Goal: Task Accomplishment & Management: Manage account settings

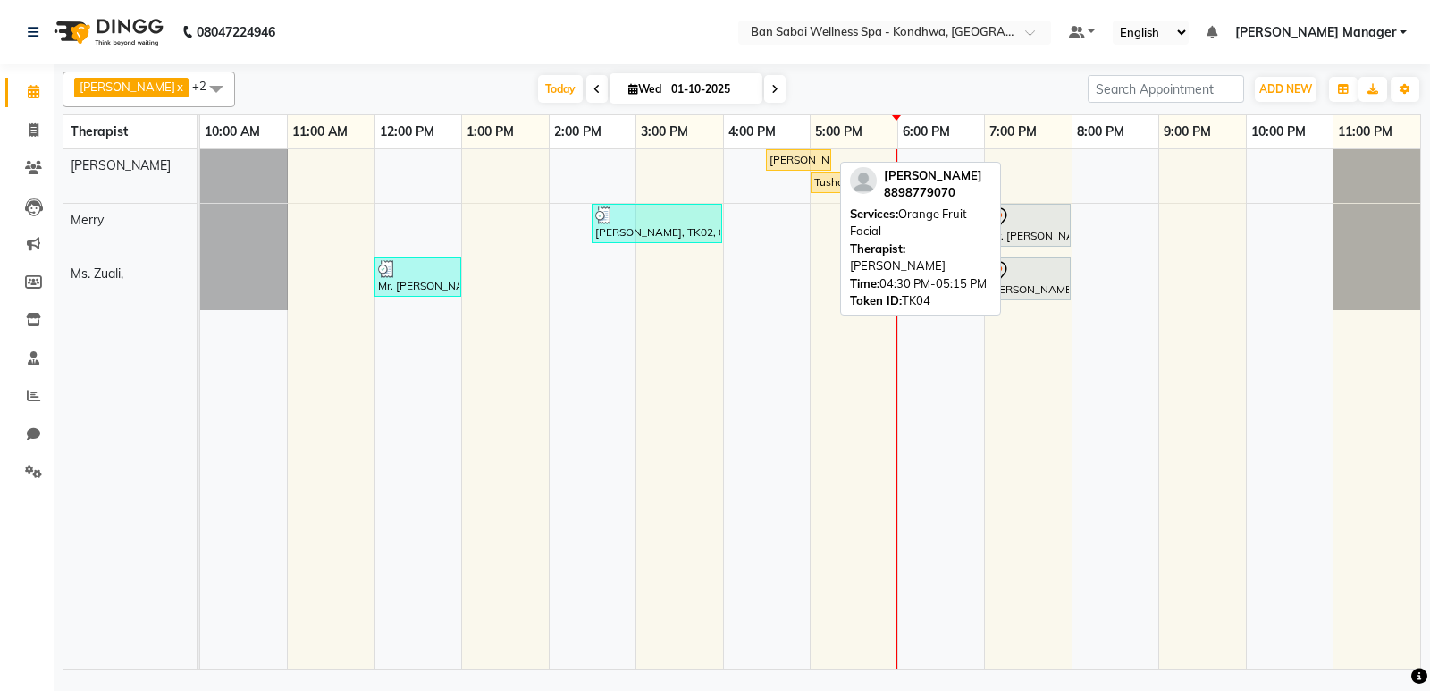
click at [801, 163] on div "[PERSON_NAME], TK04, 04:30 PM-05:15 PM, Orange Fruit Facial" at bounding box center [799, 160] width 62 height 16
select select "1"
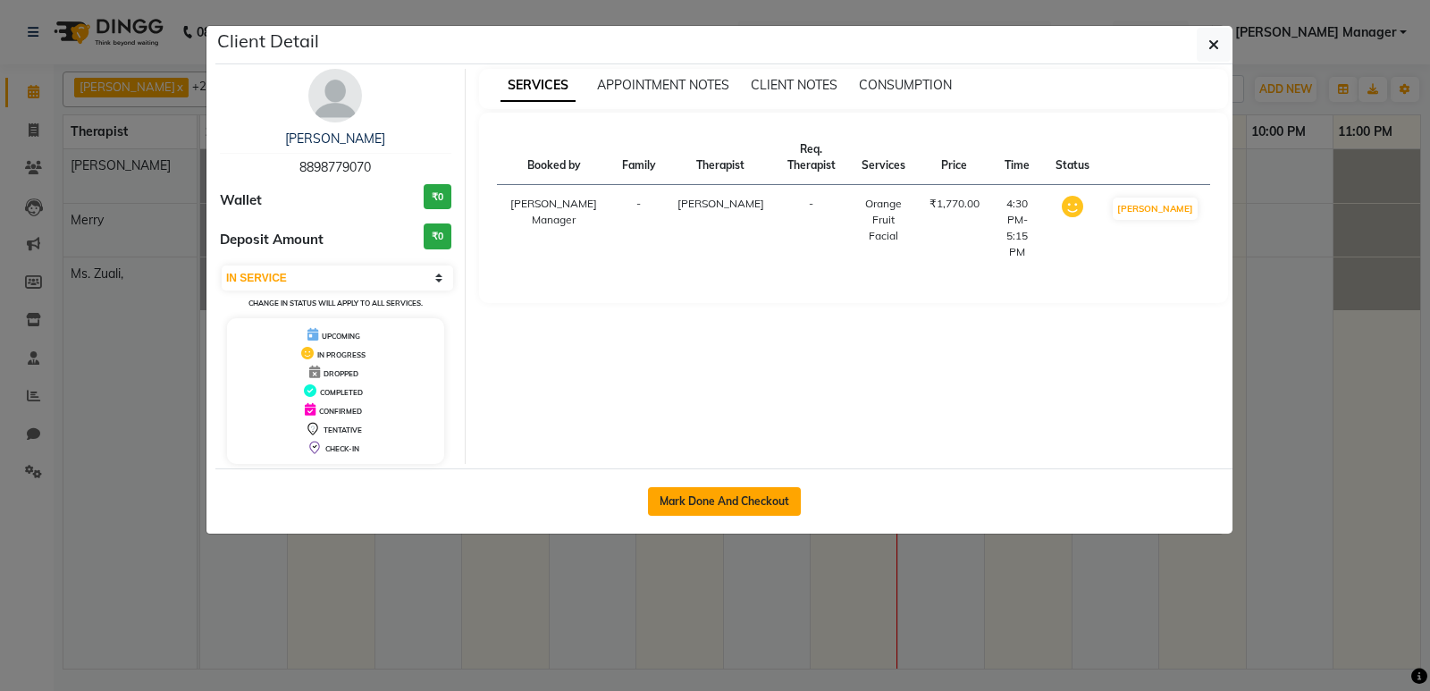
click at [774, 500] on button "Mark Done And Checkout" at bounding box center [724, 501] width 153 height 29
select select "8227"
select select "service"
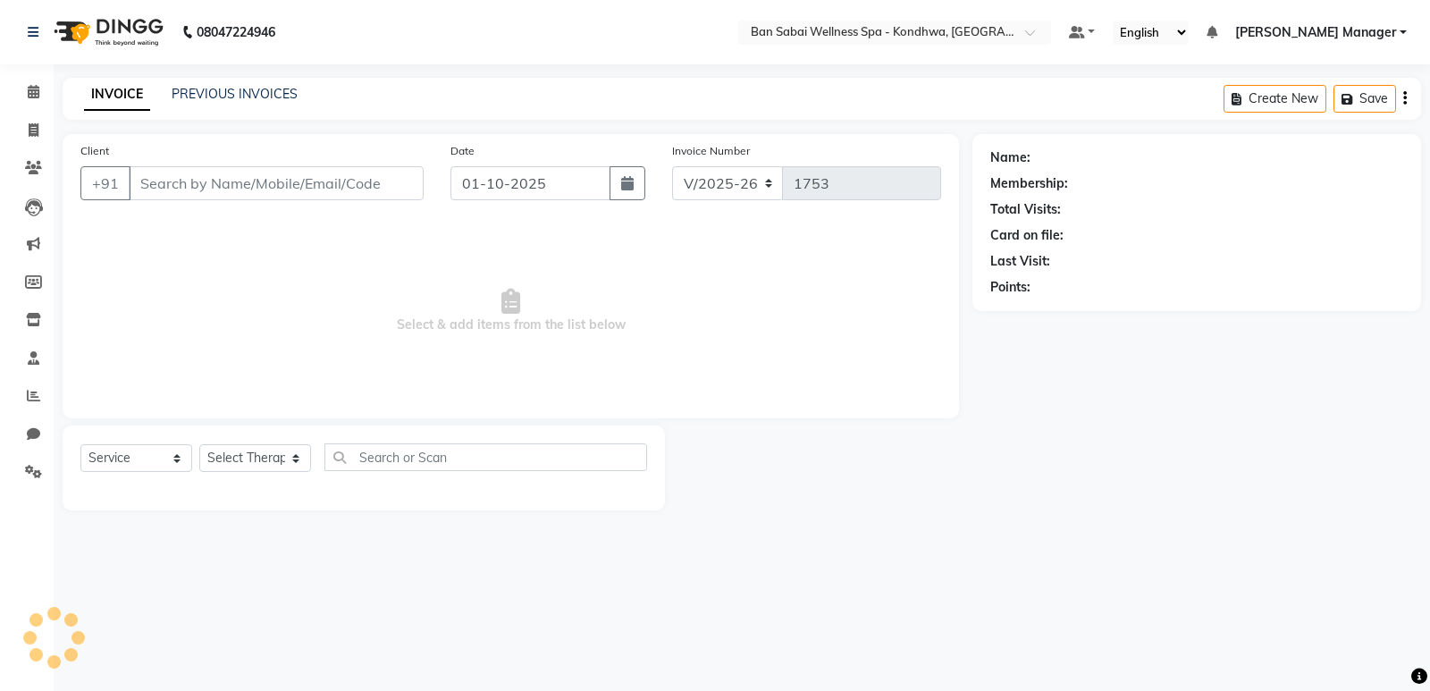
type input "8898779070"
select select "78604"
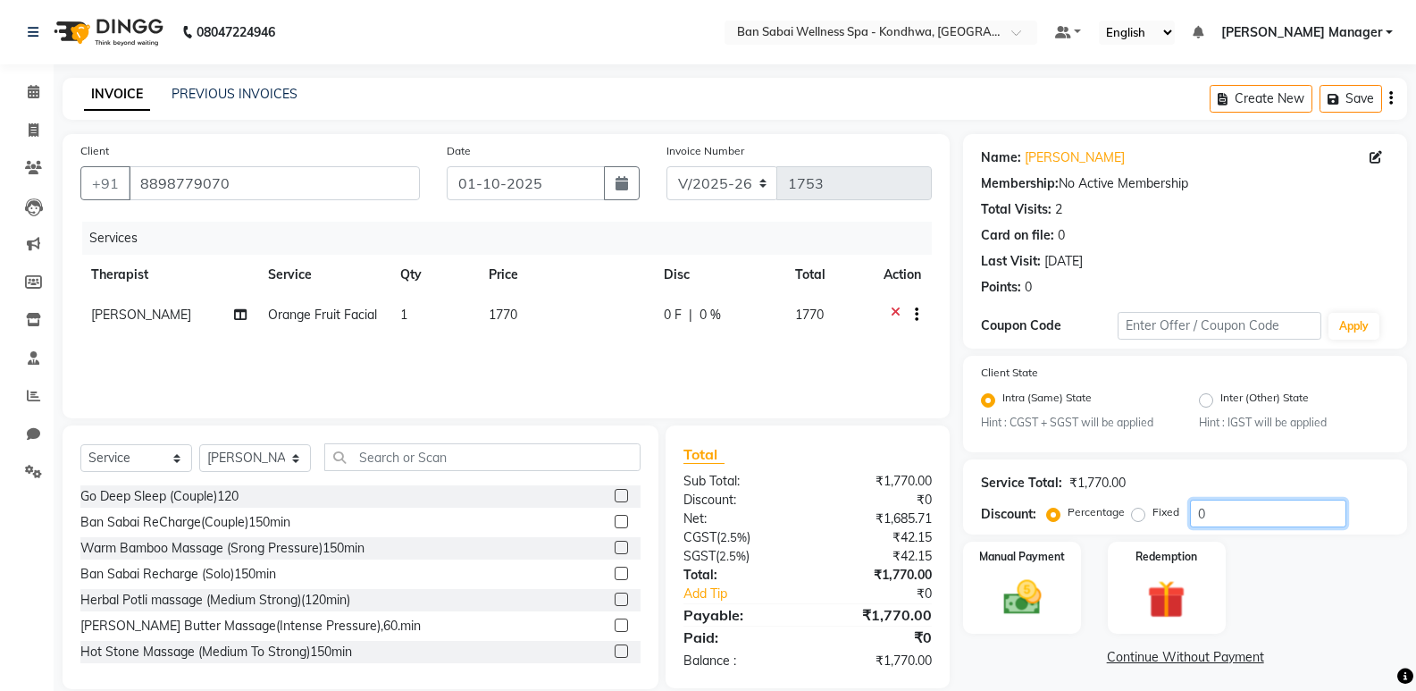
click at [1283, 521] on input "0" at bounding box center [1268, 514] width 156 height 28
type input "2"
type input "15.254"
click at [1051, 593] on img at bounding box center [1021, 599] width 63 height 46
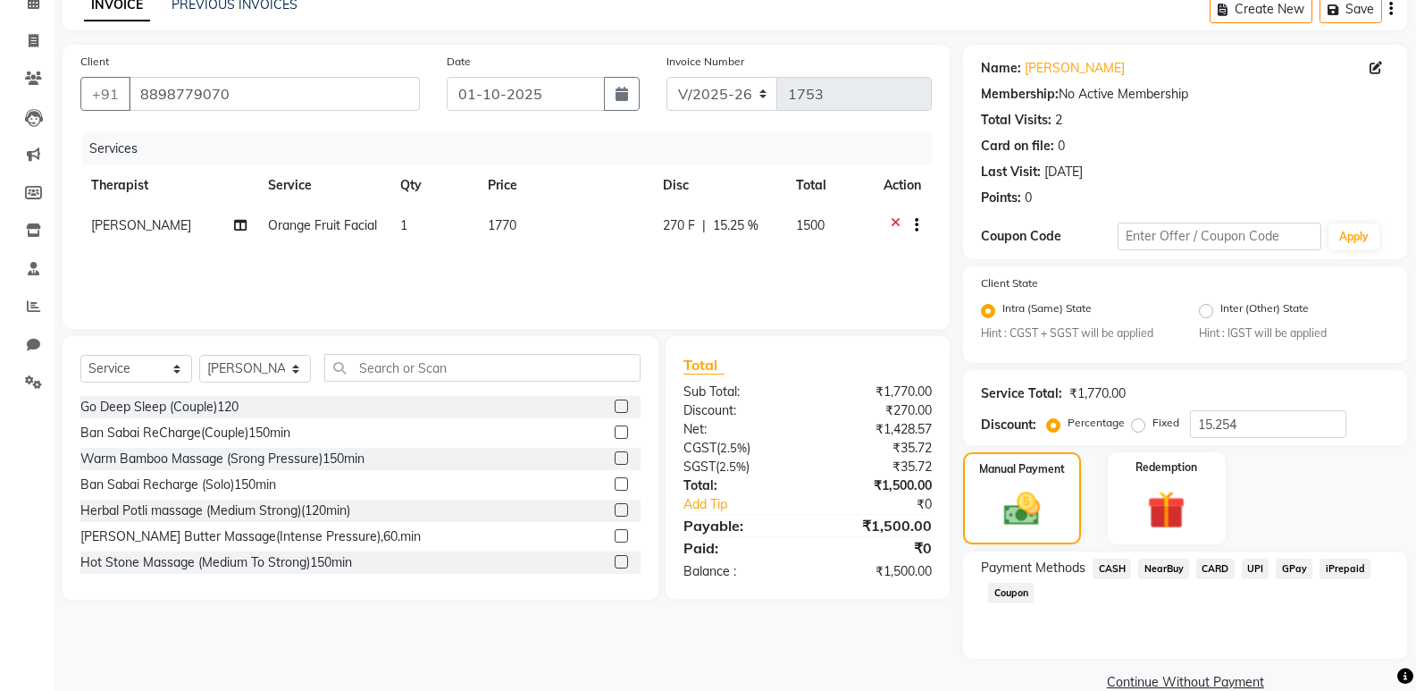
scroll to position [121, 0]
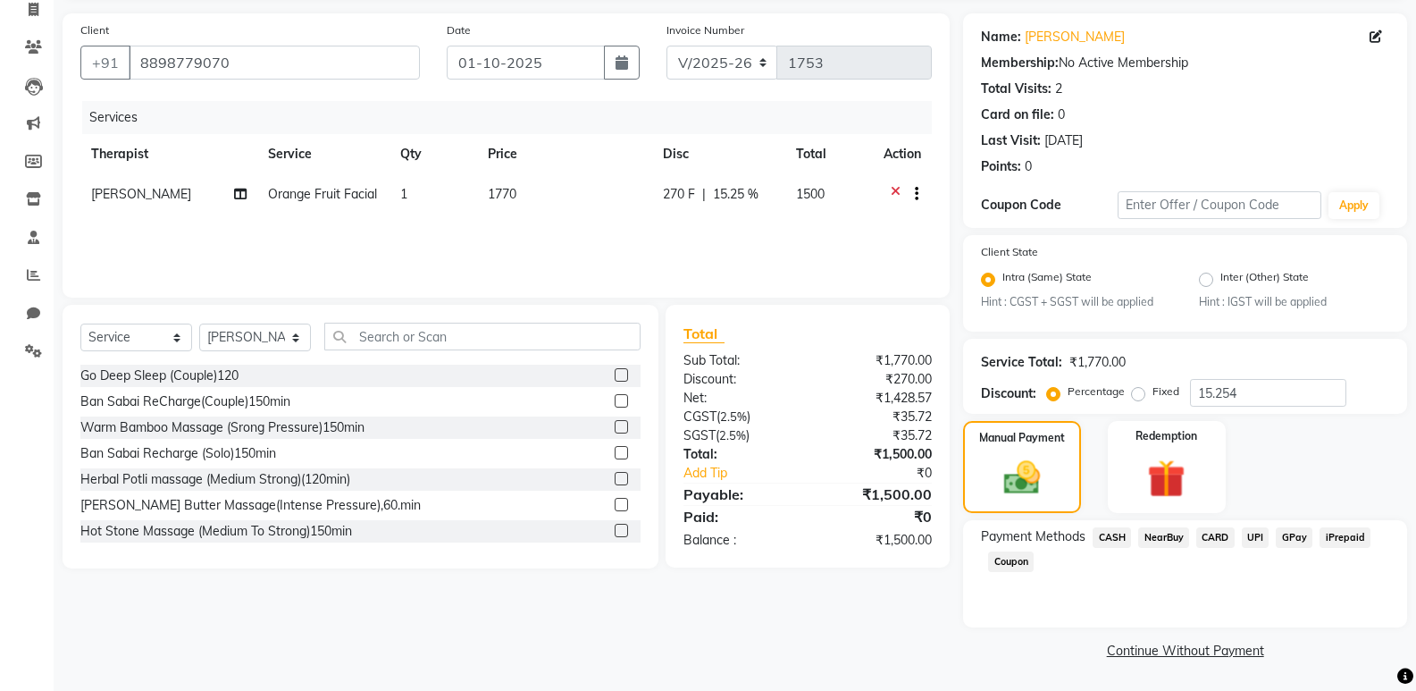
click at [1105, 540] on span "CASH" at bounding box center [1112, 537] width 38 height 21
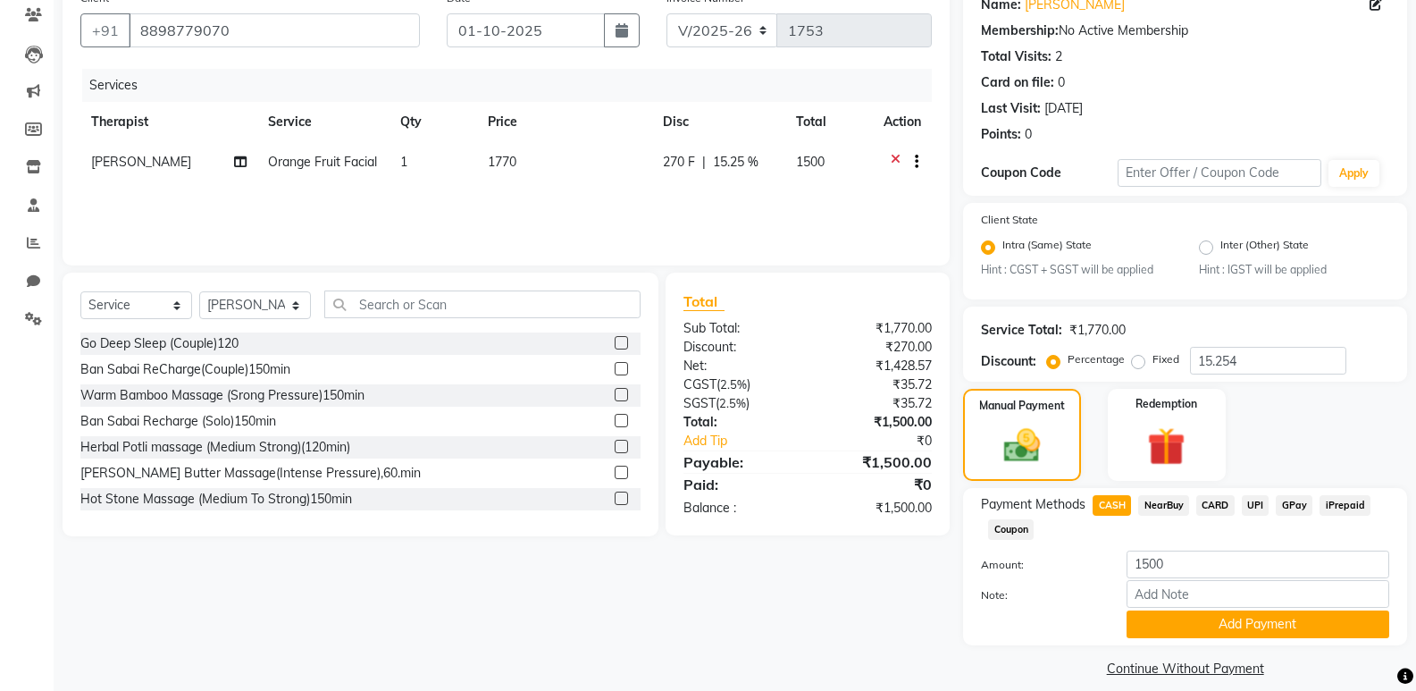
scroll to position [171, 0]
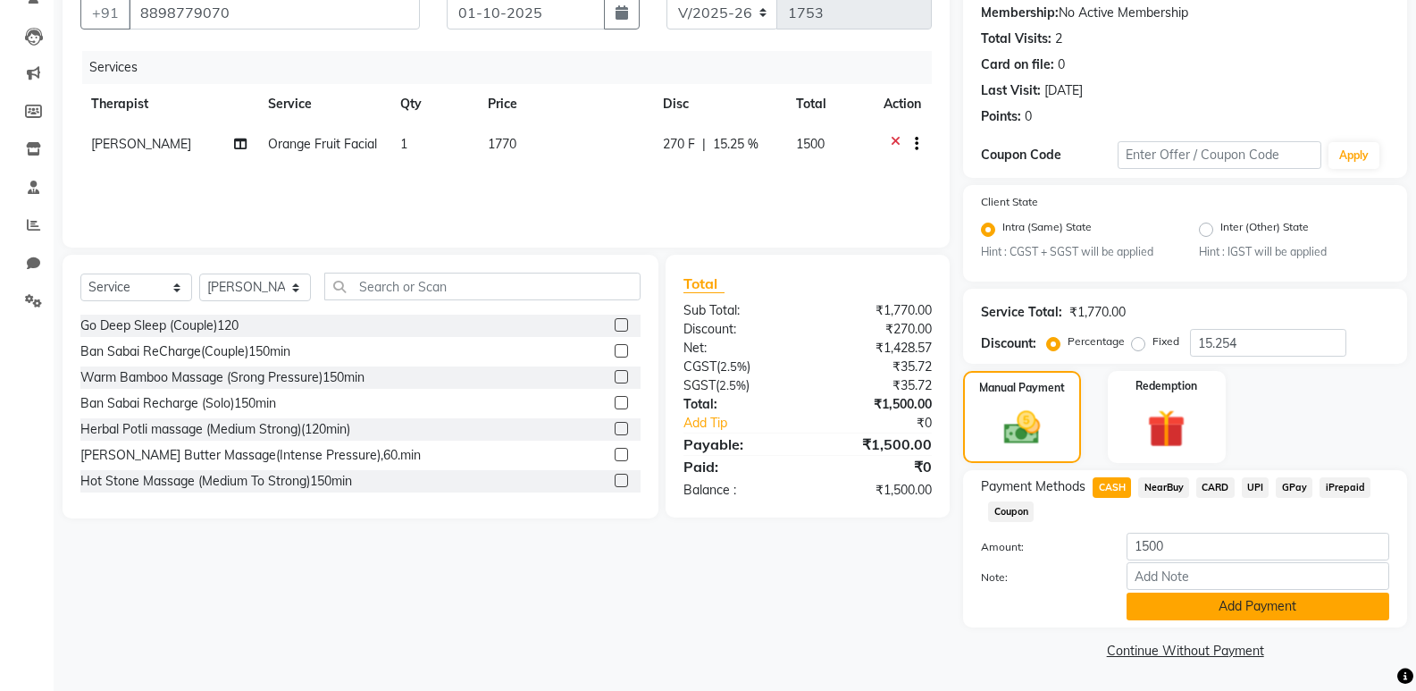
click at [1282, 610] on button "Add Payment" at bounding box center [1258, 606] width 263 height 28
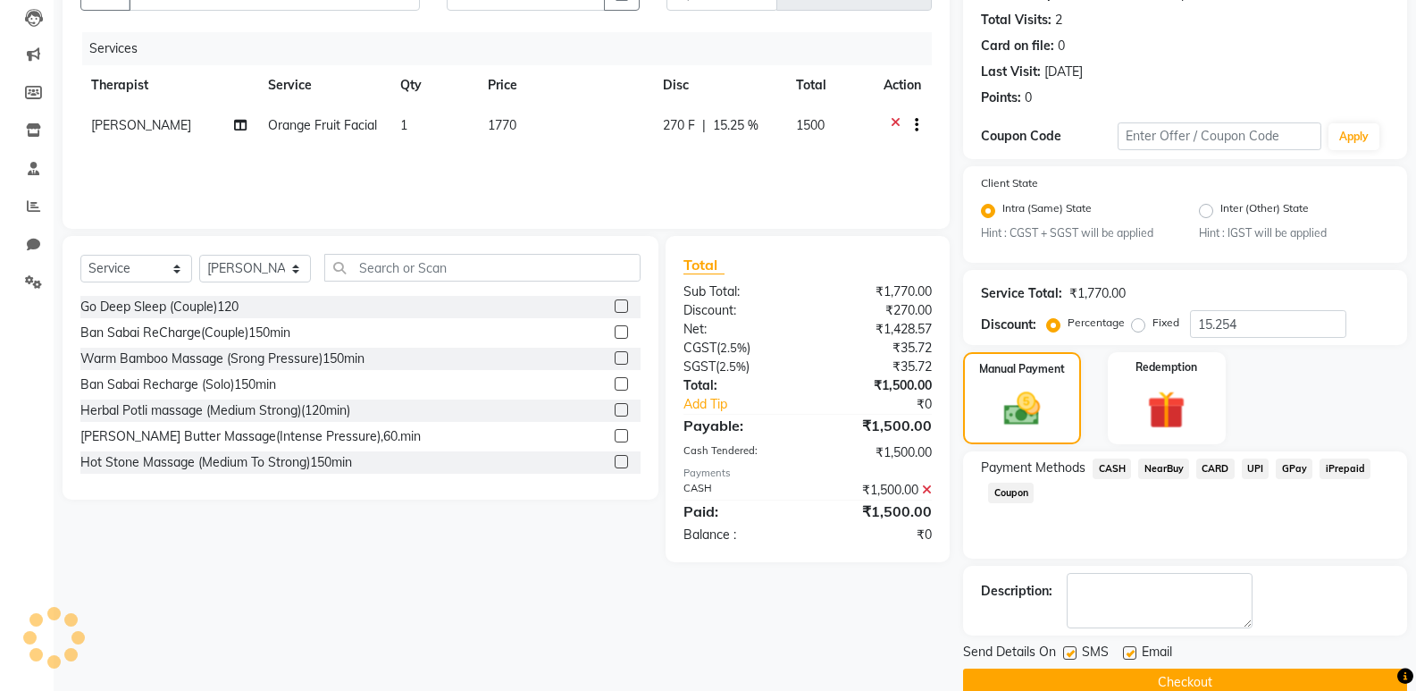
scroll to position [222, 0]
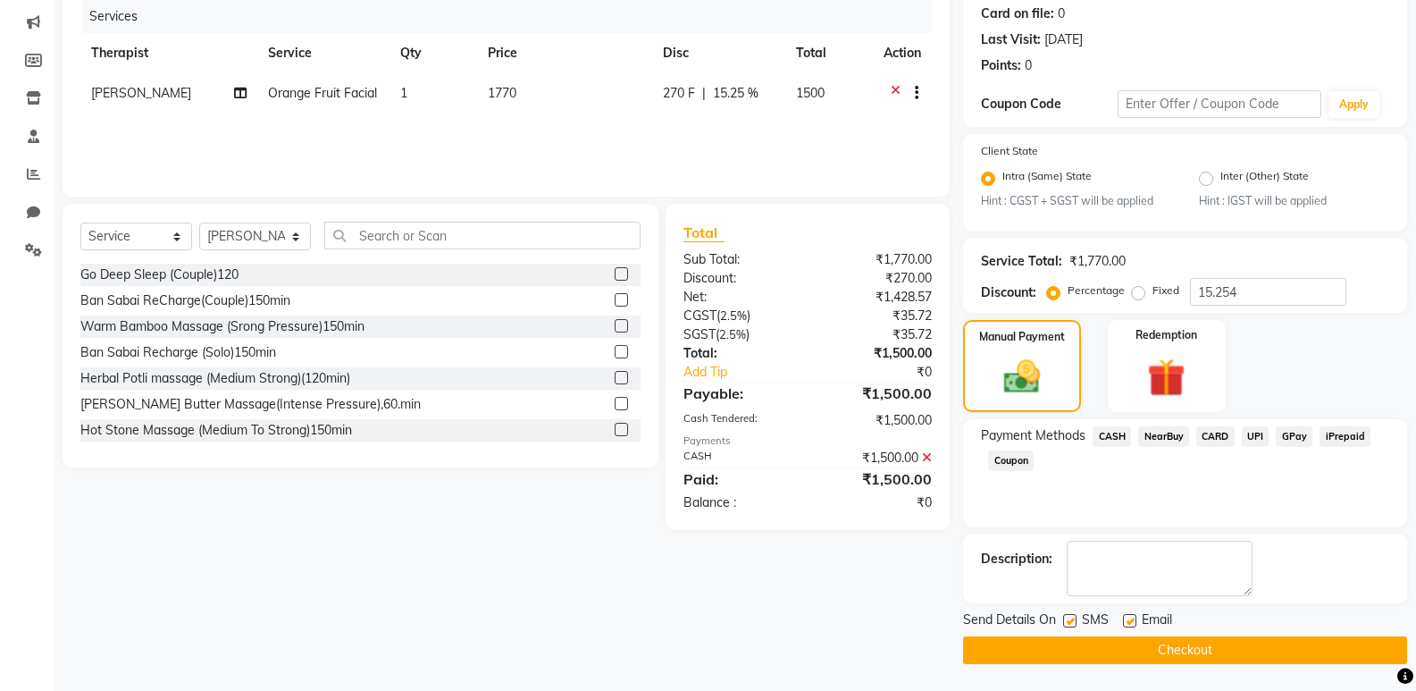
click at [1192, 640] on button "Checkout" at bounding box center [1185, 650] width 444 height 28
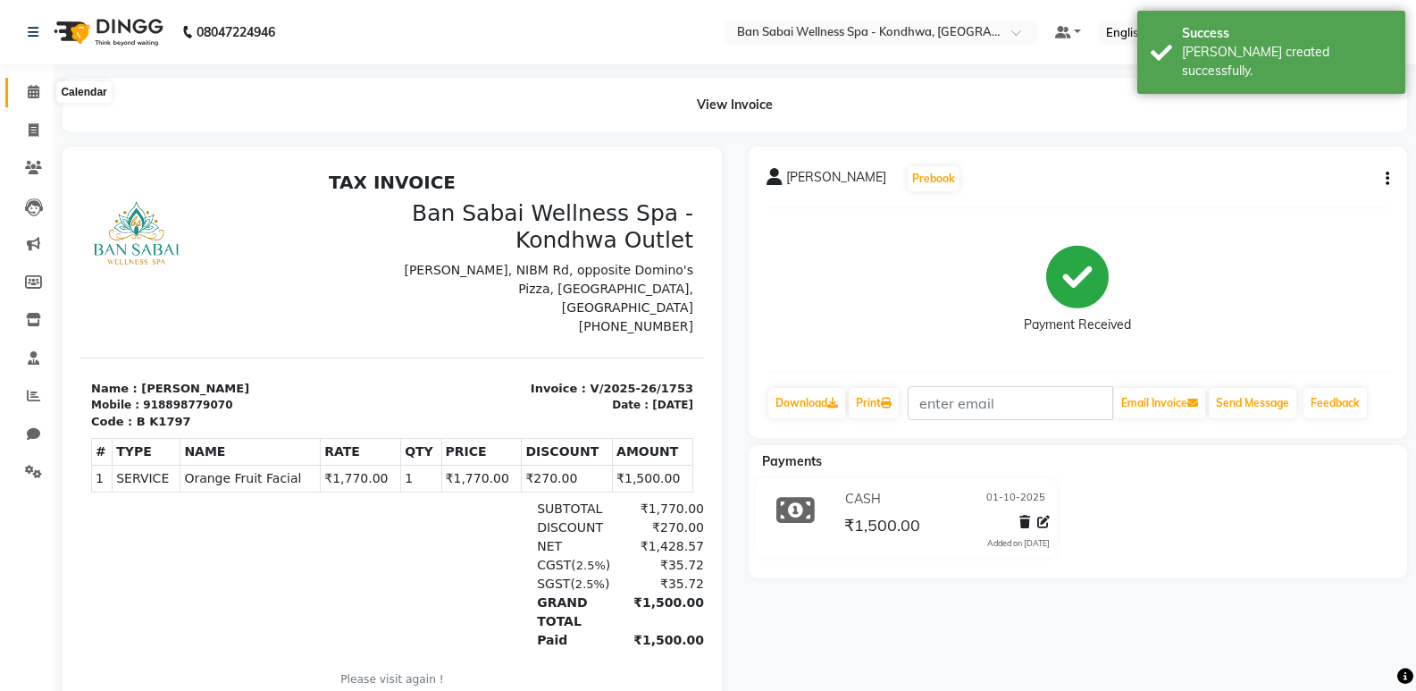
click at [29, 94] on icon at bounding box center [34, 91] width 12 height 13
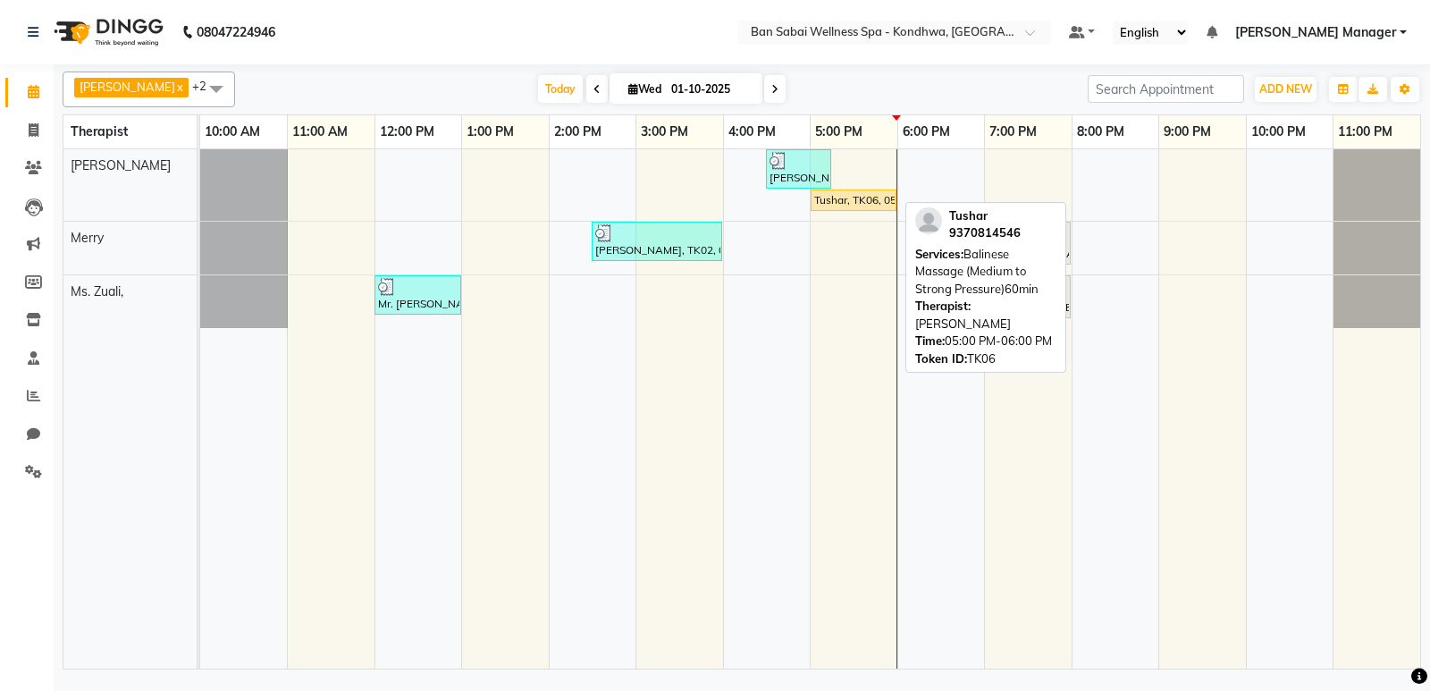
click at [868, 197] on div "Tushar, TK06, 05:00 PM-06:00 PM, Balinese Massage (Medium to Strong Pressure)60…" at bounding box center [853, 200] width 82 height 16
select select "1"
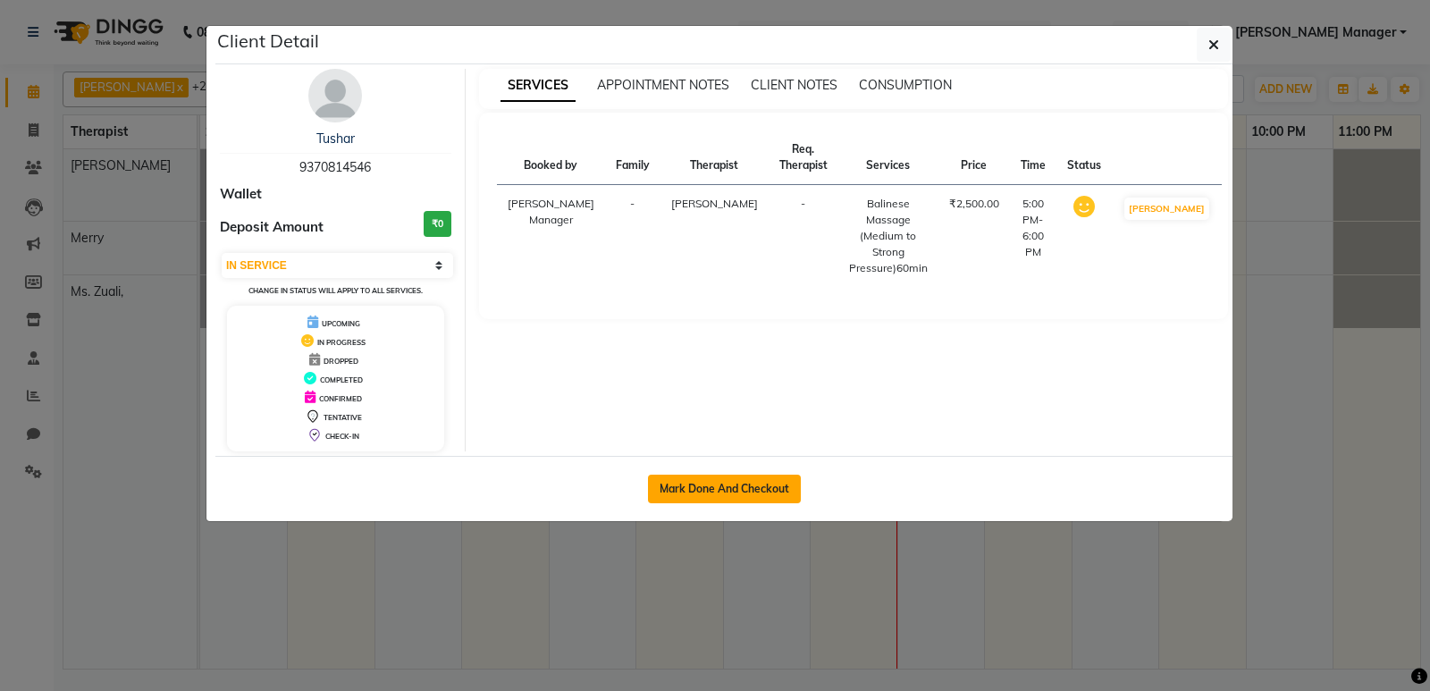
click at [752, 481] on button "Mark Done And Checkout" at bounding box center [724, 489] width 153 height 29
select select "service"
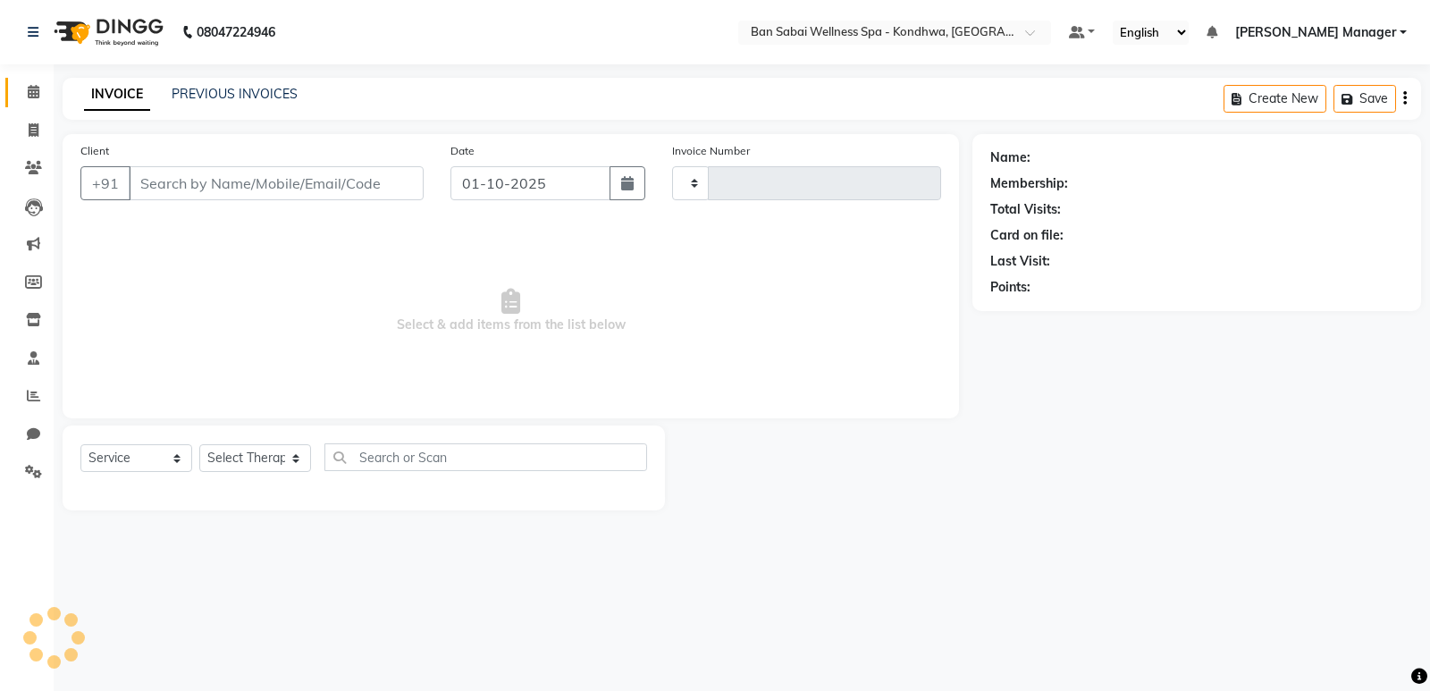
type input "1754"
select select "8227"
type input "9370814546"
select select "78604"
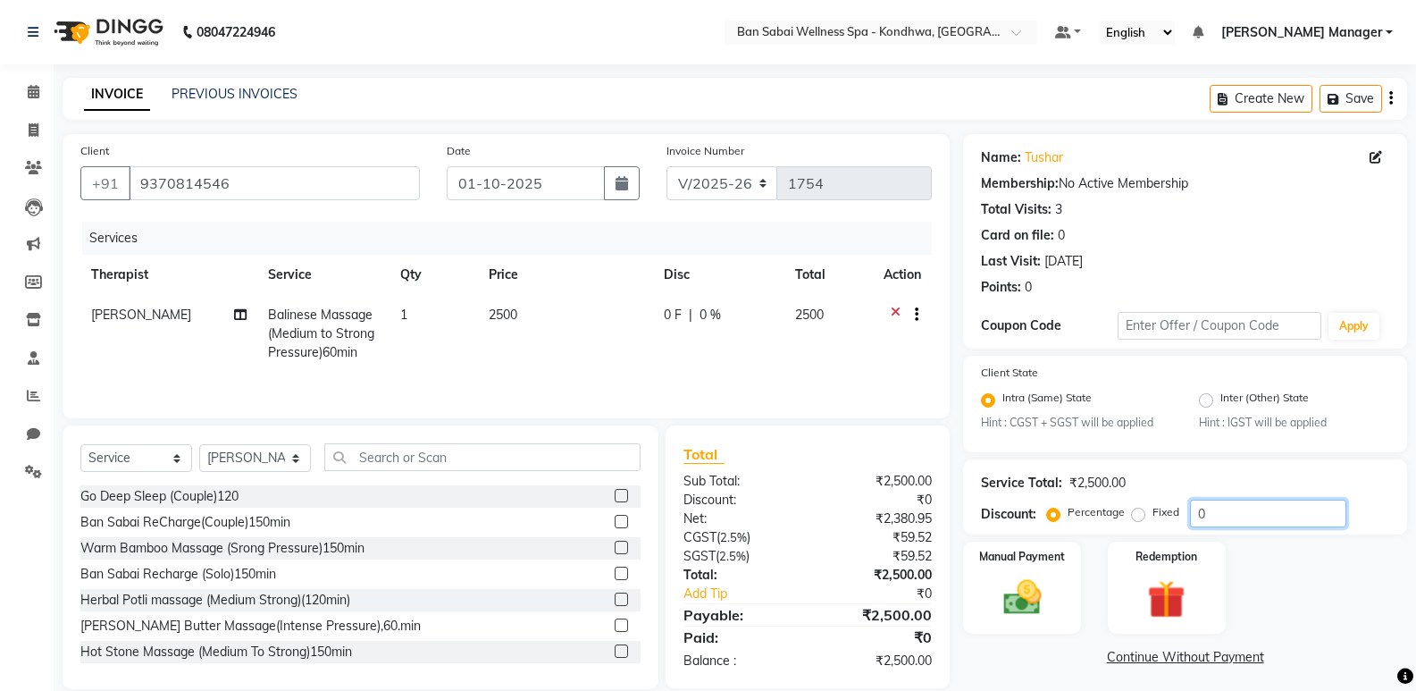
click at [1281, 518] on input "0" at bounding box center [1268, 514] width 156 height 28
type input "2"
type input "28"
click at [1070, 601] on div "Manual Payment" at bounding box center [1023, 588] width 122 height 96
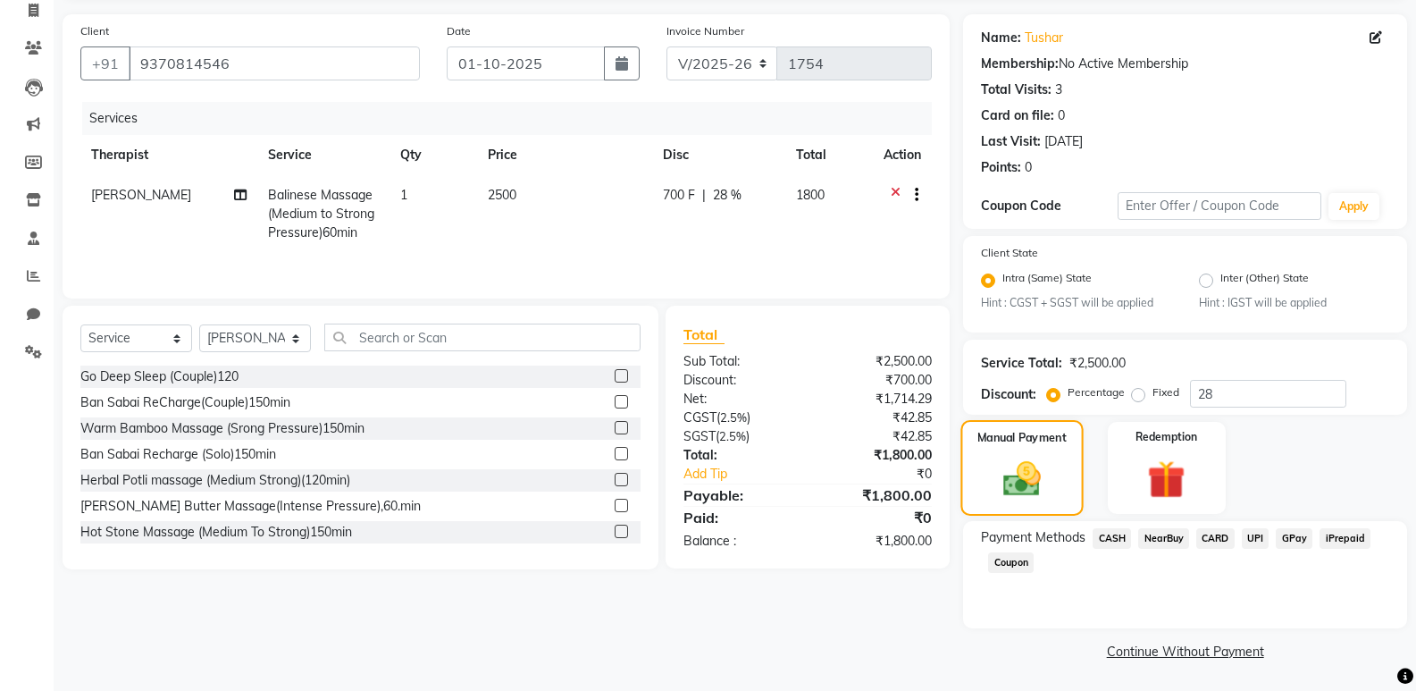
scroll to position [121, 0]
click at [1291, 538] on span "GPay" at bounding box center [1294, 537] width 37 height 21
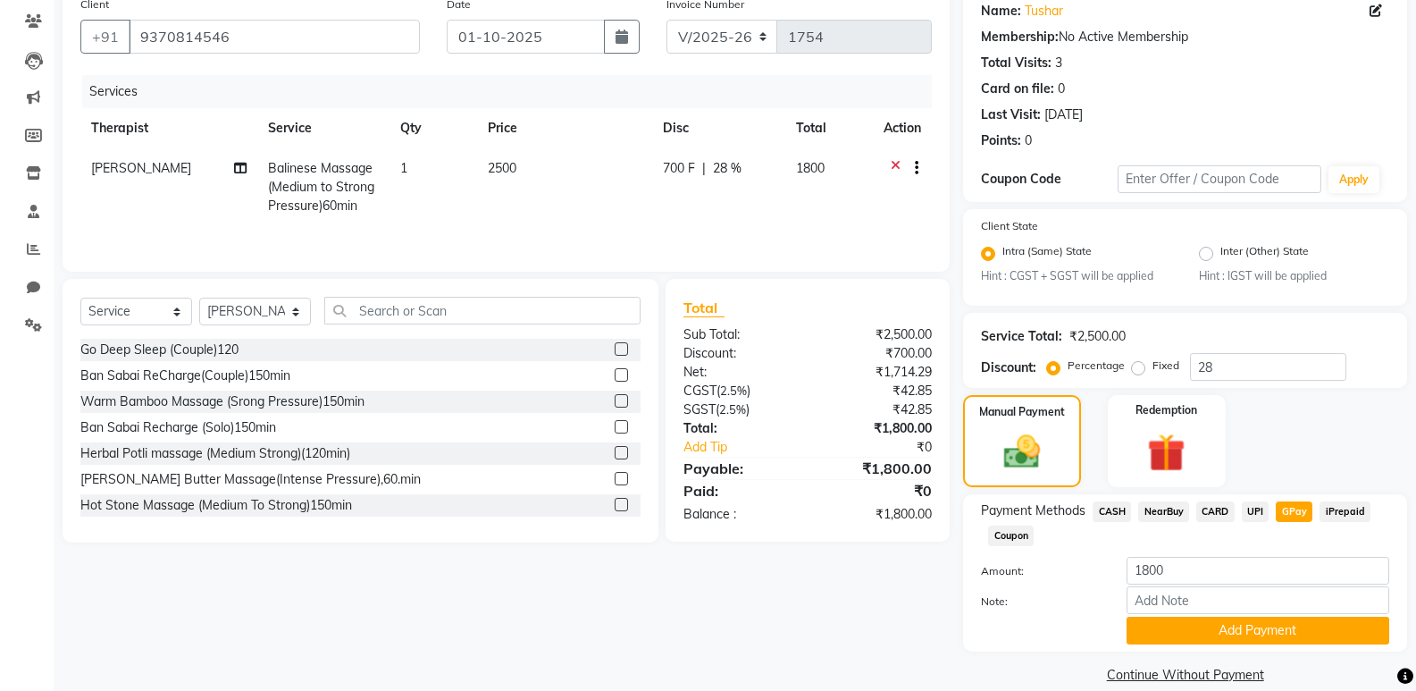
scroll to position [171, 0]
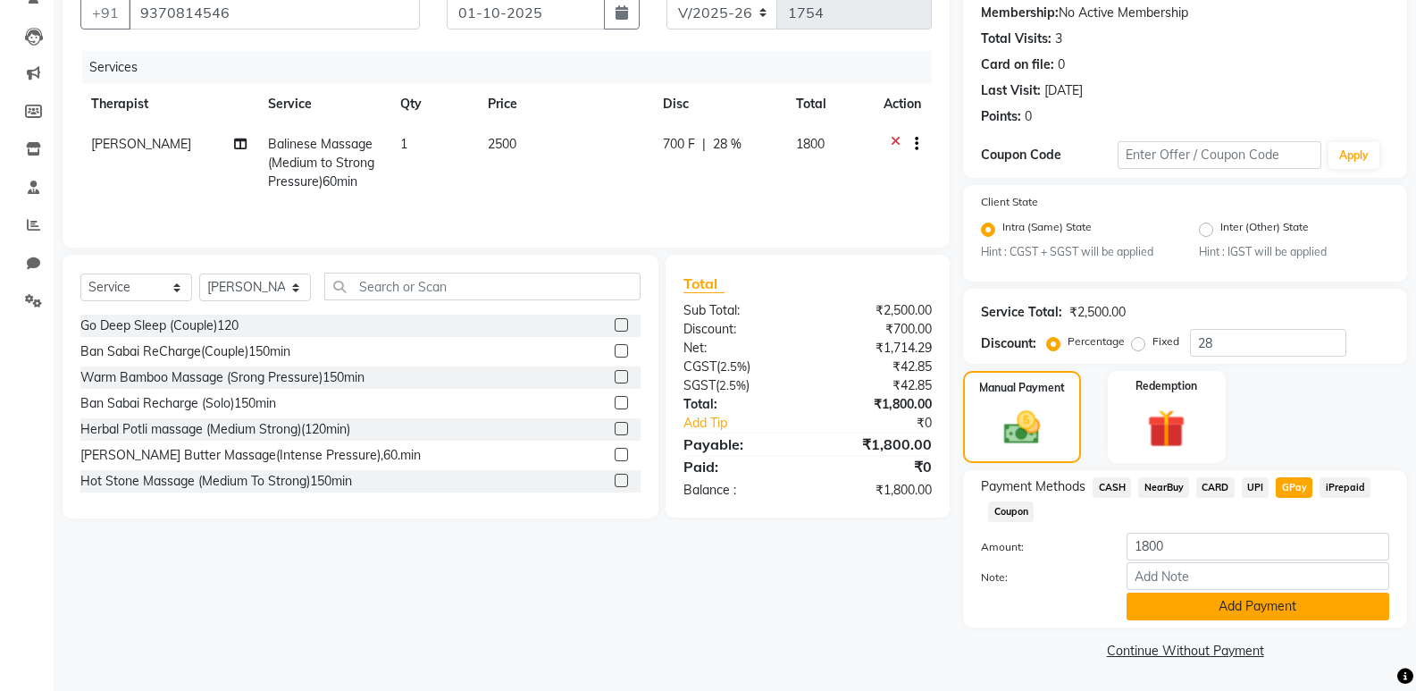
click at [1281, 609] on button "Add Payment" at bounding box center [1258, 606] width 263 height 28
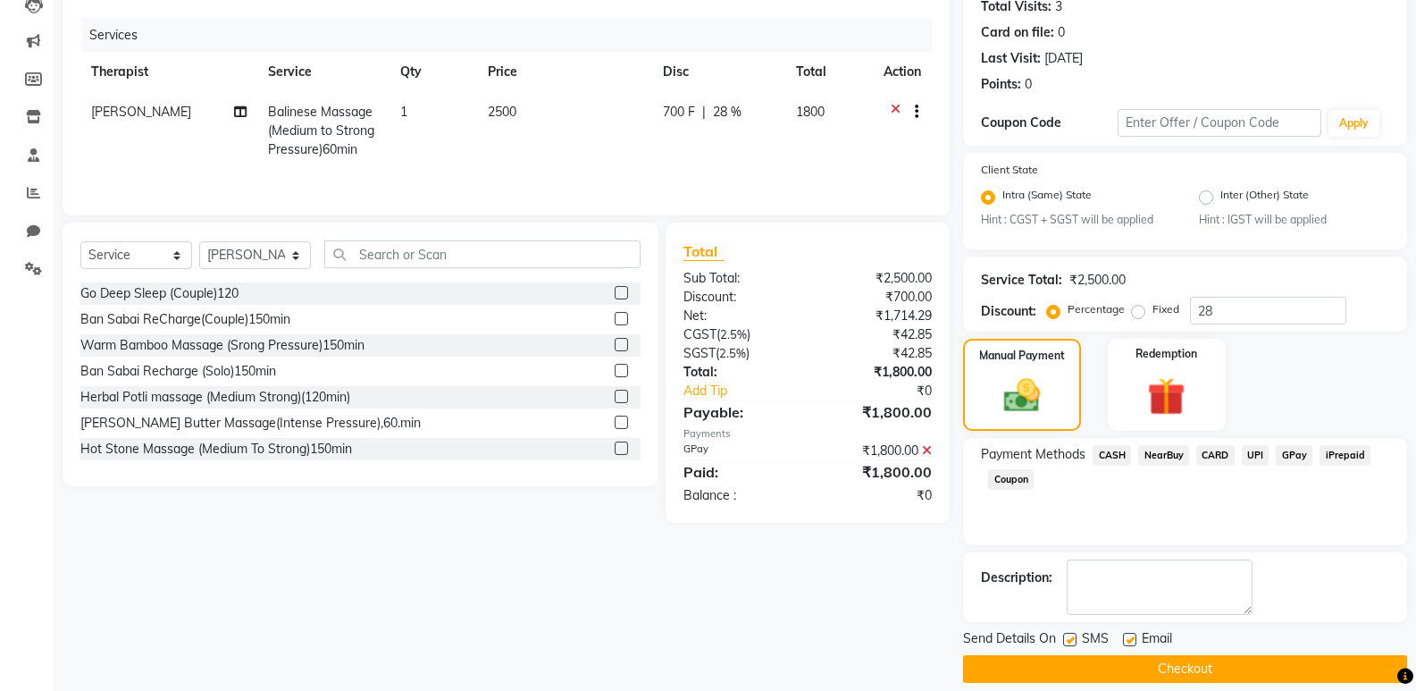
scroll to position [222, 0]
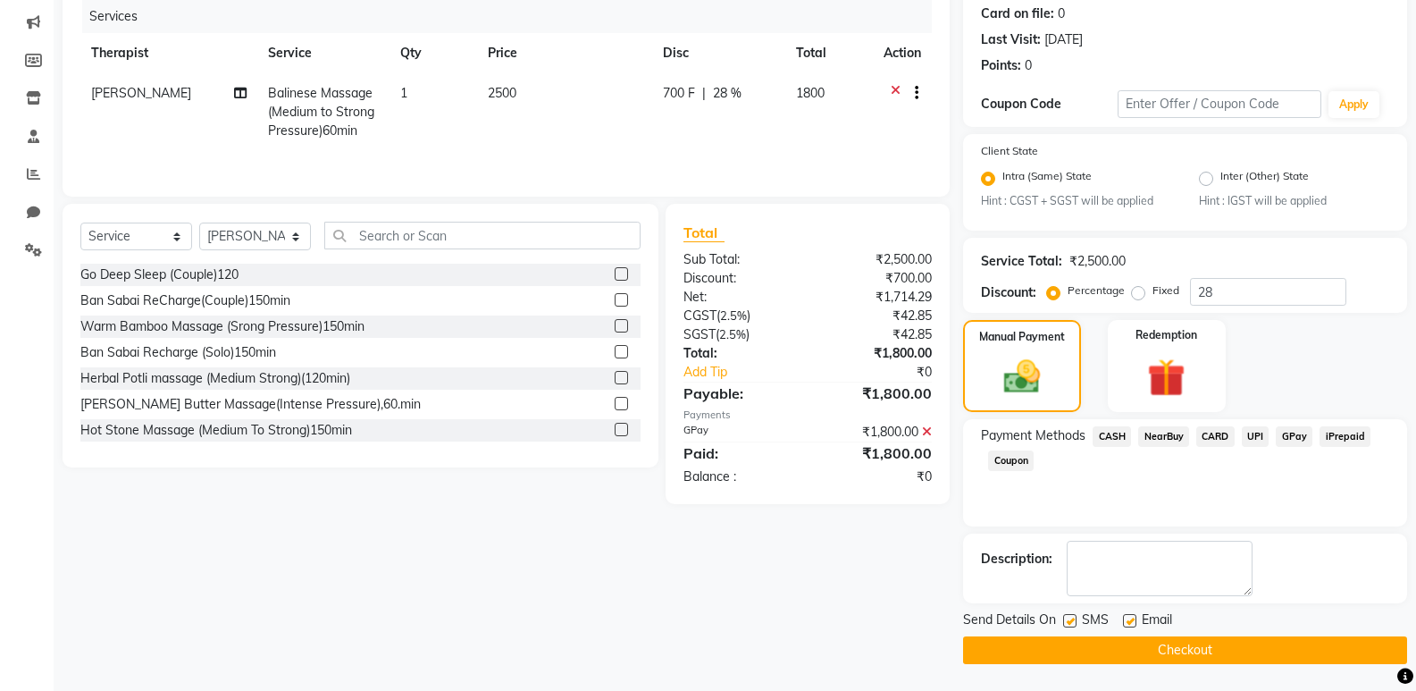
click at [1249, 652] on button "Checkout" at bounding box center [1185, 650] width 444 height 28
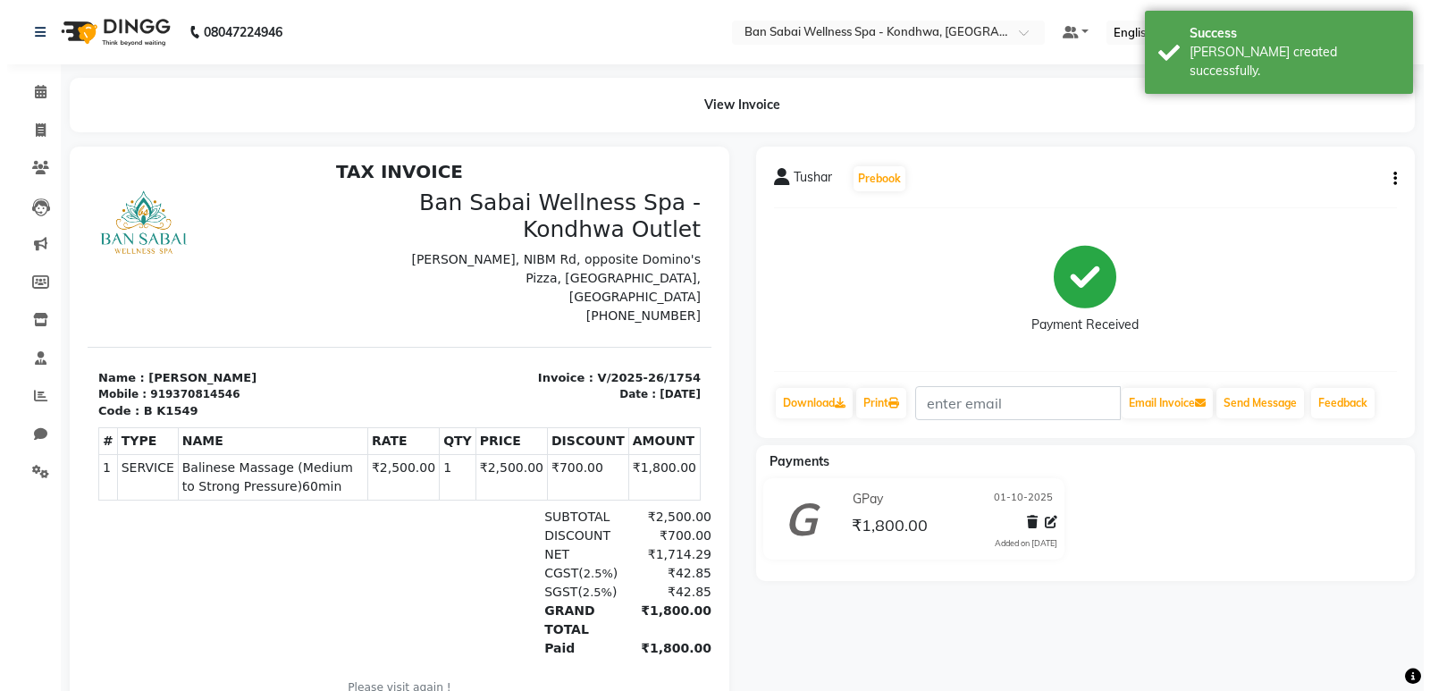
scroll to position [13, 0]
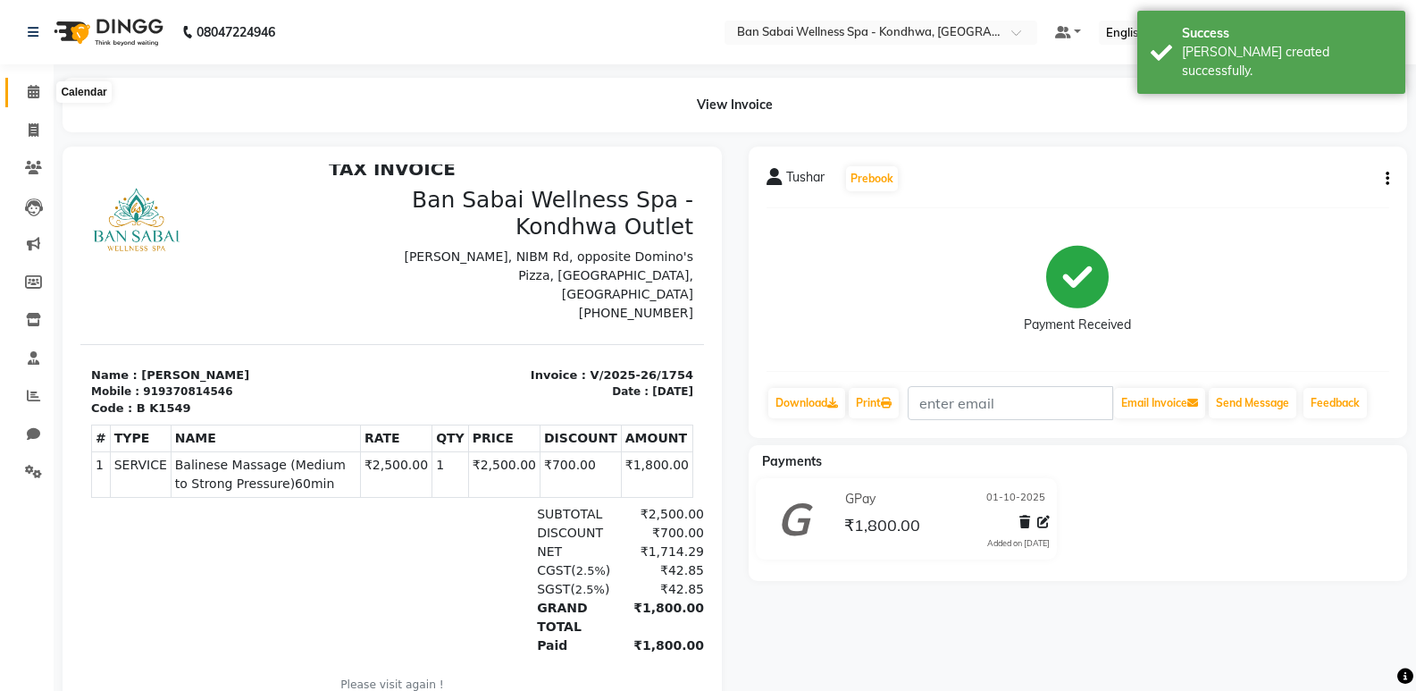
click at [28, 95] on icon at bounding box center [34, 91] width 12 height 13
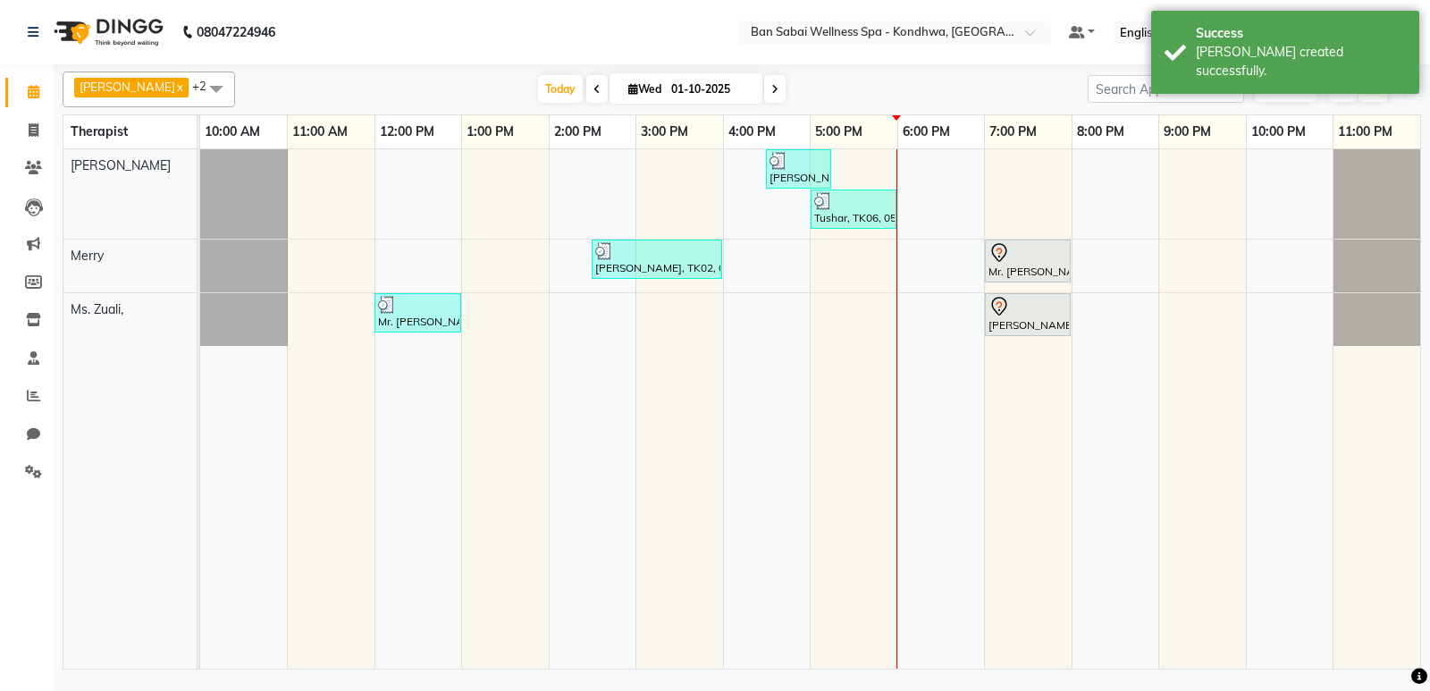
click at [1411, 88] on button "Toggle Dropdown" at bounding box center [1405, 89] width 29 height 25
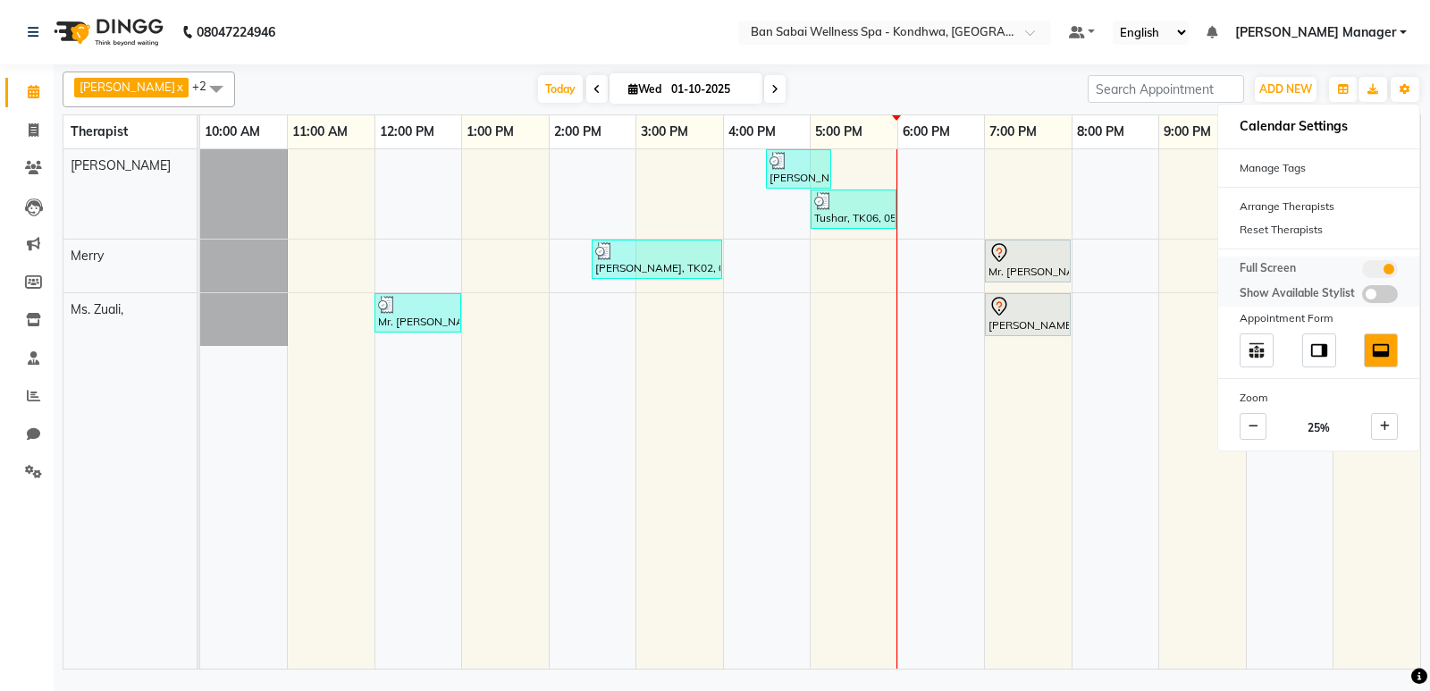
click at [1371, 272] on span at bounding box center [1380, 269] width 36 height 18
click at [1362, 272] on input "checkbox" at bounding box center [1362, 272] width 0 height 0
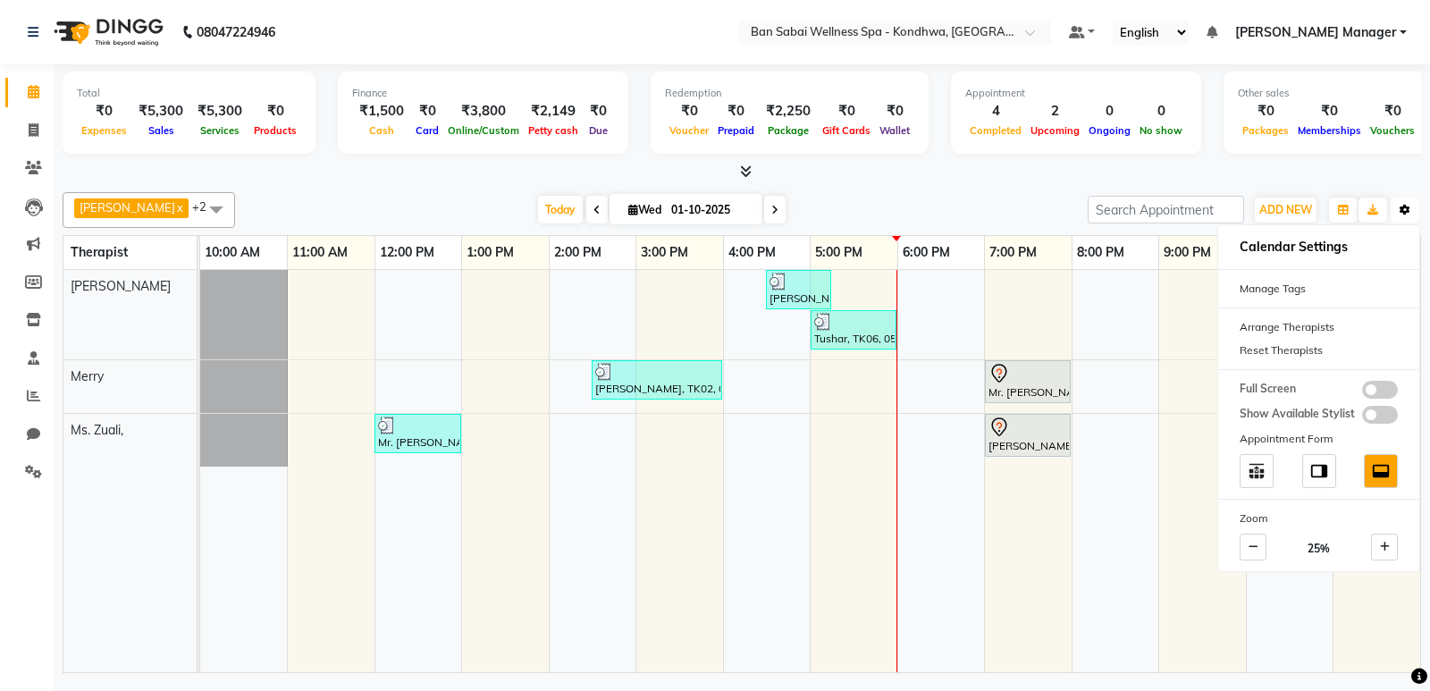
click at [1412, 212] on button "Toggle Dropdown" at bounding box center [1405, 209] width 29 height 25
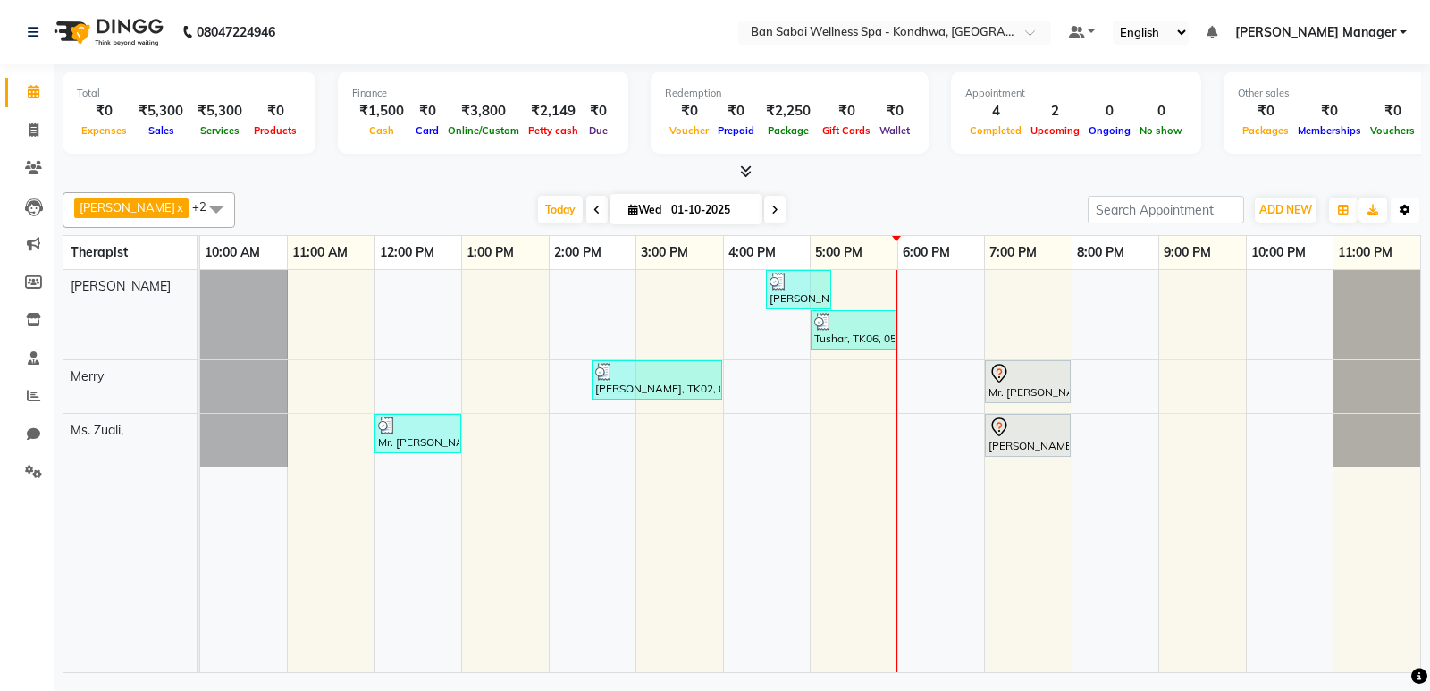
click at [1394, 210] on button "Toggle Dropdown" at bounding box center [1405, 209] width 29 height 25
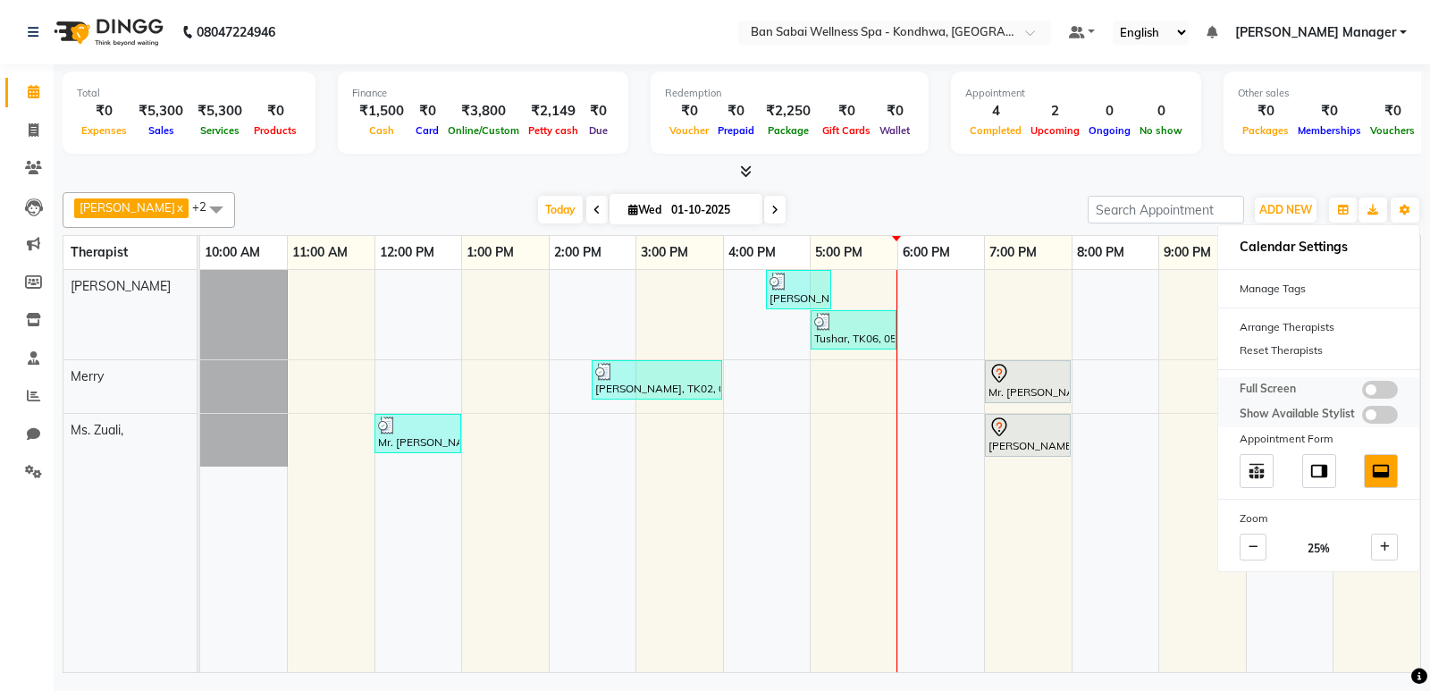
click at [1389, 397] on span at bounding box center [1380, 390] width 36 height 18
click at [1362, 392] on input "checkbox" at bounding box center [1362, 392] width 0 height 0
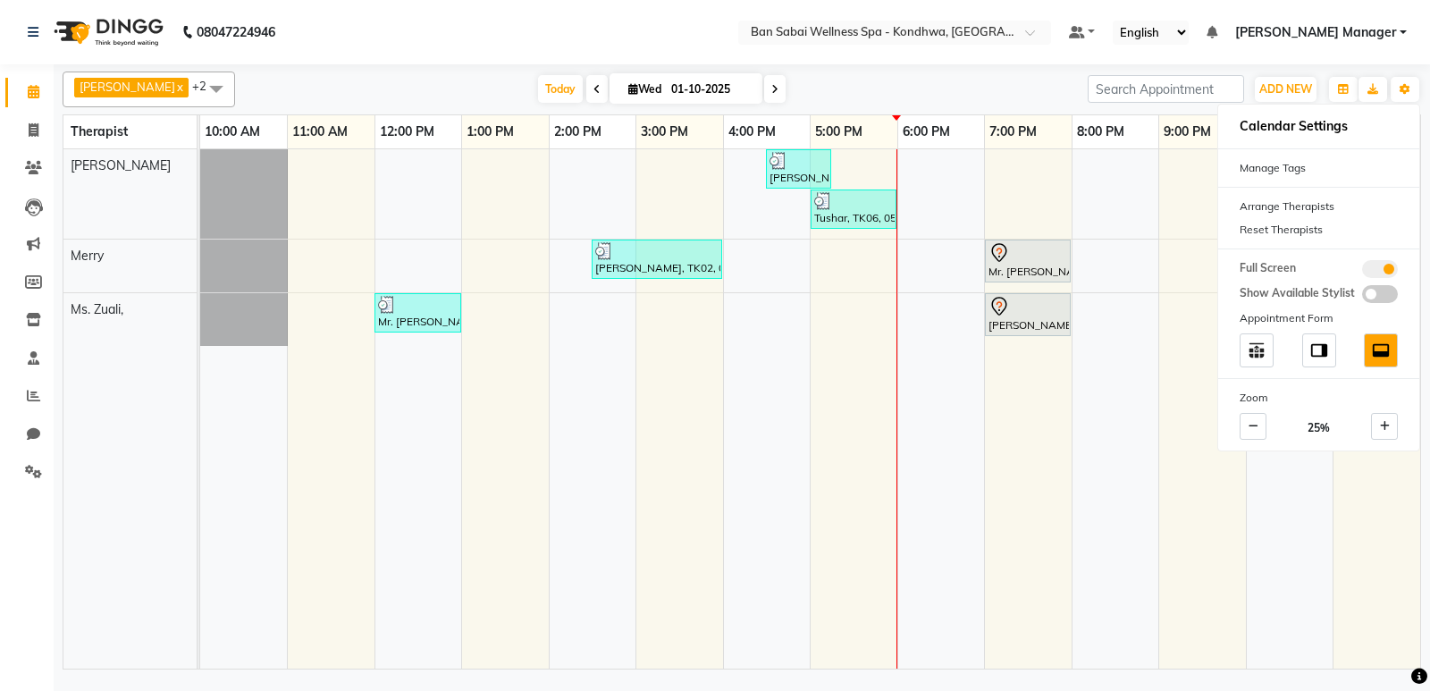
click at [738, 36] on nav "08047224946 Select Location × [GEOGRAPHIC_DATA] Wellness Spa - Kondhwa, Kondhwa…" at bounding box center [715, 32] width 1430 height 64
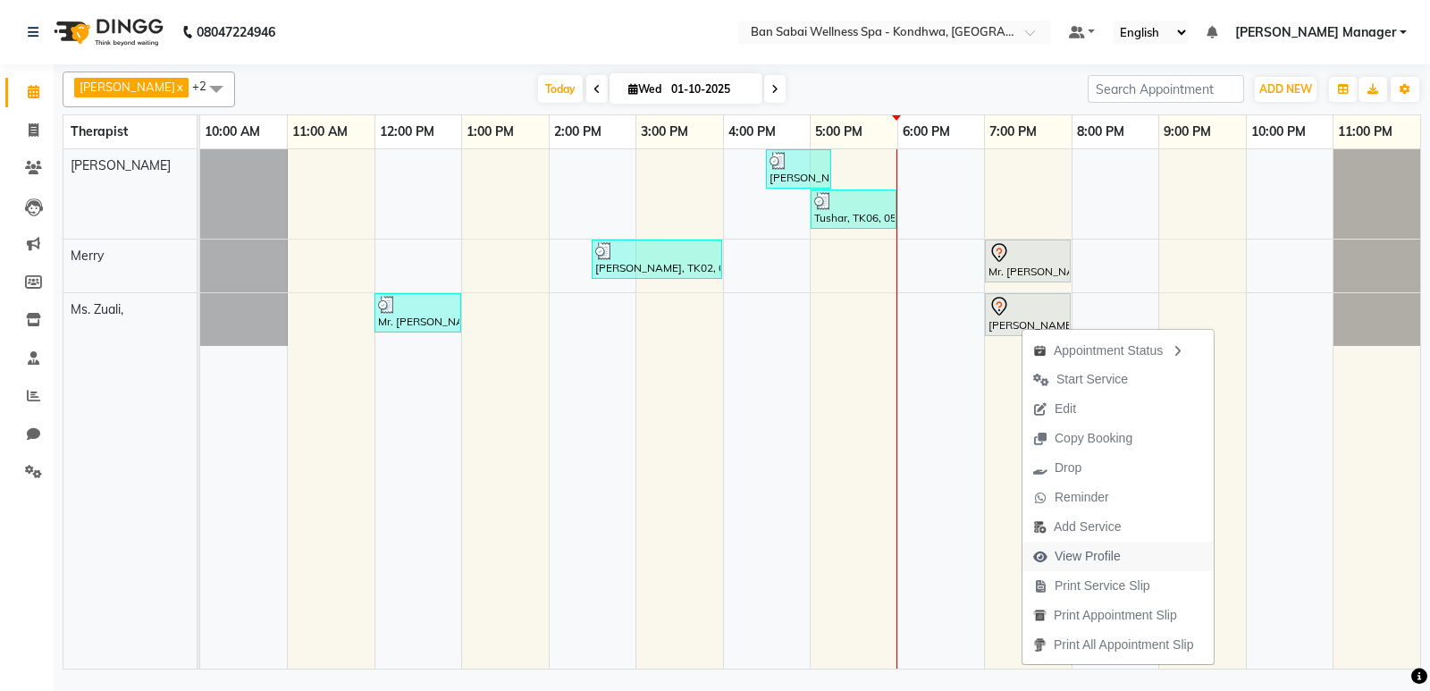
click at [1110, 558] on span "View Profile" at bounding box center [1088, 556] width 66 height 19
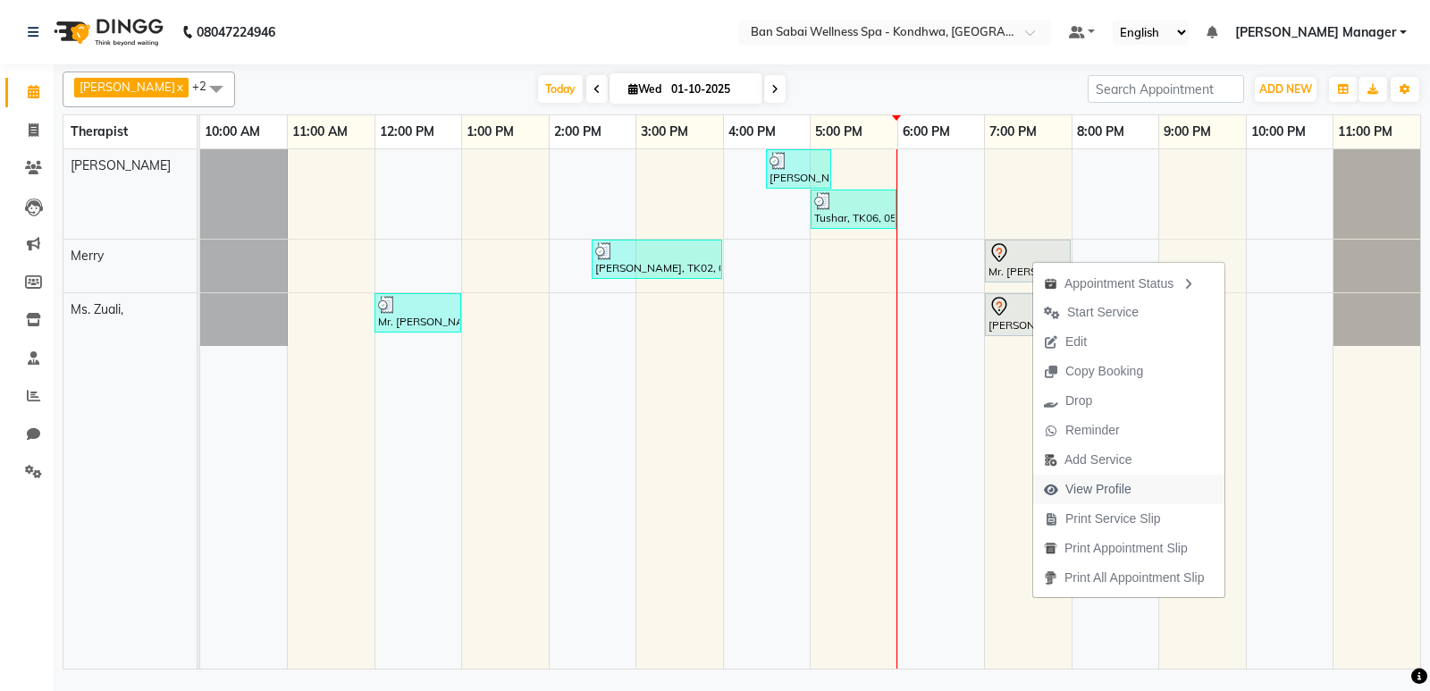
click at [1103, 486] on span "View Profile" at bounding box center [1098, 489] width 66 height 19
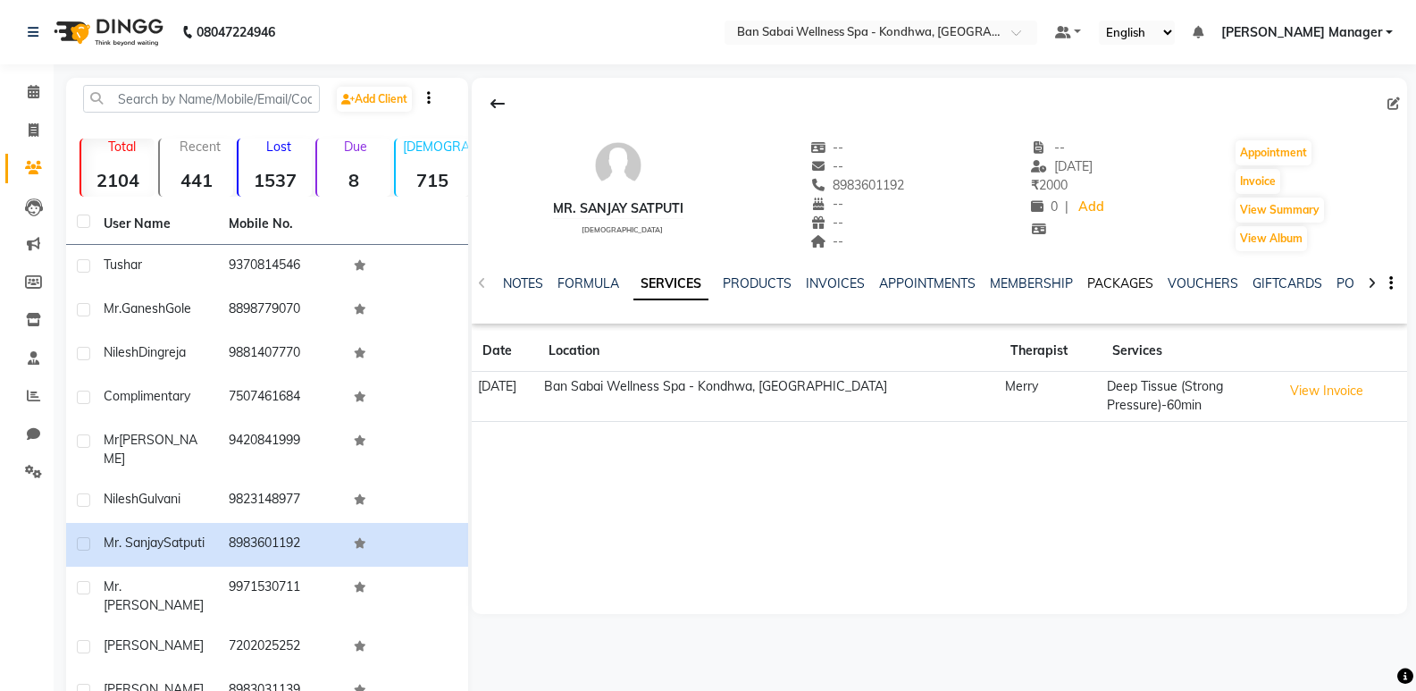
click at [1127, 281] on link "PACKAGES" at bounding box center [1121, 283] width 66 height 16
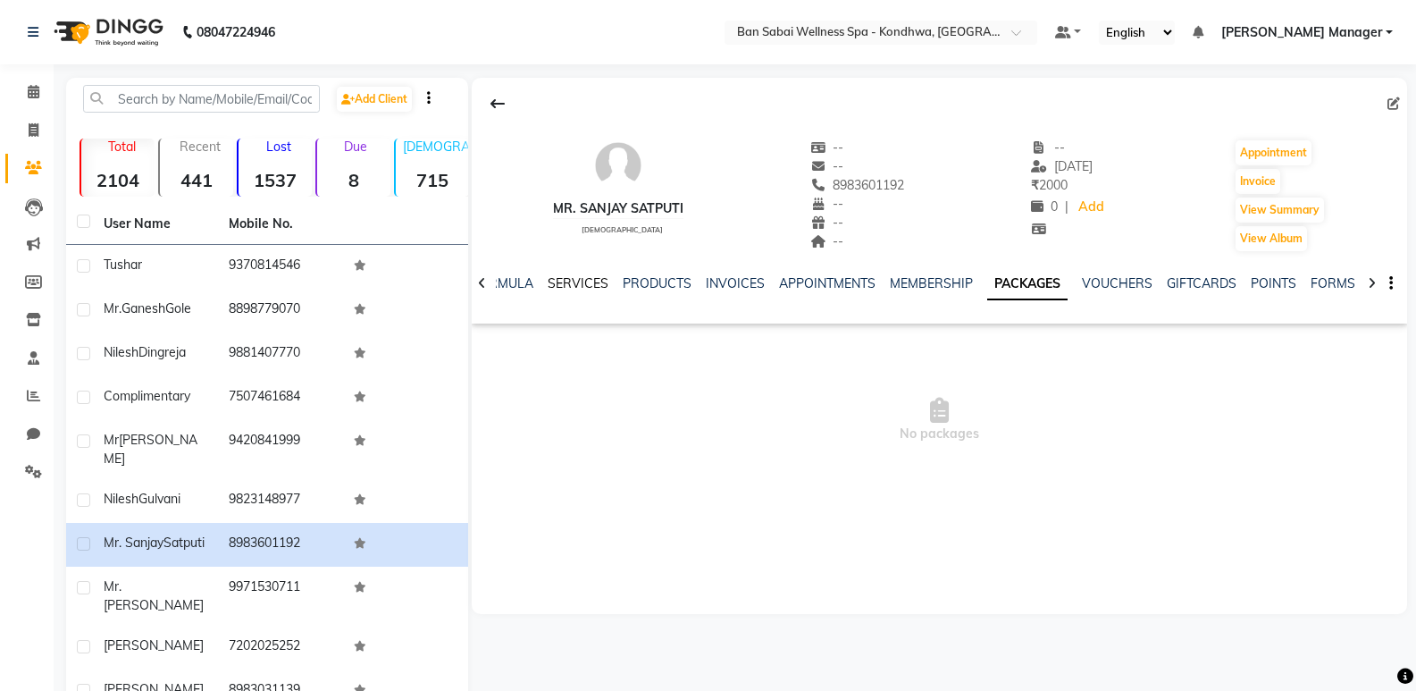
click at [570, 280] on link "SERVICES" at bounding box center [578, 283] width 61 height 16
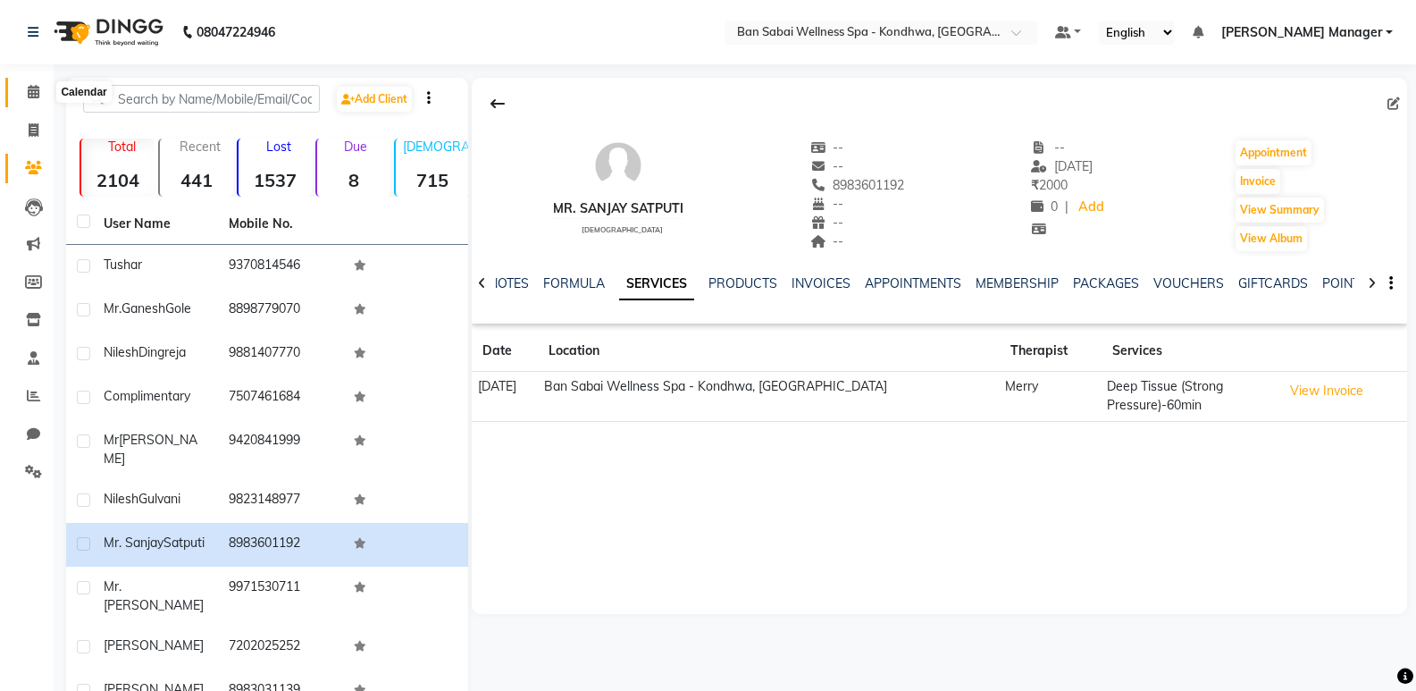
click at [28, 92] on icon at bounding box center [34, 91] width 12 height 13
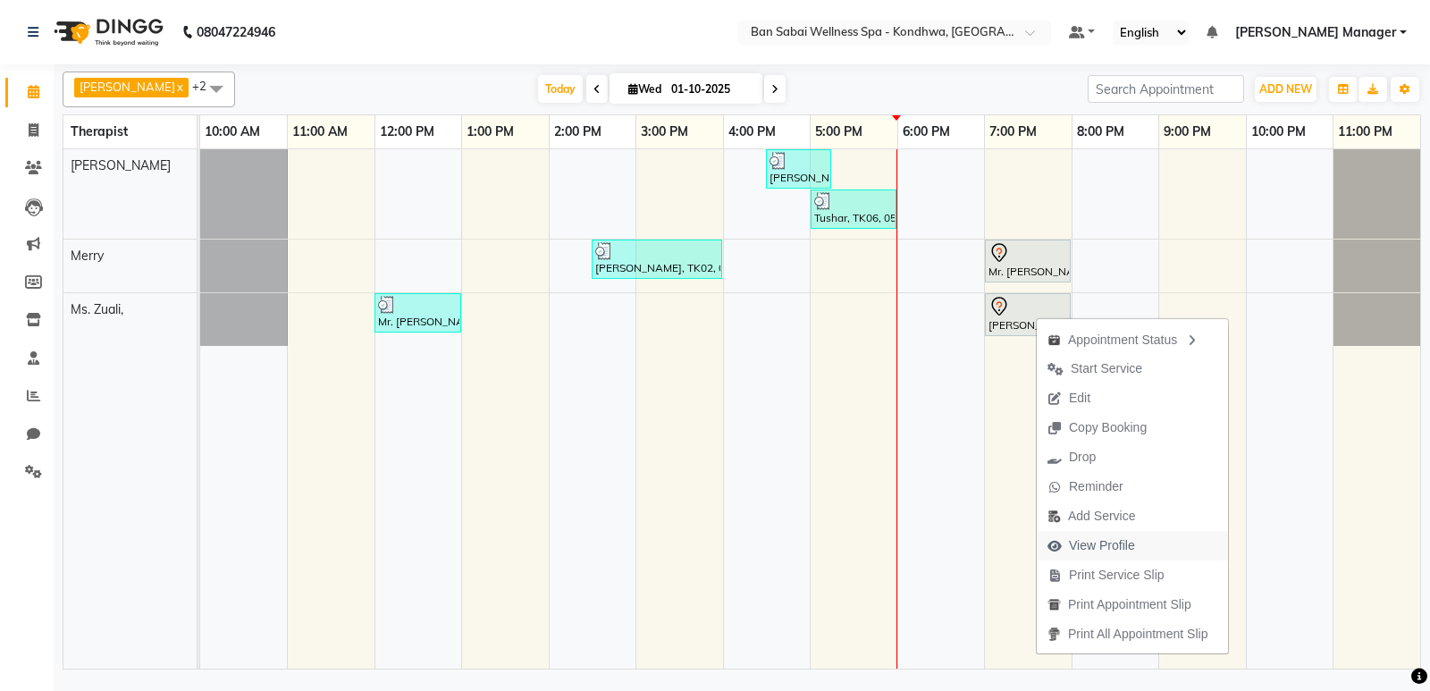
click at [1118, 539] on span "View Profile" at bounding box center [1102, 545] width 66 height 19
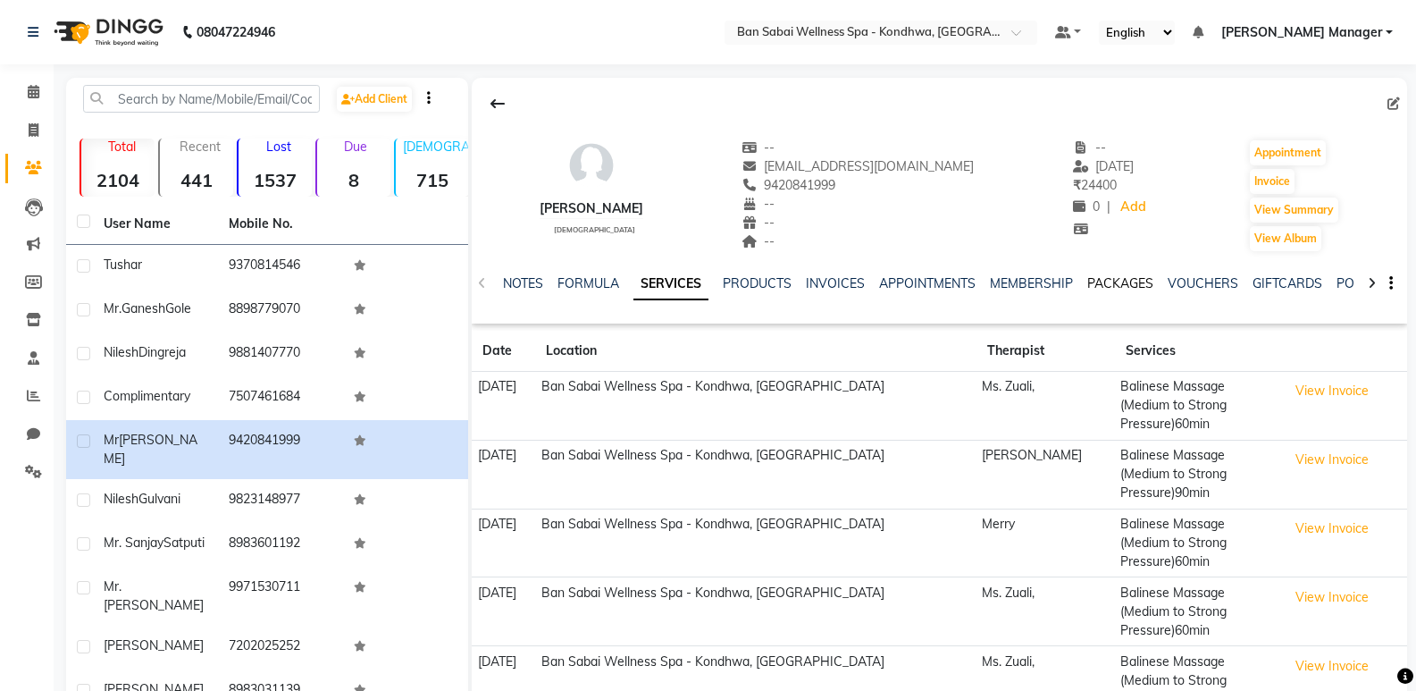
click at [1120, 283] on link "PACKAGES" at bounding box center [1121, 283] width 66 height 16
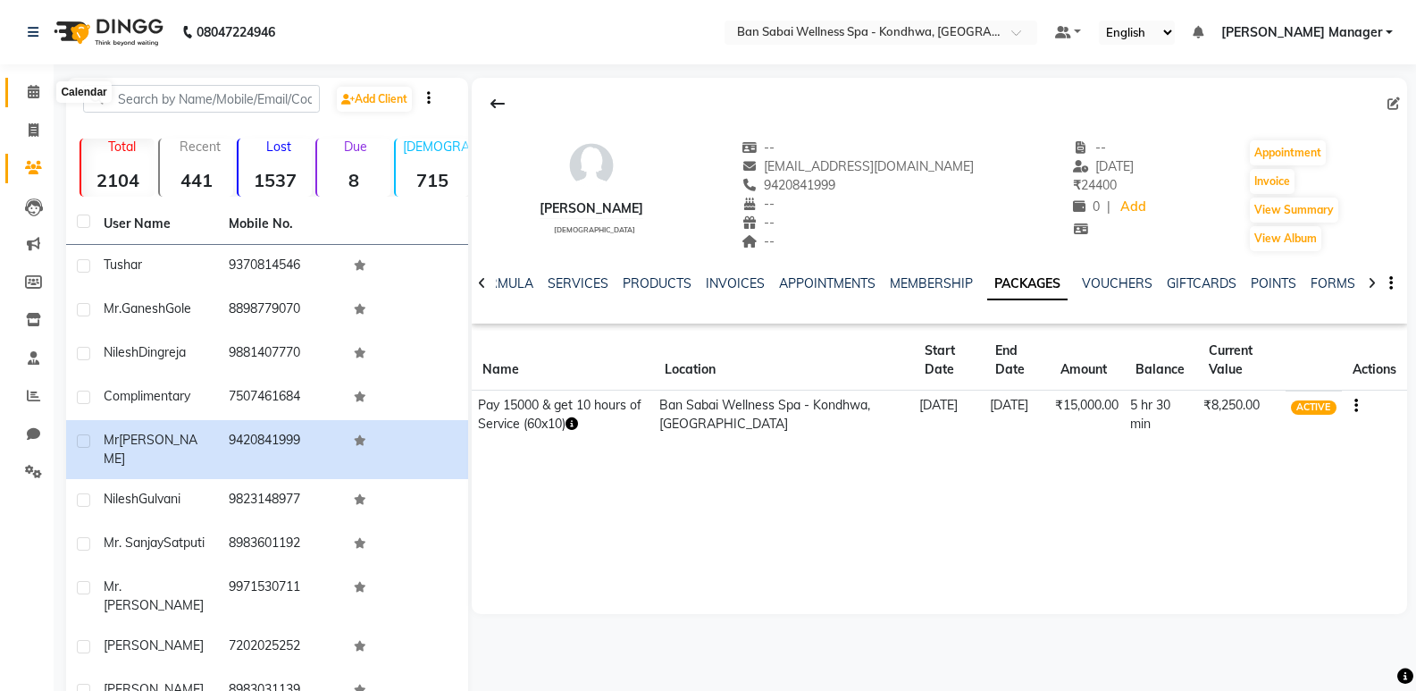
click at [28, 93] on icon at bounding box center [34, 91] width 12 height 13
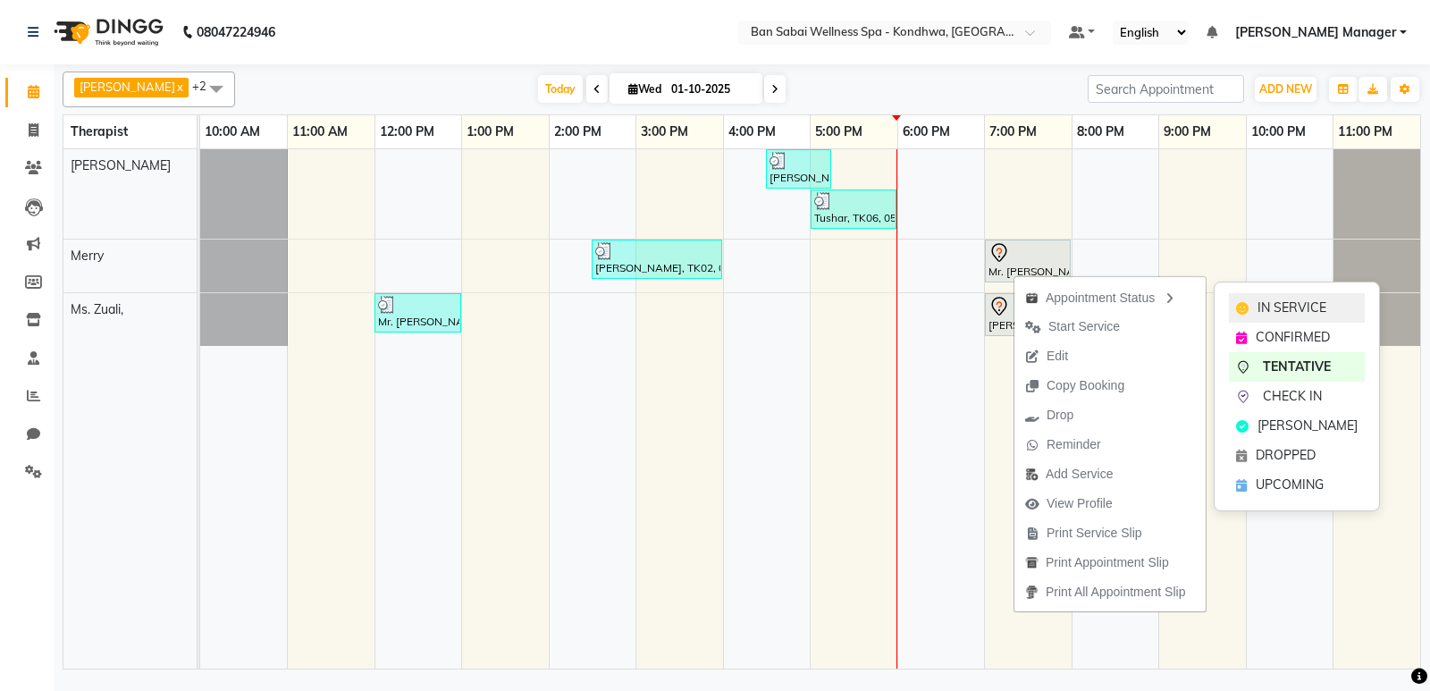
click at [1261, 307] on span "IN SERVICE" at bounding box center [1291, 307] width 69 height 19
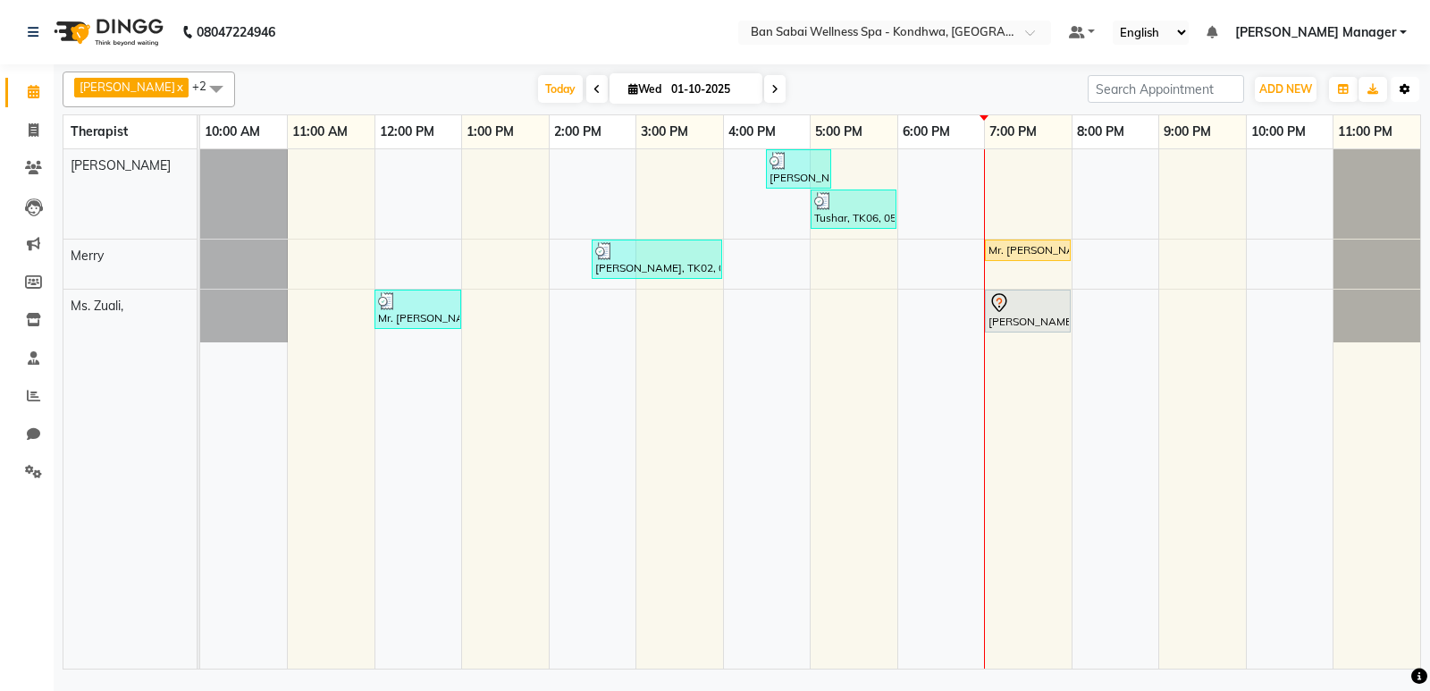
click at [1395, 88] on button "Toggle Dropdown" at bounding box center [1405, 89] width 29 height 25
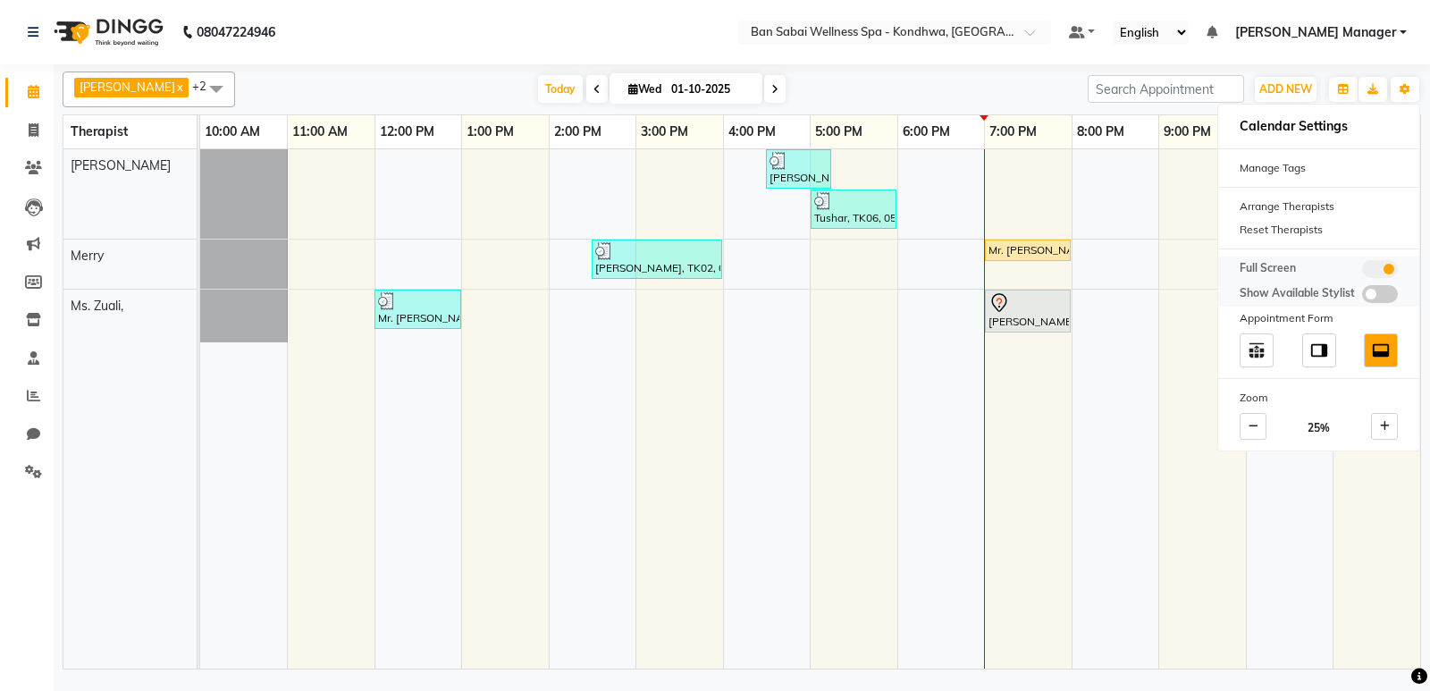
click at [1367, 260] on label at bounding box center [1380, 269] width 36 height 18
click at [1362, 272] on input "checkbox" at bounding box center [1362, 272] width 0 height 0
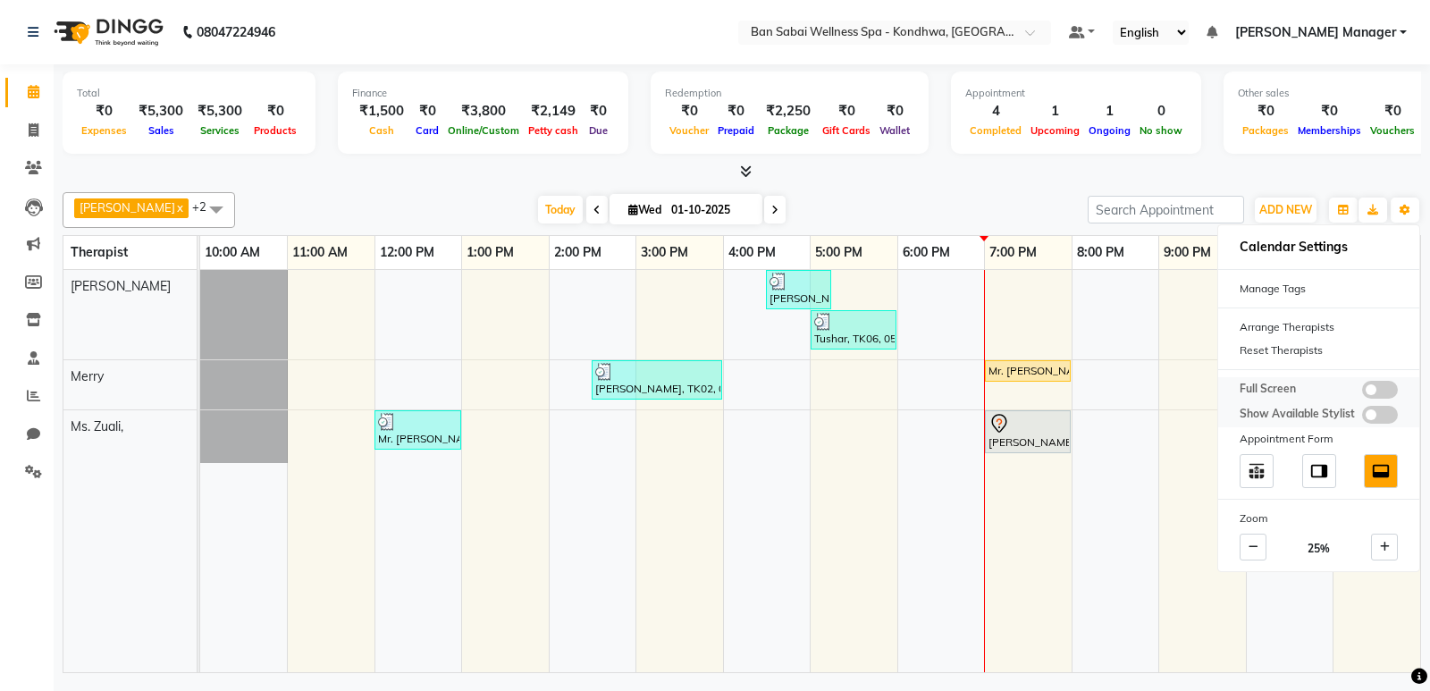
click at [1388, 392] on span at bounding box center [1380, 390] width 36 height 18
click at [1362, 392] on input "checkbox" at bounding box center [1362, 392] width 0 height 0
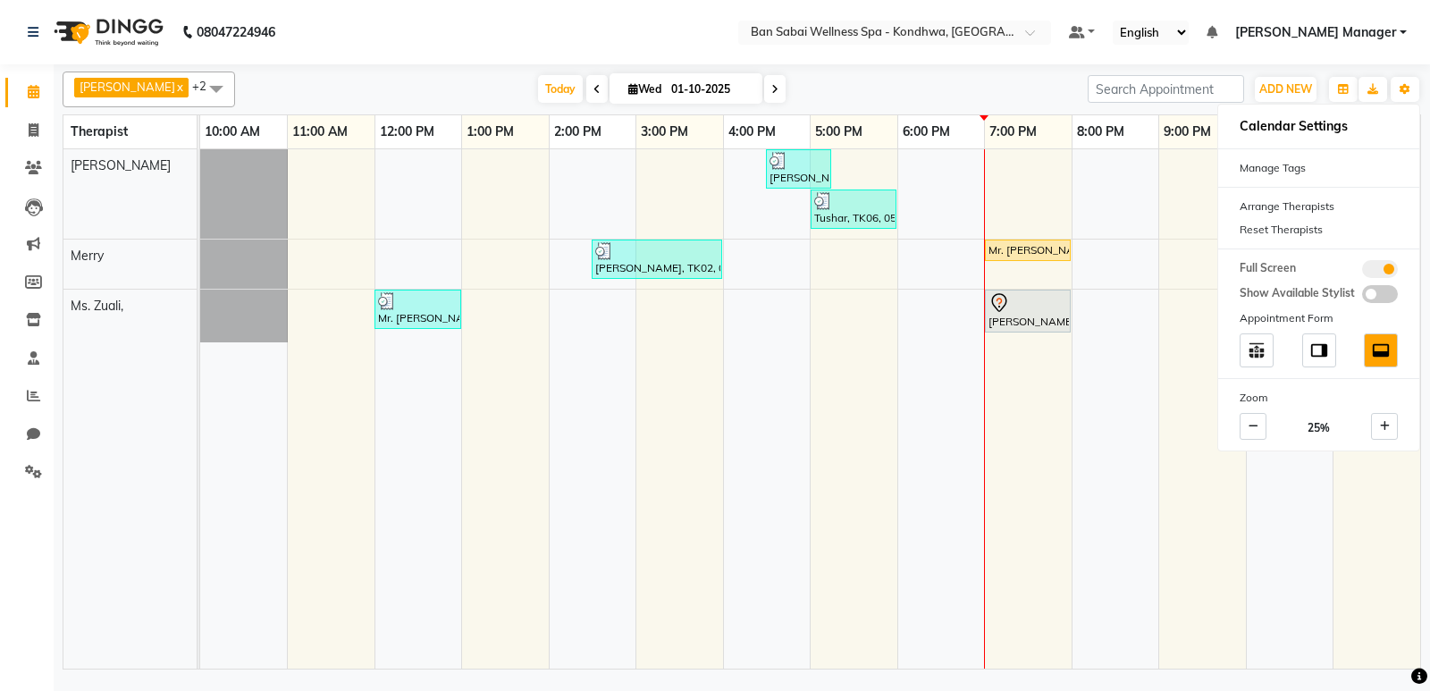
click at [735, 38] on nav "08047224946 Select Location × [GEOGRAPHIC_DATA] Wellness Spa - Kondhwa, Kondhwa…" at bounding box center [715, 32] width 1430 height 64
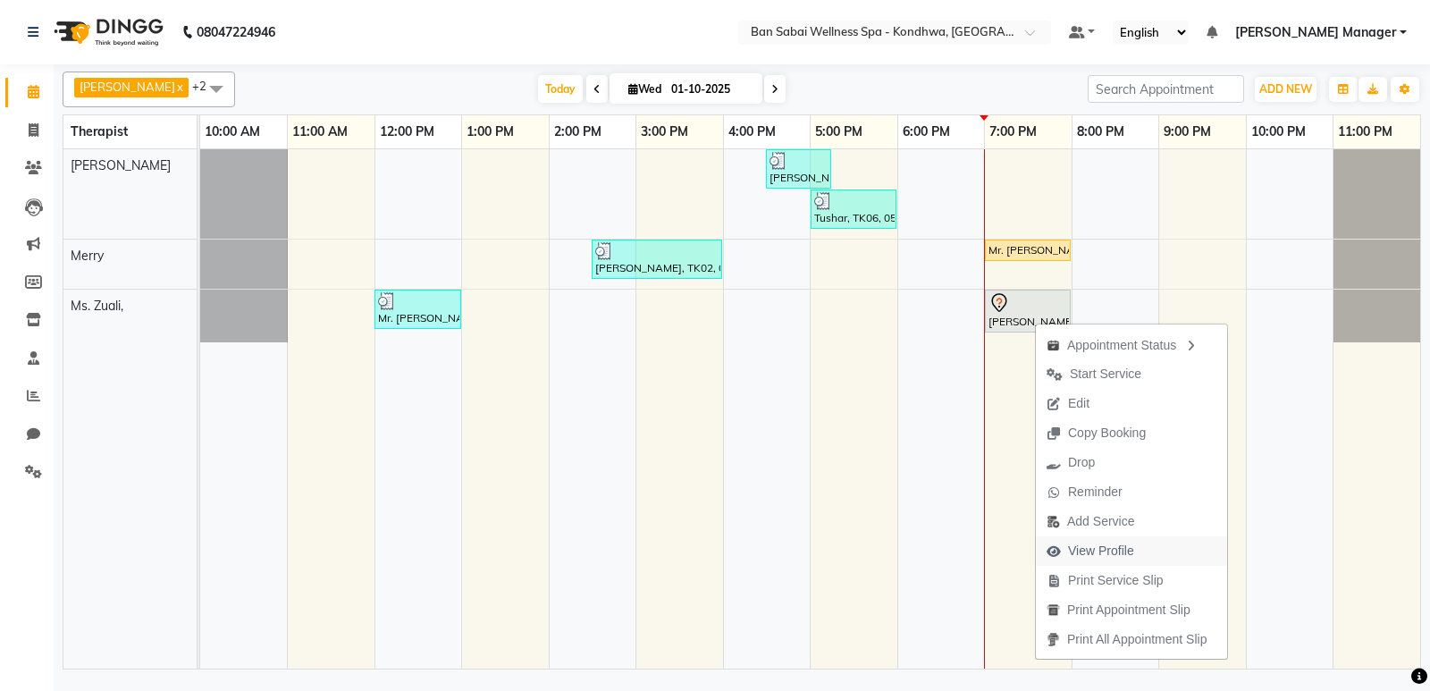
click at [1098, 548] on span "View Profile" at bounding box center [1101, 551] width 66 height 19
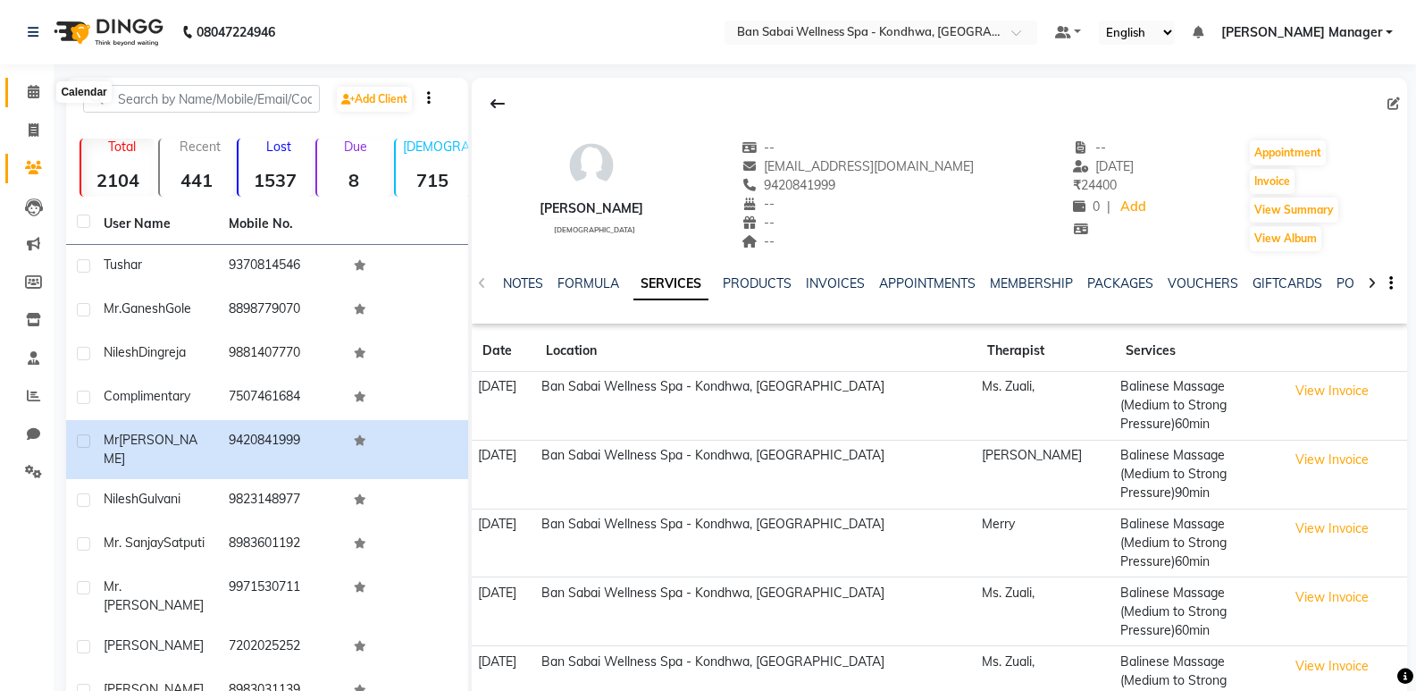
click at [36, 84] on span at bounding box center [33, 92] width 31 height 21
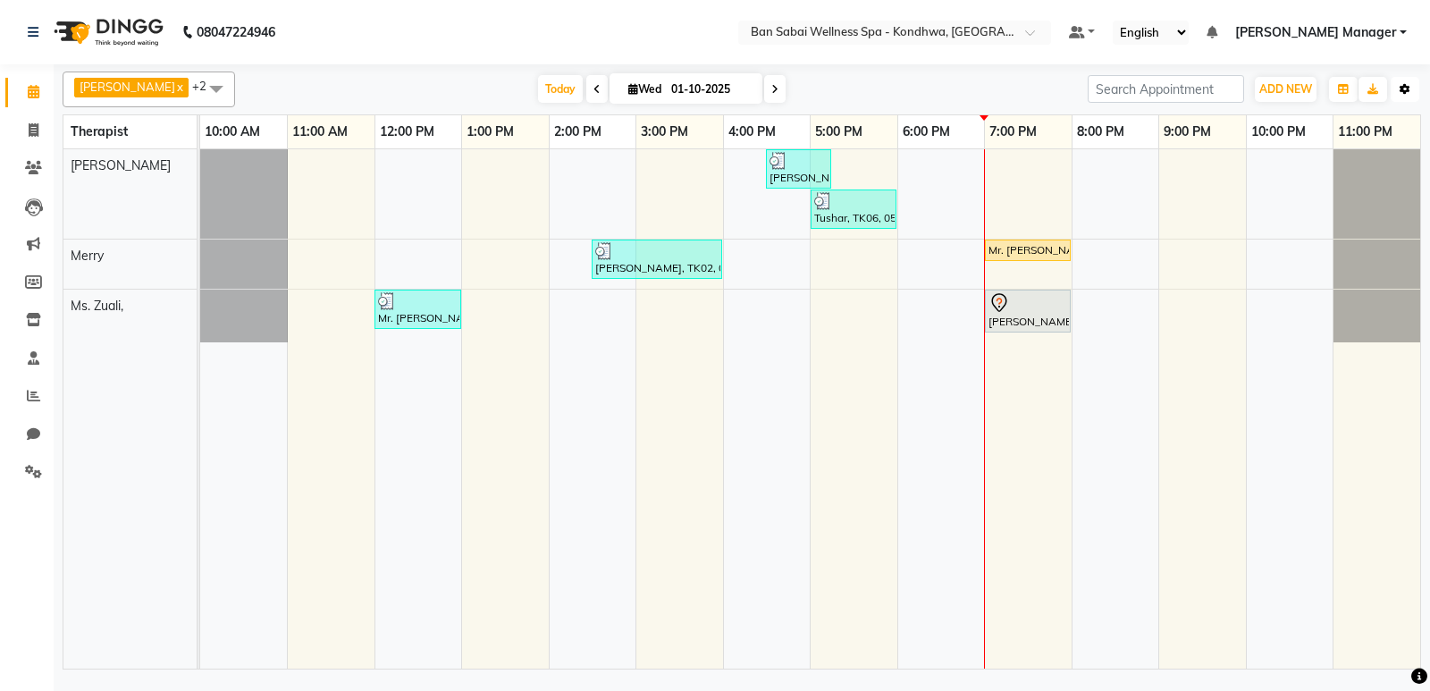
click at [1408, 93] on icon "button" at bounding box center [1404, 89] width 11 height 11
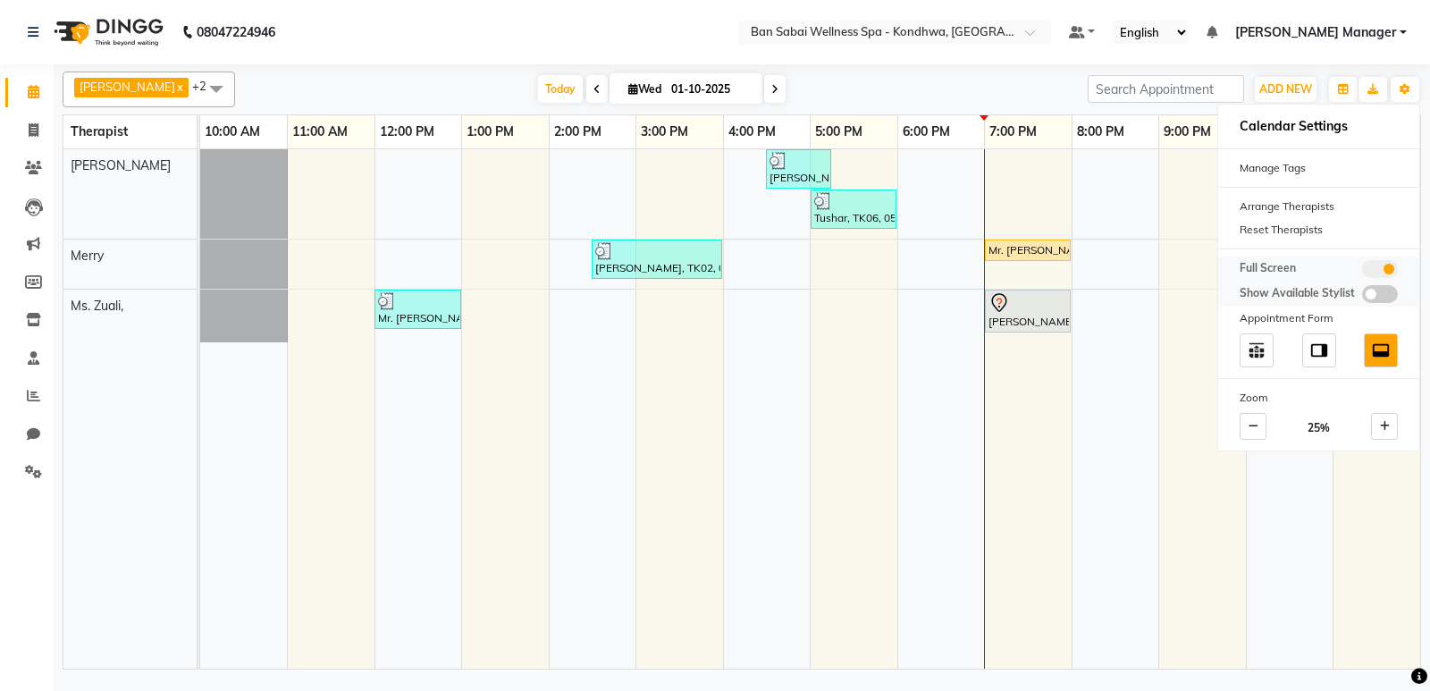
click at [1373, 263] on span at bounding box center [1380, 269] width 36 height 18
click at [1362, 272] on input "checkbox" at bounding box center [1362, 272] width 0 height 0
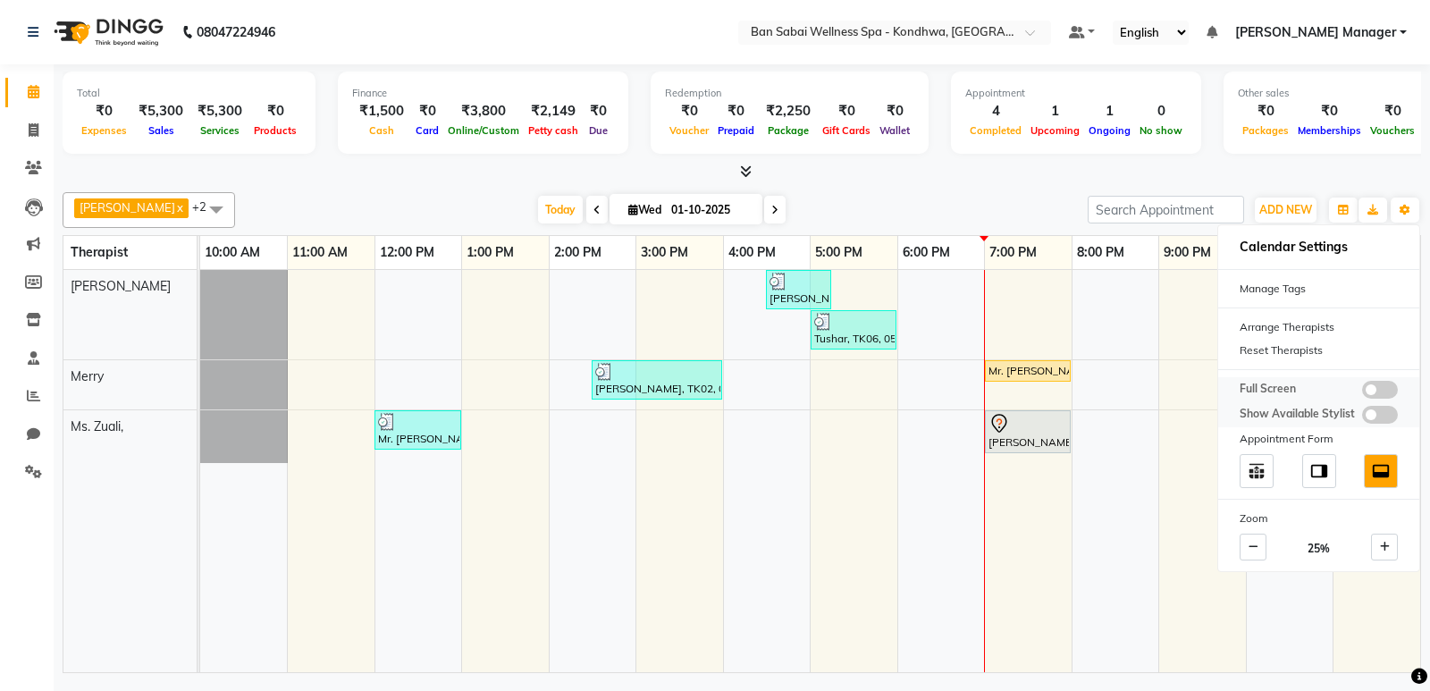
click at [1381, 389] on span at bounding box center [1380, 390] width 36 height 18
click at [1362, 392] on input "checkbox" at bounding box center [1362, 392] width 0 height 0
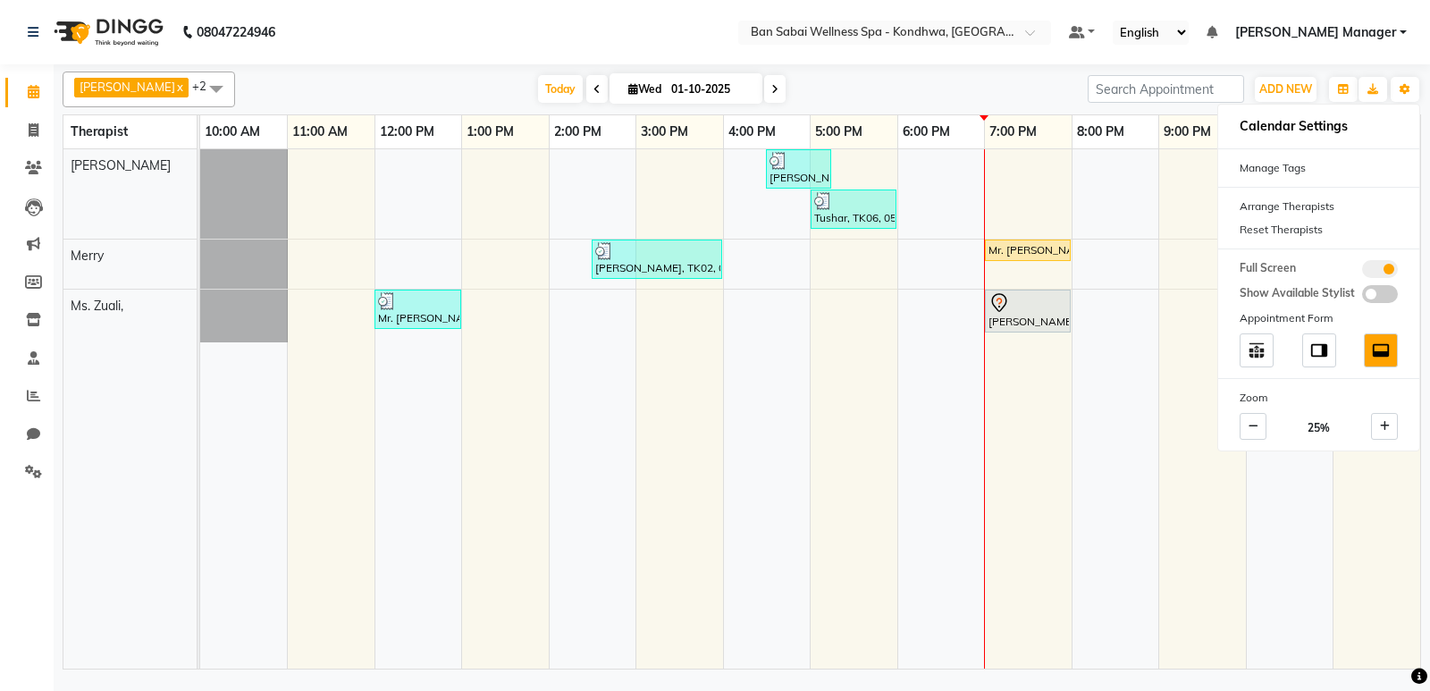
click at [622, 24] on nav "08047224946 Select Location × [GEOGRAPHIC_DATA] Wellness Spa - Kondhwa, Kondhwa…" at bounding box center [715, 32] width 1430 height 64
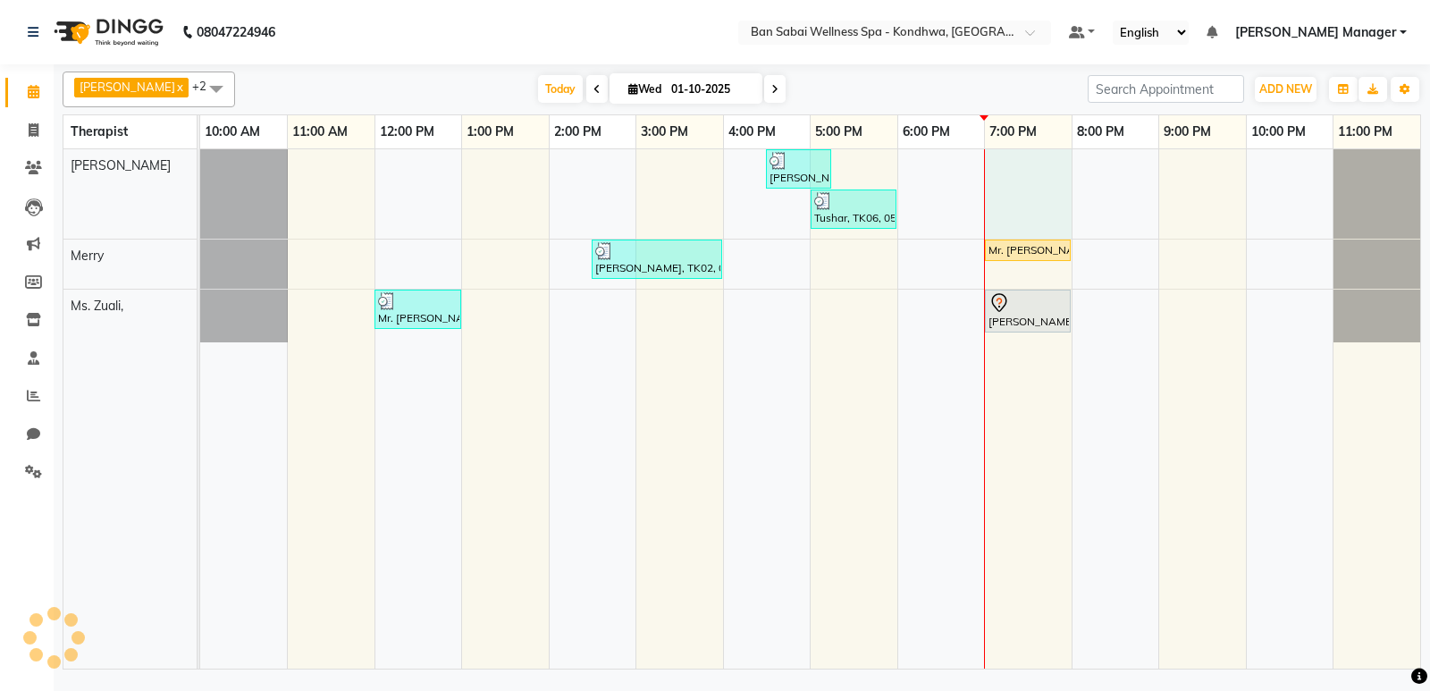
click at [1046, 172] on div "Mr.Ganesh Gole, TK04, 04:30 PM-05:15 PM, Orange Fruit Facial Tushar, TK06, 05:0…" at bounding box center [810, 408] width 1220 height 519
select select "78604"
select select "tentative"
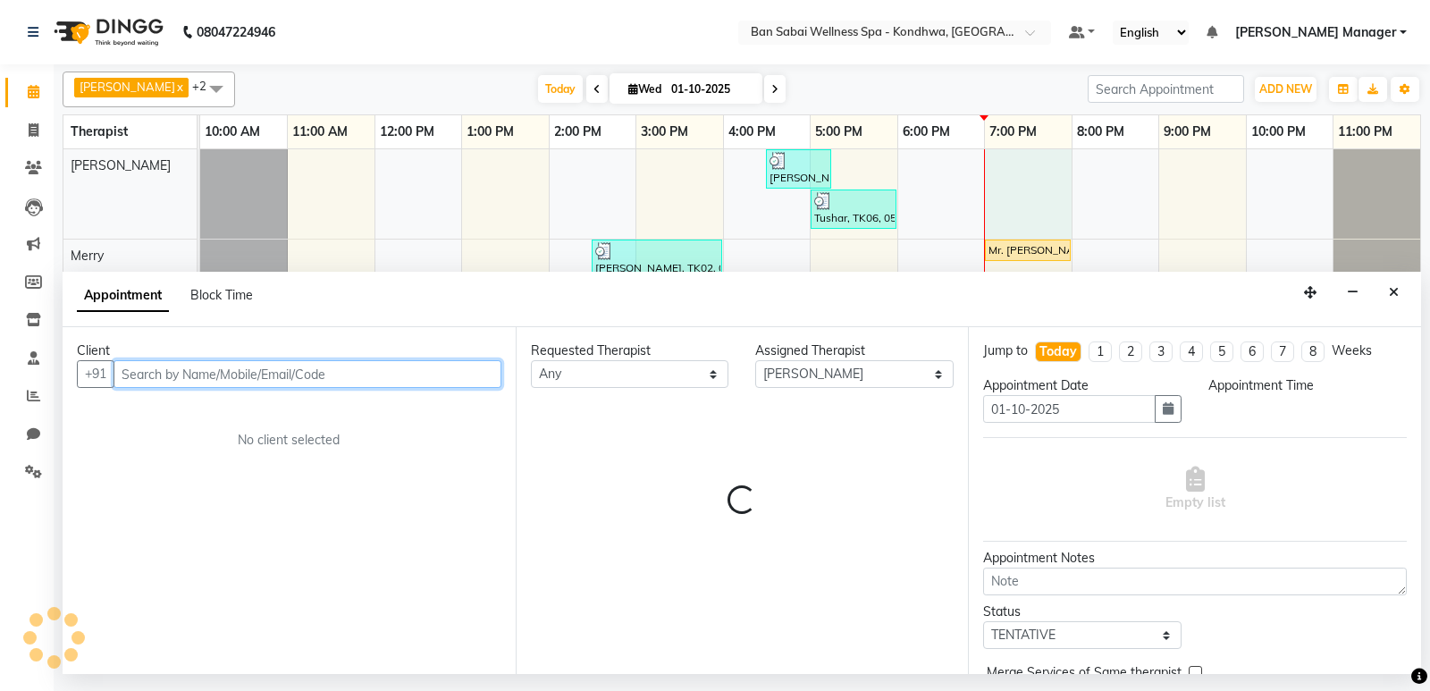
select select "1140"
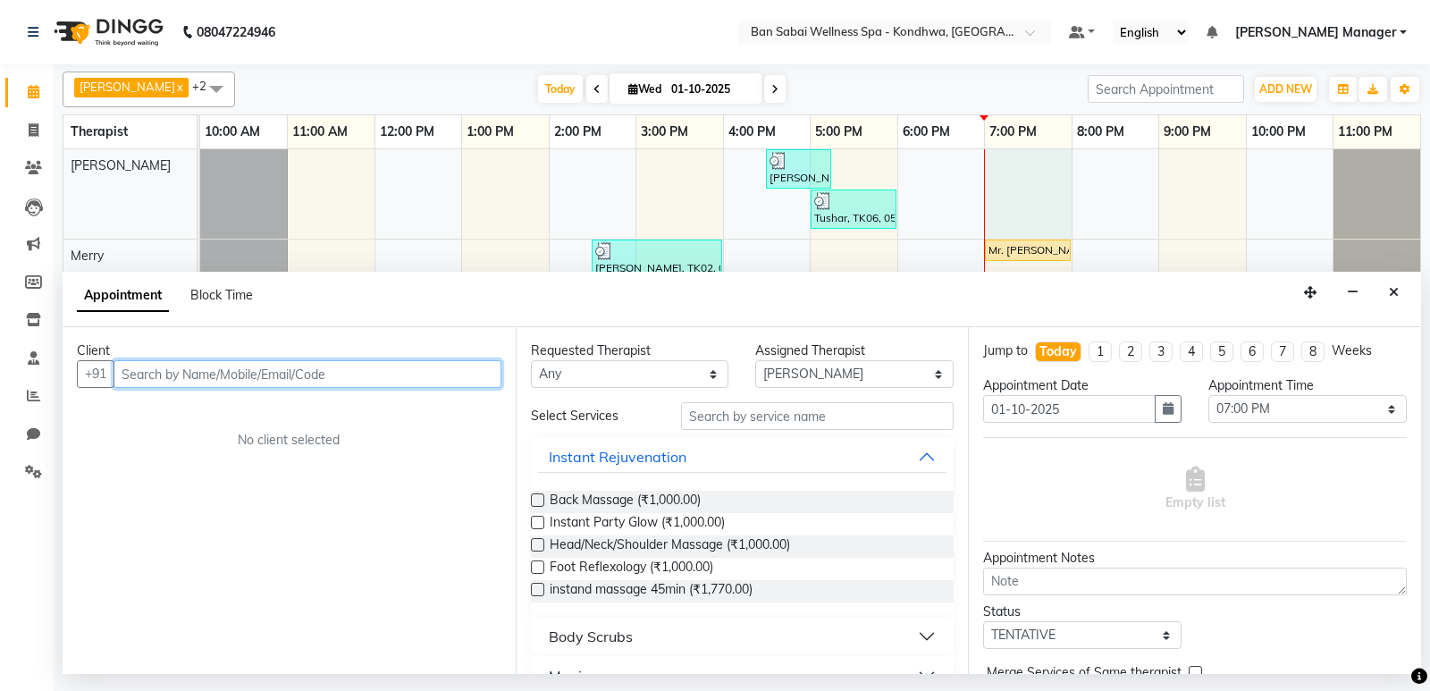
click at [415, 374] on input "text" at bounding box center [307, 374] width 388 height 28
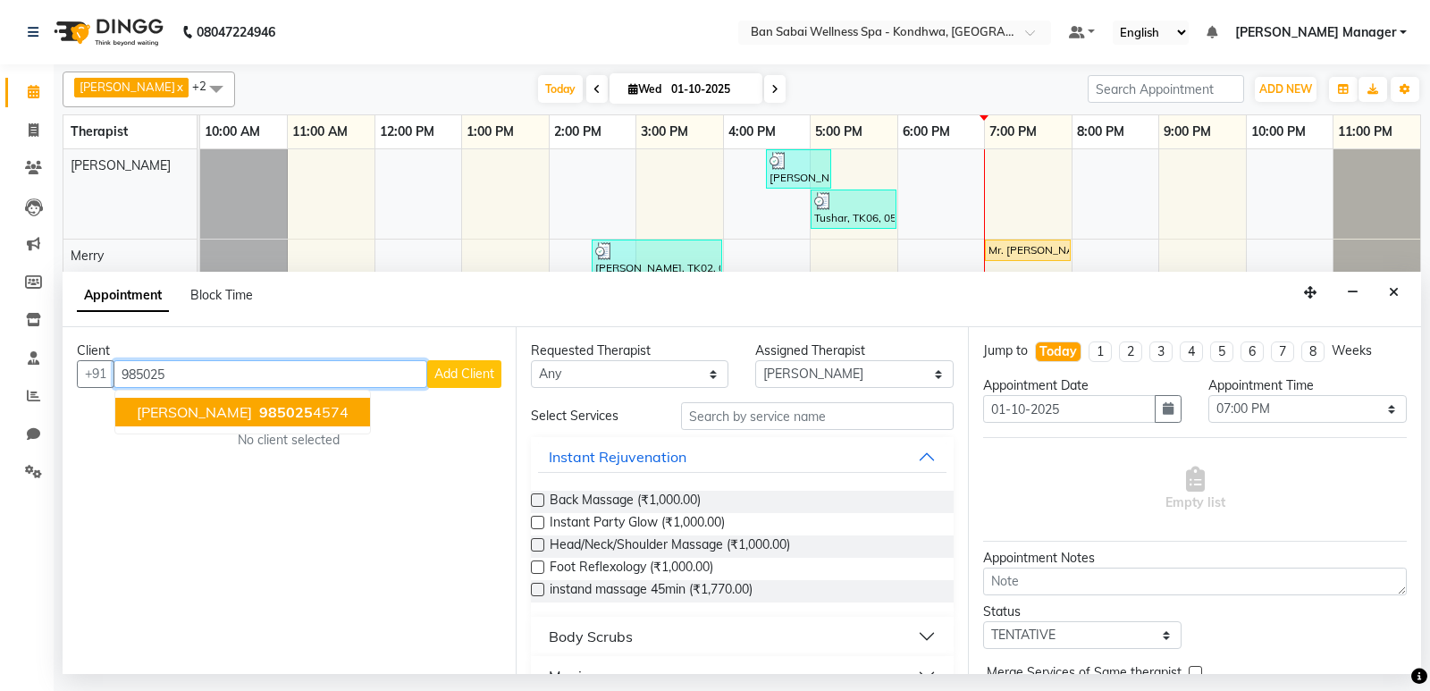
click at [305, 411] on span "985025" at bounding box center [286, 412] width 54 height 18
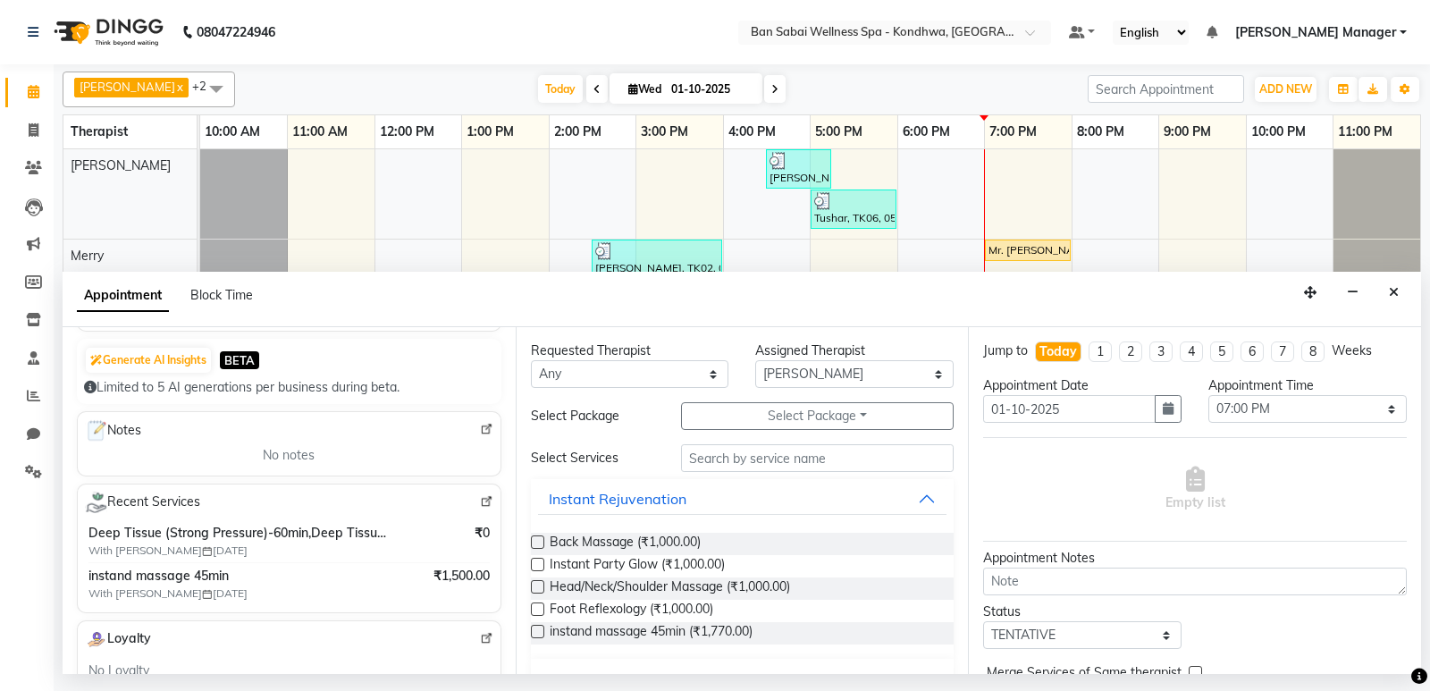
scroll to position [179, 0]
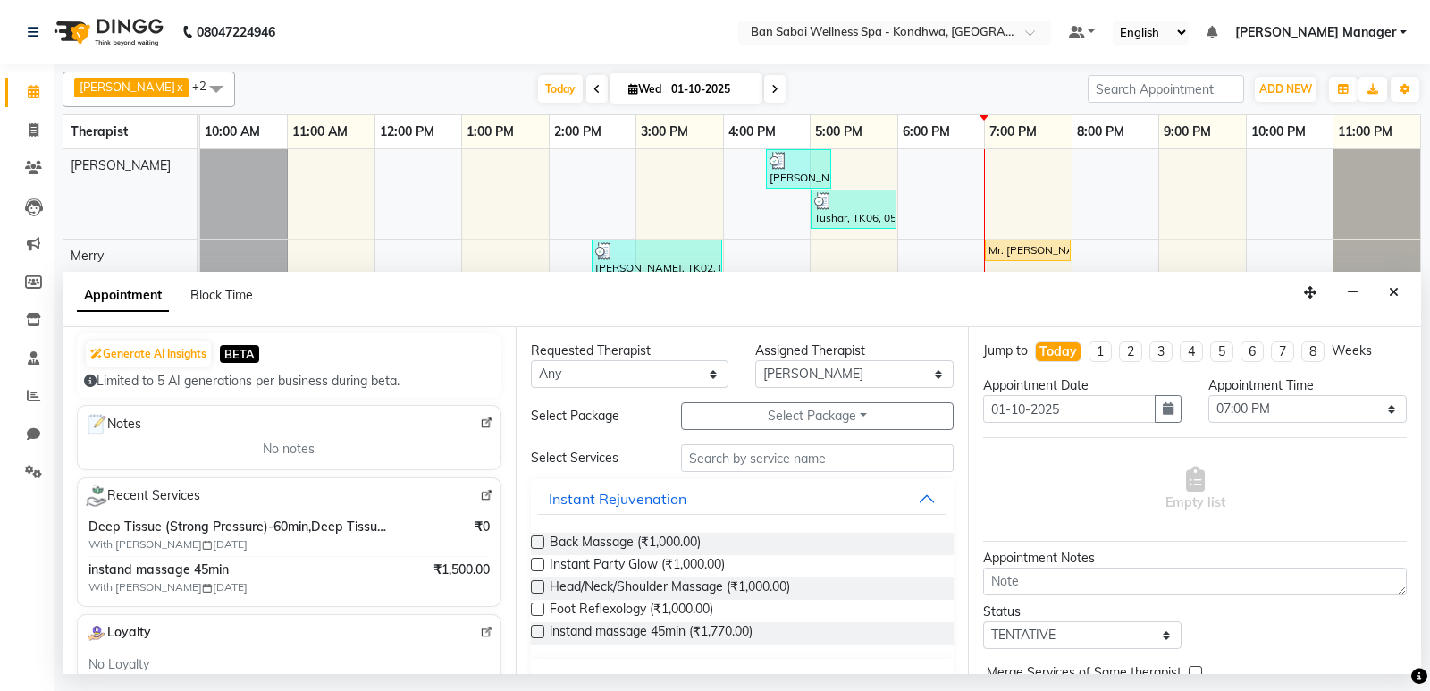
type input "9850254574"
click at [480, 493] on img at bounding box center [486, 495] width 13 height 13
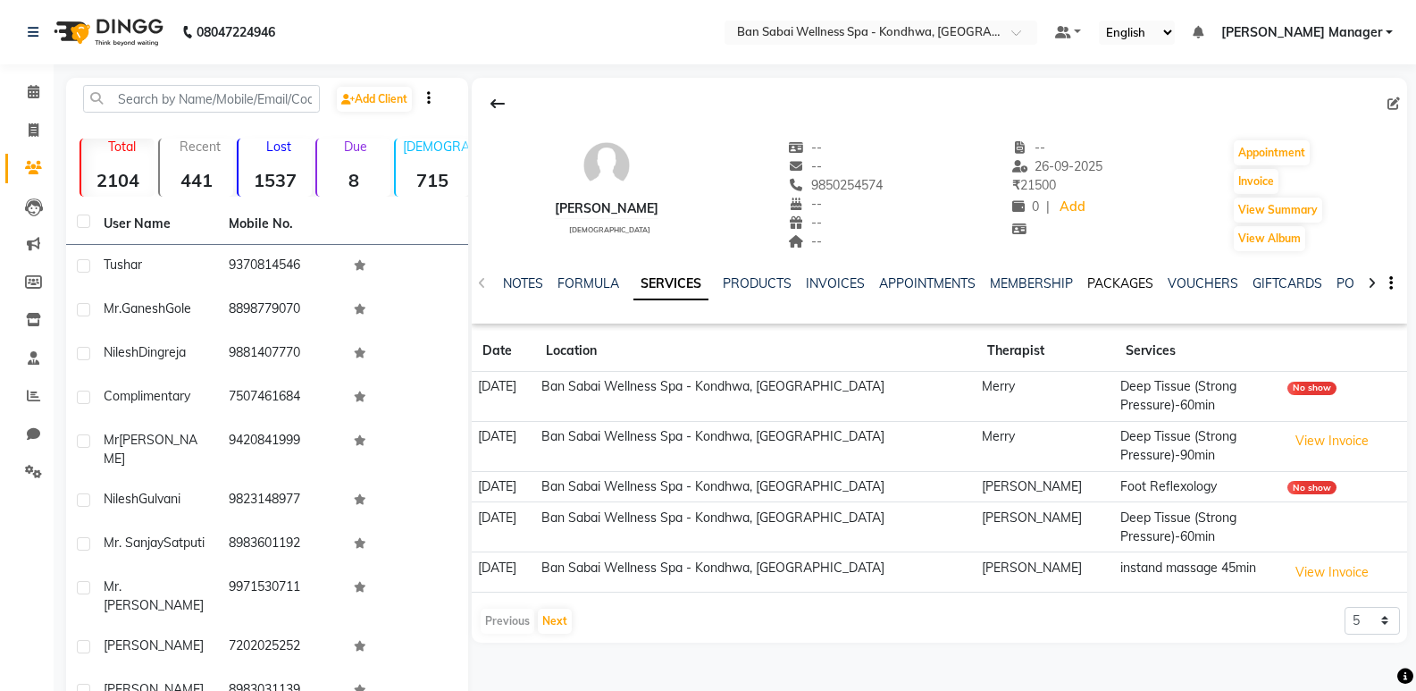
click at [1135, 284] on link "PACKAGES" at bounding box center [1121, 283] width 66 height 16
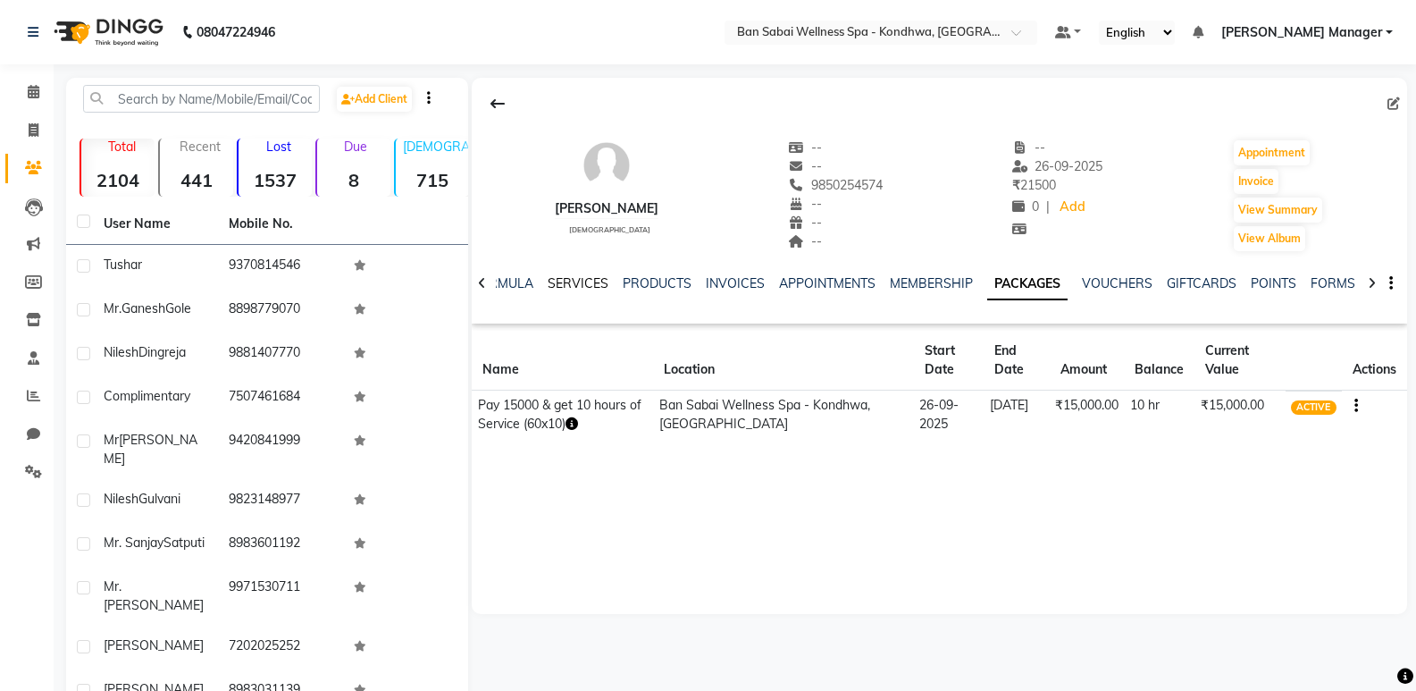
click at [593, 283] on link "SERVICES" at bounding box center [578, 283] width 61 height 16
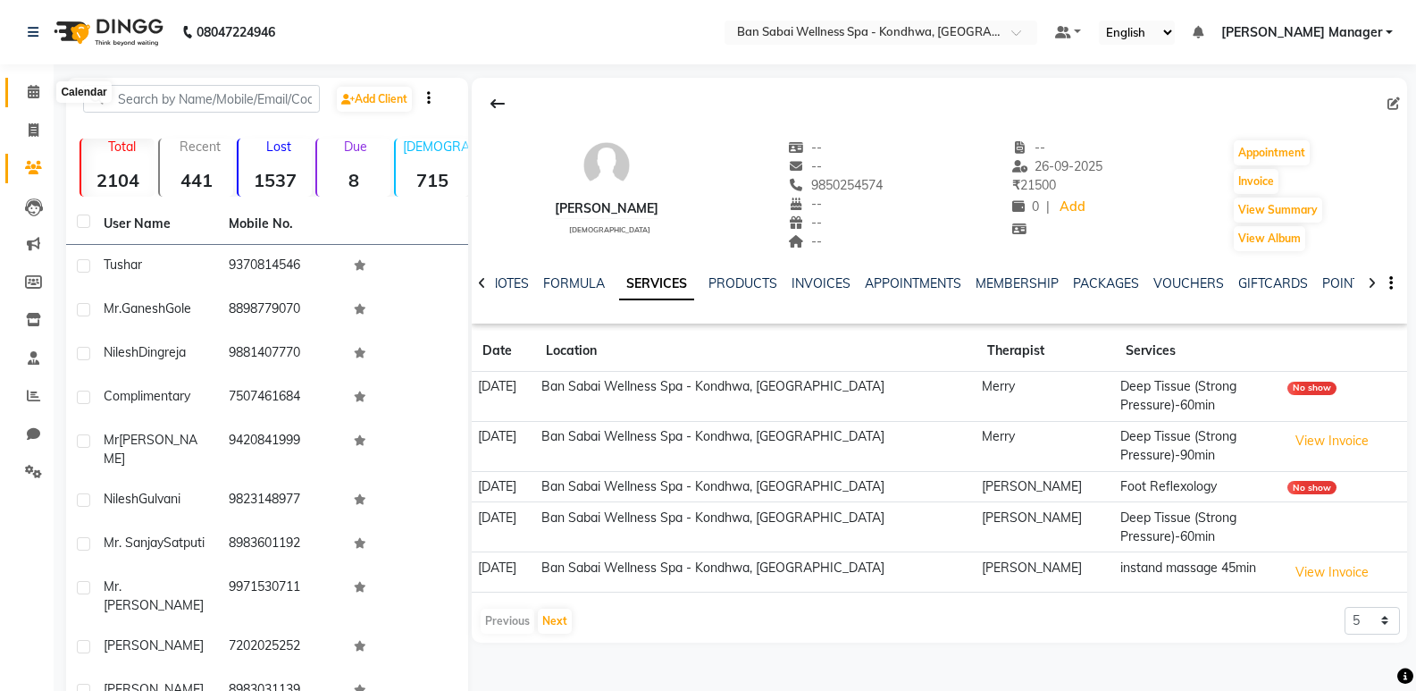
click at [38, 88] on icon at bounding box center [34, 91] width 12 height 13
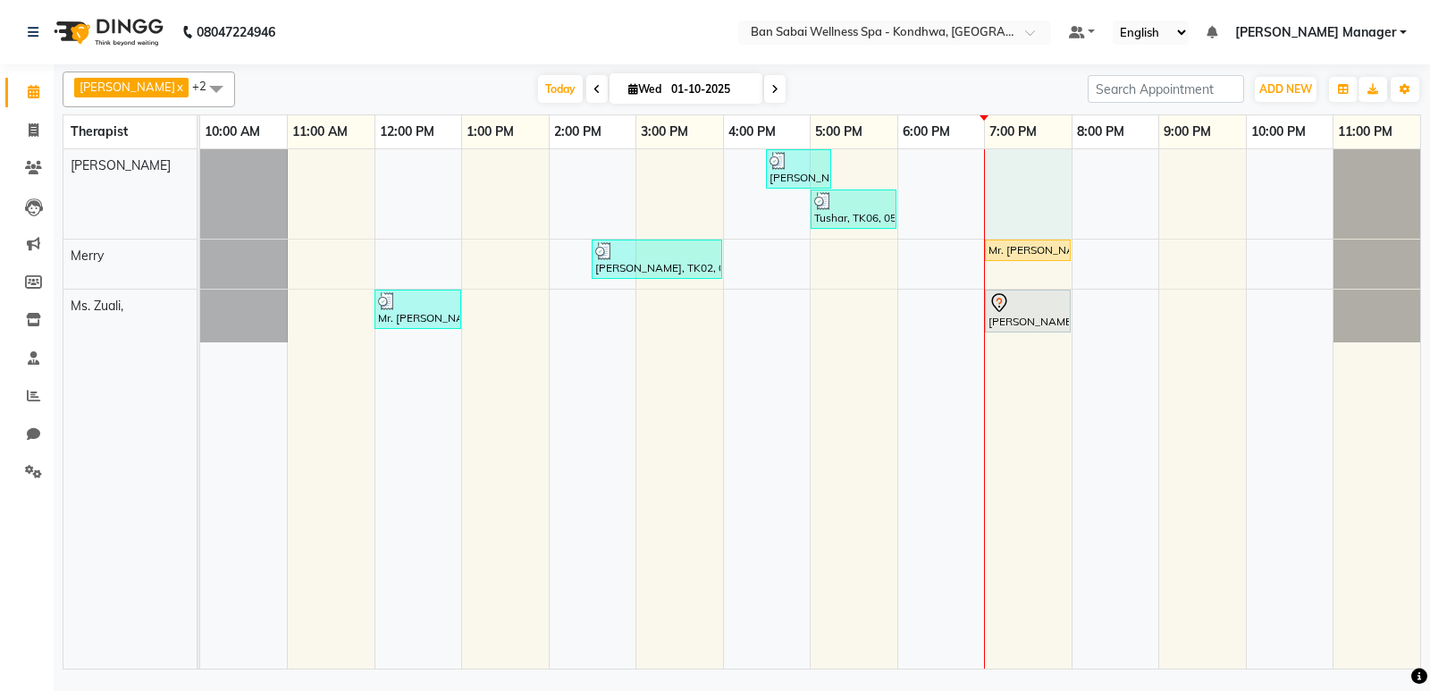
click at [1065, 171] on div "[PERSON_NAME], TK04, 04:30 PM-05:15 PM, Orange Fruit Facial Tushar, TK06, 05:00…" at bounding box center [810, 408] width 1220 height 519
select select "78604"
select select "tentative"
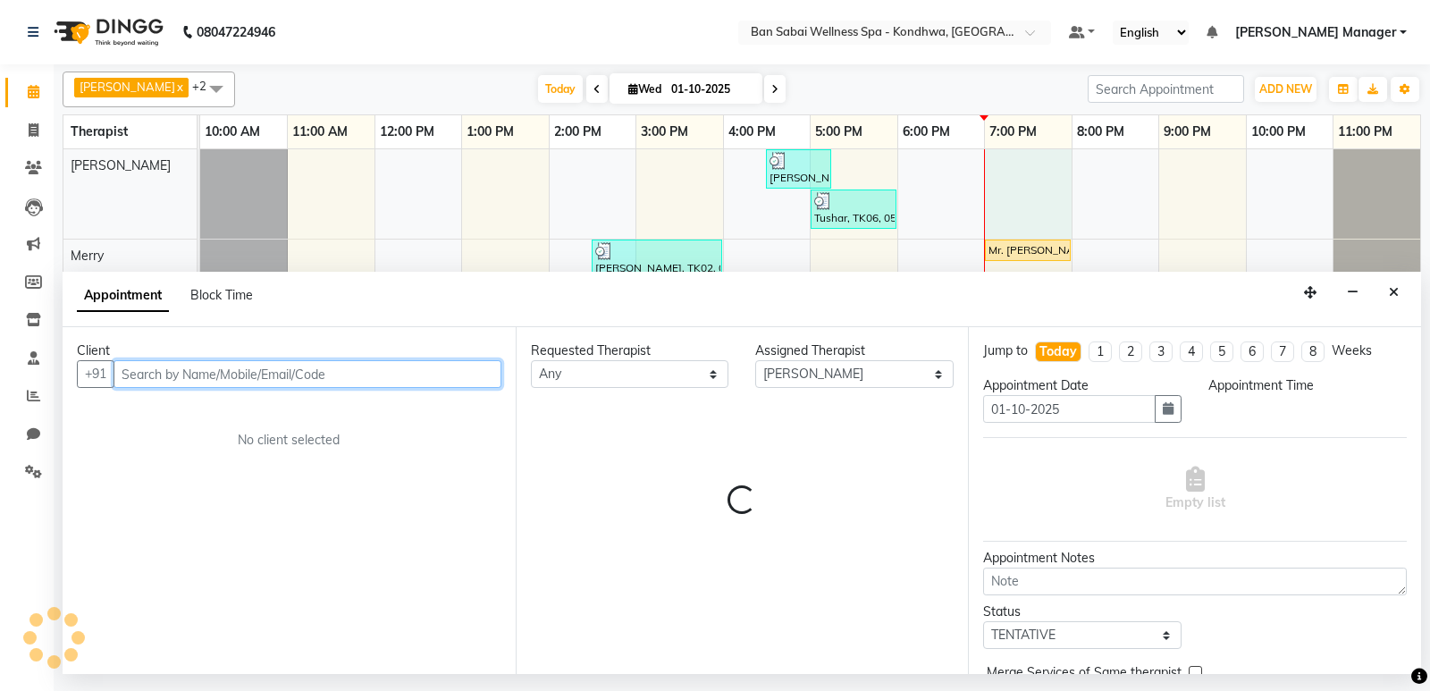
select select "1140"
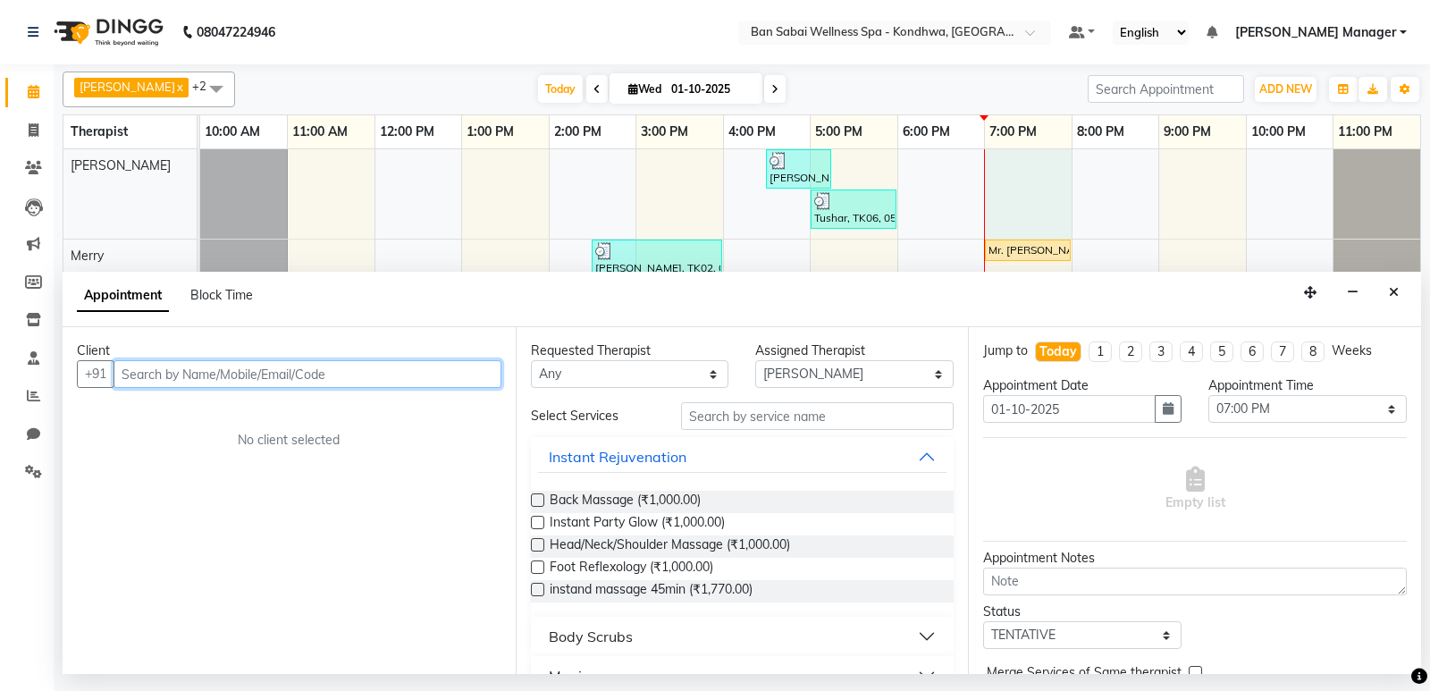
click at [467, 371] on input "text" at bounding box center [307, 374] width 388 height 28
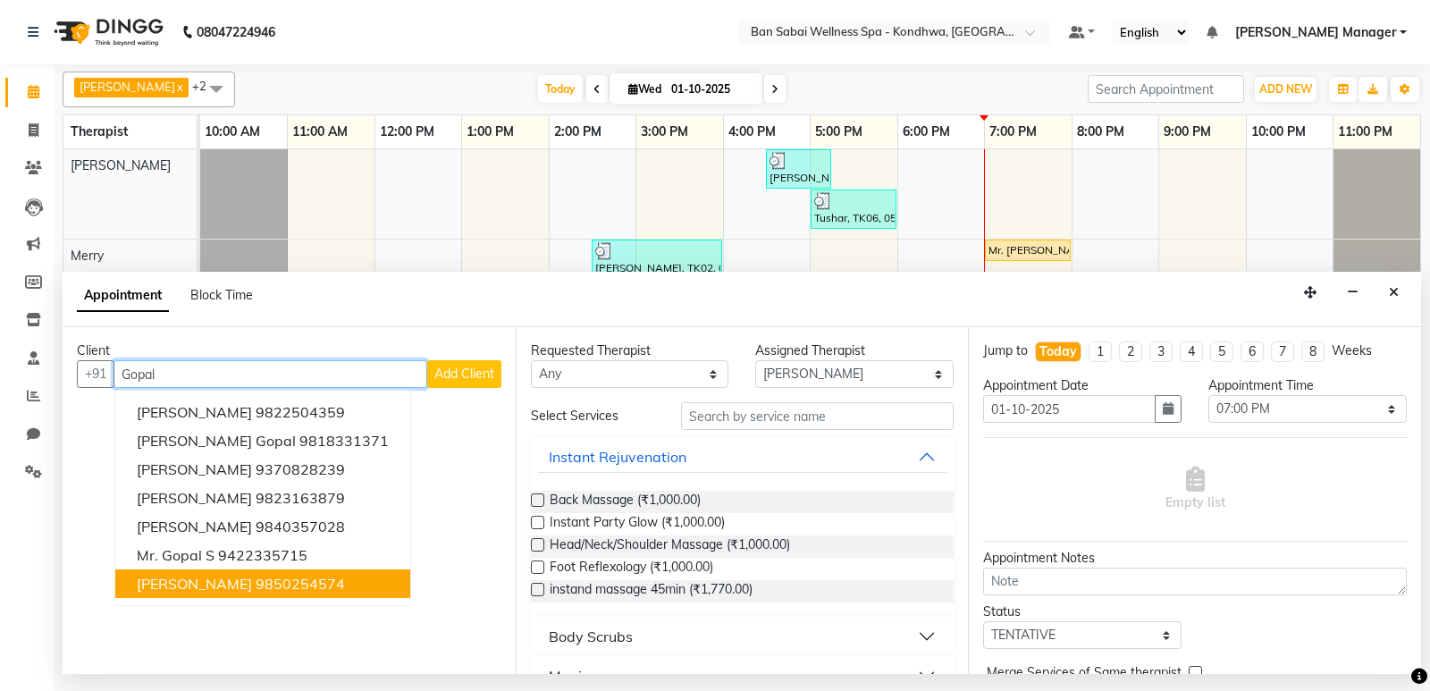
click at [299, 579] on ngb-highlight "9850254574" at bounding box center [300, 584] width 89 height 18
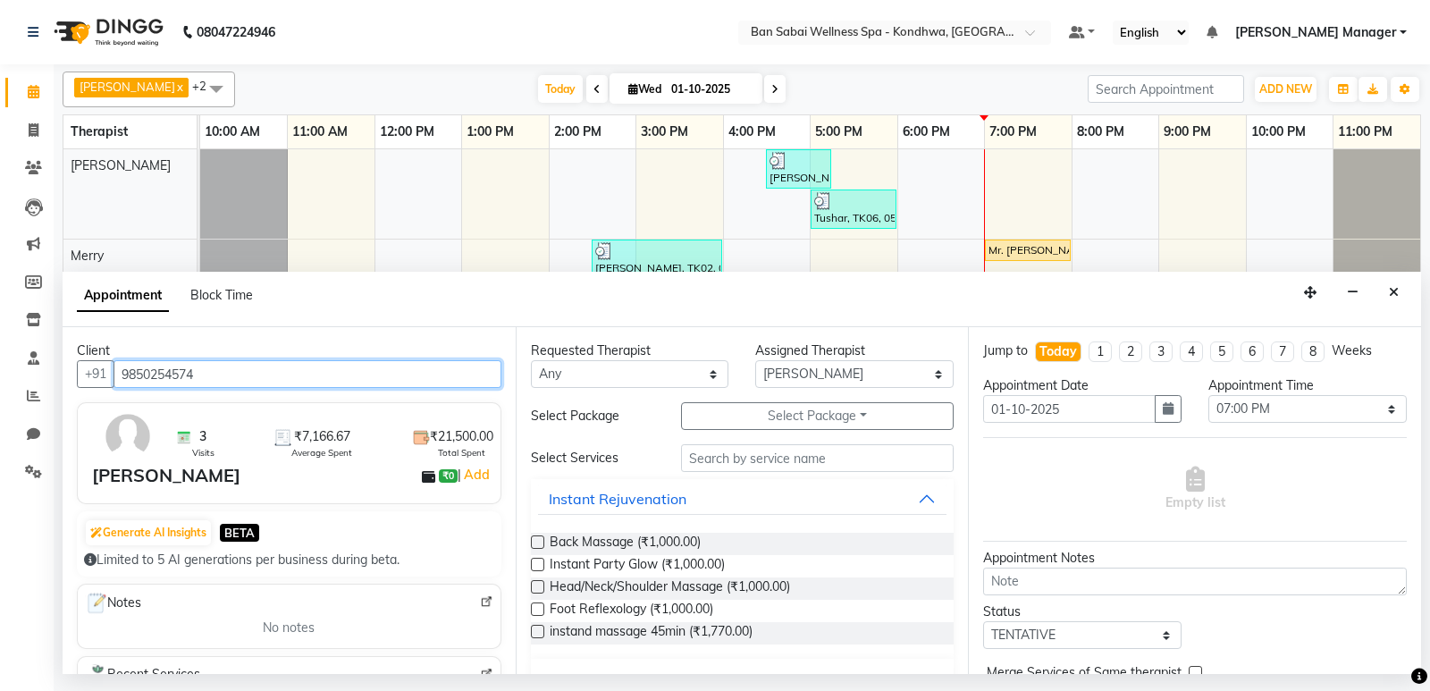
type input "9850254574"
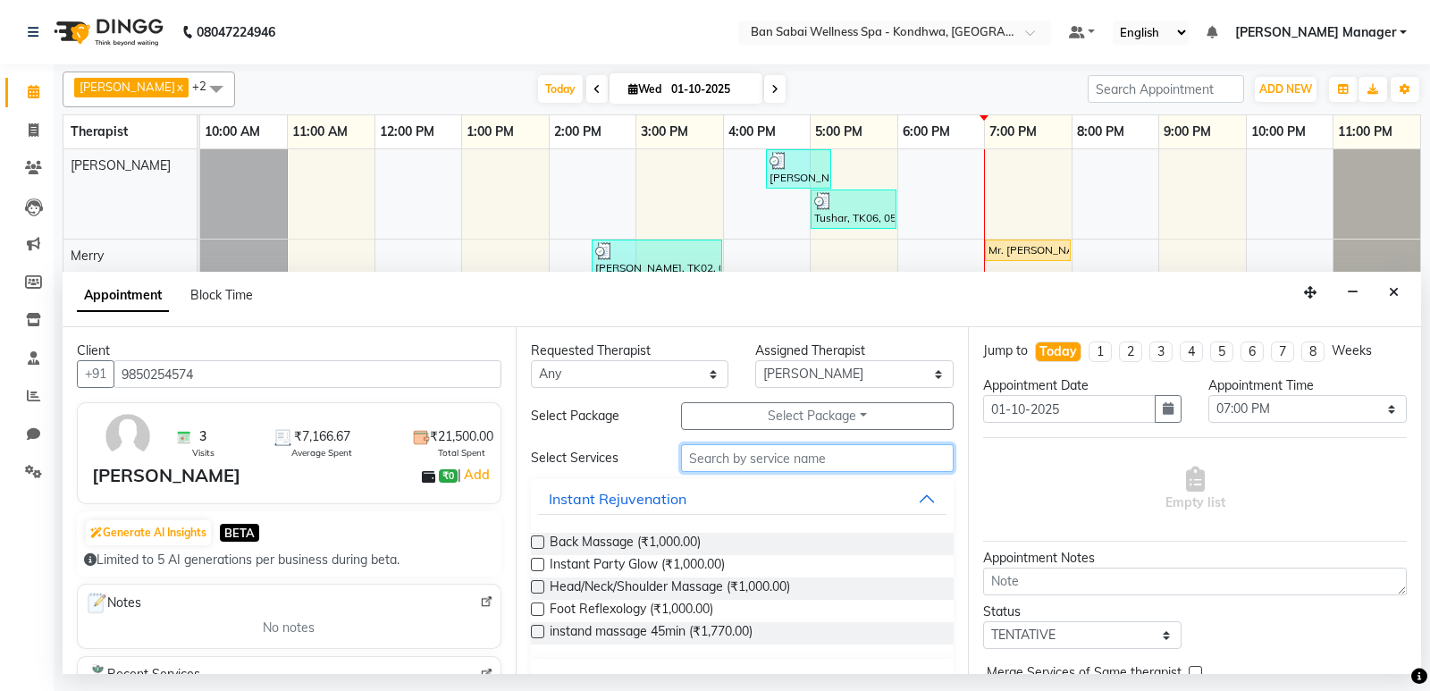
click at [780, 468] on input "text" at bounding box center [817, 458] width 273 height 28
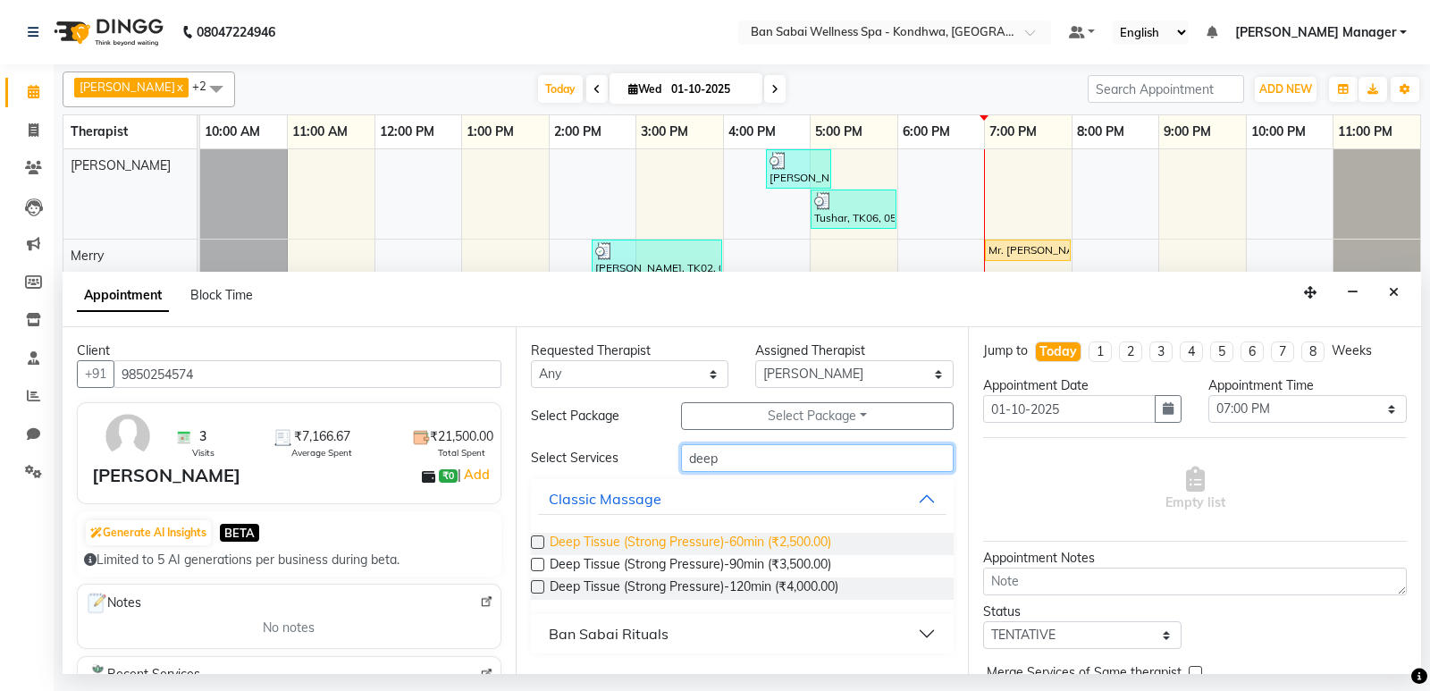
type input "deep"
click at [768, 541] on span "Deep Tissue (Strong Pressure)-60min (₹2,500.00)" at bounding box center [690, 544] width 281 height 22
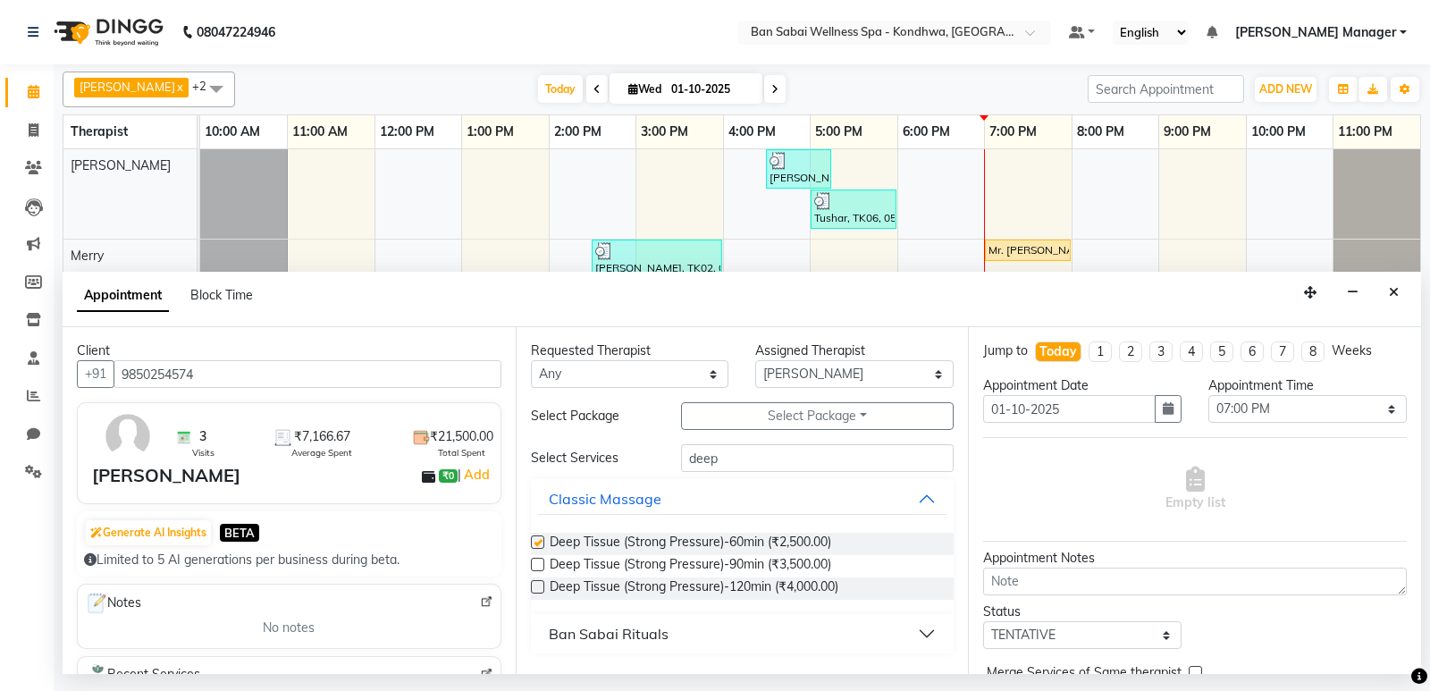
checkbox input "false"
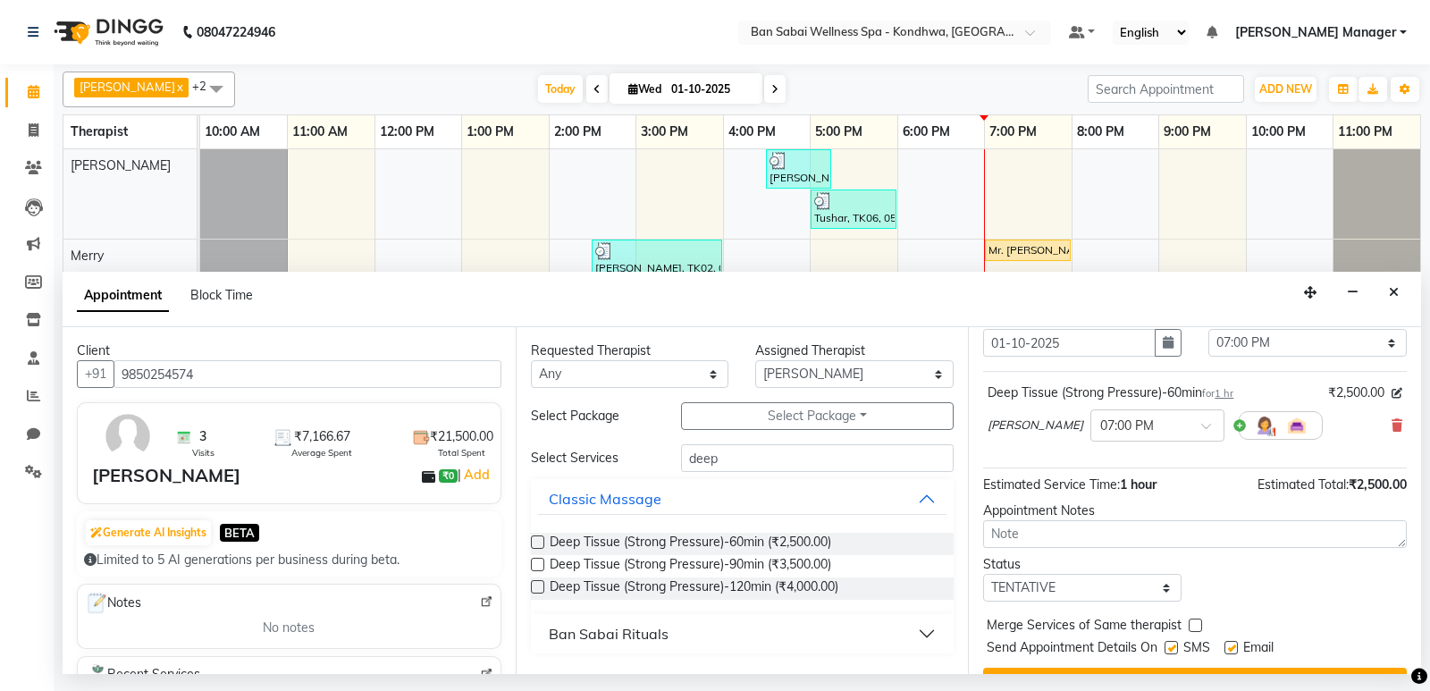
scroll to position [106, 0]
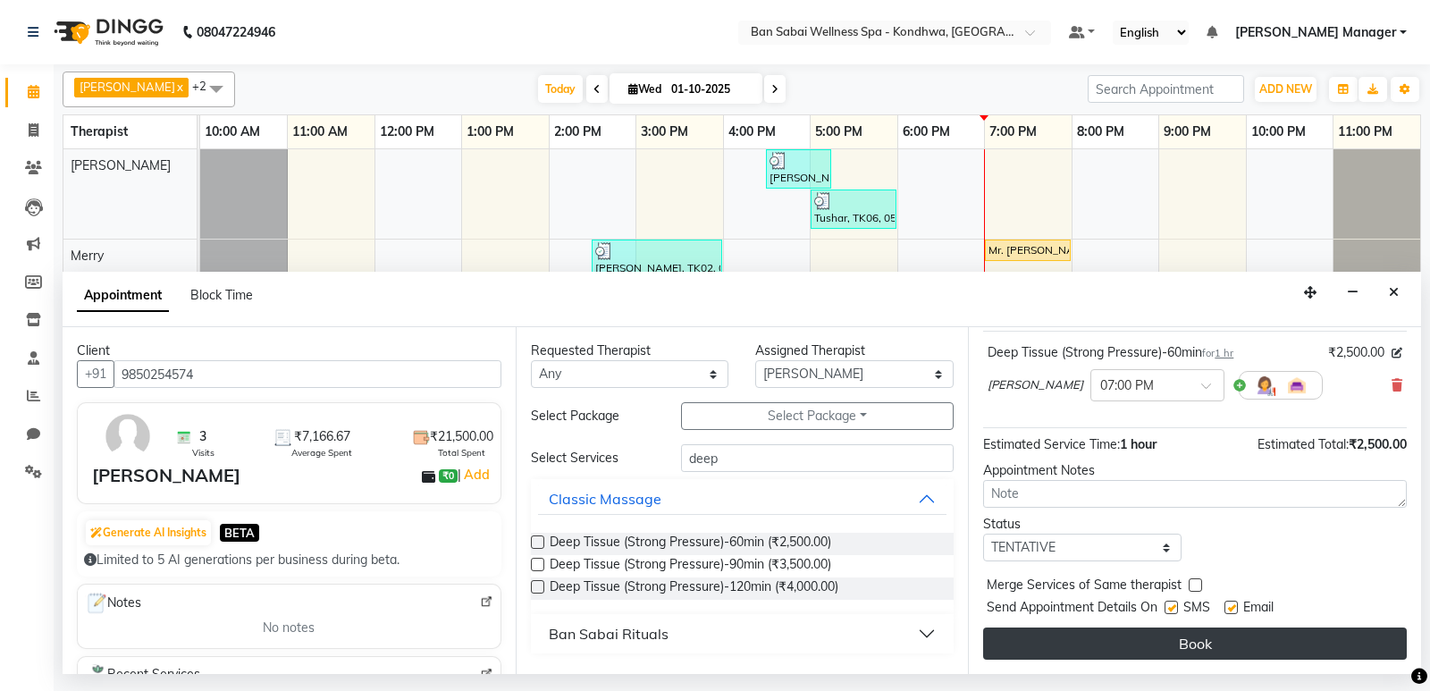
click at [1242, 651] on button "Book" at bounding box center [1195, 643] width 424 height 32
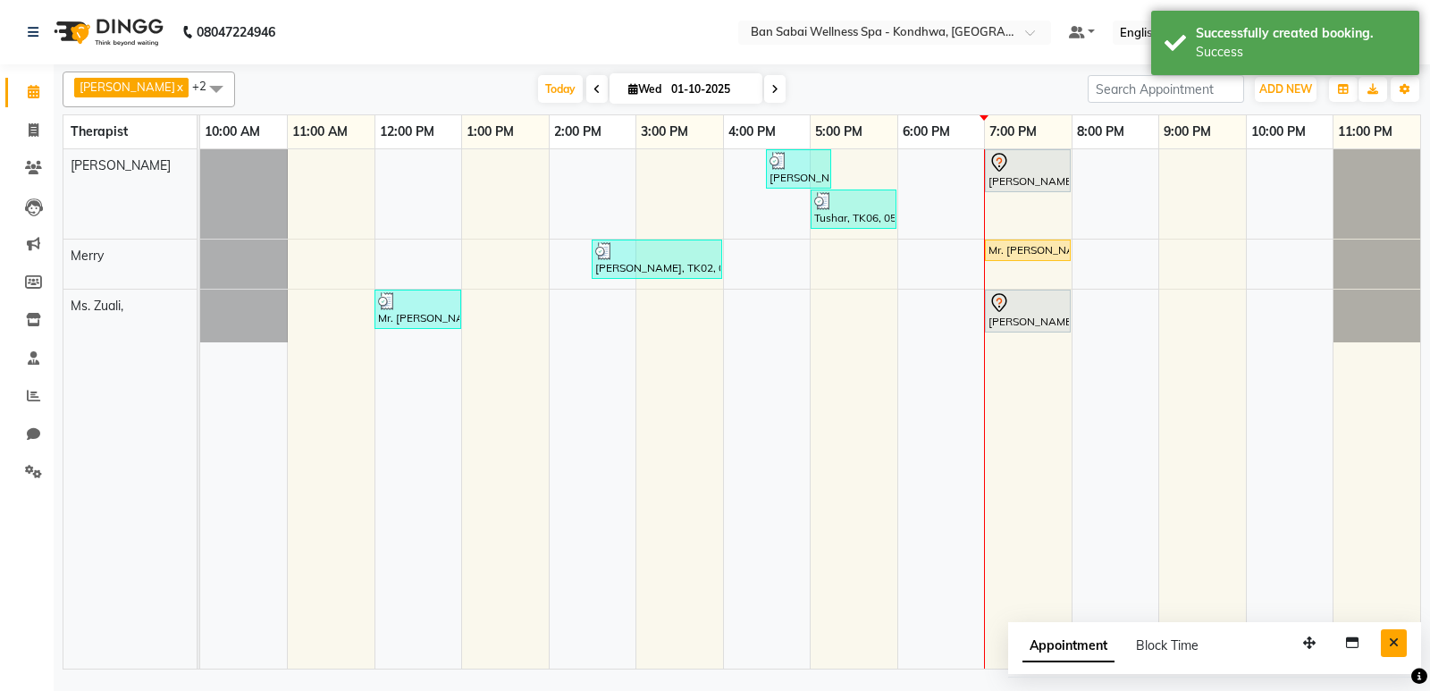
click at [1389, 642] on icon "Close" at bounding box center [1394, 642] width 10 height 13
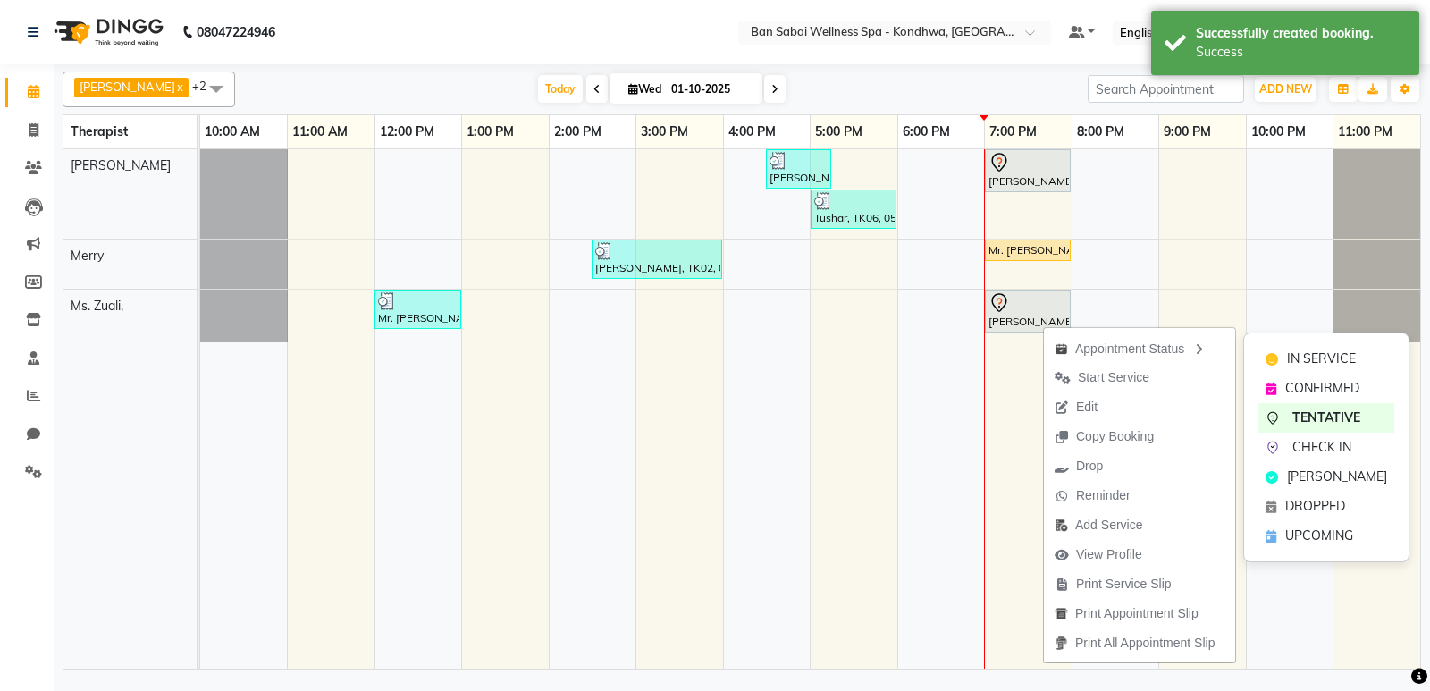
click at [1270, 362] on icon at bounding box center [1271, 359] width 13 height 13
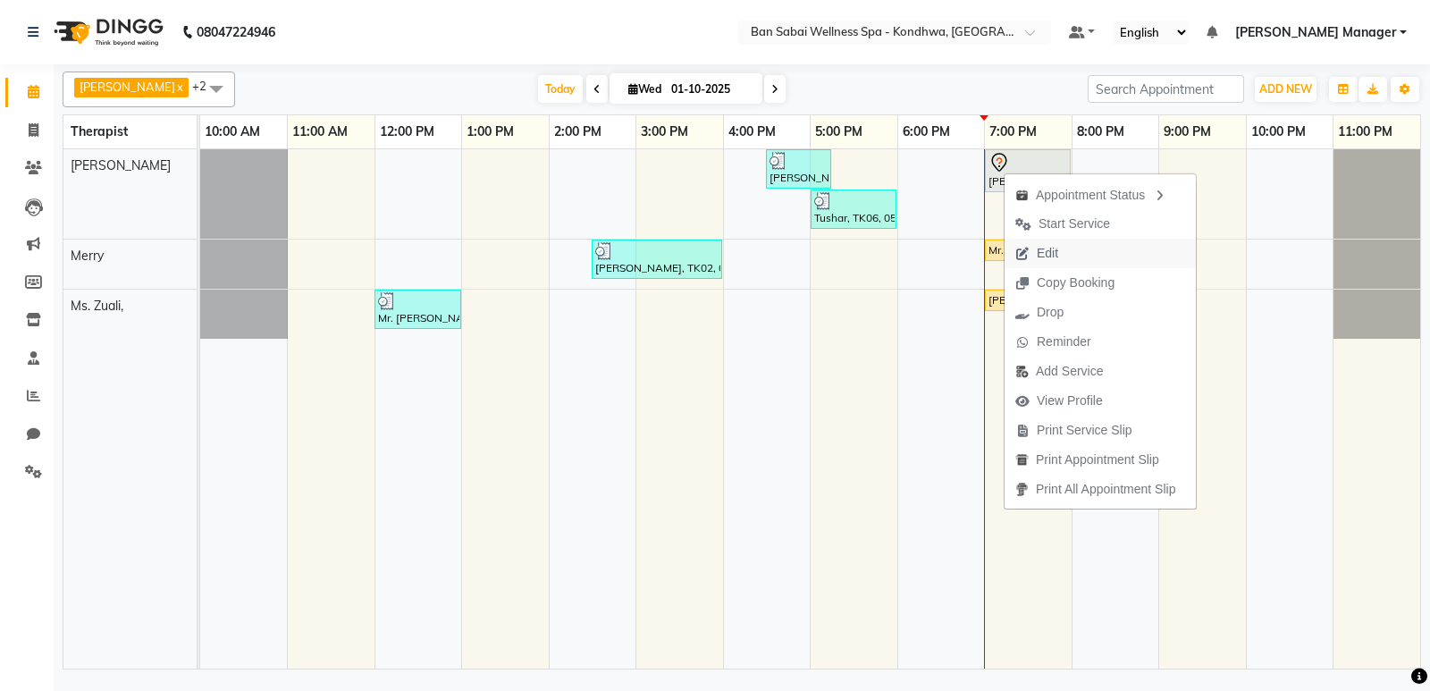
click at [1053, 254] on span "Edit" at bounding box center [1047, 253] width 21 height 19
select select "tentative"
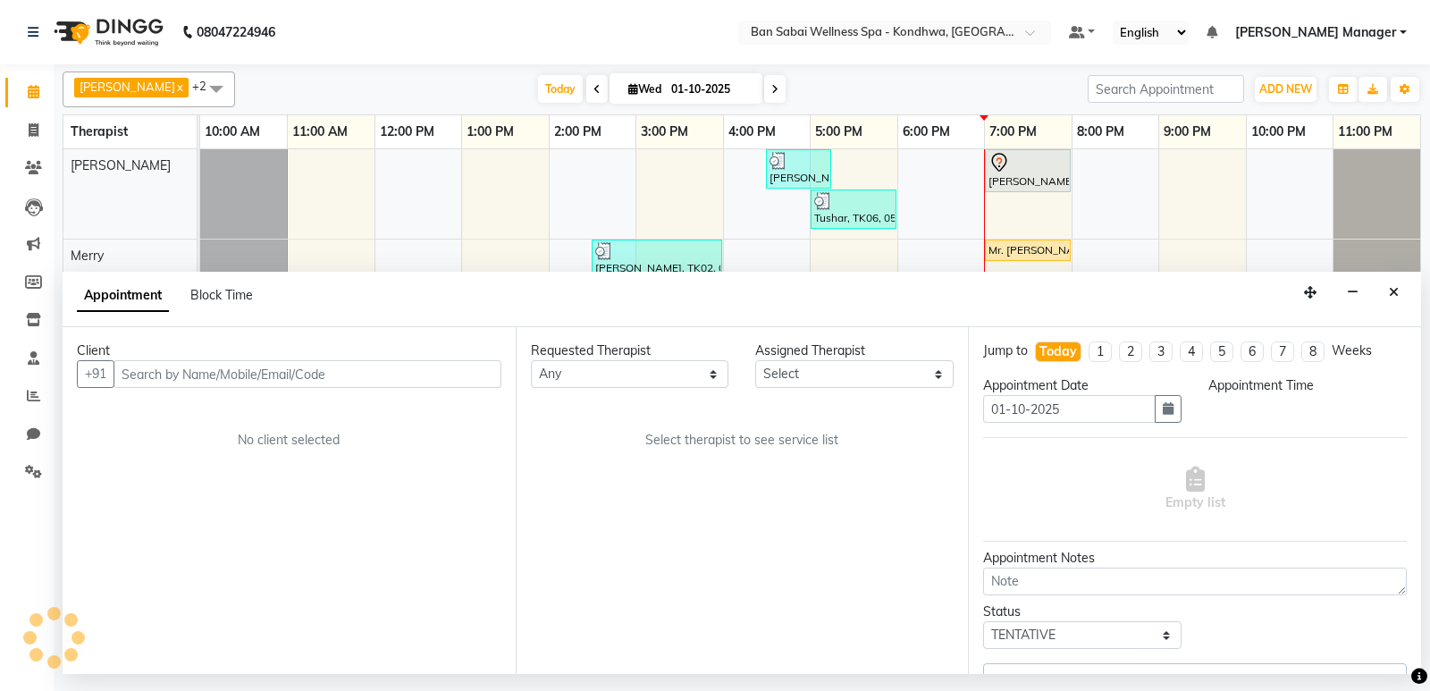
select select "78604"
select select "1140"
select select "4131"
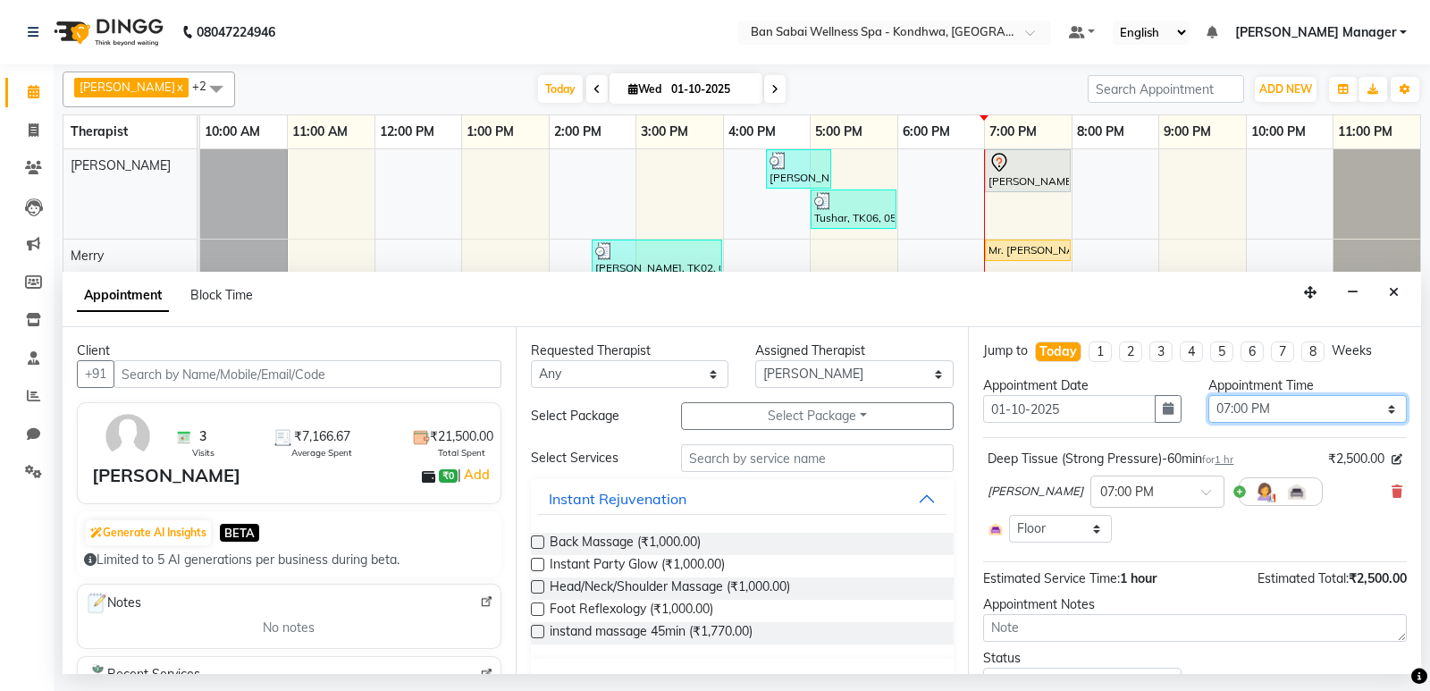
click at [1379, 403] on select "Select 11:00 AM 11:05 AM 11:10 AM 11:15 AM 11:20 AM 11:25 AM 11:30 AM 11:35 AM …" at bounding box center [1307, 409] width 198 height 28
select select "1170"
click at [1208, 395] on select "Select 11:00 AM 11:05 AM 11:10 AM 11:15 AM 11:20 AM 11:25 AM 11:30 AM 11:35 AM …" at bounding box center [1307, 409] width 198 height 28
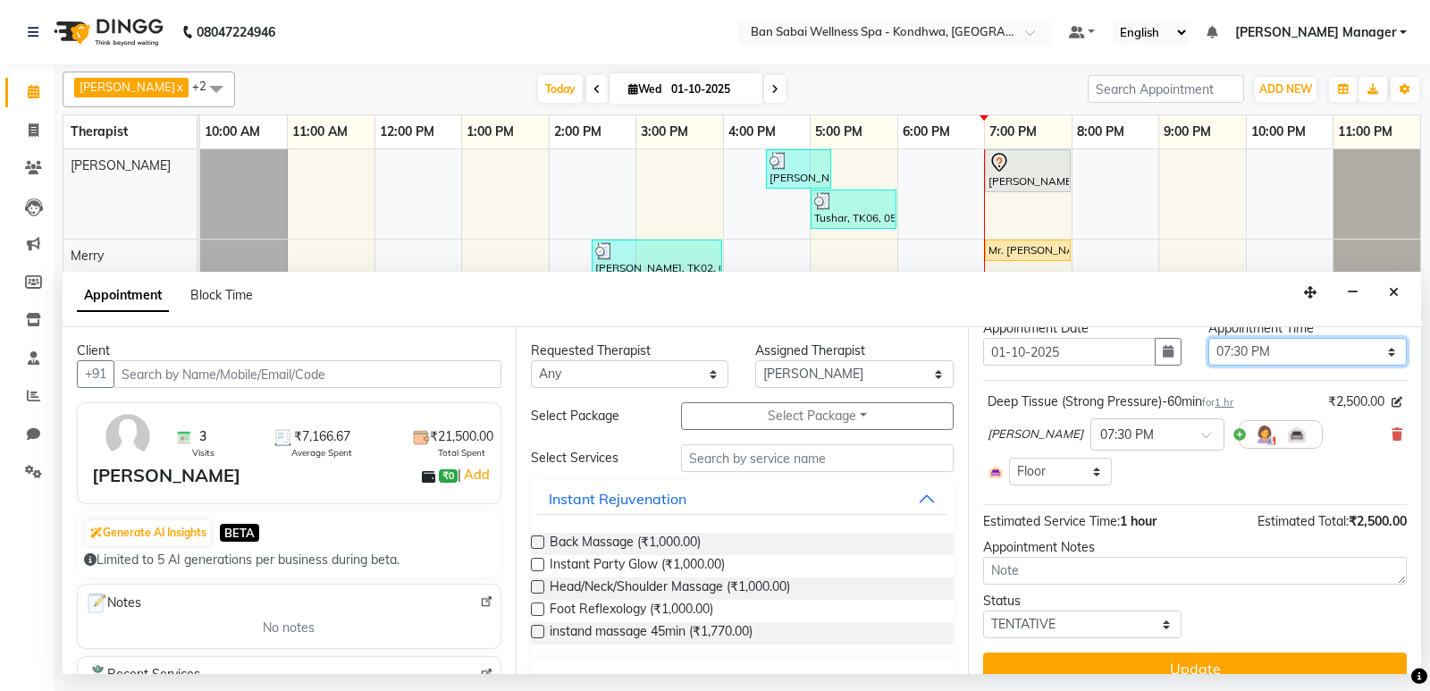
scroll to position [82, 0]
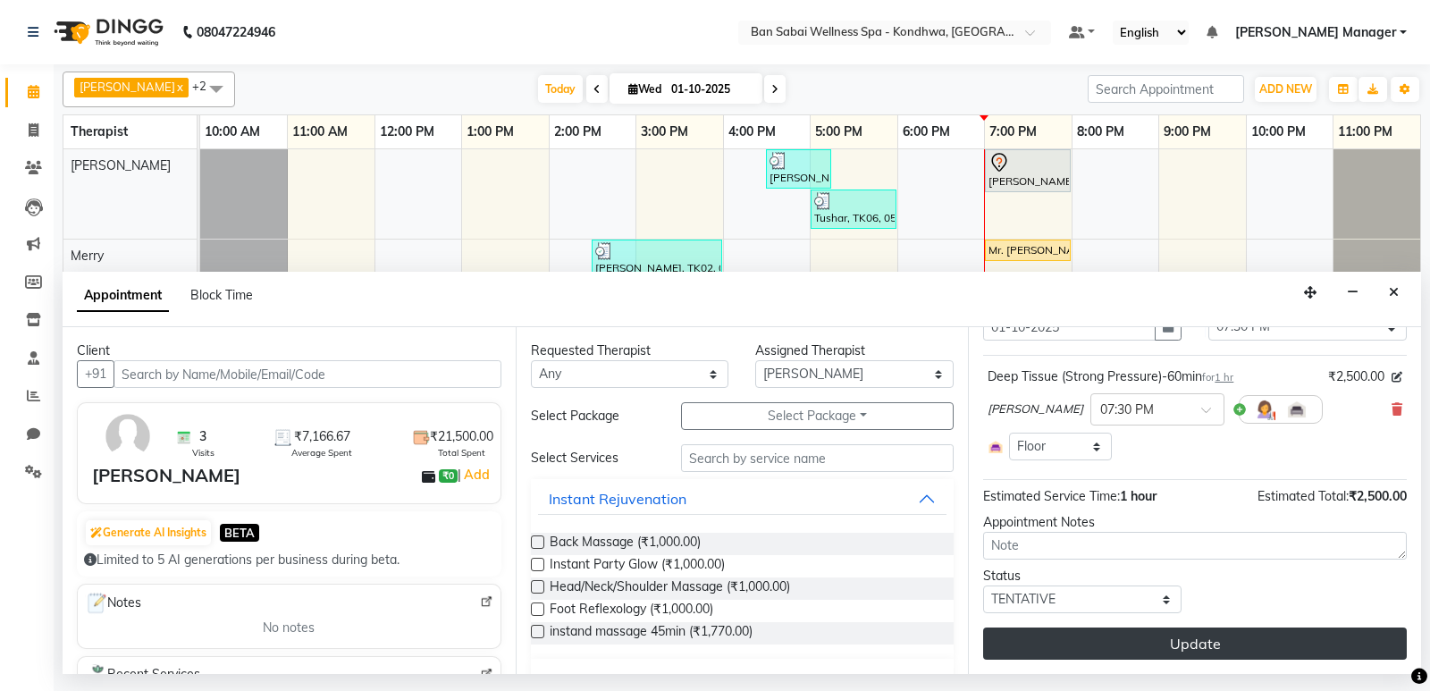
click at [1201, 643] on button "Update" at bounding box center [1195, 643] width 424 height 32
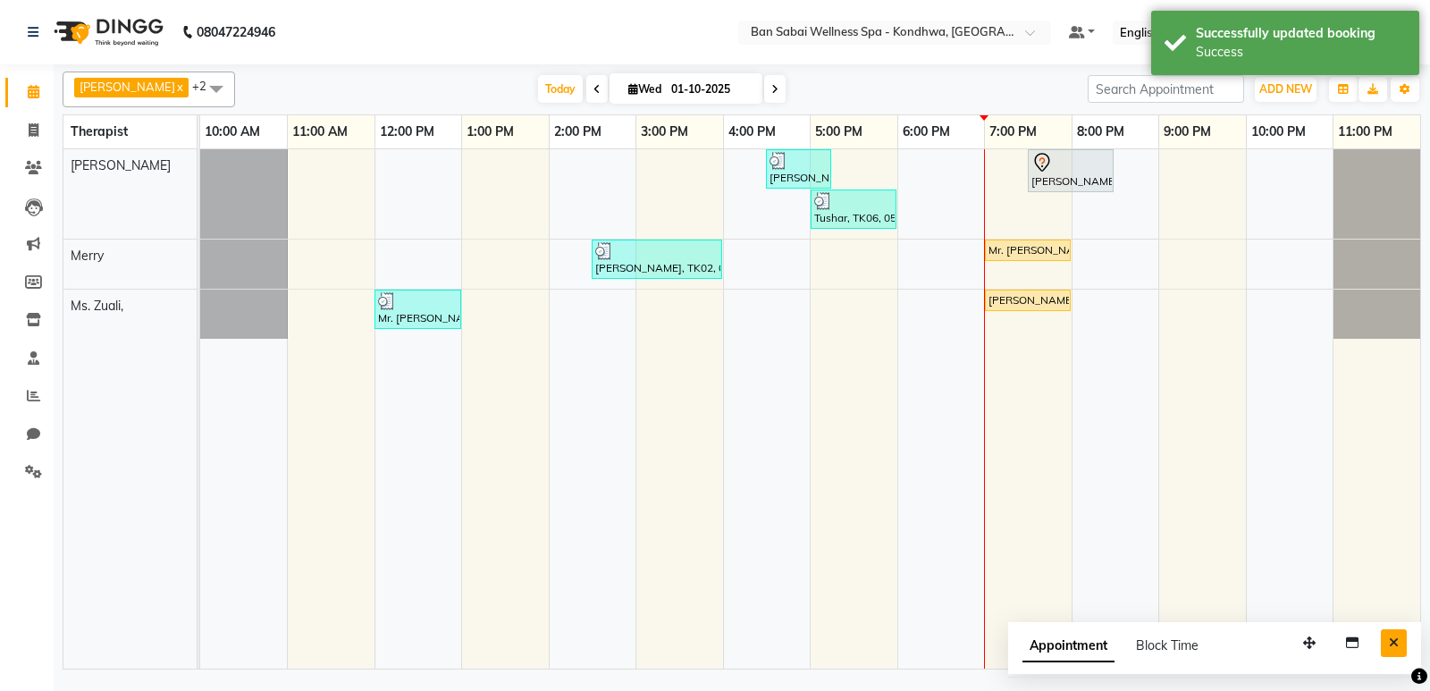
click at [1399, 646] on button "Close" at bounding box center [1394, 643] width 26 height 28
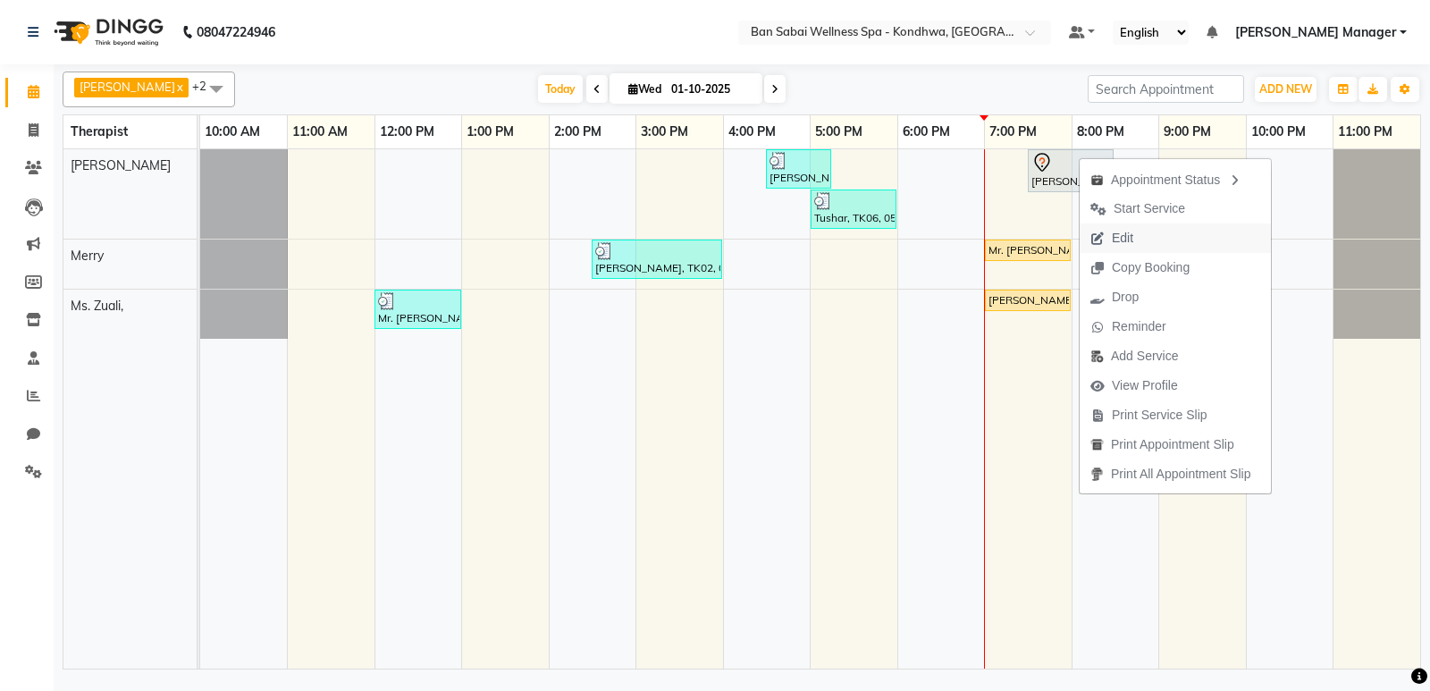
click at [1171, 228] on button "Edit" at bounding box center [1175, 237] width 191 height 29
select select "tentative"
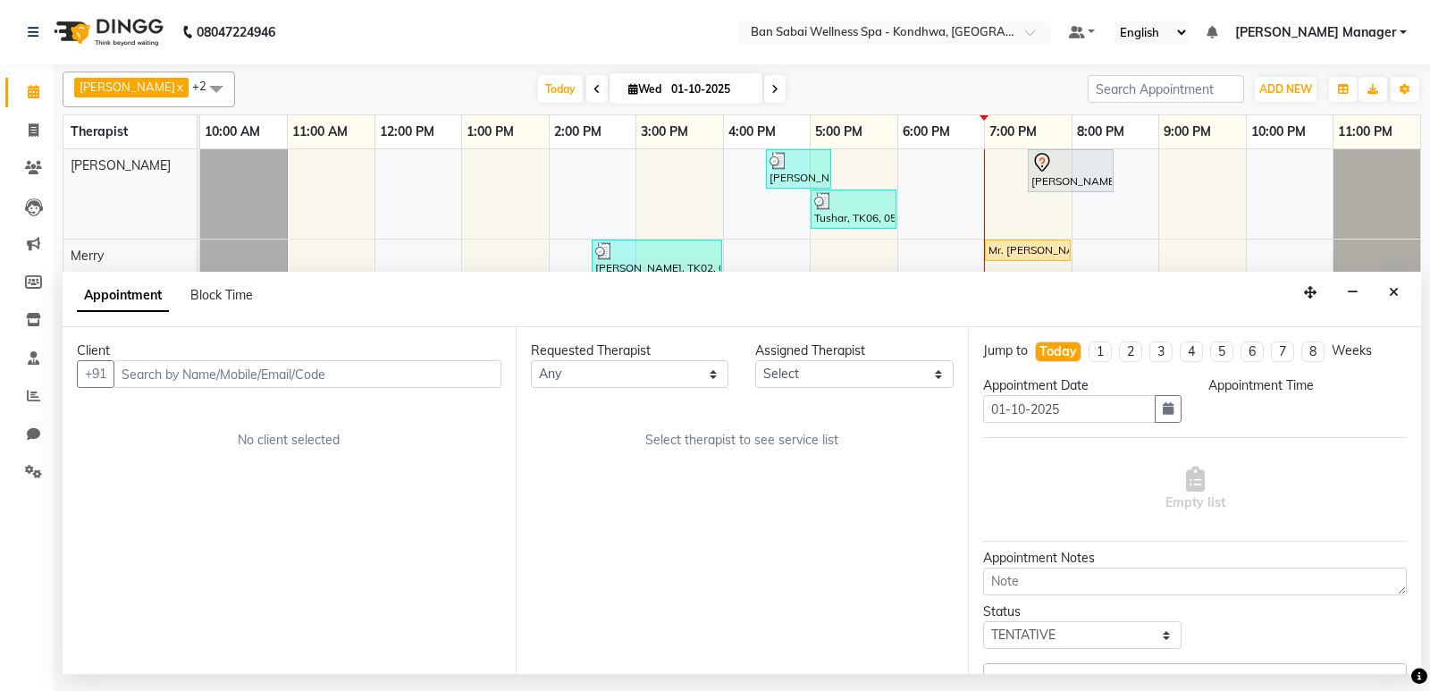
select select "78604"
select select "1170"
select select "4131"
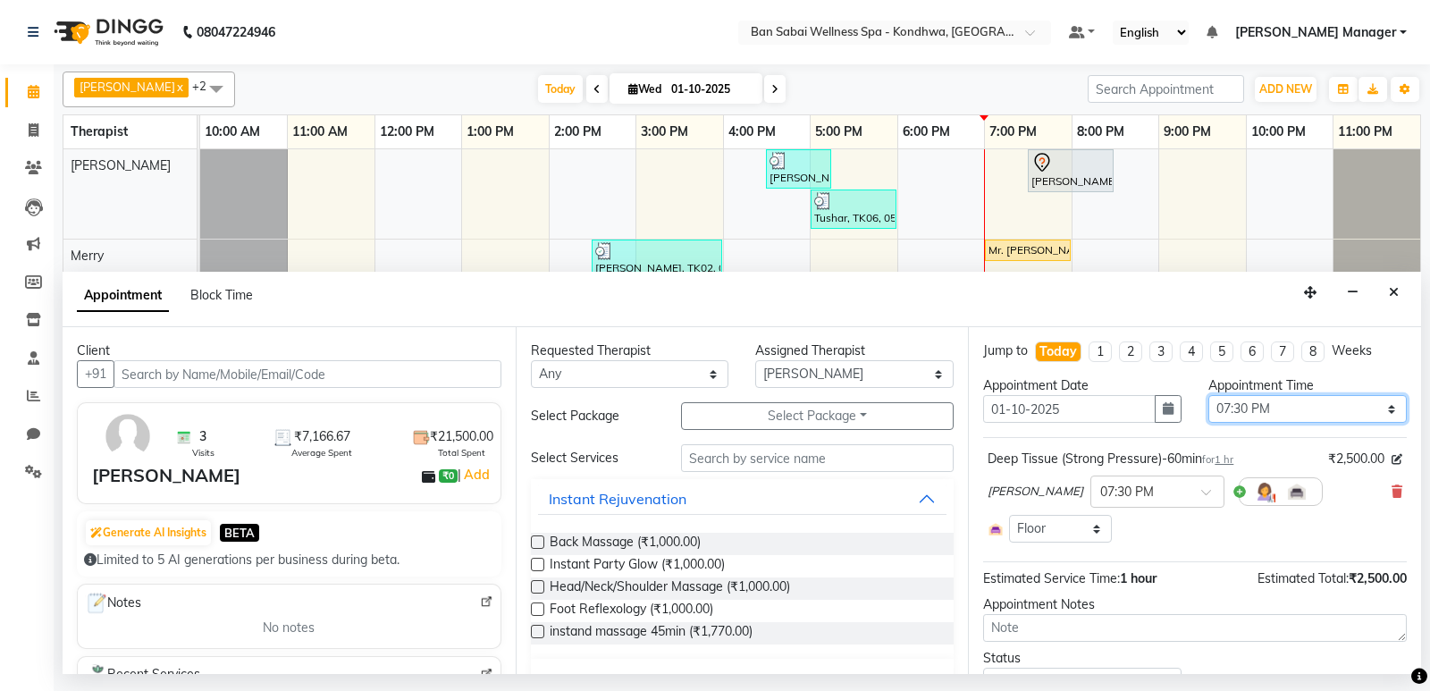
click at [1373, 413] on select "Select 11:00 AM 11:05 AM 11:10 AM 11:15 AM 11:20 AM 11:25 AM 11:30 AM 11:35 AM …" at bounding box center [1307, 409] width 198 height 28
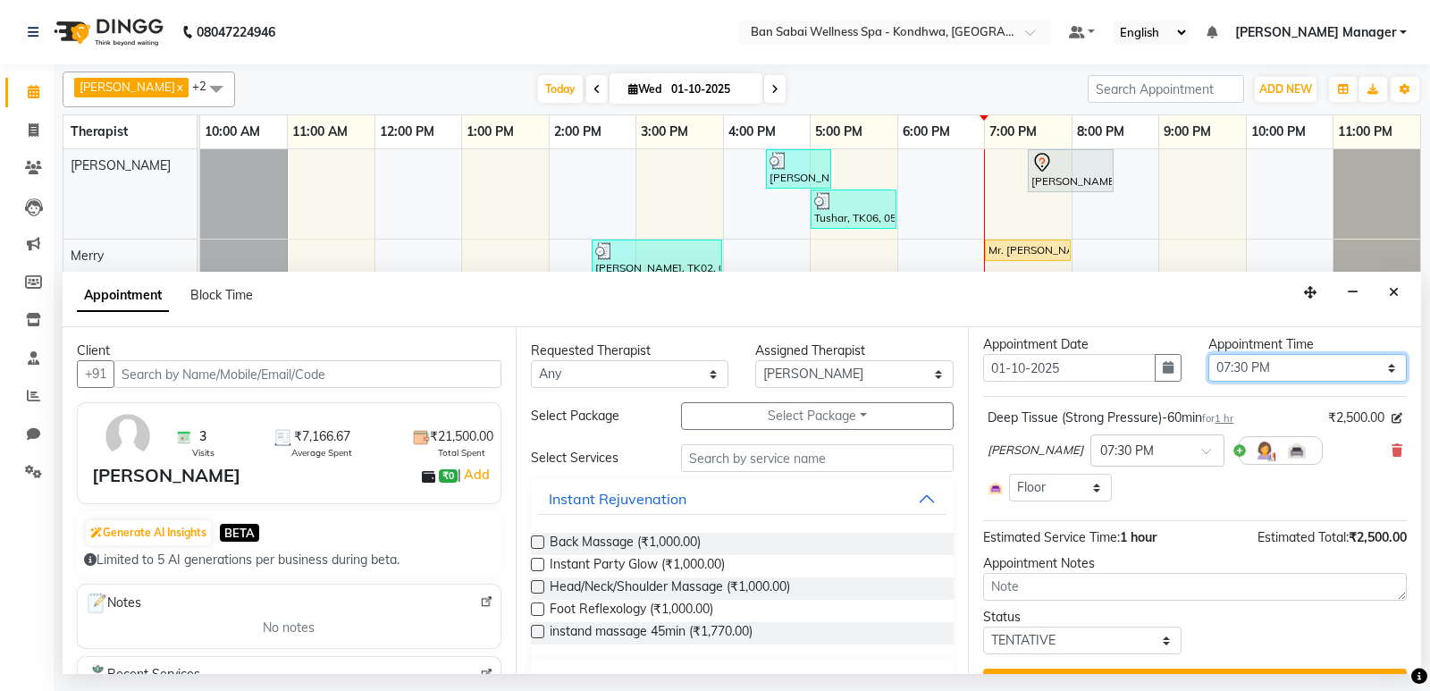
scroll to position [0, 0]
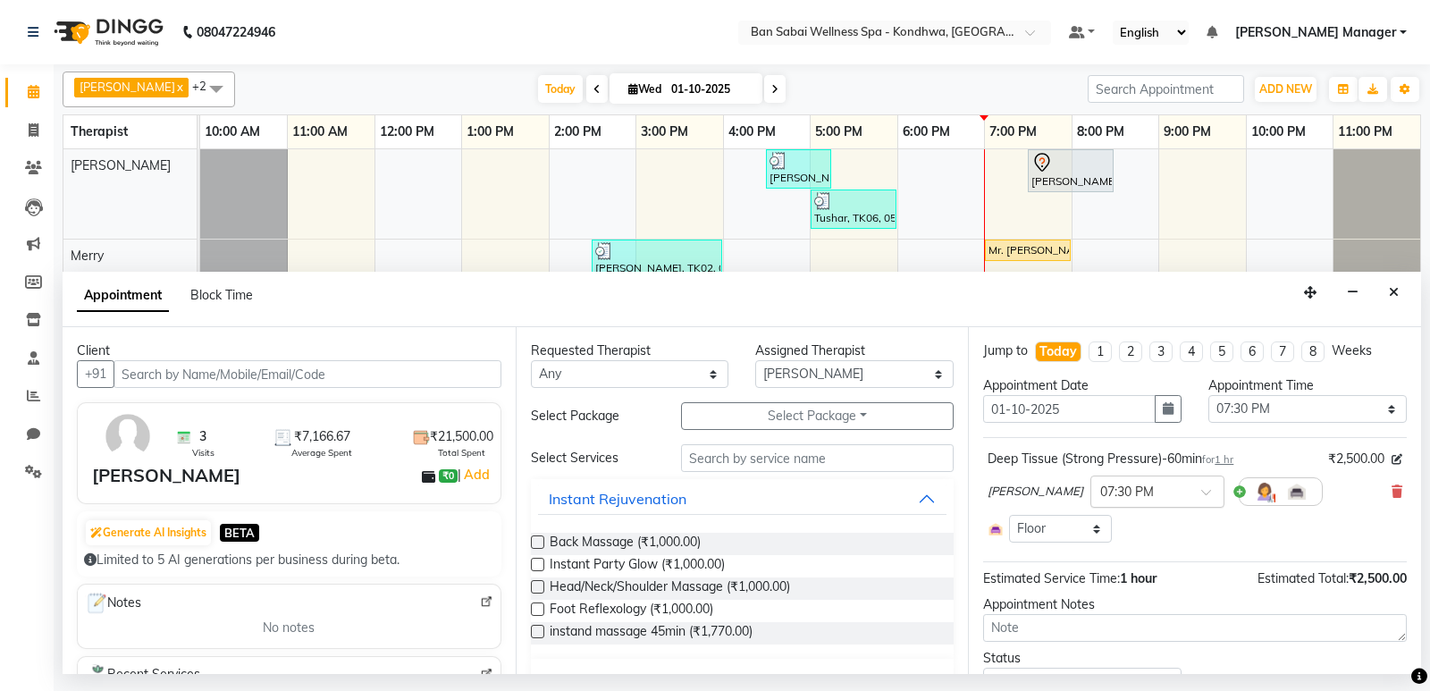
click at [1130, 485] on div at bounding box center [1157, 490] width 132 height 19
click at [1091, 619] on div "07:45 PM" at bounding box center [1157, 623] width 132 height 33
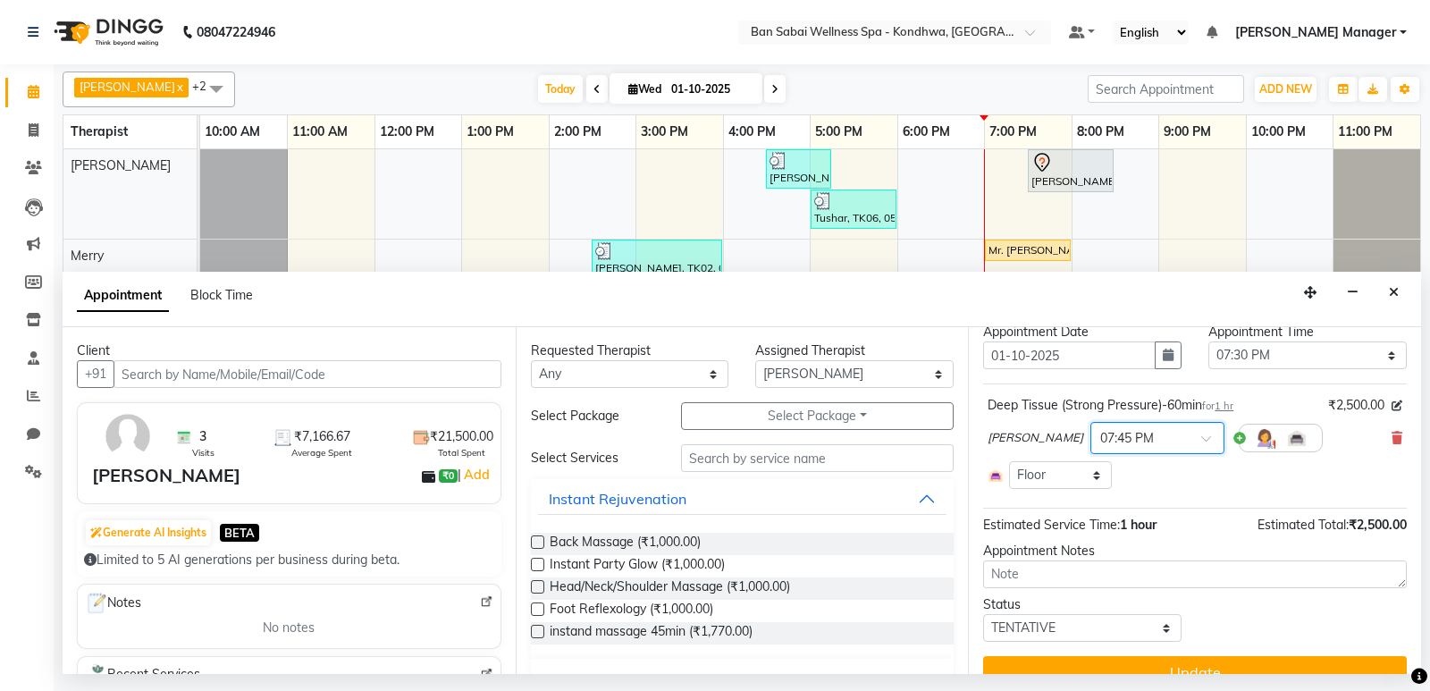
scroll to position [82, 0]
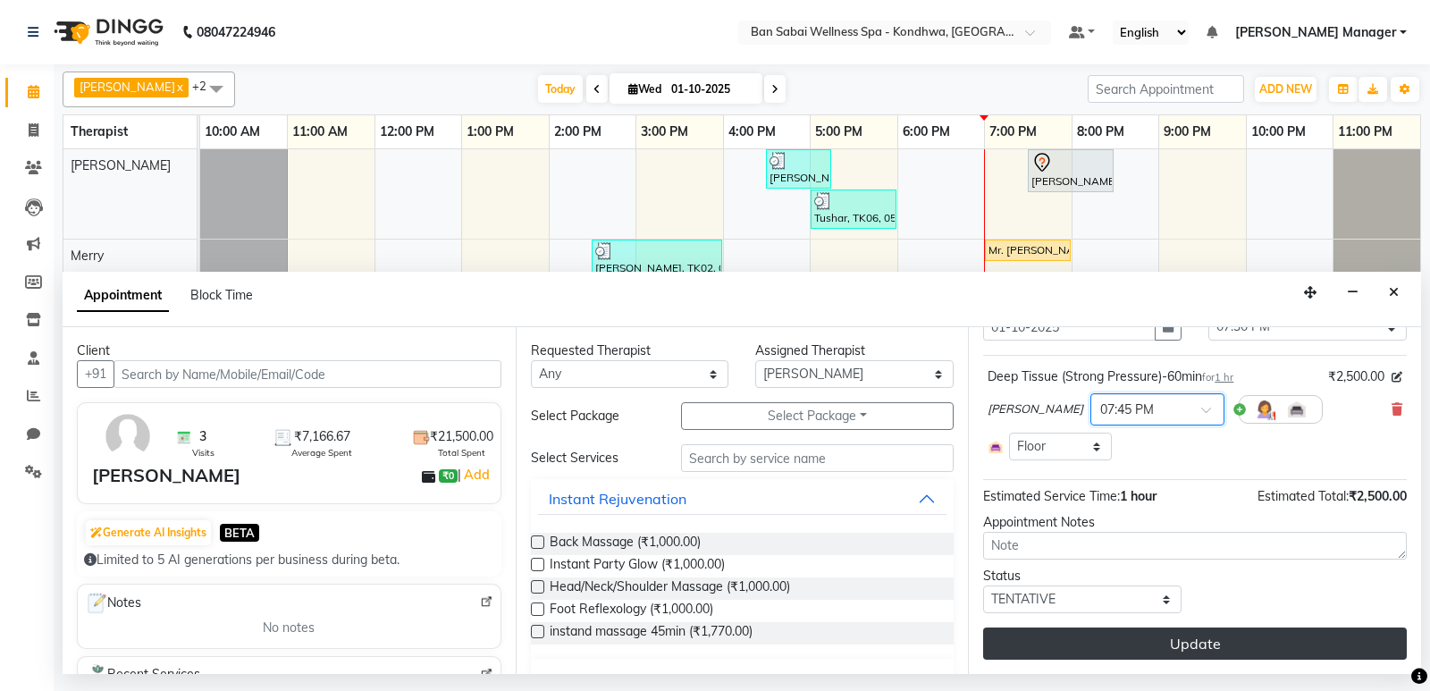
click at [1248, 642] on button "Update" at bounding box center [1195, 643] width 424 height 32
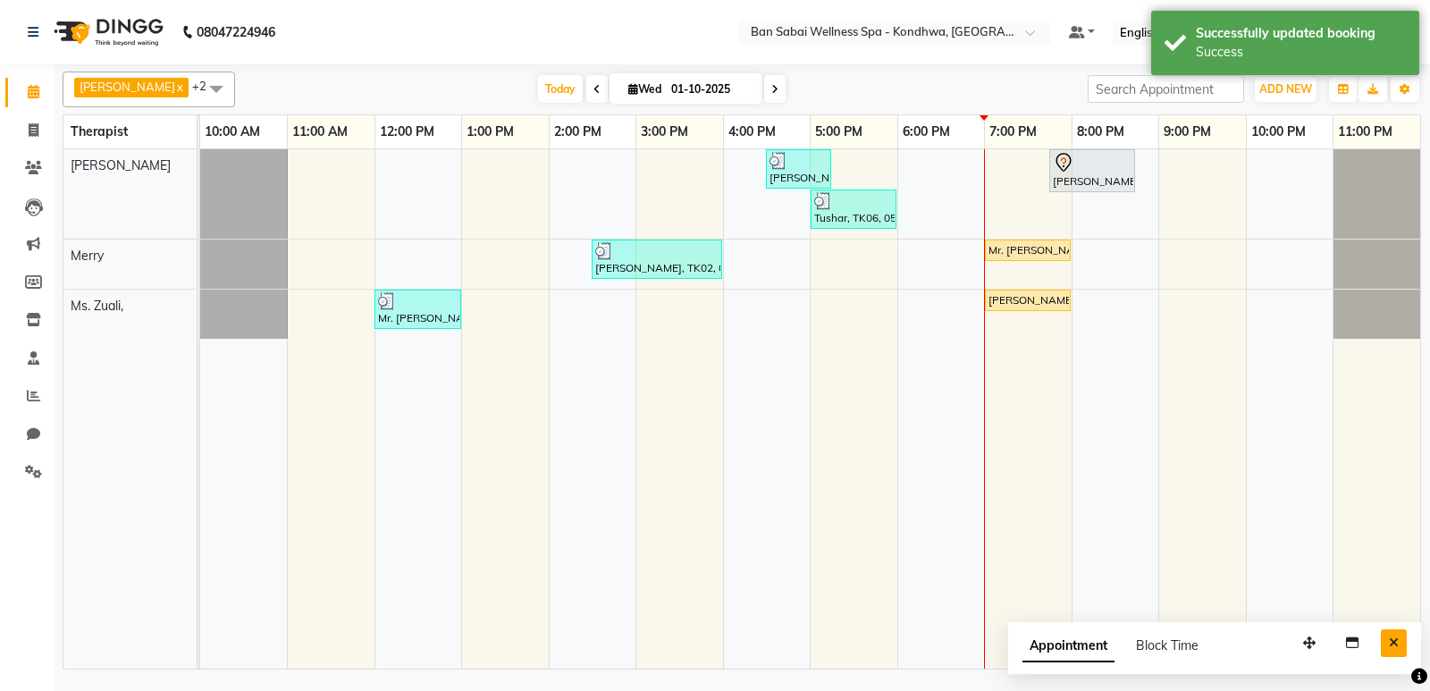
click at [1394, 652] on button "Close" at bounding box center [1394, 643] width 26 height 28
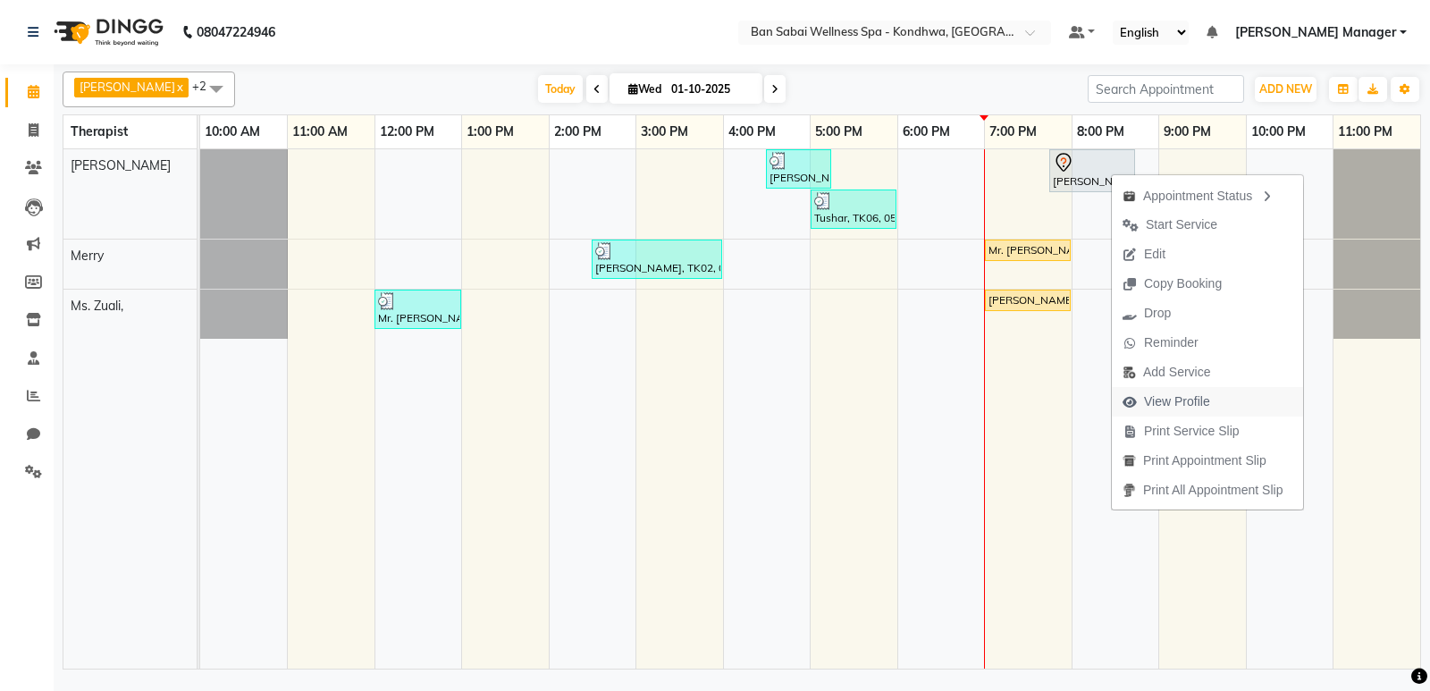
click at [1202, 400] on span "View Profile" at bounding box center [1177, 401] width 66 height 19
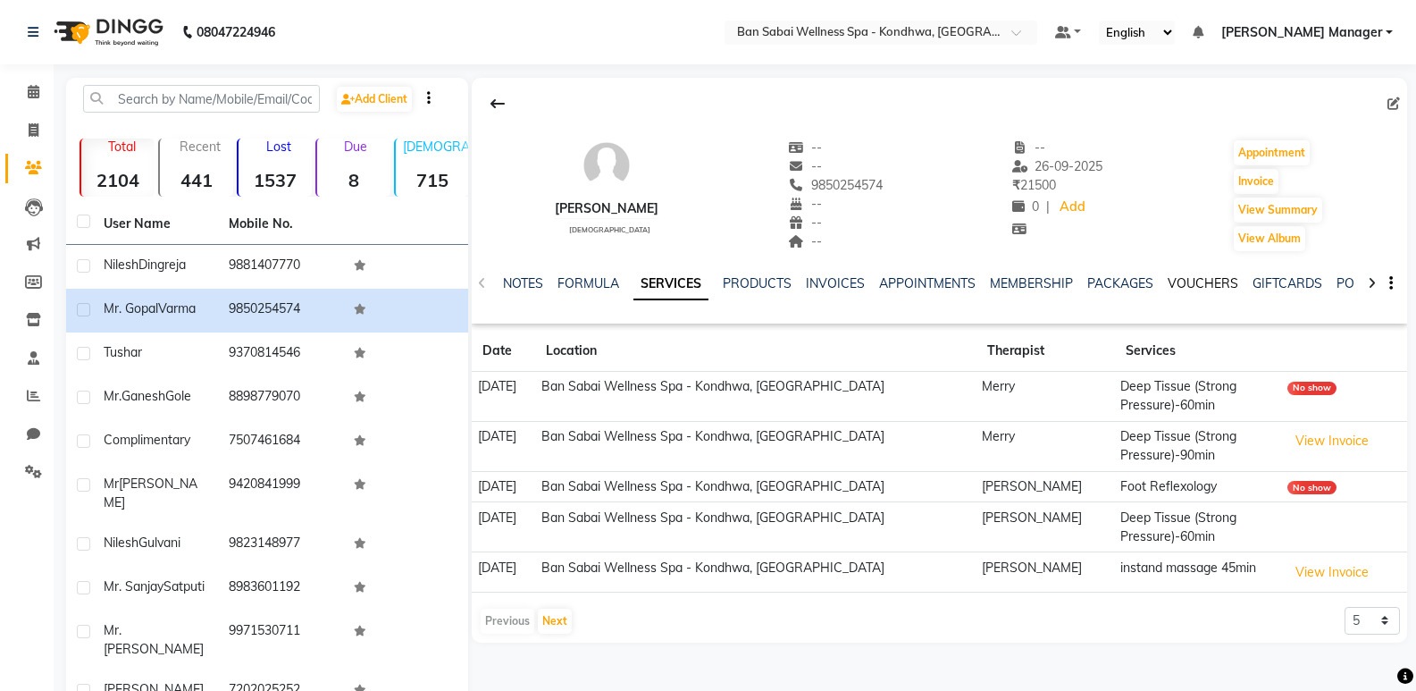
click at [1226, 280] on link "VOUCHERS" at bounding box center [1203, 283] width 71 height 16
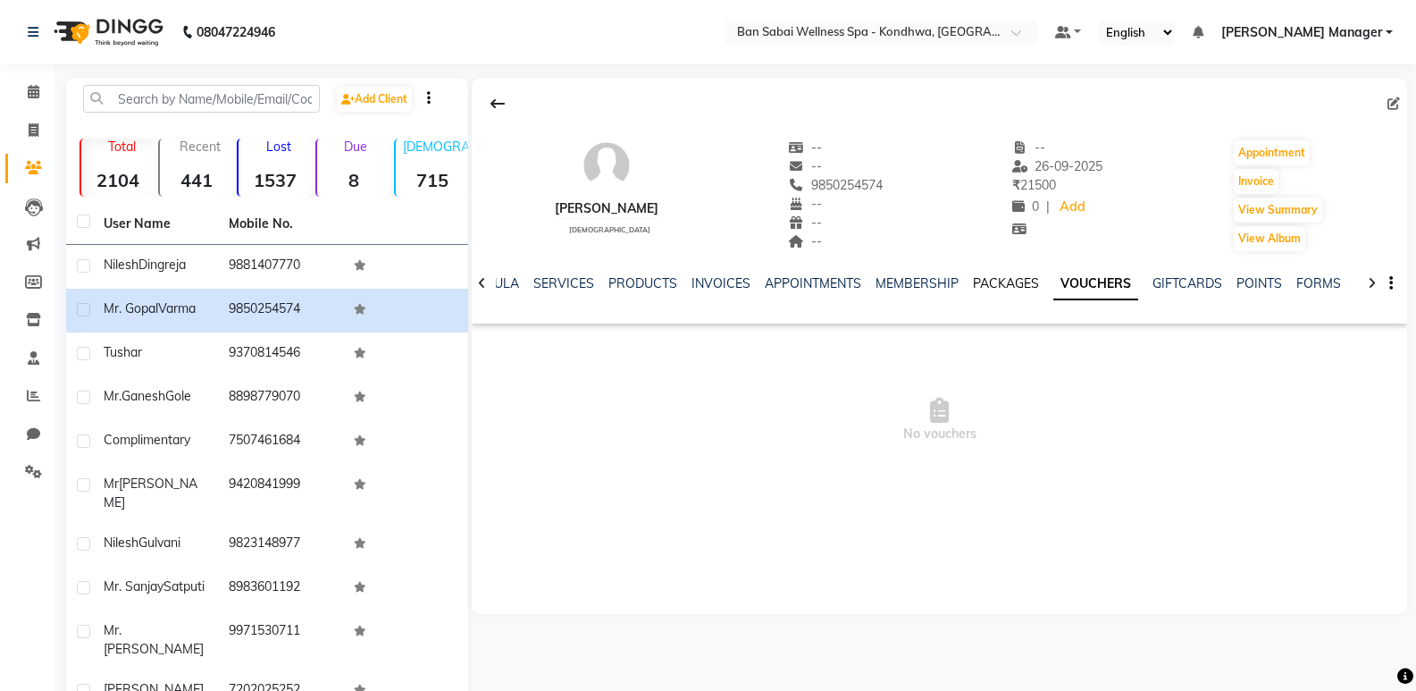
click at [993, 278] on link "PACKAGES" at bounding box center [1006, 283] width 66 height 16
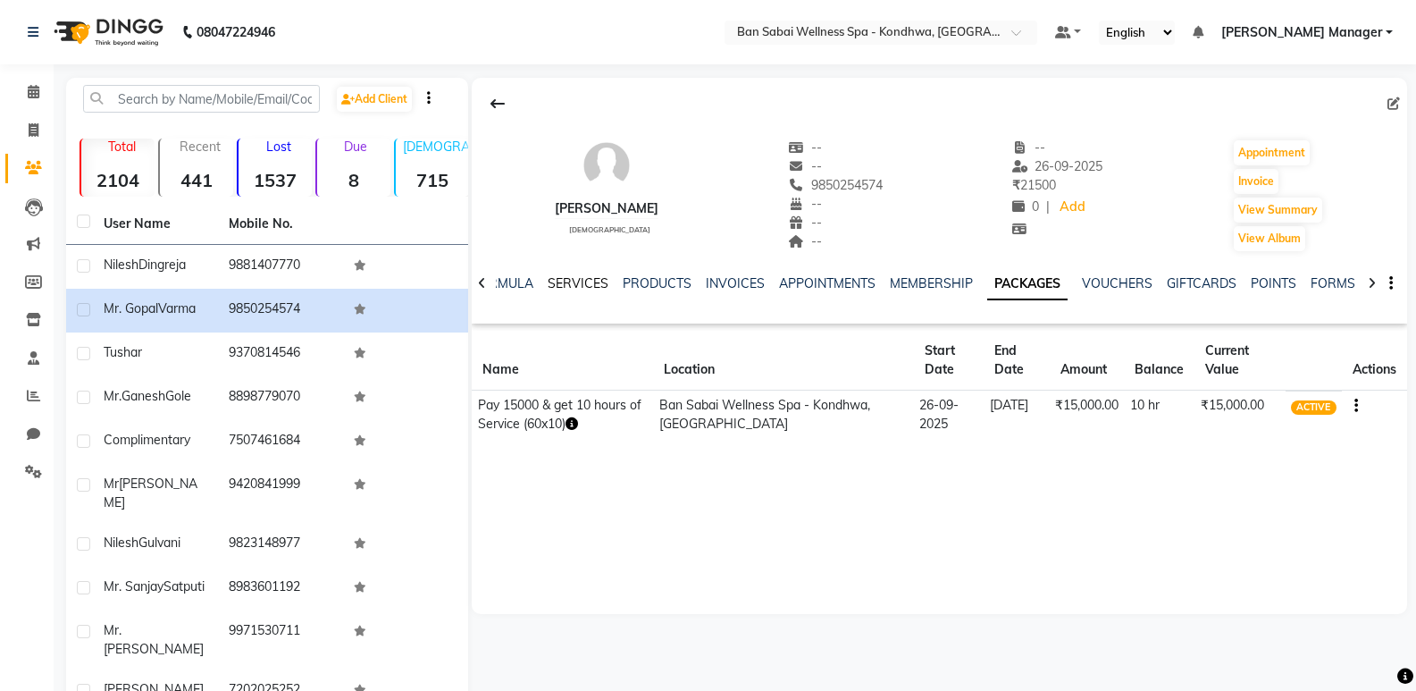
click at [568, 278] on link "SERVICES" at bounding box center [578, 283] width 61 height 16
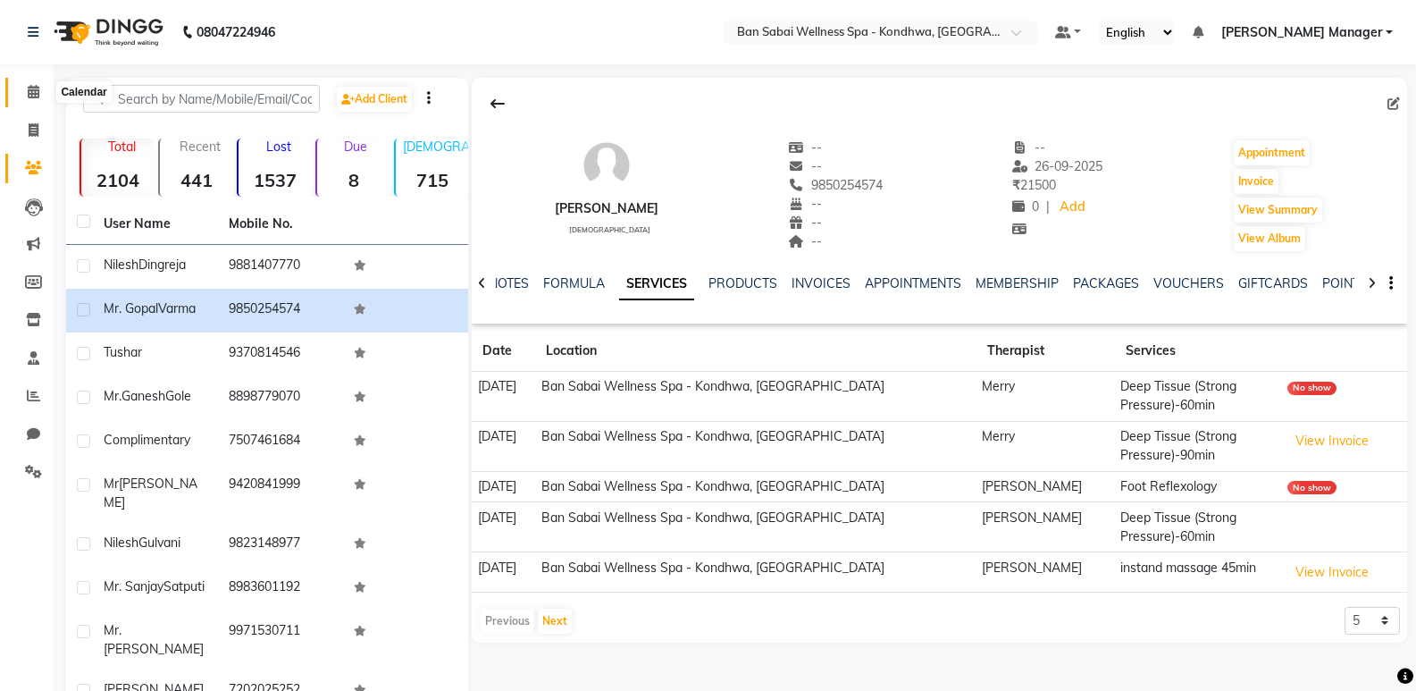
click at [23, 94] on span at bounding box center [33, 92] width 31 height 21
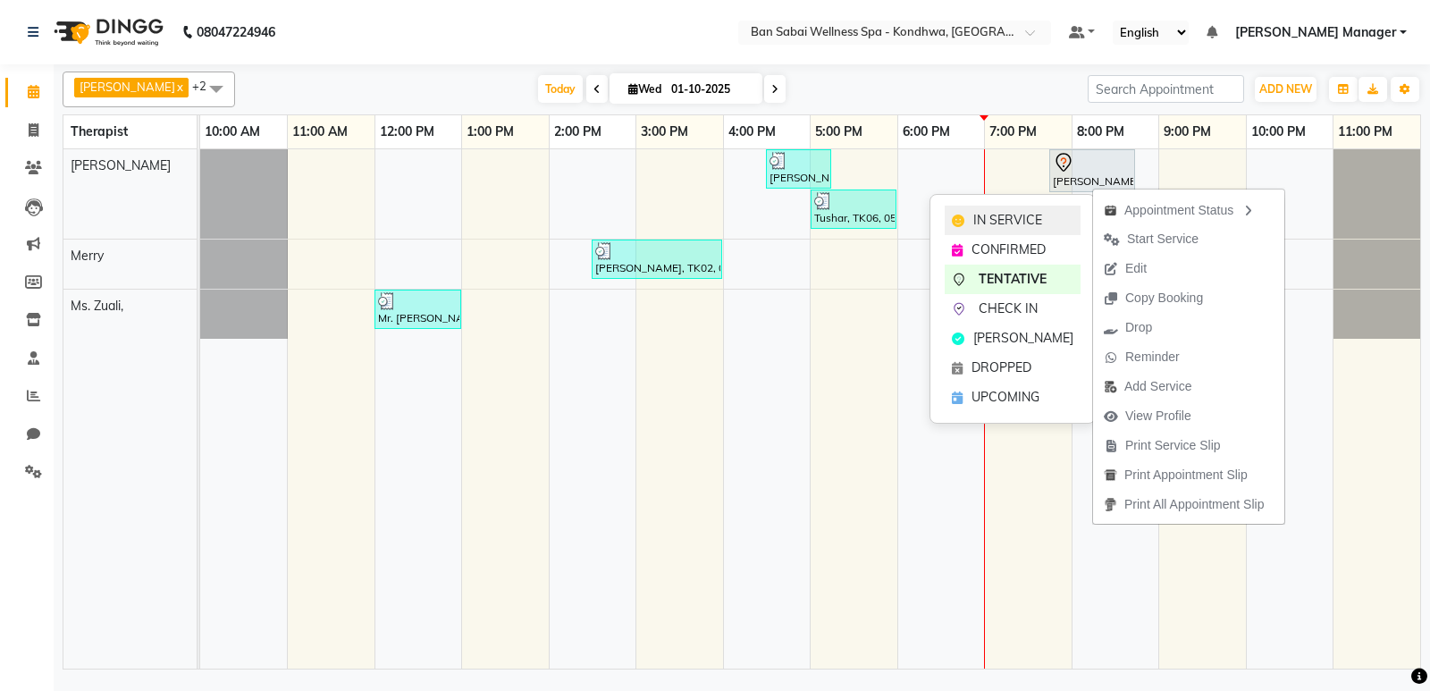
click at [1038, 228] on span "IN SERVICE" at bounding box center [1007, 220] width 69 height 19
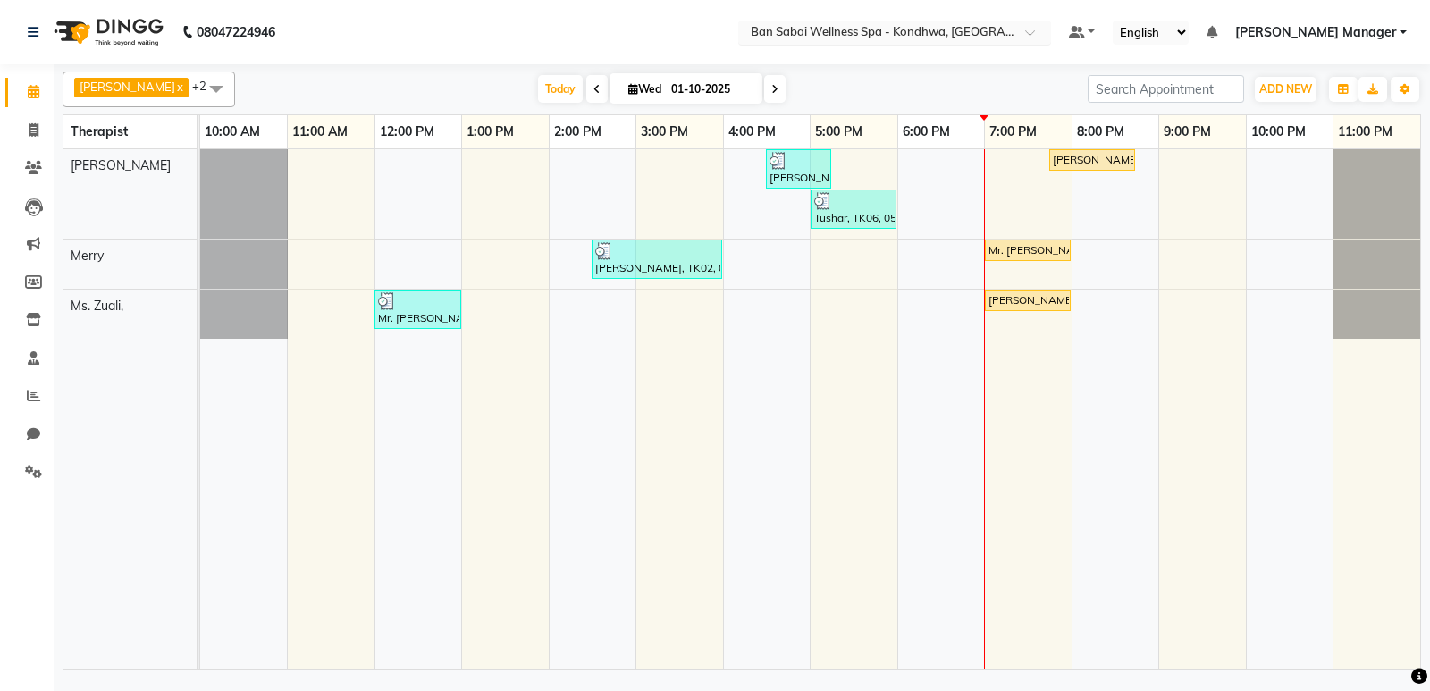
click at [1047, 30] on span at bounding box center [1036, 38] width 22 height 18
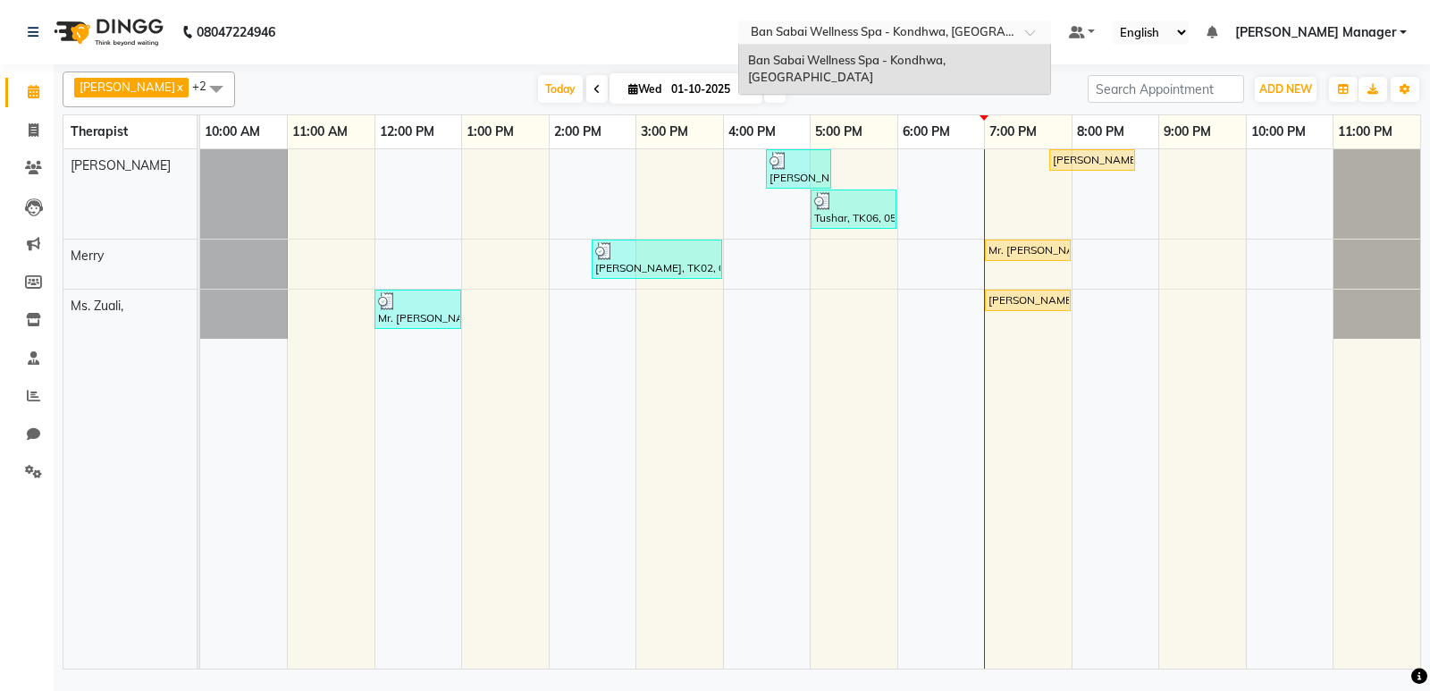
click at [1047, 30] on span at bounding box center [1036, 38] width 22 height 18
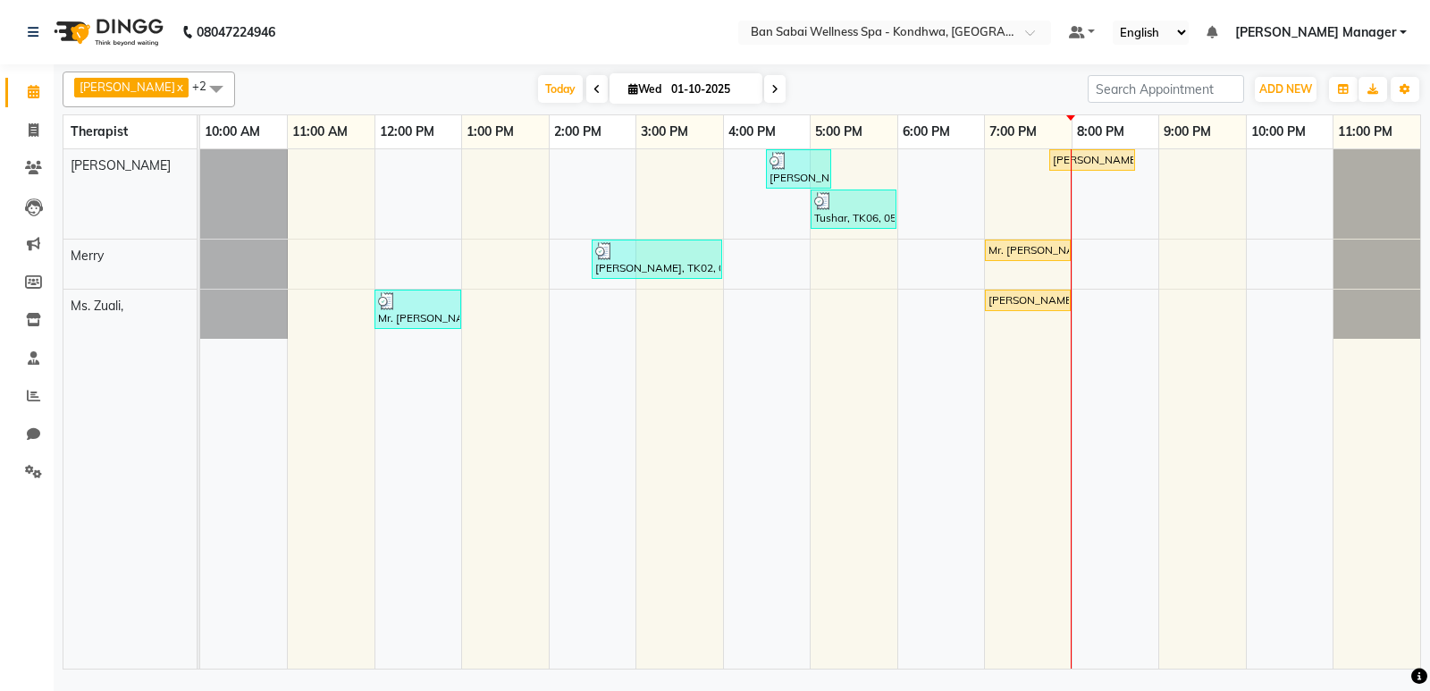
click at [586, 88] on span at bounding box center [596, 89] width 21 height 28
type input "30-09-2025"
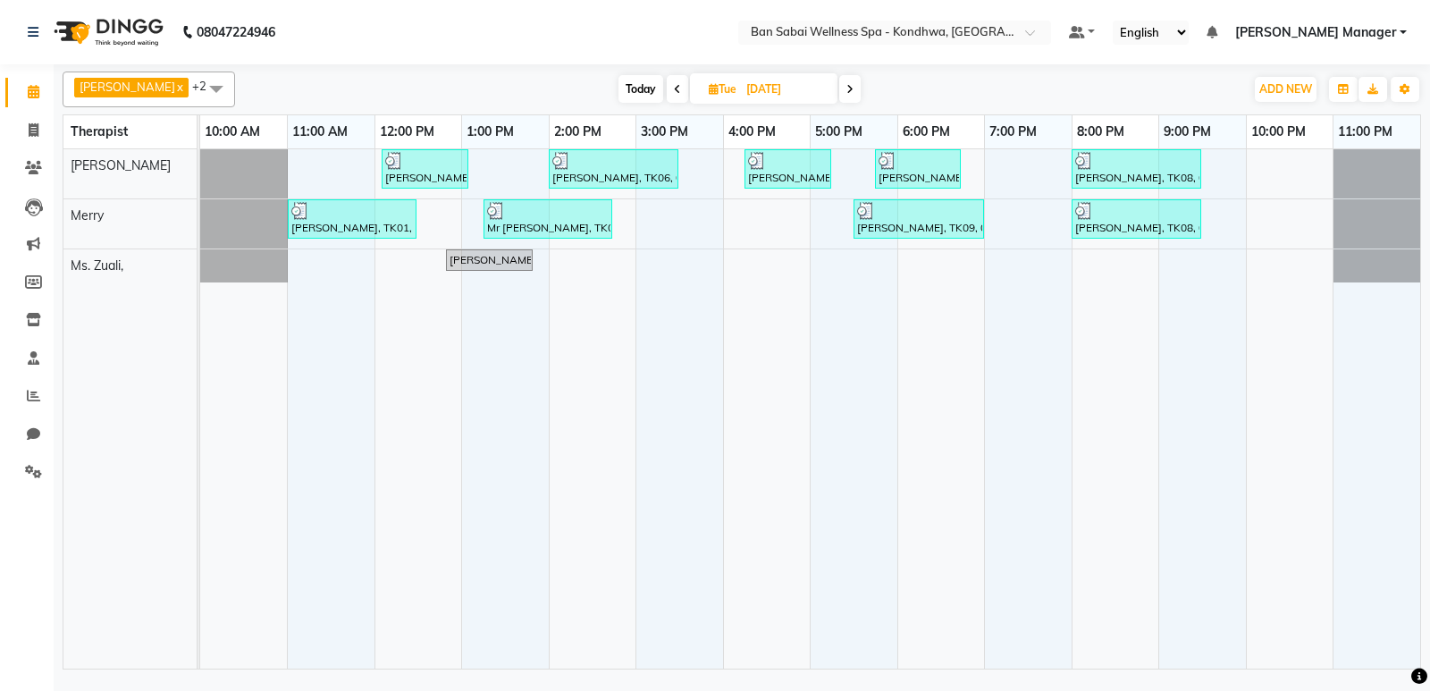
click at [198, 81] on span at bounding box center [216, 88] width 36 height 34
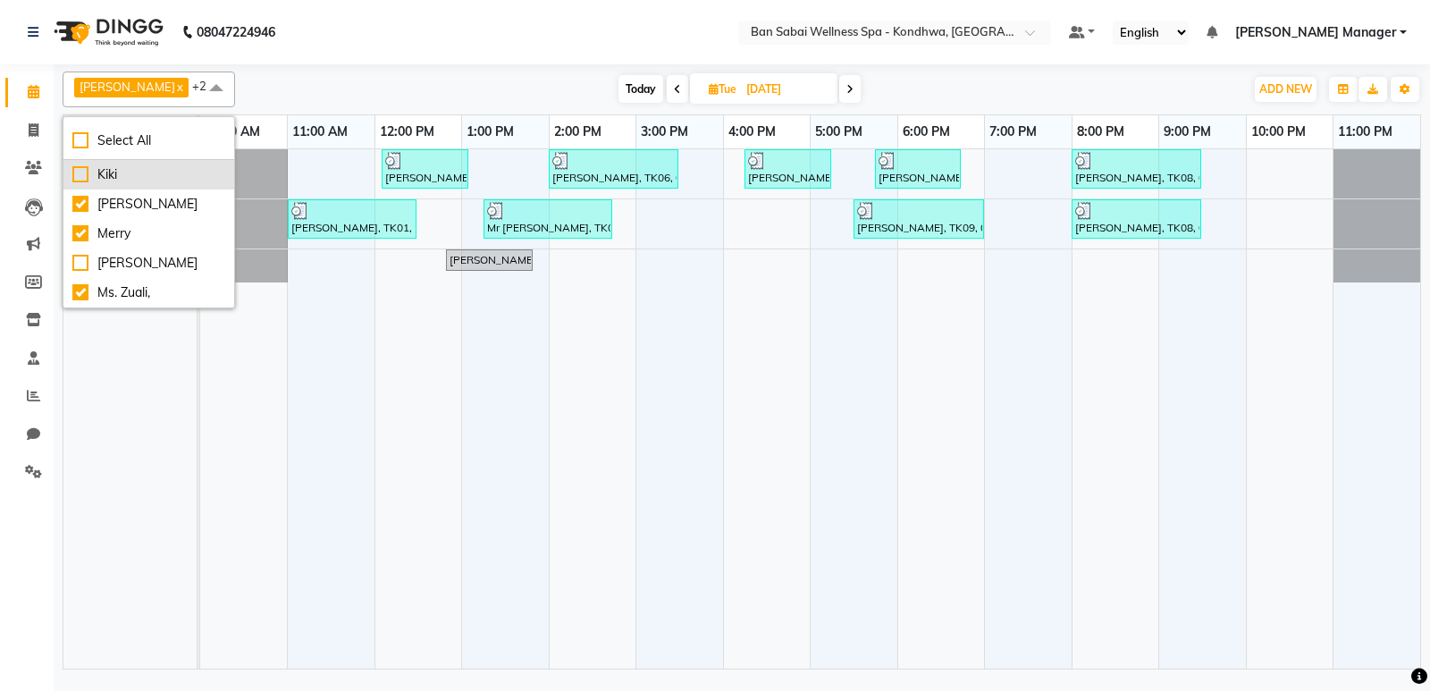
click at [108, 175] on div "Kiki" at bounding box center [148, 174] width 153 height 19
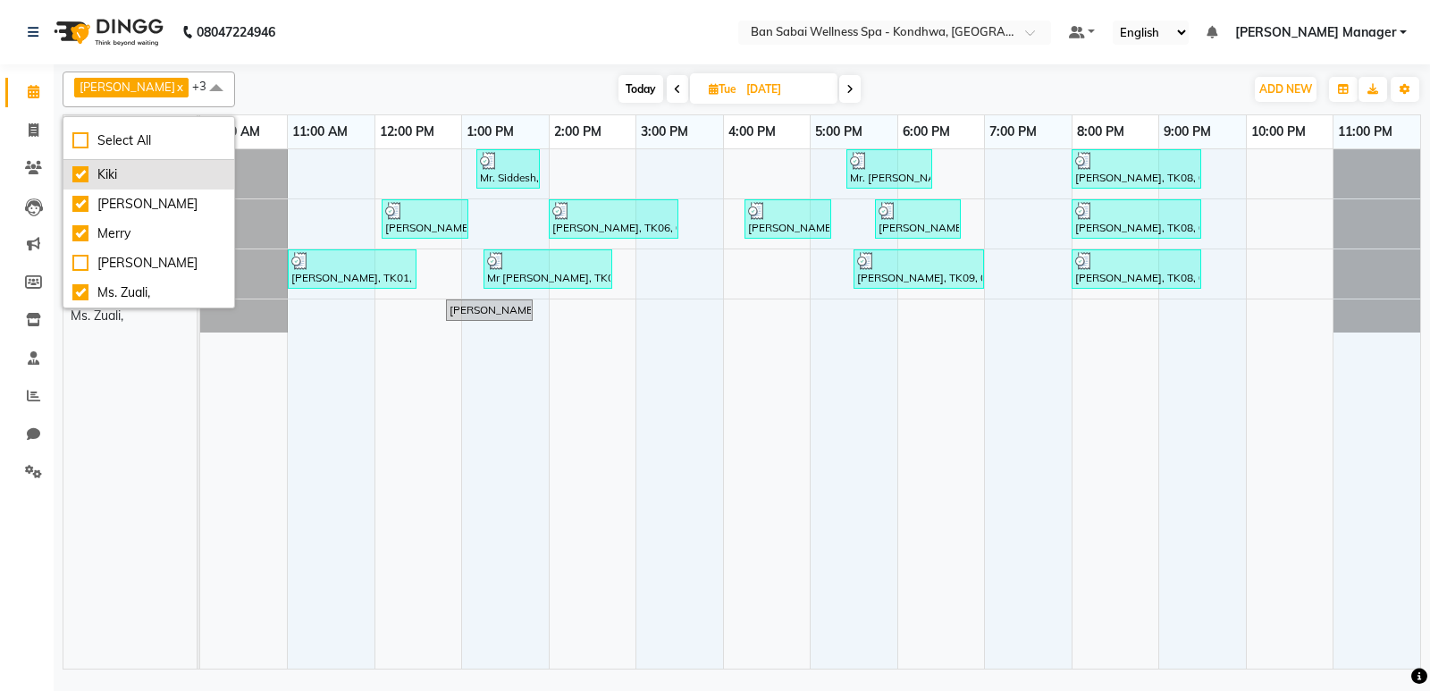
click at [113, 165] on div "Kiki" at bounding box center [148, 174] width 153 height 19
checkbox input "false"
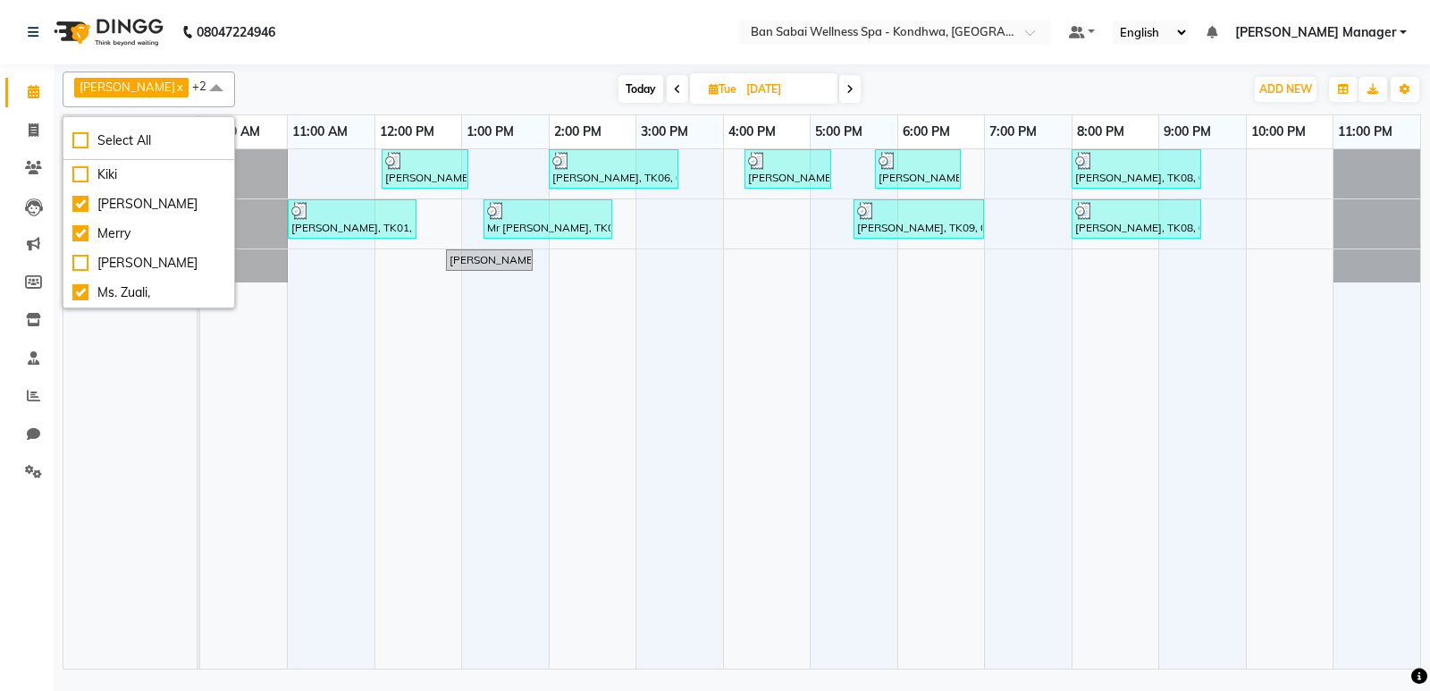
click at [618, 96] on span "Today" at bounding box center [640, 89] width 45 height 28
type input "01-10-2025"
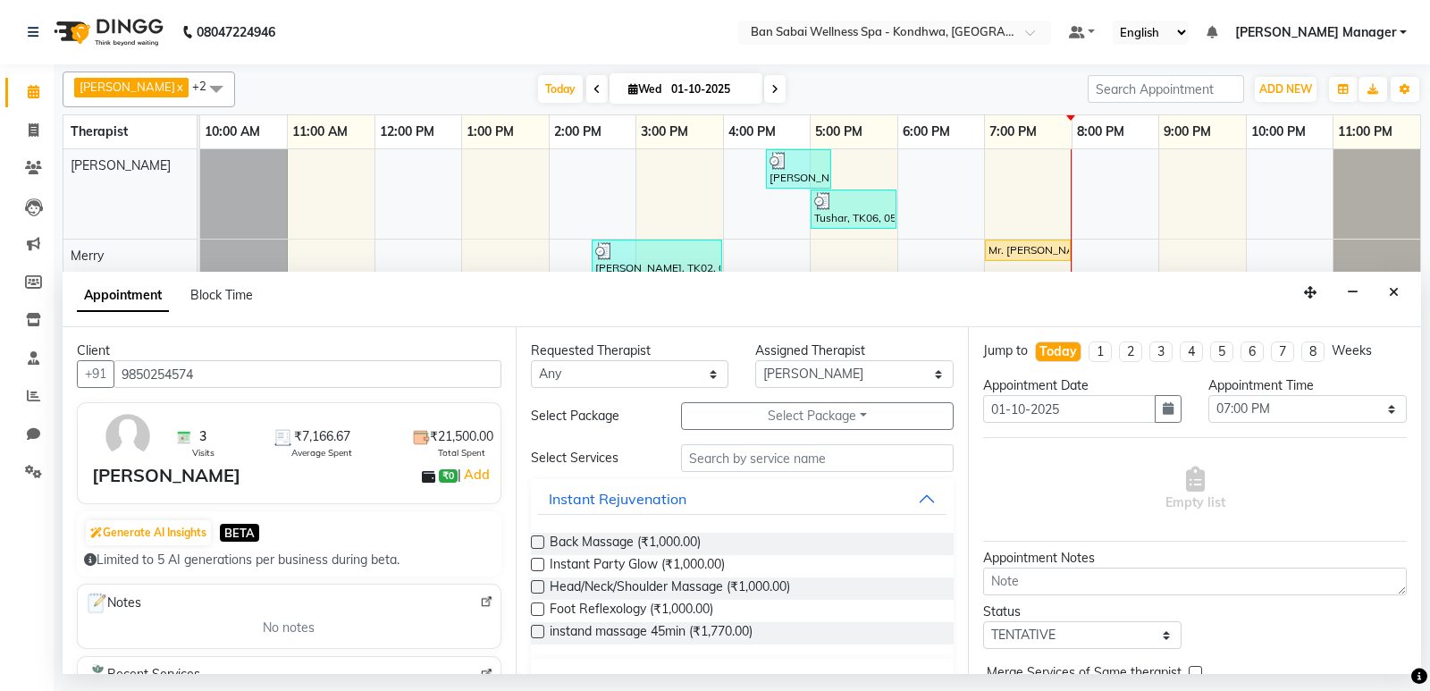
select select "78604"
select select "1140"
select select "tentative"
click at [1397, 292] on icon "Close" at bounding box center [1394, 292] width 10 height 13
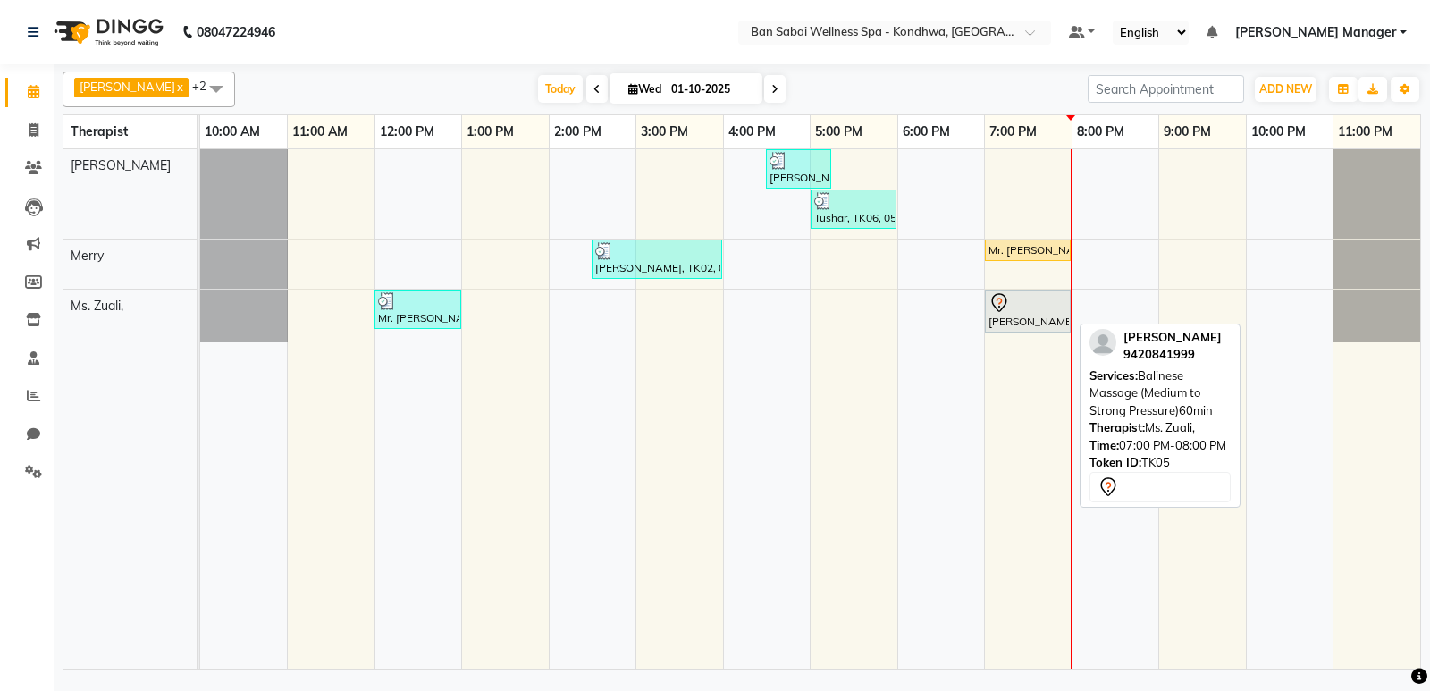
click at [1026, 318] on div "[PERSON_NAME], TK05, 07:00 PM-08:00 PM, Balinese Massage (Medium to Strong Pres…" at bounding box center [1028, 311] width 82 height 38
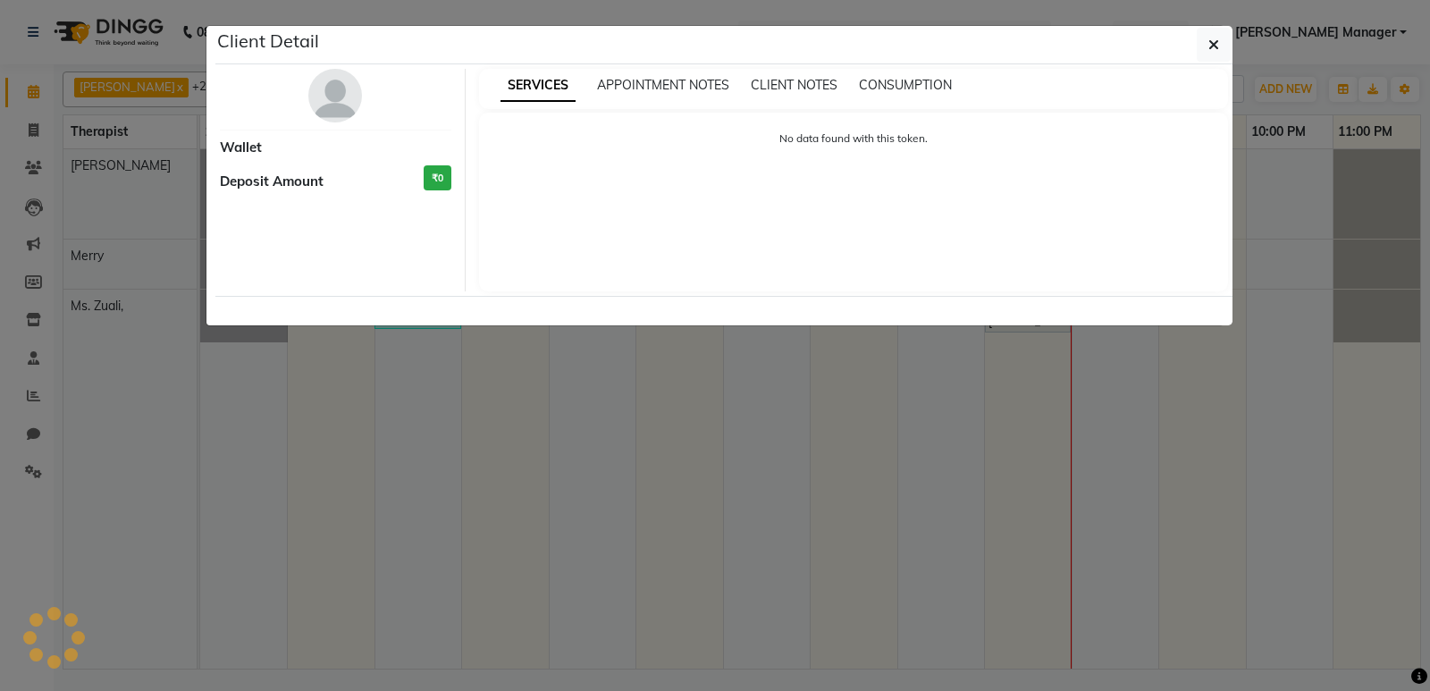
select select "1"
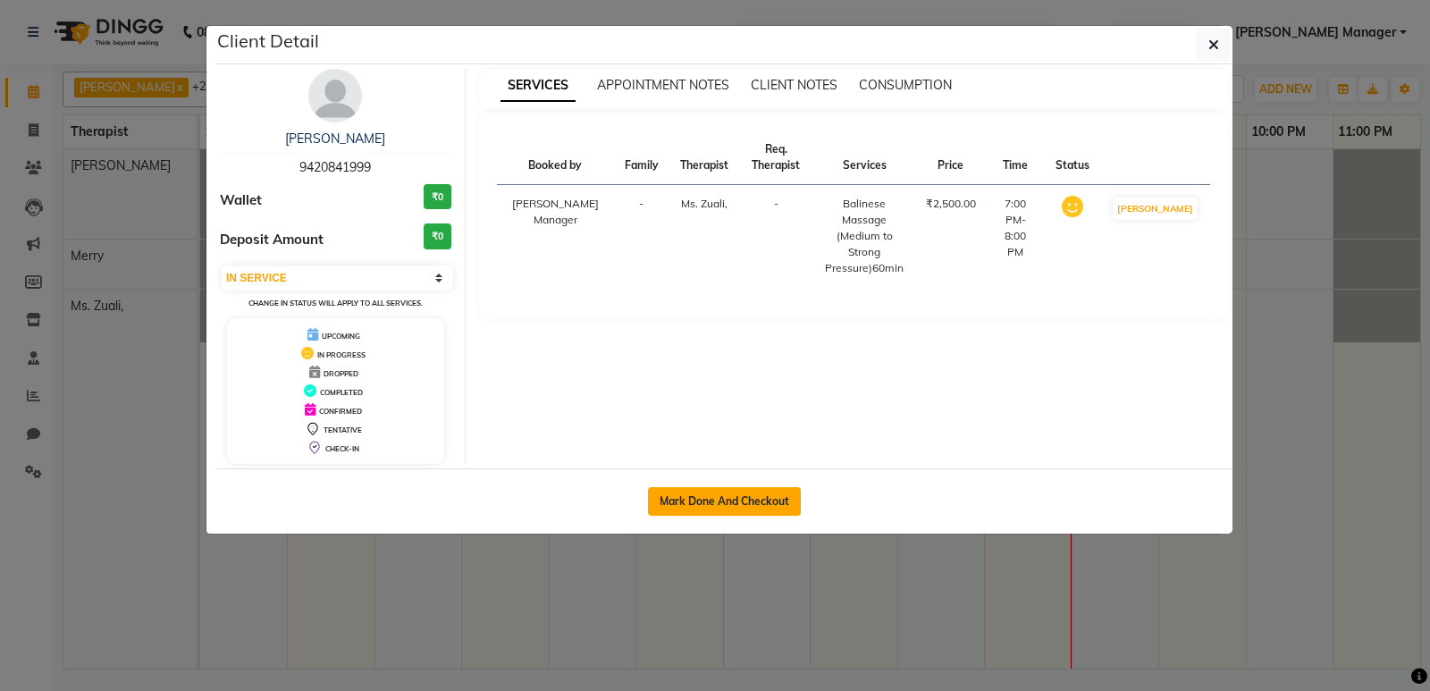
click at [685, 496] on button "Mark Done And Checkout" at bounding box center [724, 501] width 153 height 29
select select "8227"
select select "service"
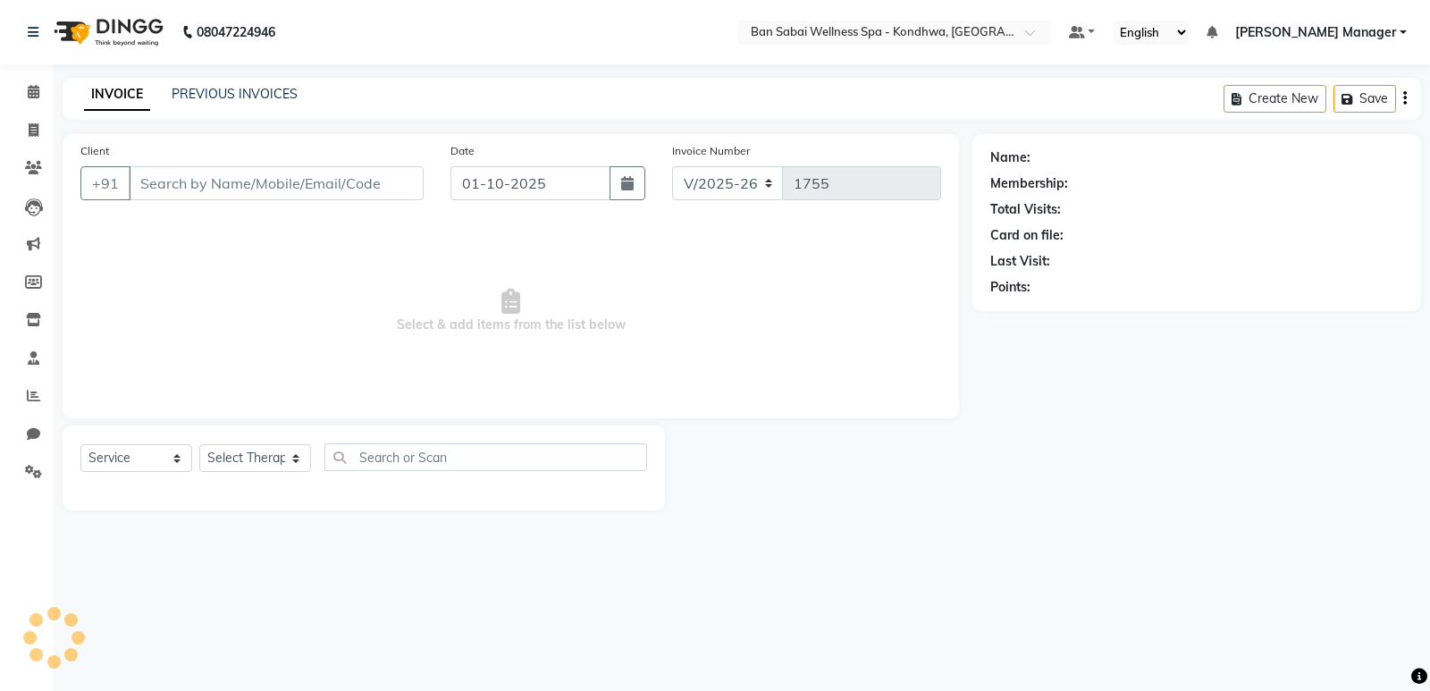
type input "9420841999"
select select "78620"
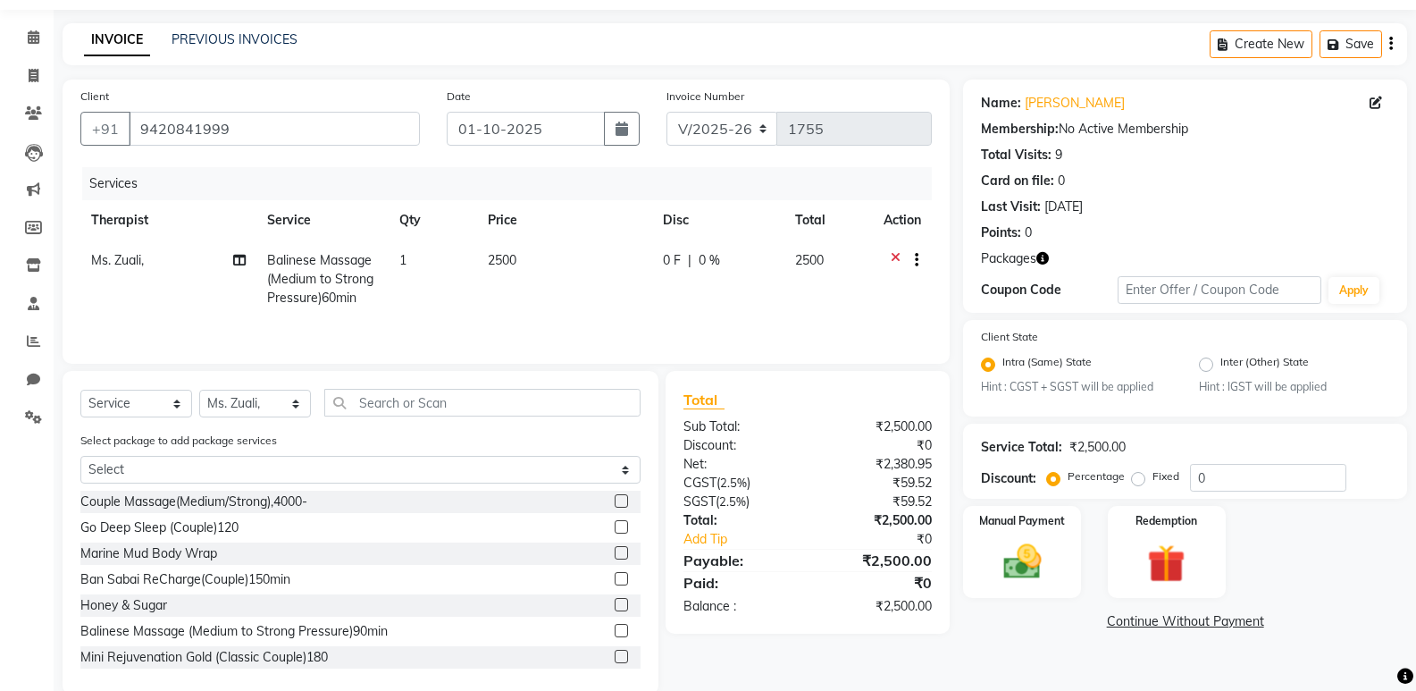
scroll to position [85, 0]
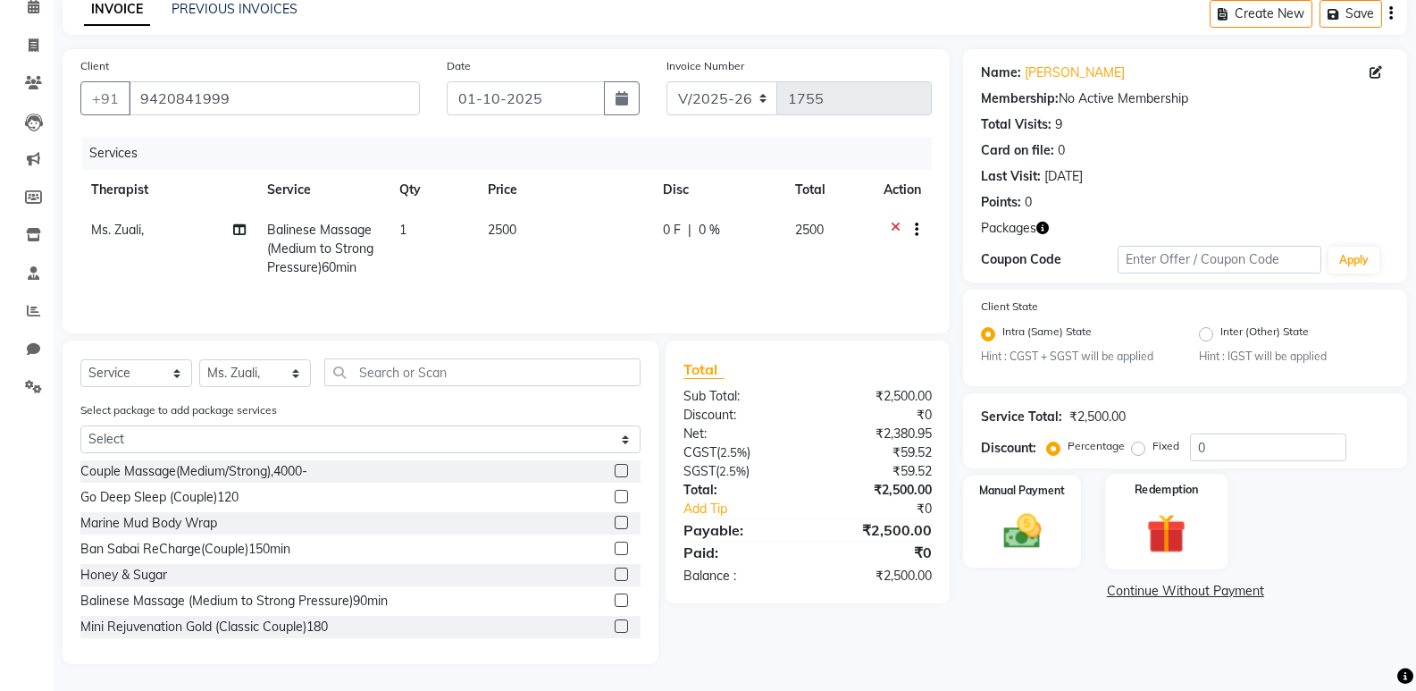
click at [1192, 534] on img at bounding box center [1166, 533] width 63 height 49
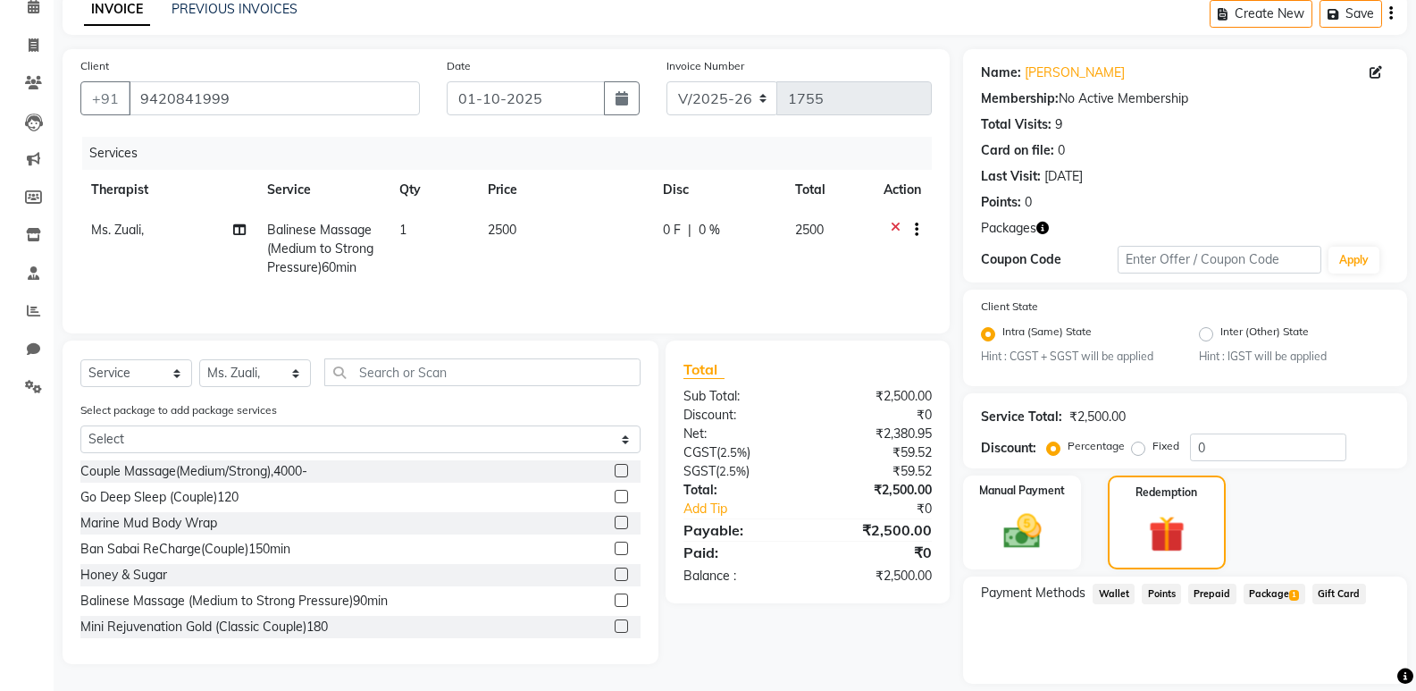
click at [1289, 587] on span "Package 1" at bounding box center [1275, 594] width 62 height 21
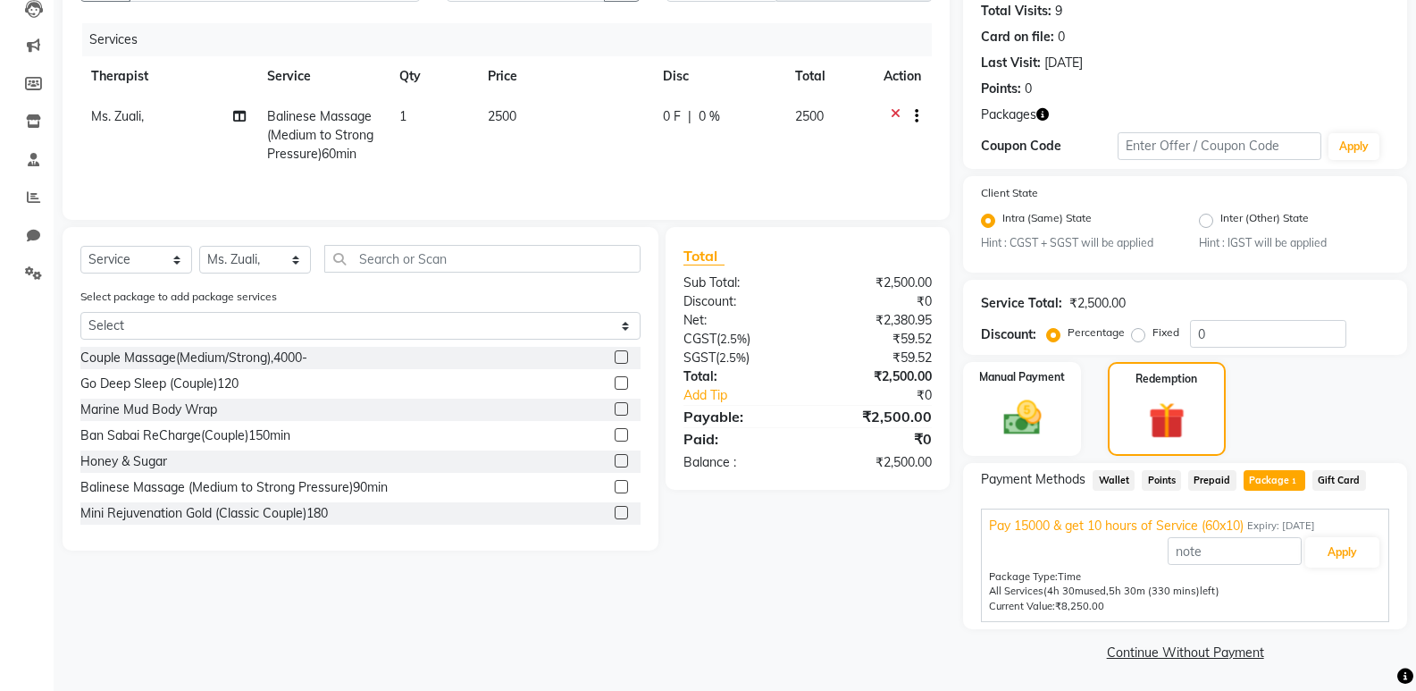
scroll to position [200, 0]
click at [1340, 555] on button "Apply" at bounding box center [1343, 550] width 74 height 30
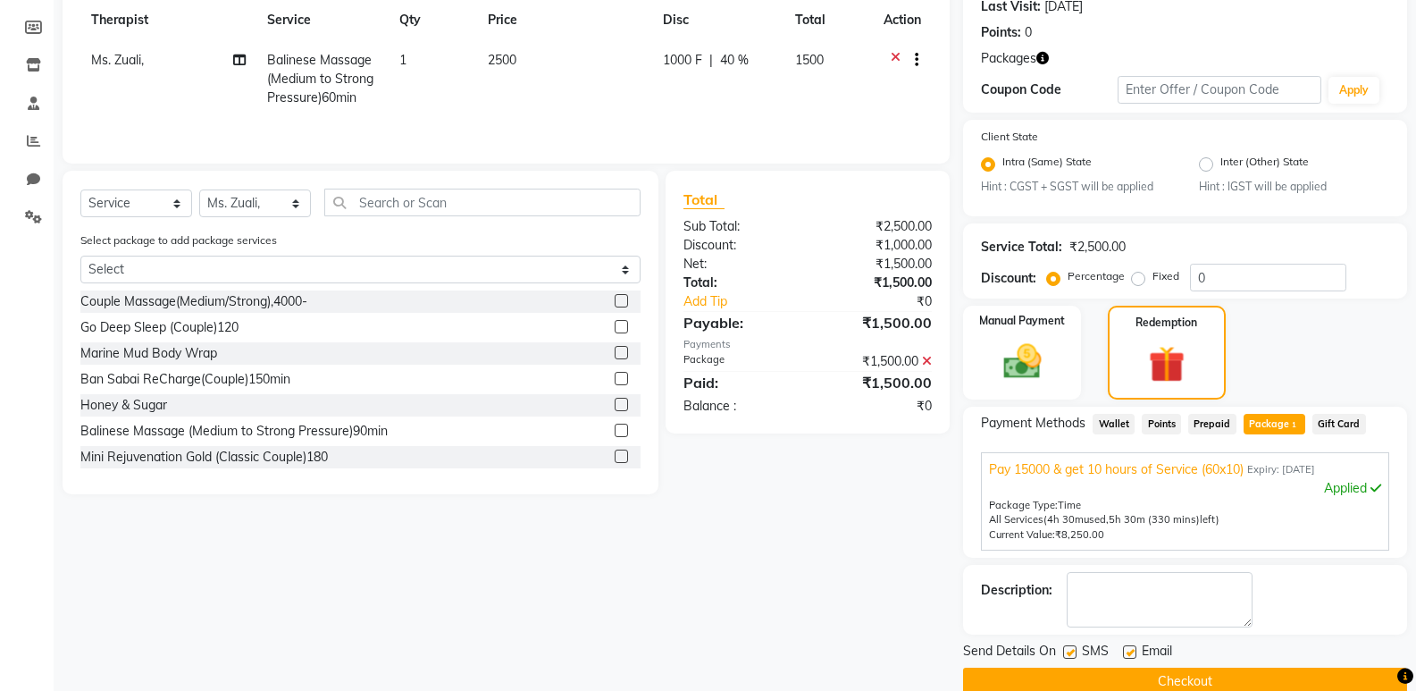
scroll to position [286, 0]
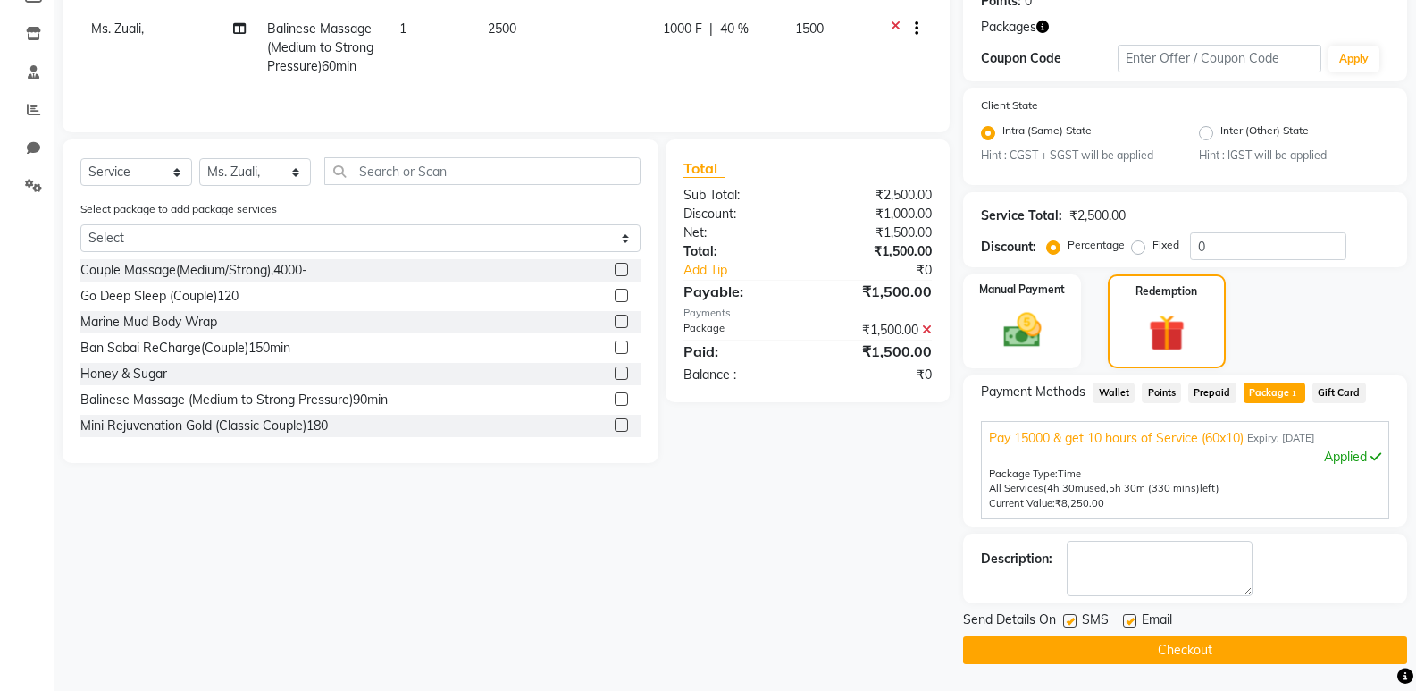
click at [1213, 642] on button "Checkout" at bounding box center [1185, 650] width 444 height 28
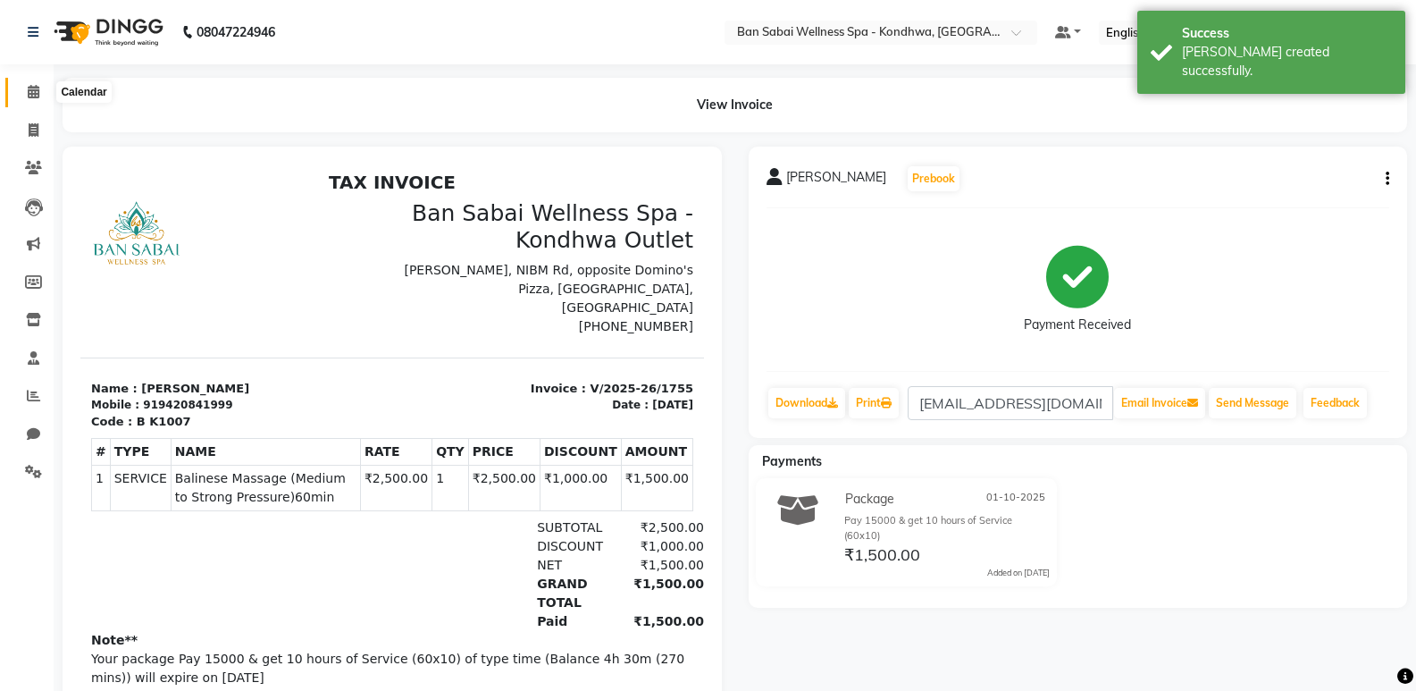
click at [21, 88] on span at bounding box center [33, 92] width 31 height 21
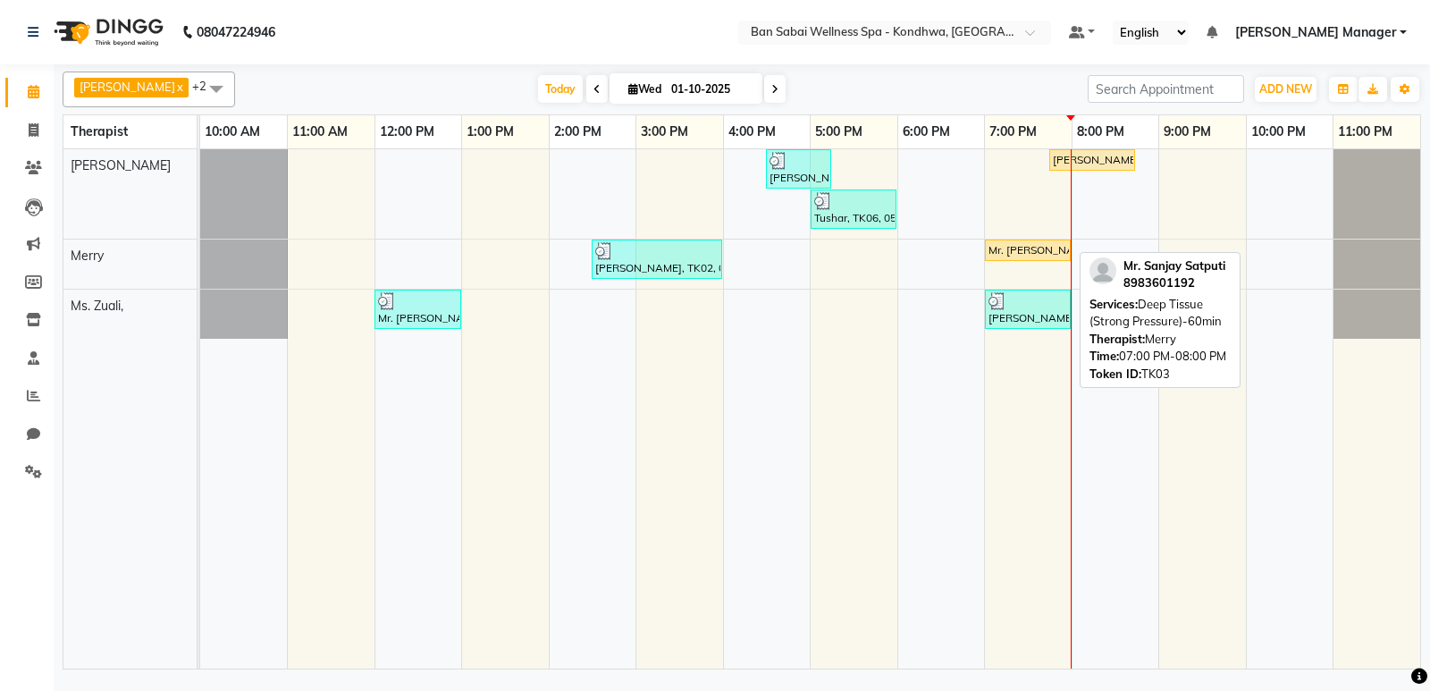
click at [1045, 247] on div "Mr. [PERSON_NAME], TK03, 07:00 PM-08:00 PM, Deep Tissue (Strong Pressure)-60min" at bounding box center [1028, 250] width 82 height 16
select select "1"
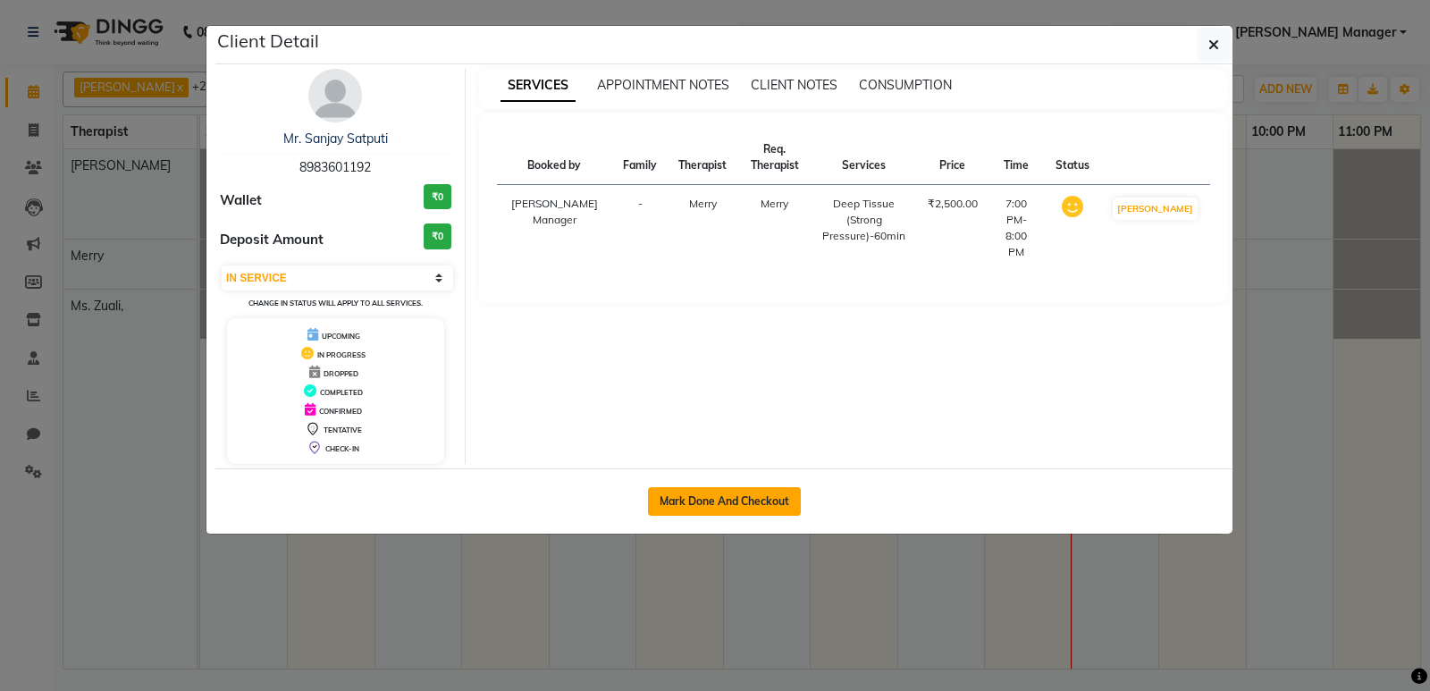
click at [735, 499] on button "Mark Done And Checkout" at bounding box center [724, 501] width 153 height 29
select select "8227"
select select "service"
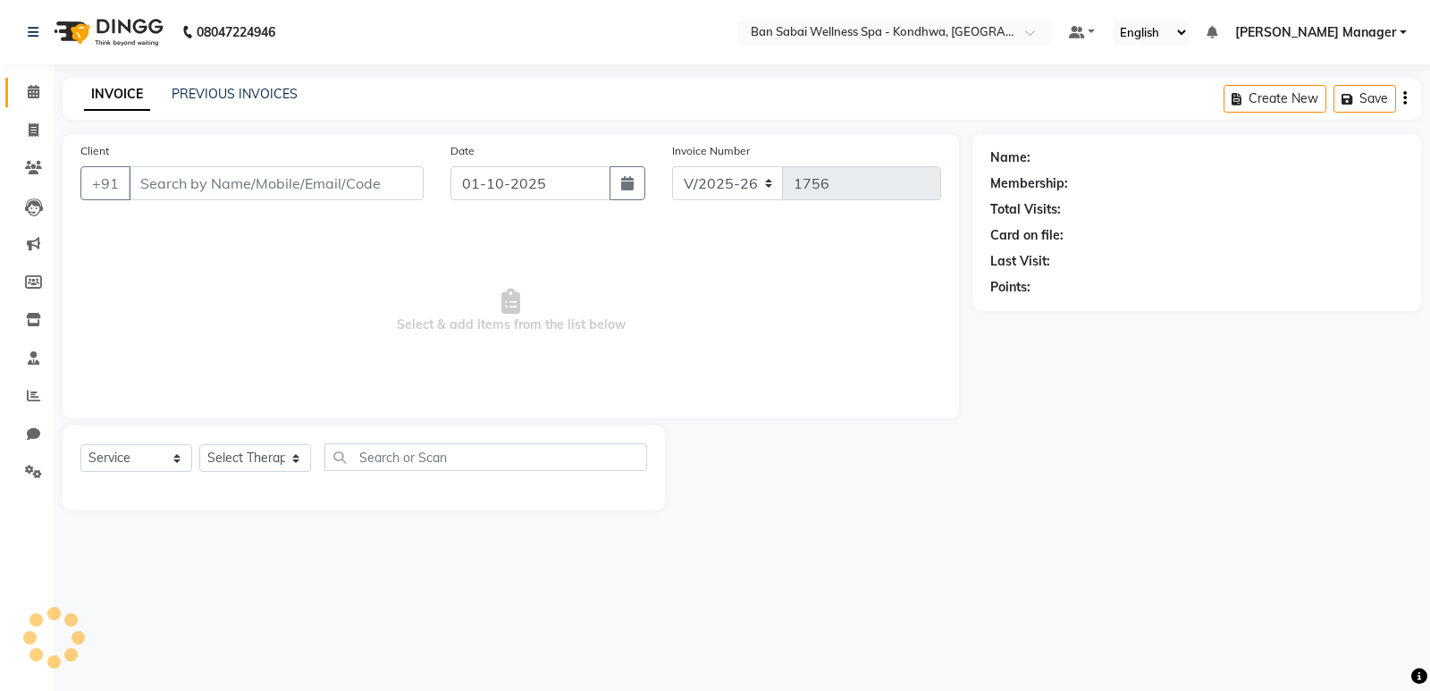
type input "8983601192"
select select "78586"
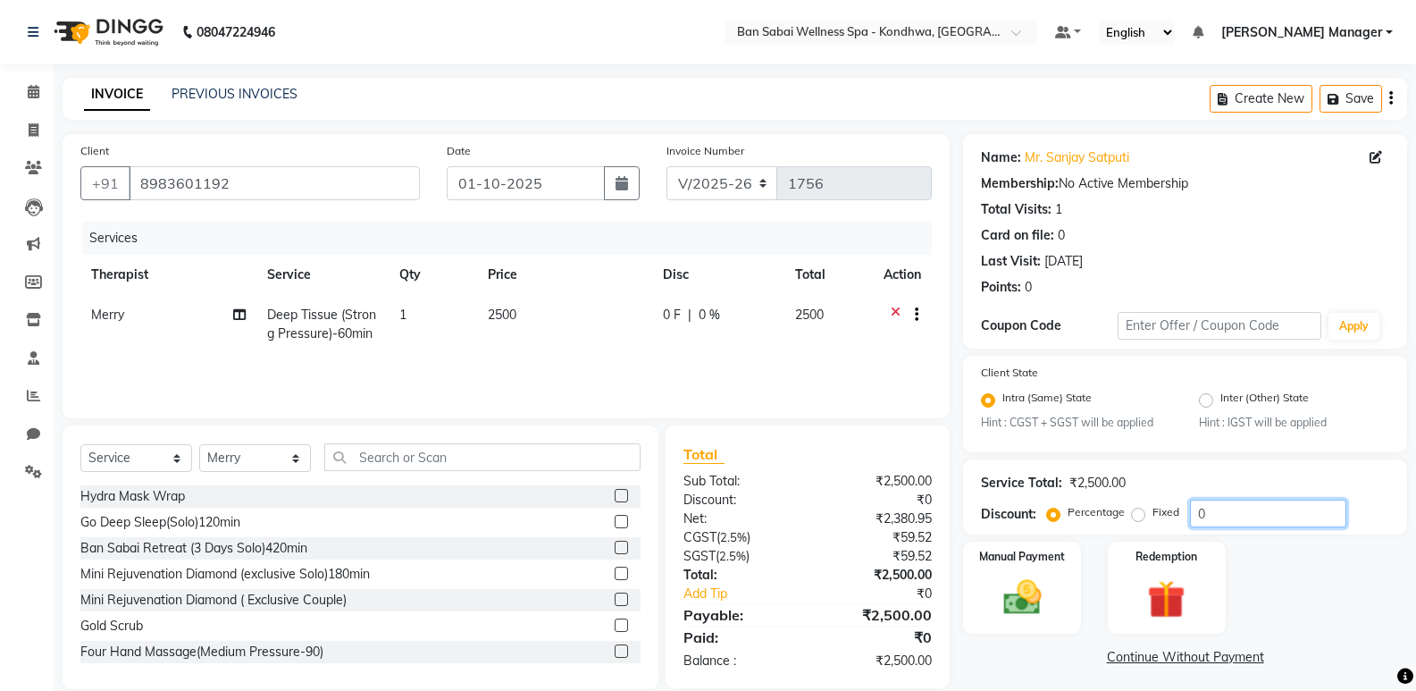
click at [1218, 516] on input "0" at bounding box center [1268, 514] width 156 height 28
click at [37, 97] on icon at bounding box center [34, 91] width 12 height 13
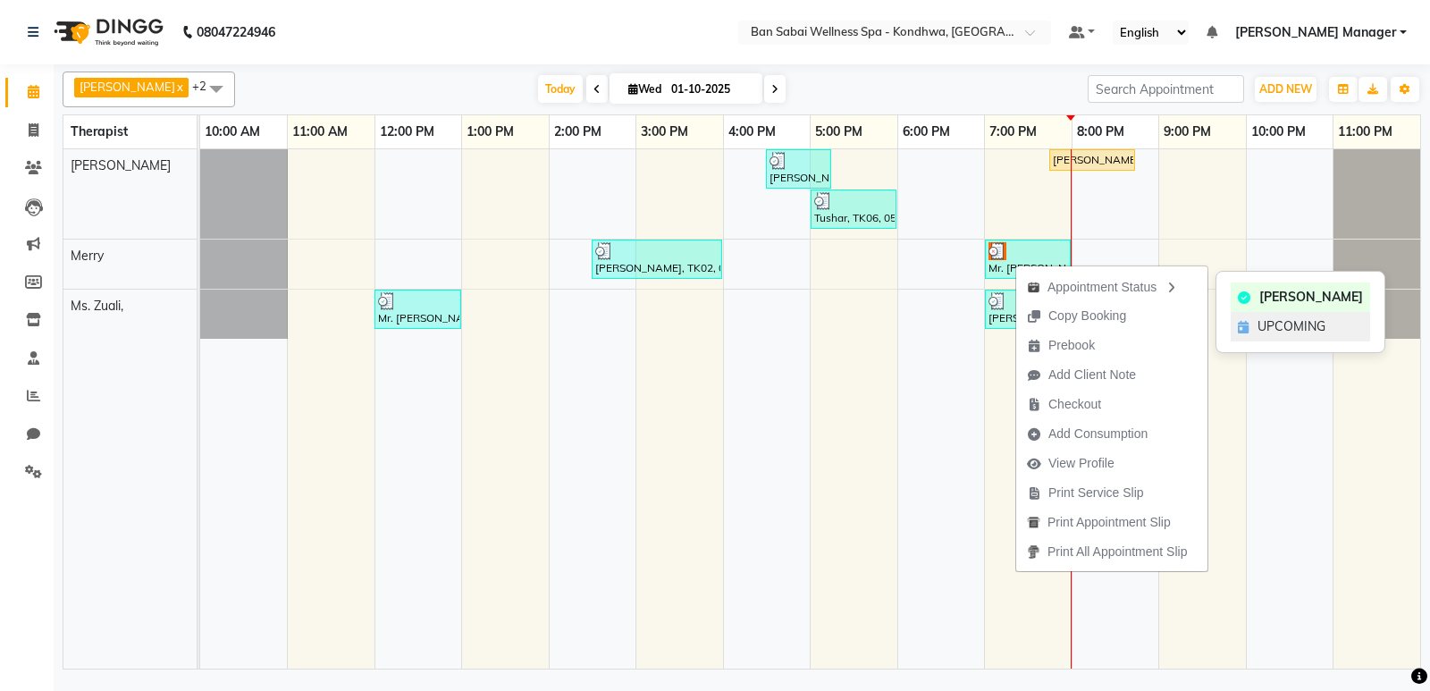
click at [1276, 322] on span "UPCOMING" at bounding box center [1291, 326] width 68 height 19
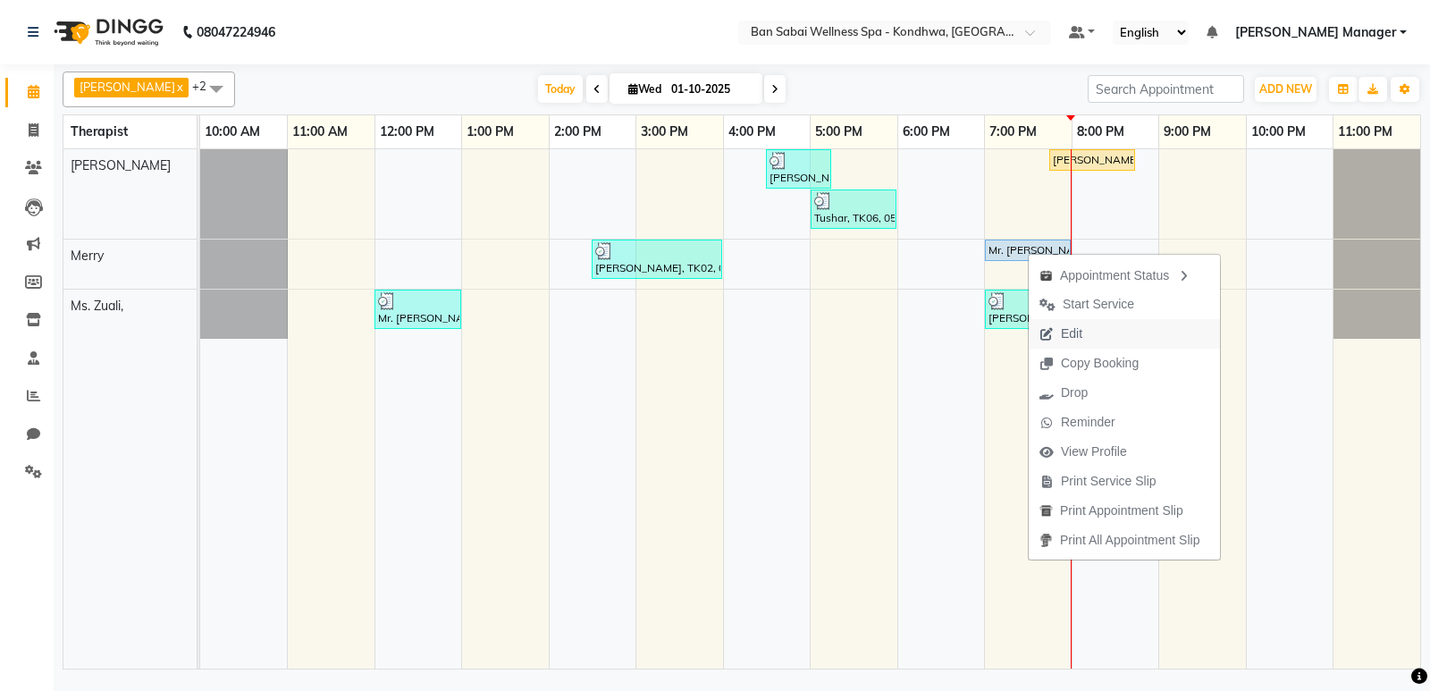
click at [1103, 342] on button "Edit" at bounding box center [1124, 333] width 191 height 29
select select "upcoming"
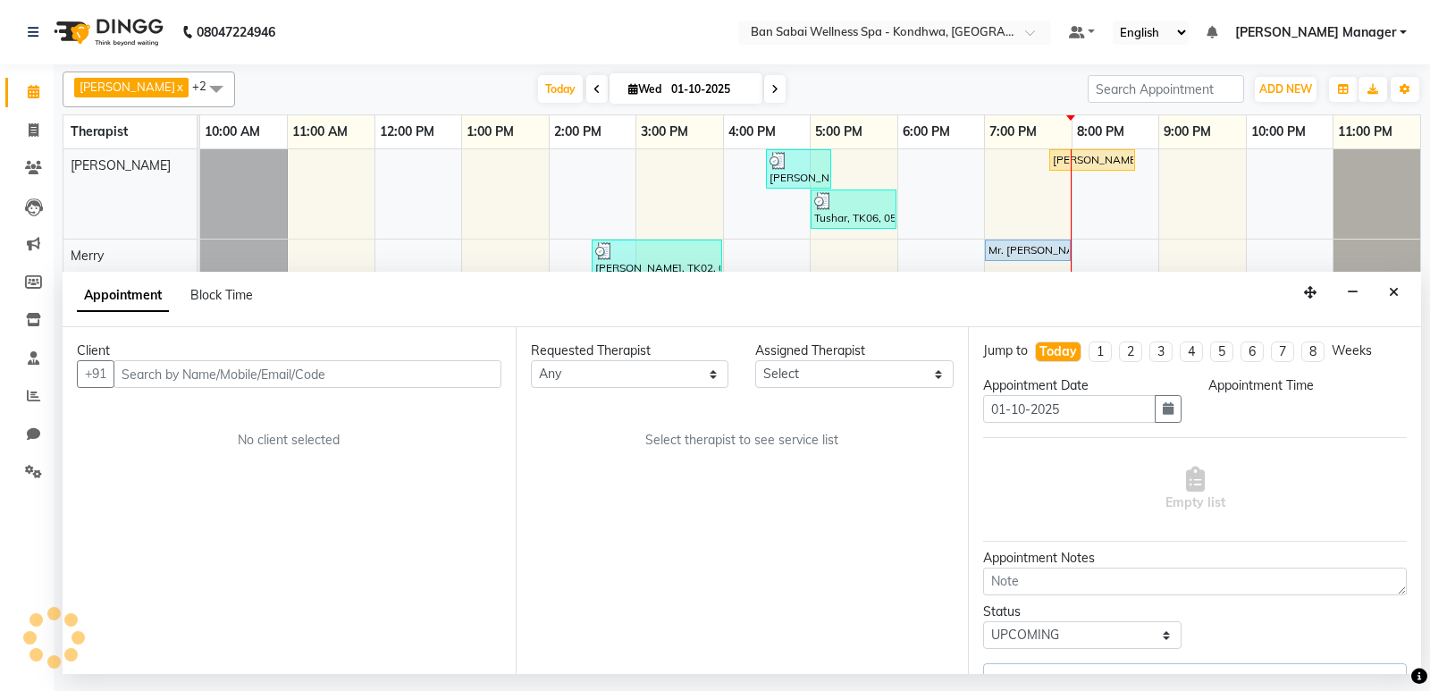
select select "78586"
select select "1140"
select select "4131"
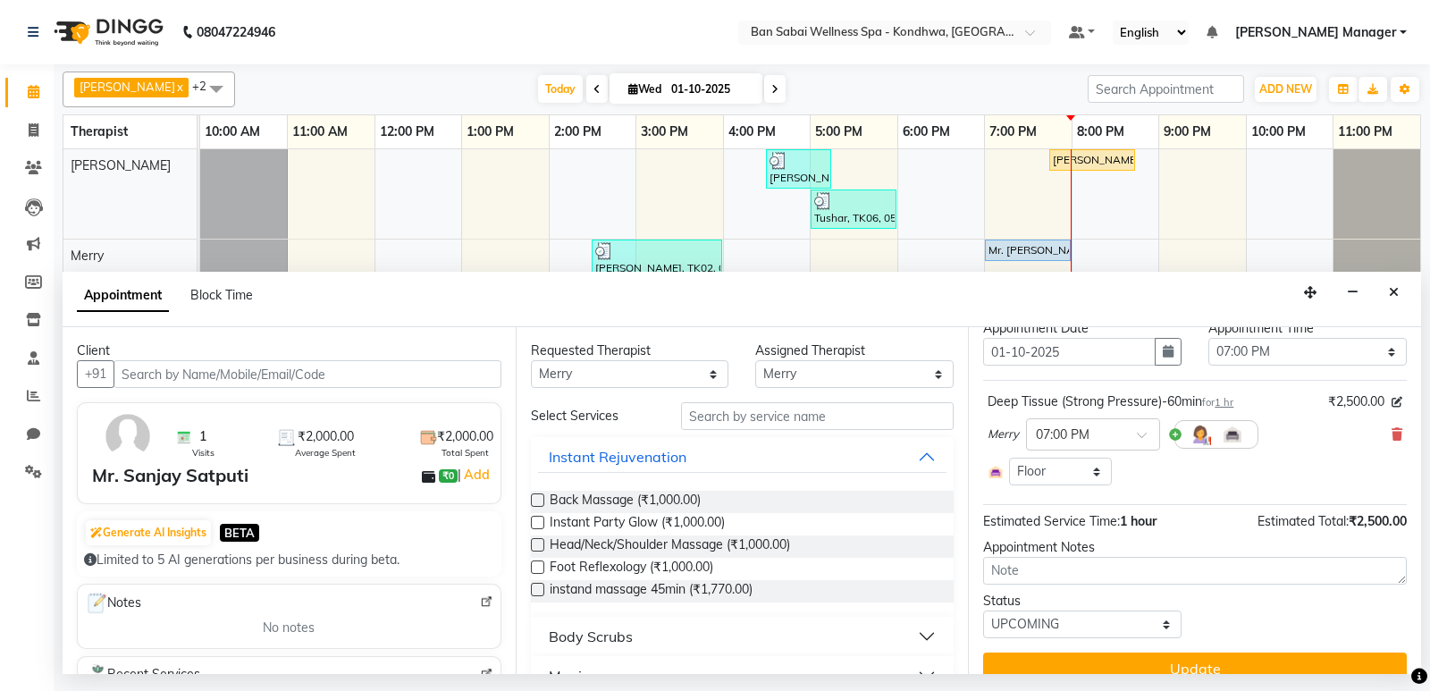
scroll to position [82, 0]
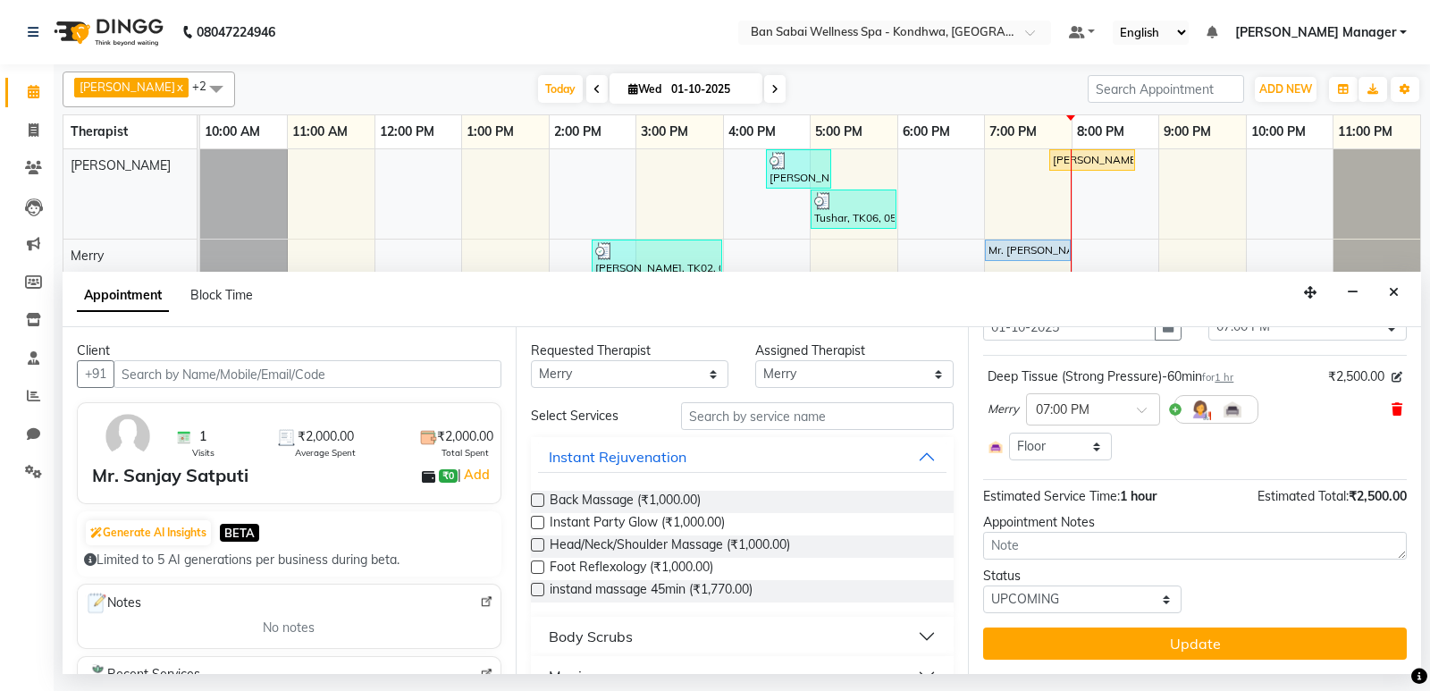
click at [1391, 412] on icon at bounding box center [1396, 409] width 11 height 13
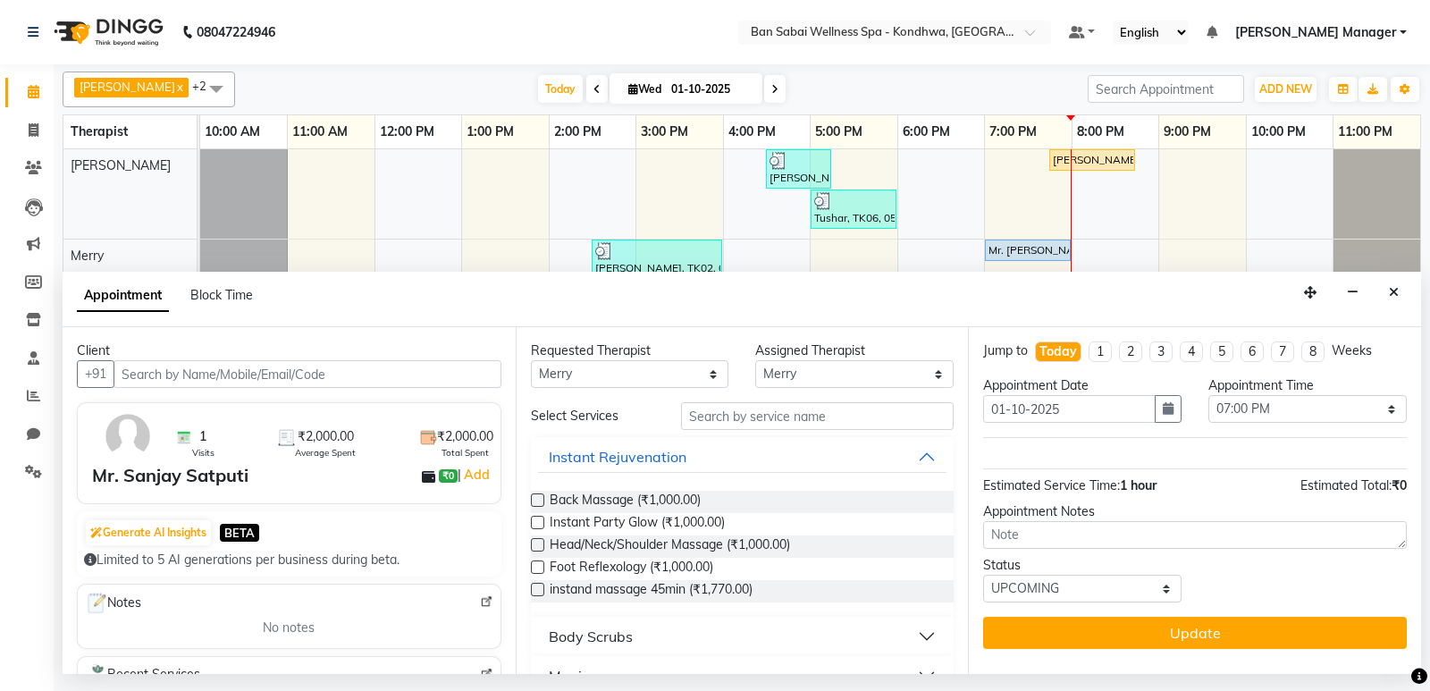
scroll to position [0, 0]
click at [769, 419] on input "text" at bounding box center [817, 416] width 273 height 28
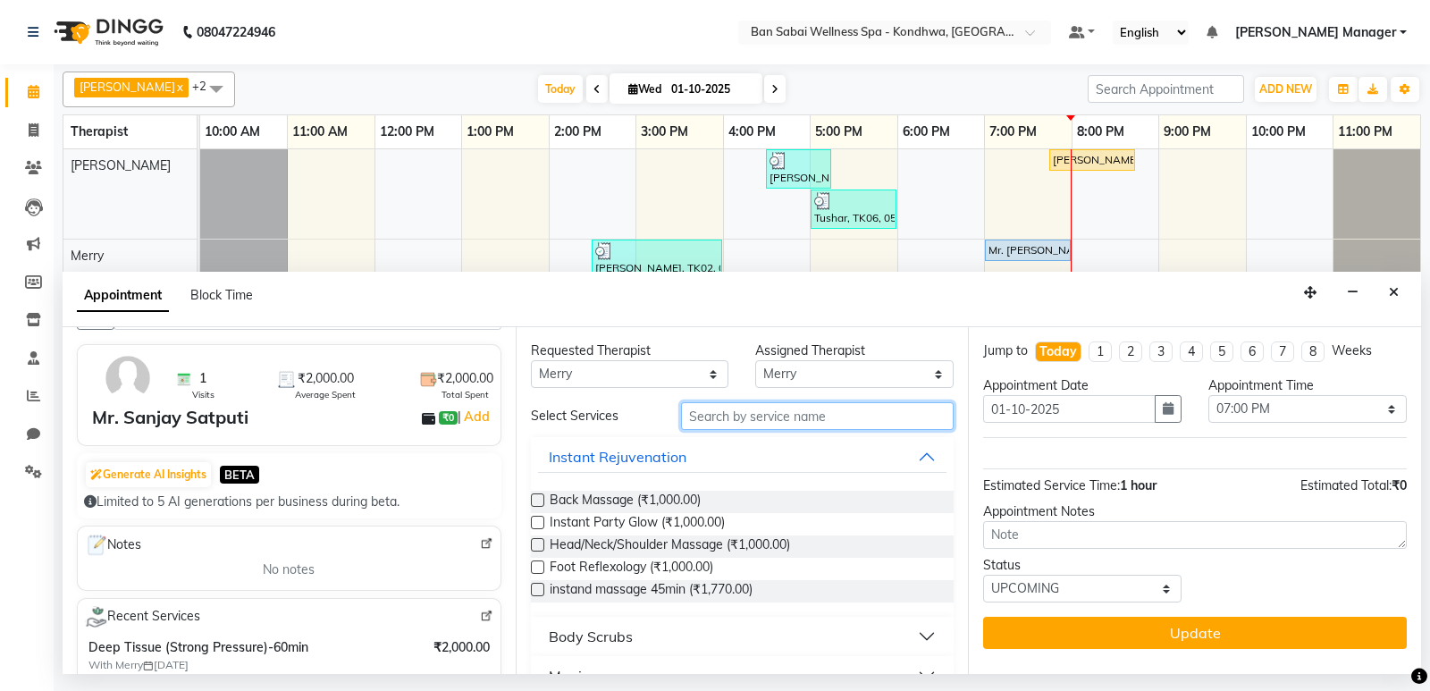
scroll to position [89, 0]
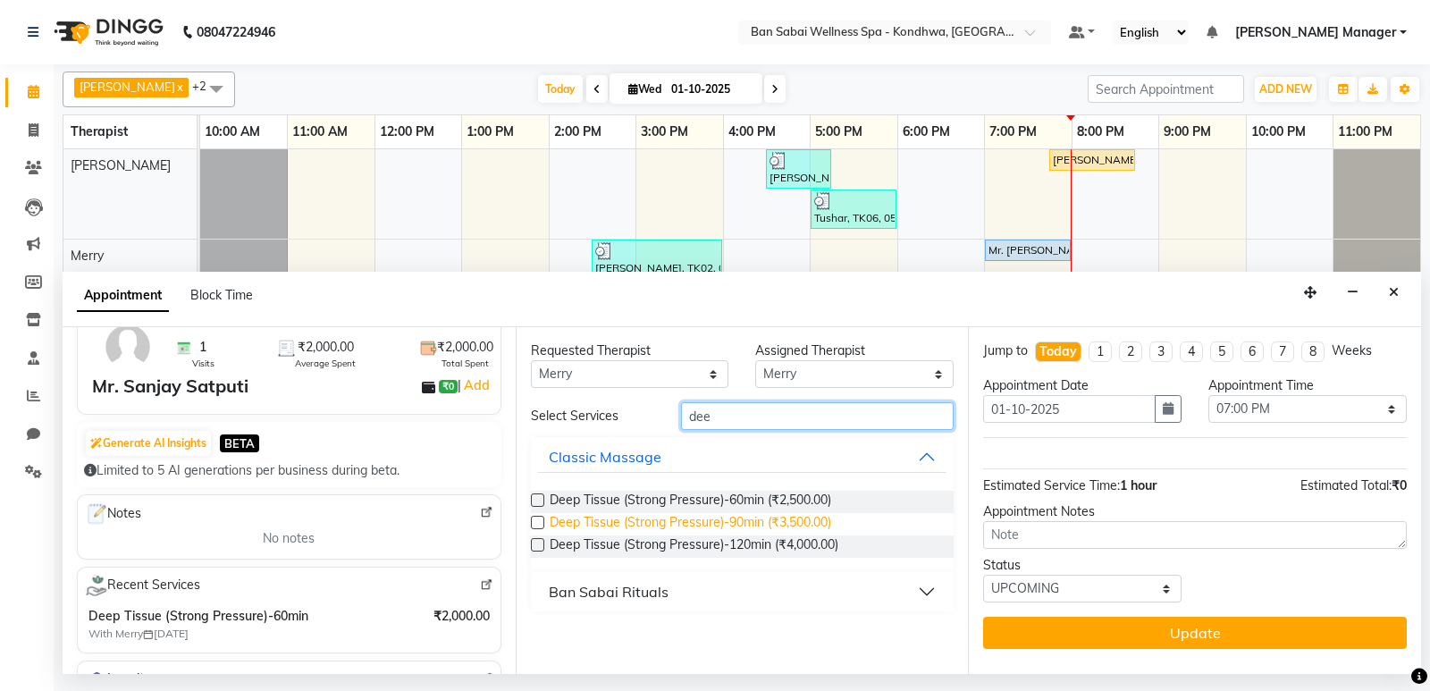
type input "dee"
click at [655, 525] on span "Deep Tissue (Strong Pressure)-90min (₹3,500.00)" at bounding box center [690, 524] width 281 height 22
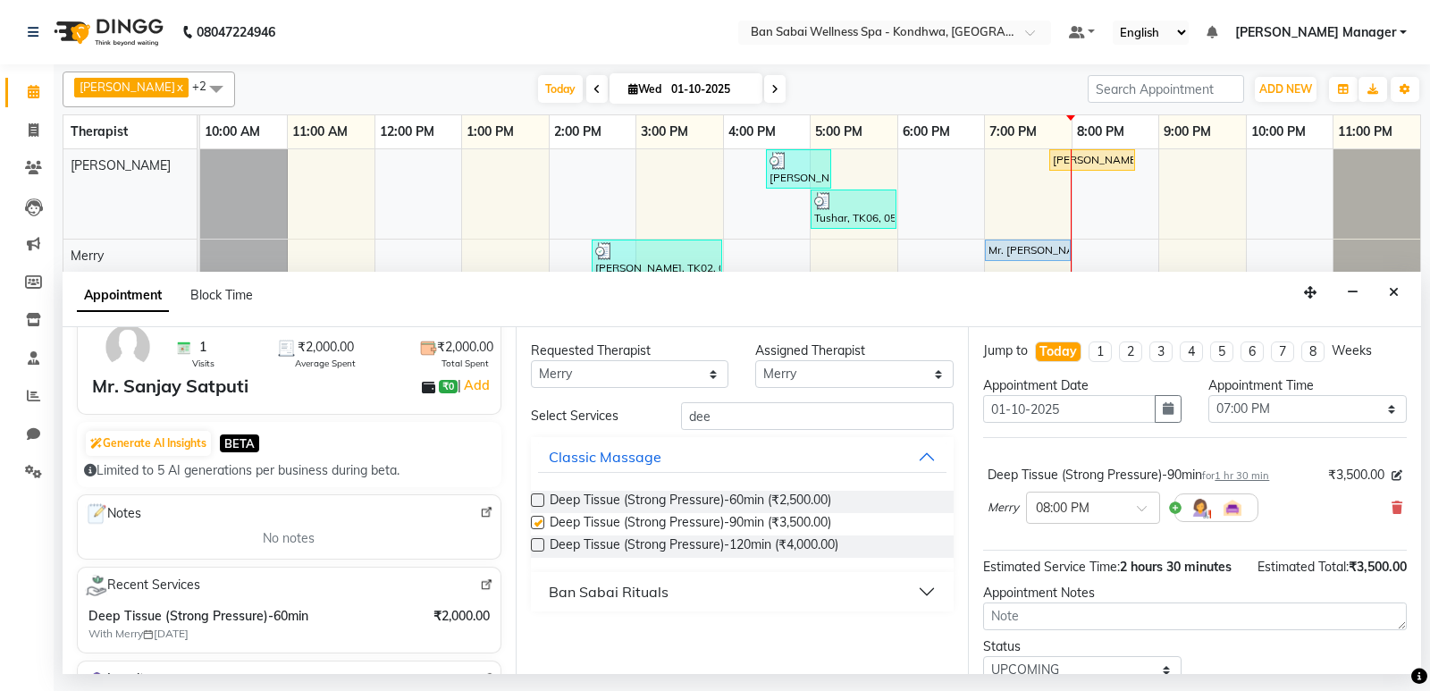
checkbox input "false"
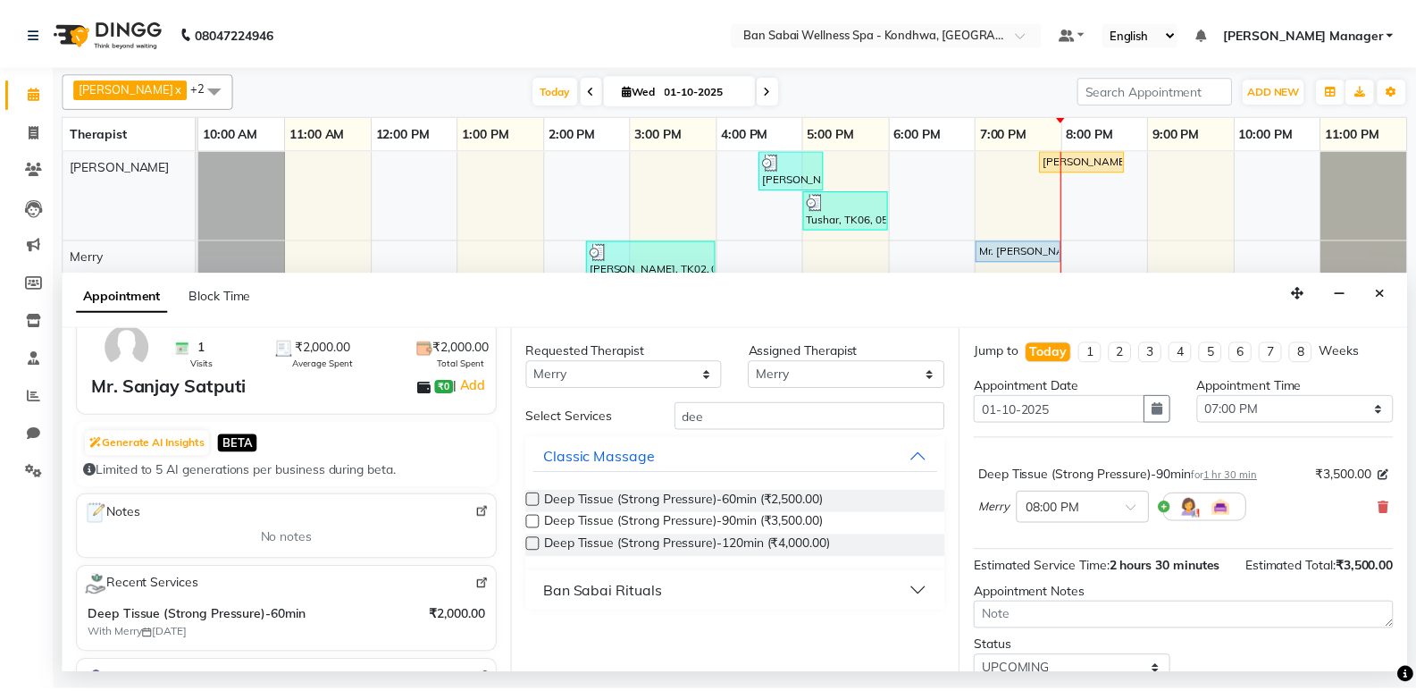
scroll to position [71, 0]
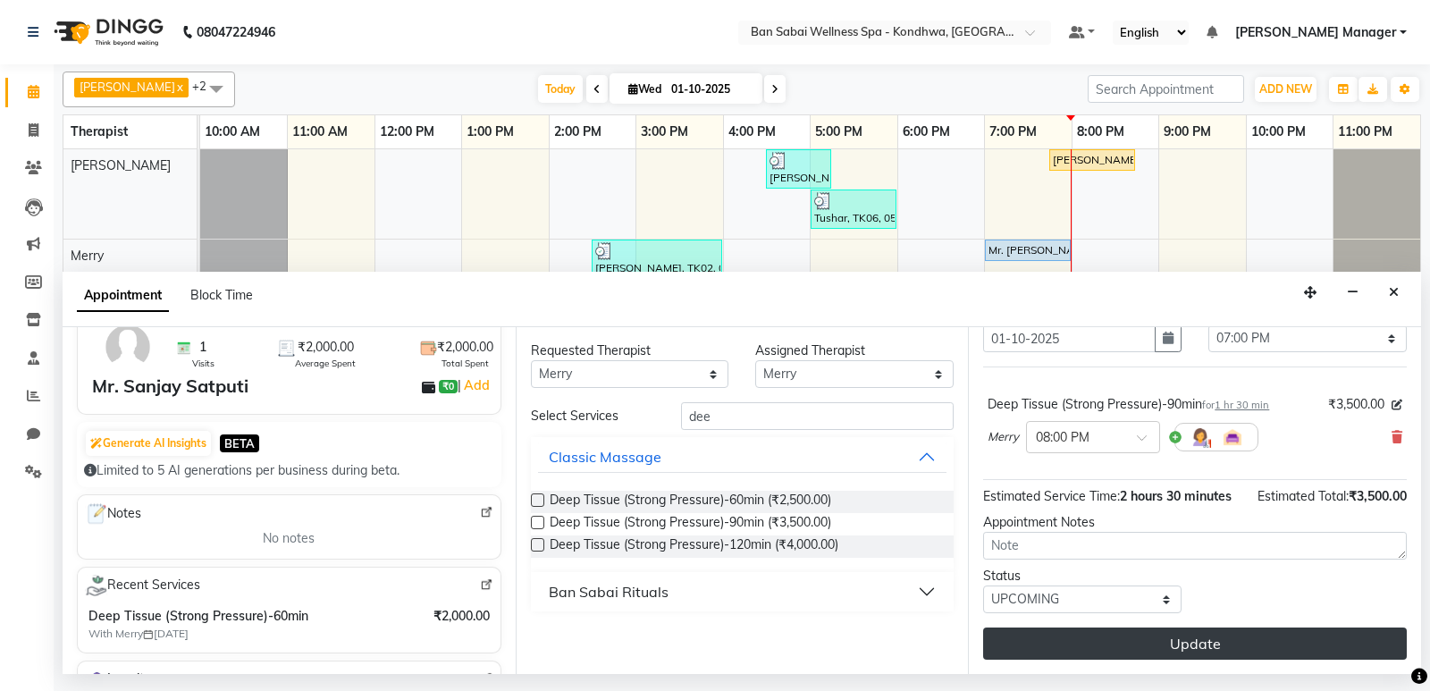
click at [1316, 638] on button "Update" at bounding box center [1195, 643] width 424 height 32
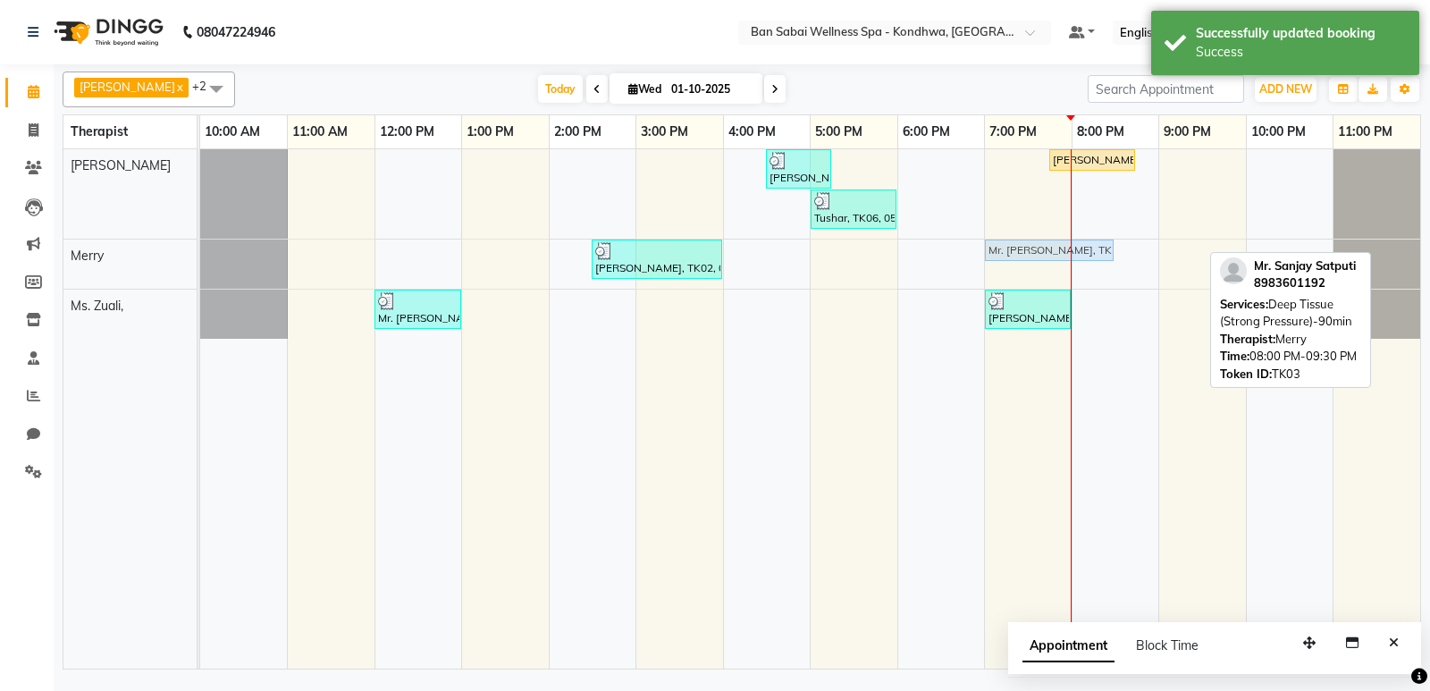
drag, startPoint x: 1077, startPoint y: 252, endPoint x: 1011, endPoint y: 256, distance: 66.2
click at [200, 256] on div "[PERSON_NAME], TK02, 02:30 PM-04:00 PM, Aroma Oil massage (Light Pressure)/90mi…" at bounding box center [200, 263] width 0 height 49
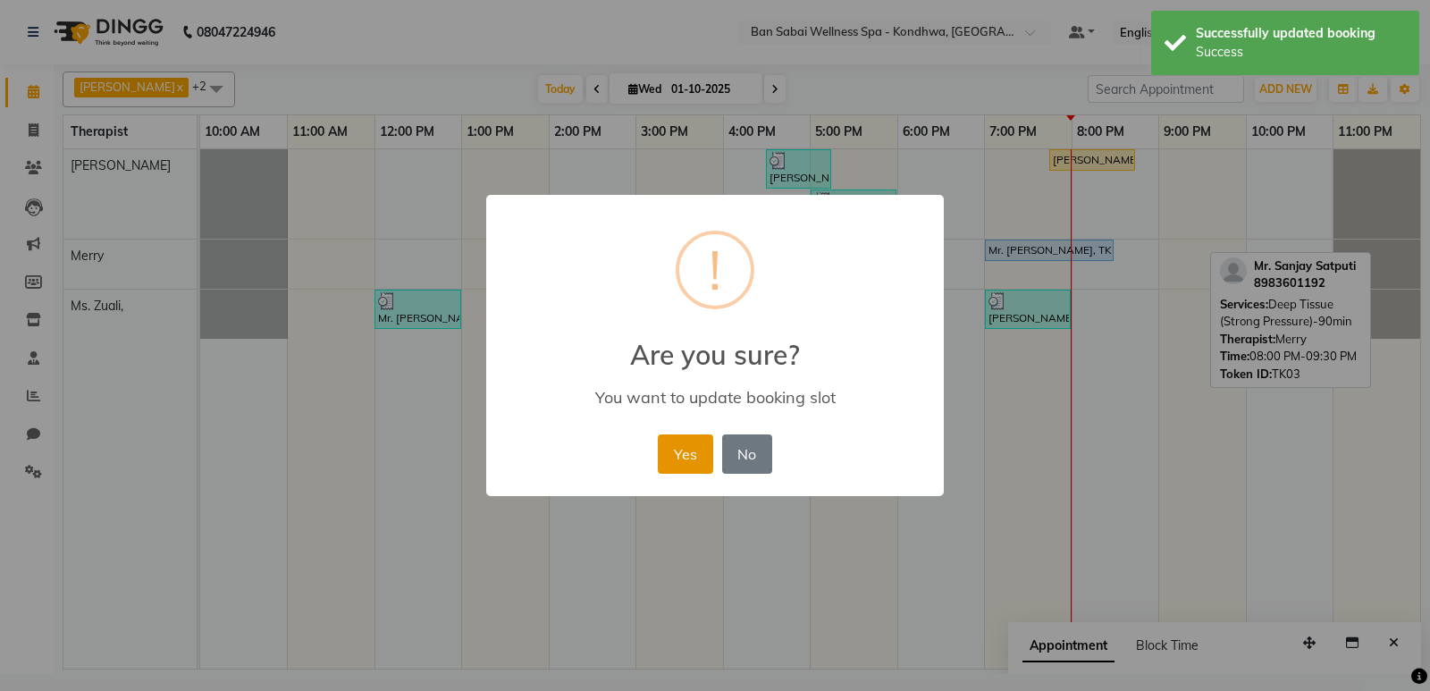
click at [675, 463] on button "Yes" at bounding box center [685, 453] width 55 height 39
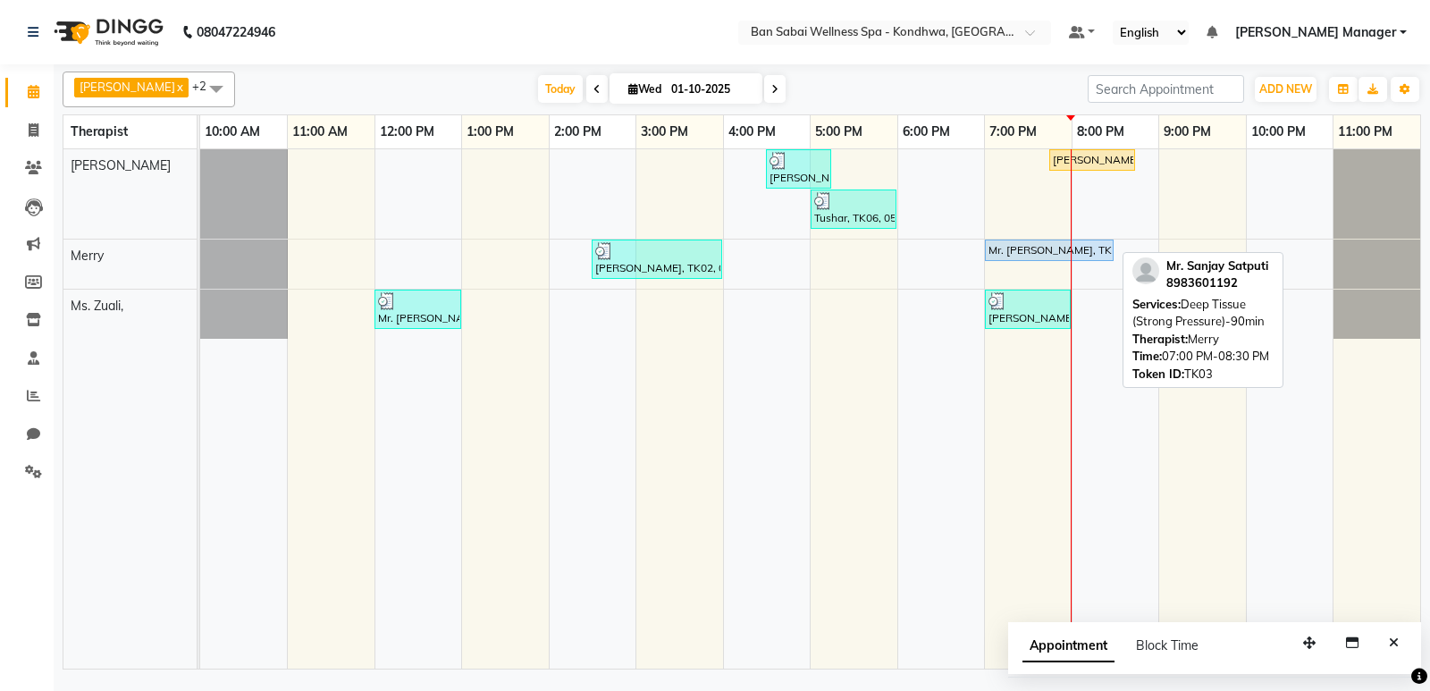
click at [1042, 250] on div "Mr. [PERSON_NAME], TK03, 07:00 PM-08:30 PM, Deep Tissue (Strong Pressure)-90min" at bounding box center [1049, 250] width 125 height 16
click at [1042, 251] on div "Mr. [PERSON_NAME], TK03, 07:00 PM-08:30 PM, Deep Tissue (Strong Pressure)-90min" at bounding box center [1049, 250] width 125 height 16
select select "5"
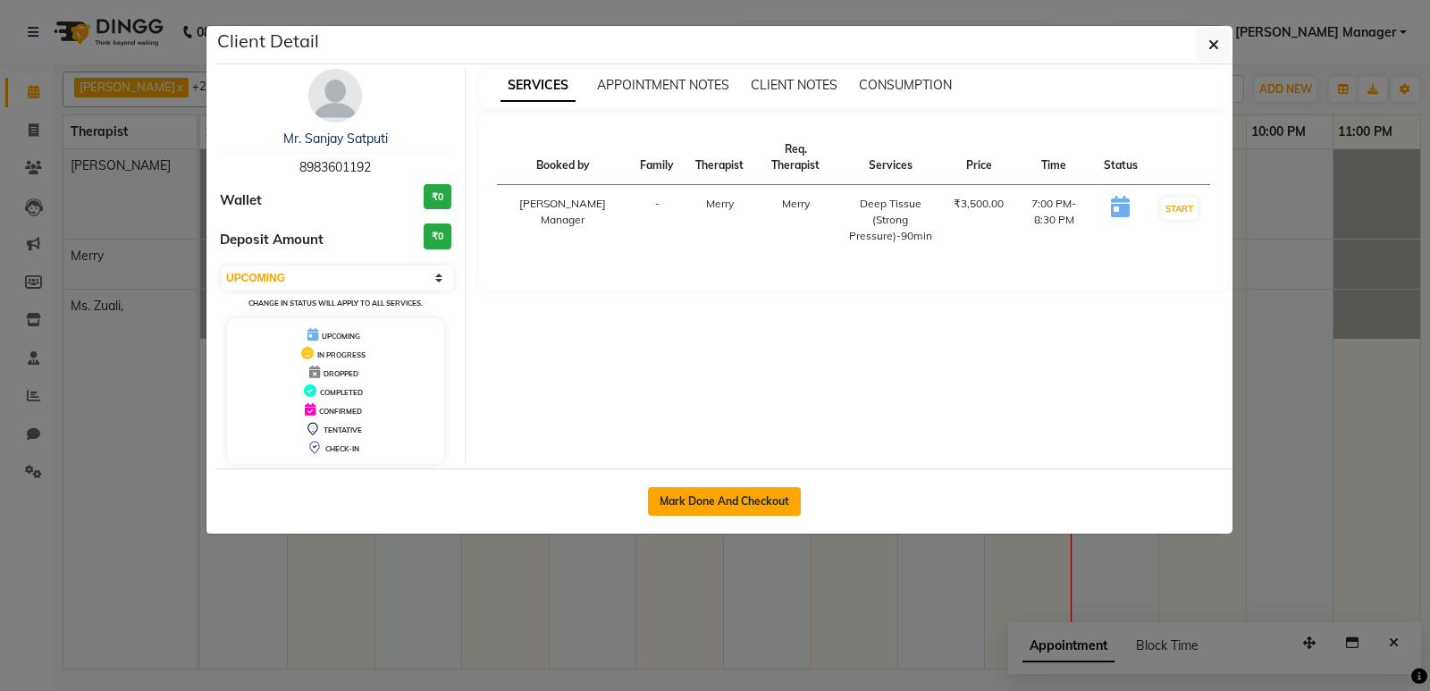
click at [731, 500] on button "Mark Done And Checkout" at bounding box center [724, 501] width 153 height 29
select select "8227"
select select "service"
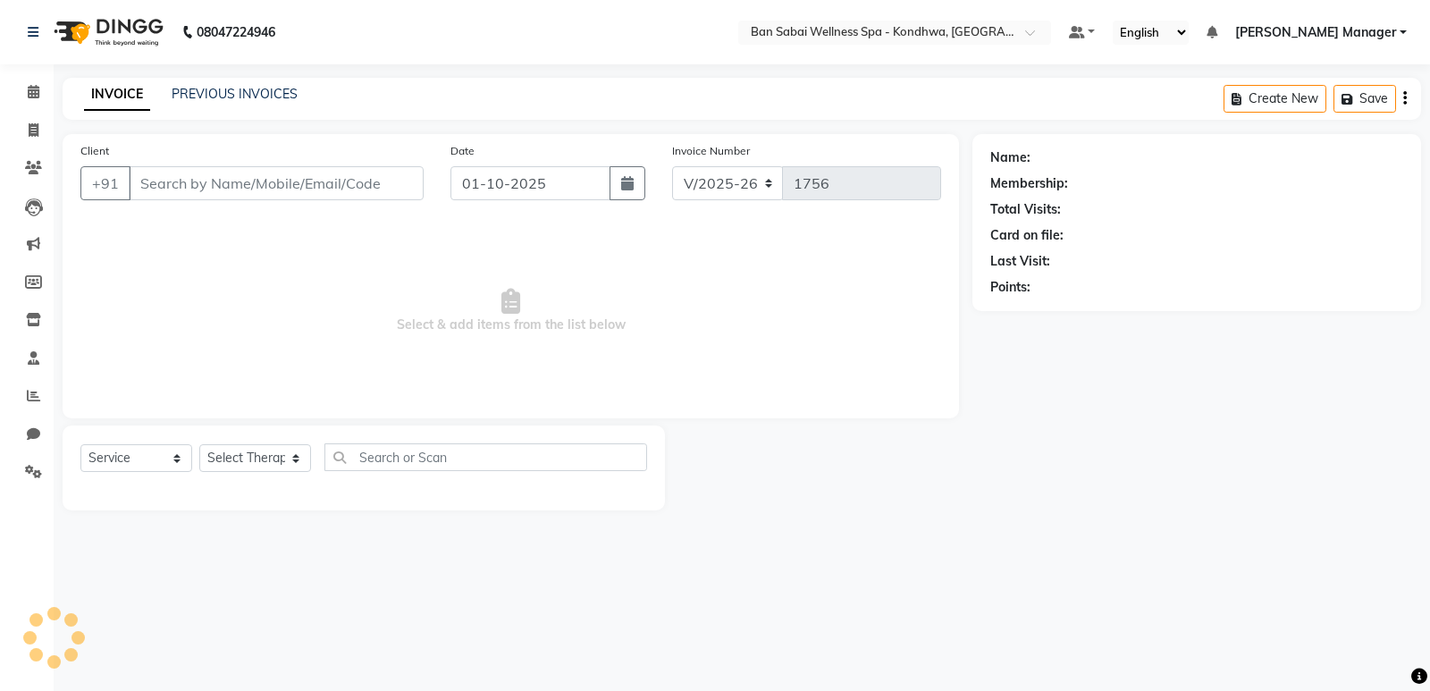
type input "8983601192"
select select "78586"
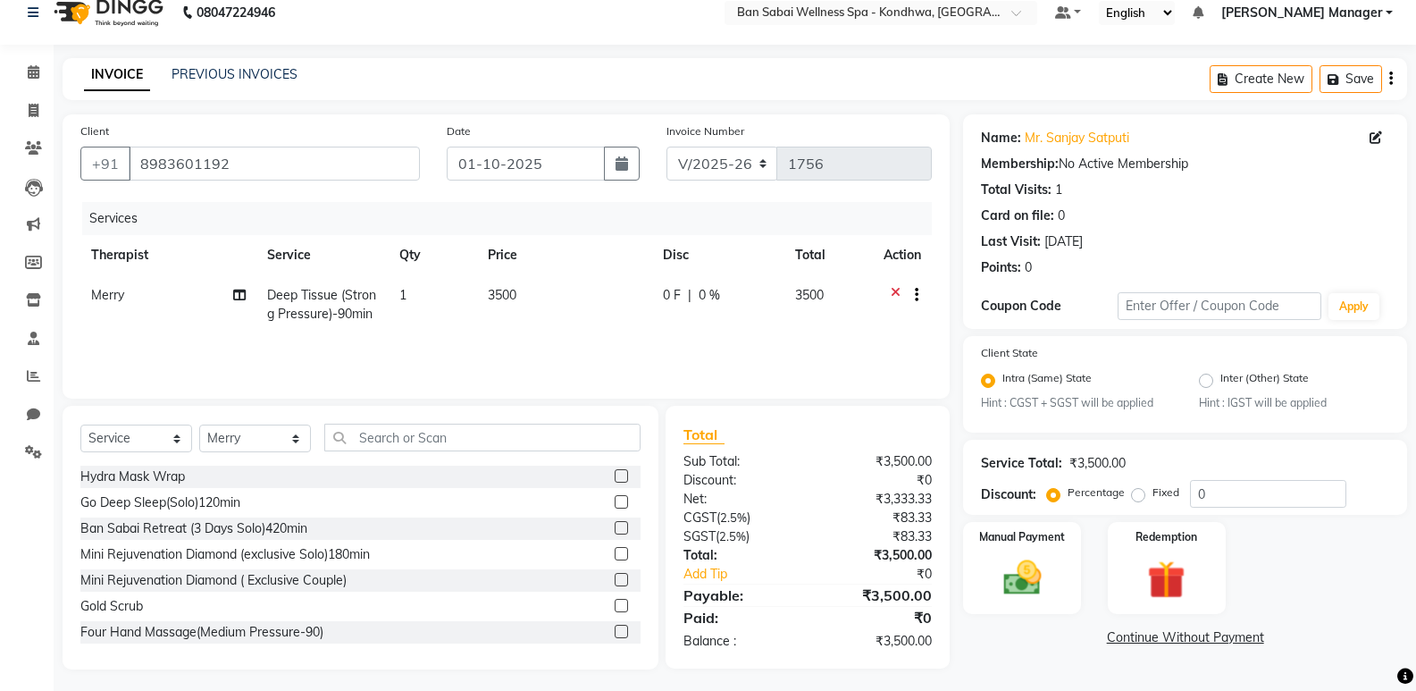
scroll to position [25, 0]
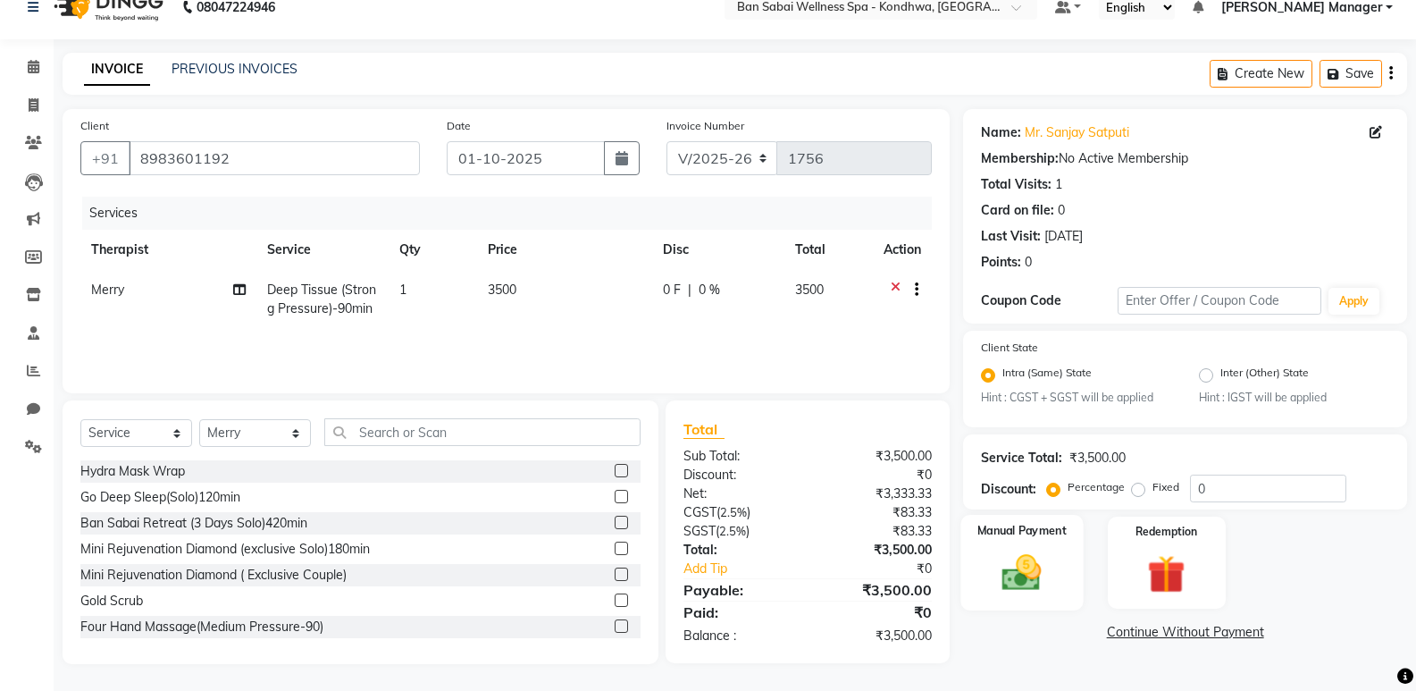
click at [1069, 571] on div "Manual Payment" at bounding box center [1023, 563] width 122 height 96
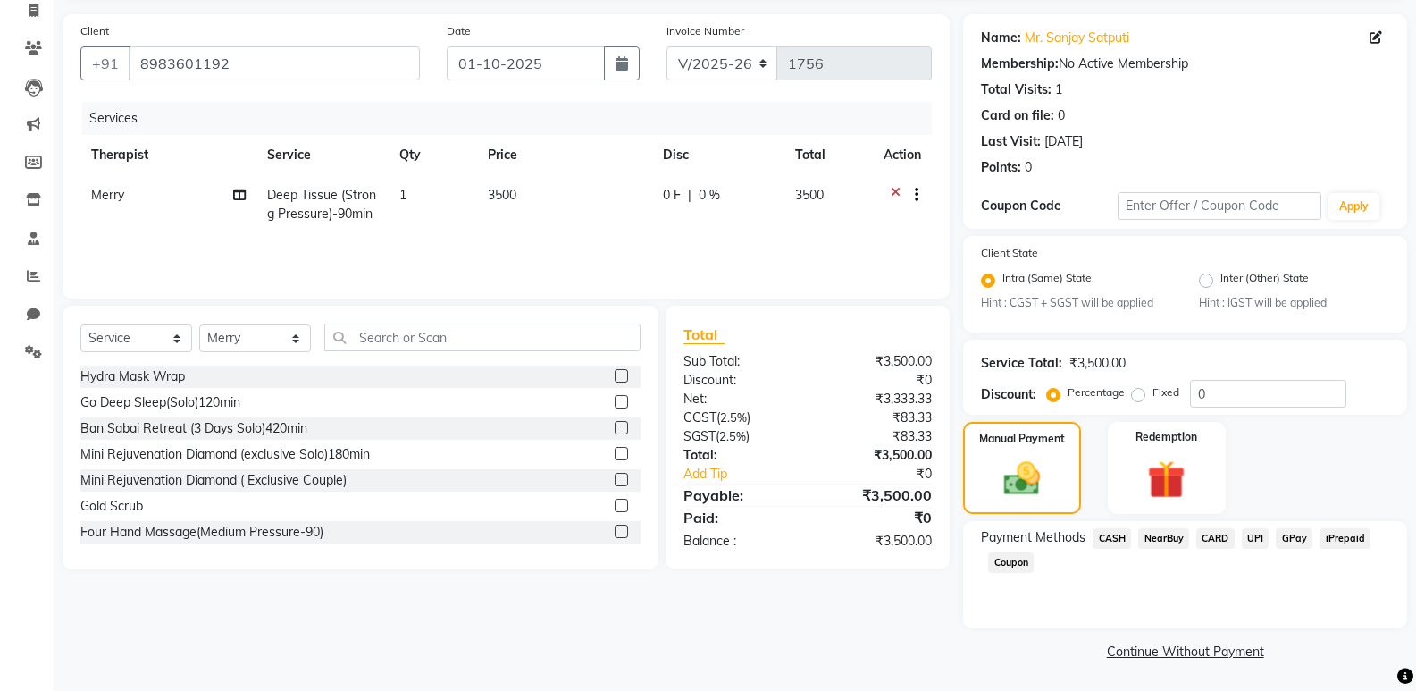
scroll to position [121, 0]
click at [1103, 535] on span "CASH" at bounding box center [1112, 537] width 38 height 21
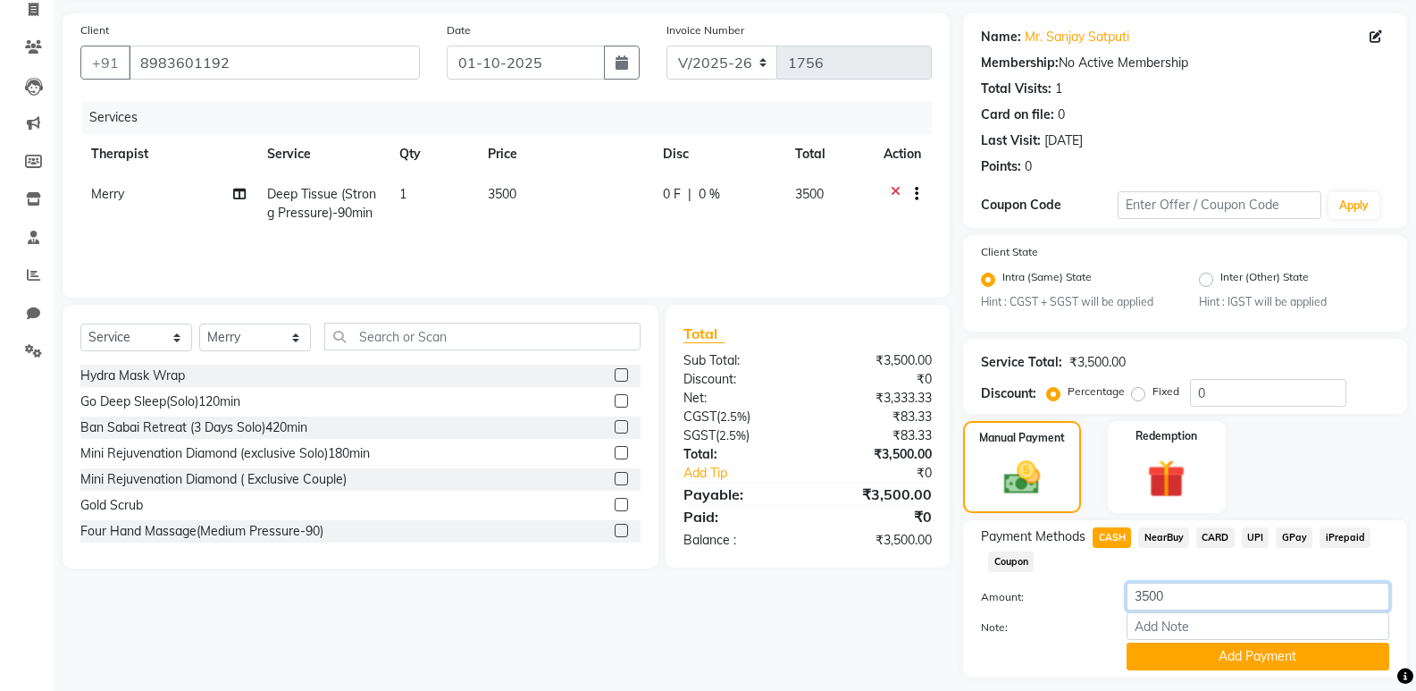
click at [1179, 598] on input "3500" at bounding box center [1258, 597] width 263 height 28
type input "3"
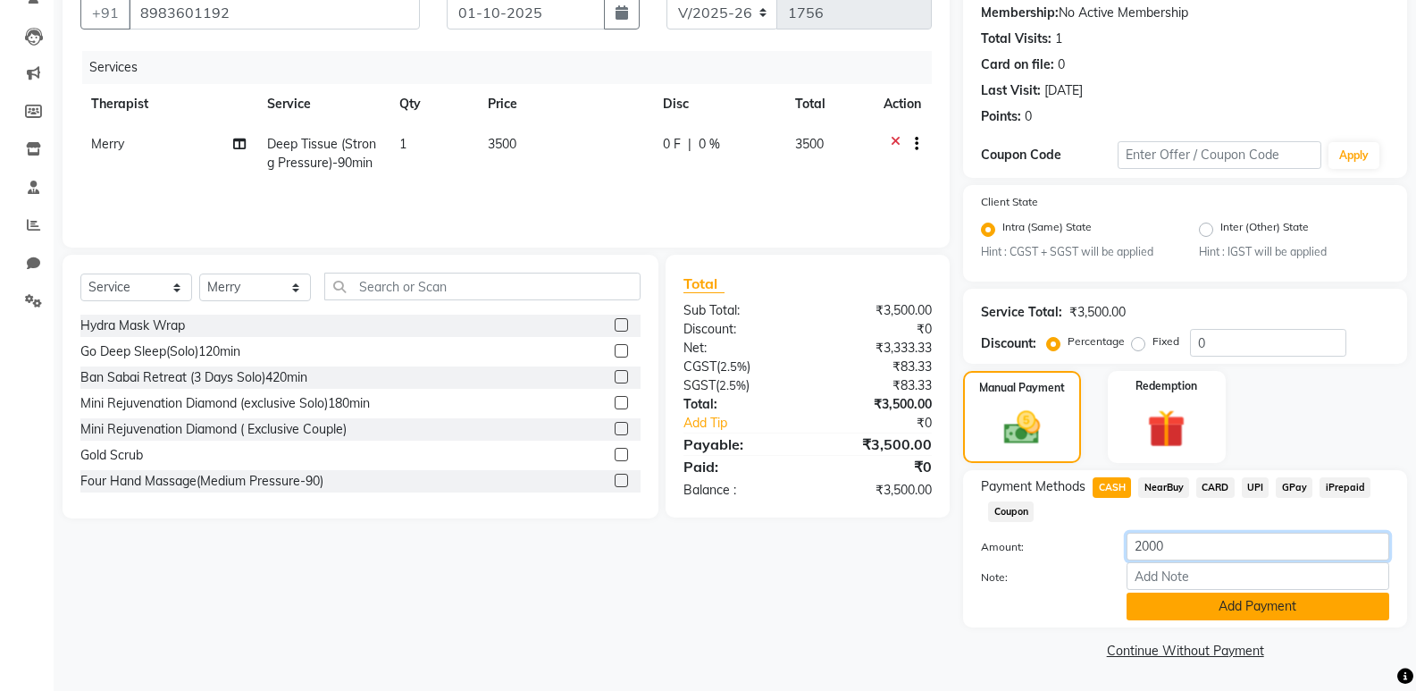
type input "2000"
click at [1228, 609] on button "Add Payment" at bounding box center [1258, 606] width 263 height 28
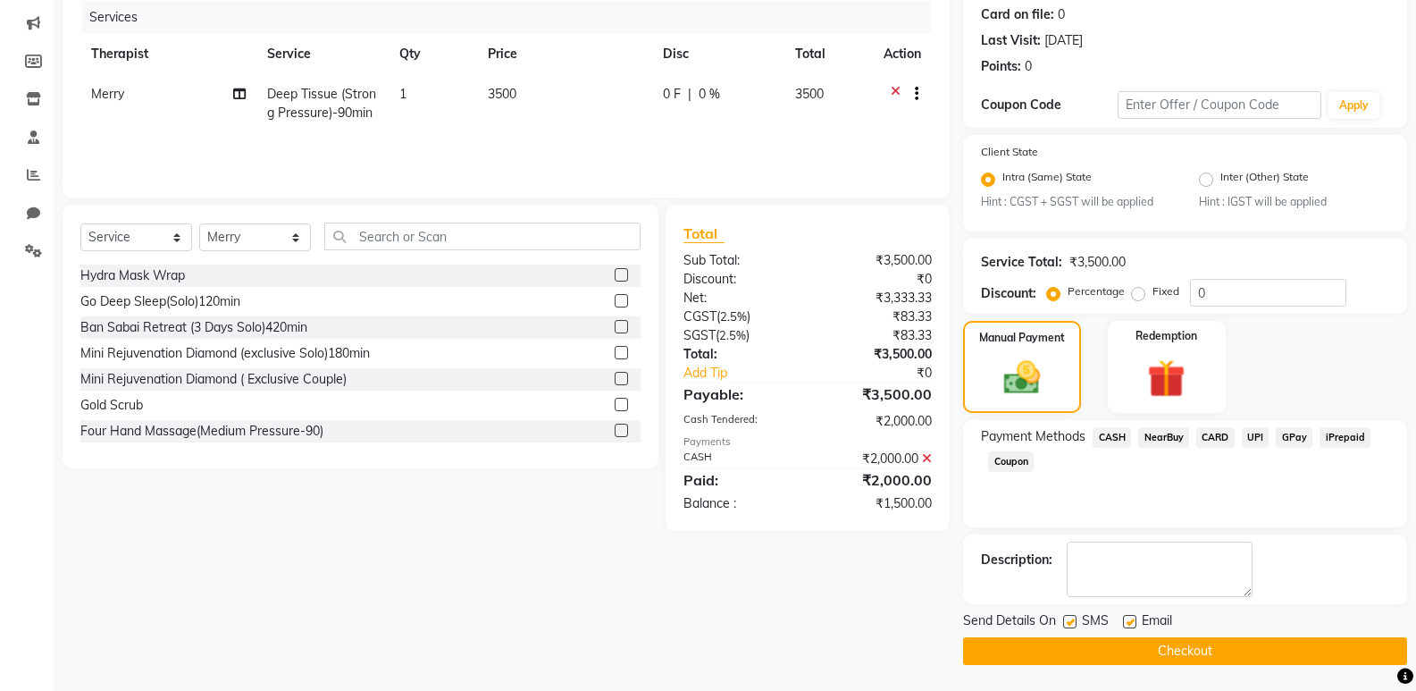
scroll to position [222, 0]
click at [1301, 433] on span "GPay" at bounding box center [1294, 436] width 37 height 21
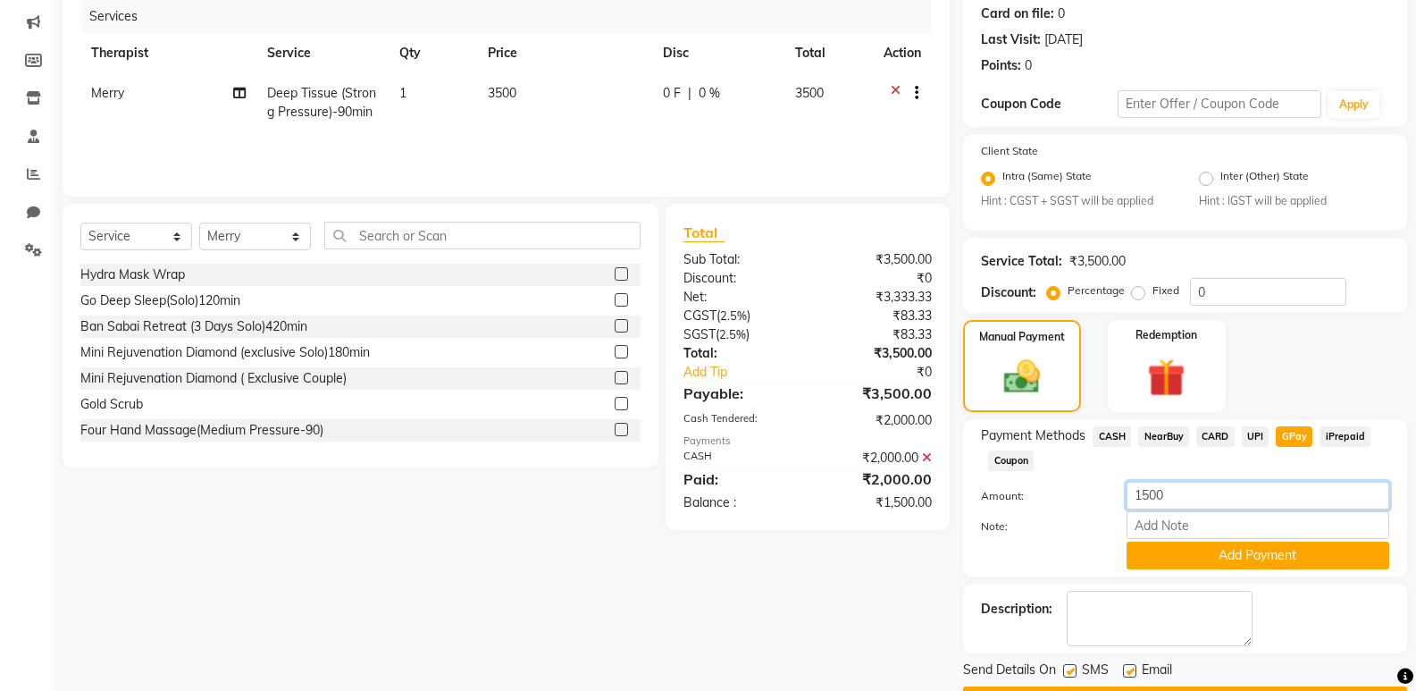
click at [1223, 496] on input "1500" at bounding box center [1258, 496] width 263 height 28
type input "1"
type input "800"
click at [1139, 300] on div "Fixed" at bounding box center [1158, 290] width 44 height 21
click at [1153, 294] on label "Fixed" at bounding box center [1166, 290] width 27 height 16
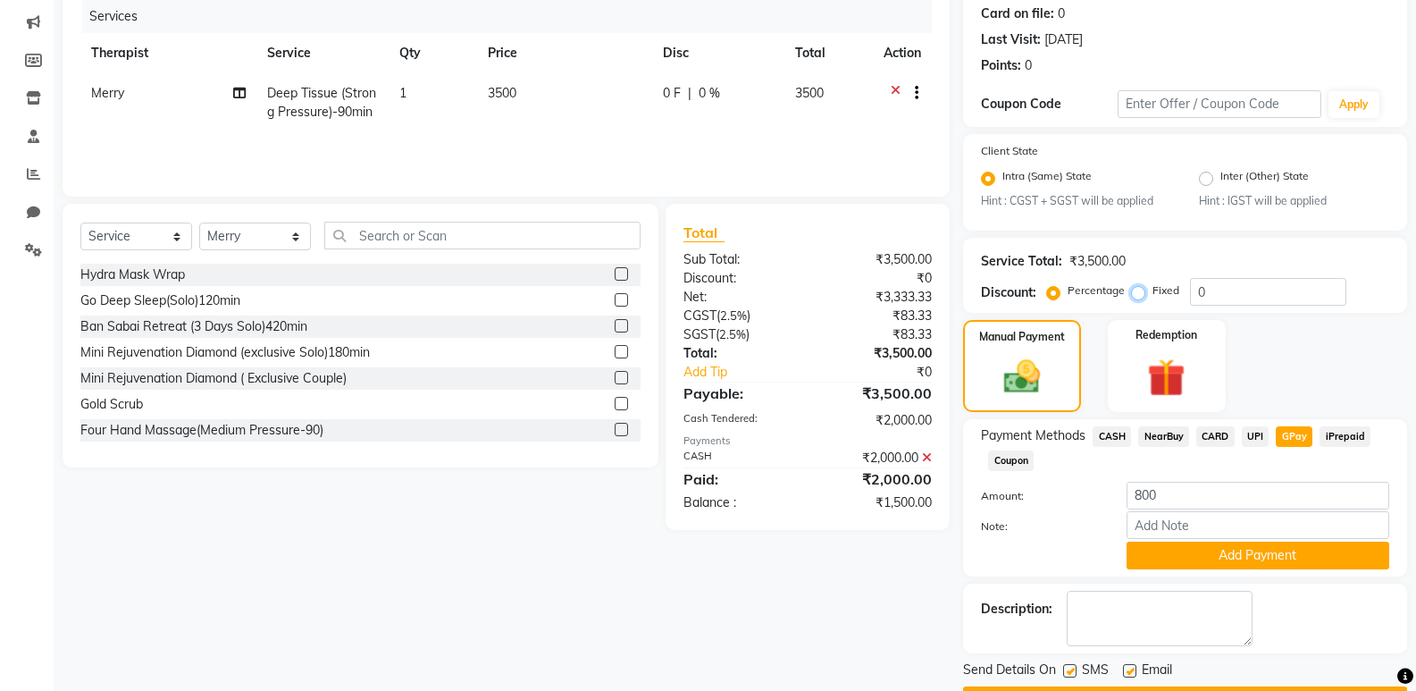
click at [1137, 294] on input "Fixed" at bounding box center [1142, 290] width 13 height 13
radio input "true"
click at [1227, 276] on div "Service Total: ₹3,500.00 Discount: Percentage Fixed 0" at bounding box center [1185, 275] width 408 height 61
click at [1229, 281] on input "0" at bounding box center [1268, 292] width 156 height 28
type input "700"
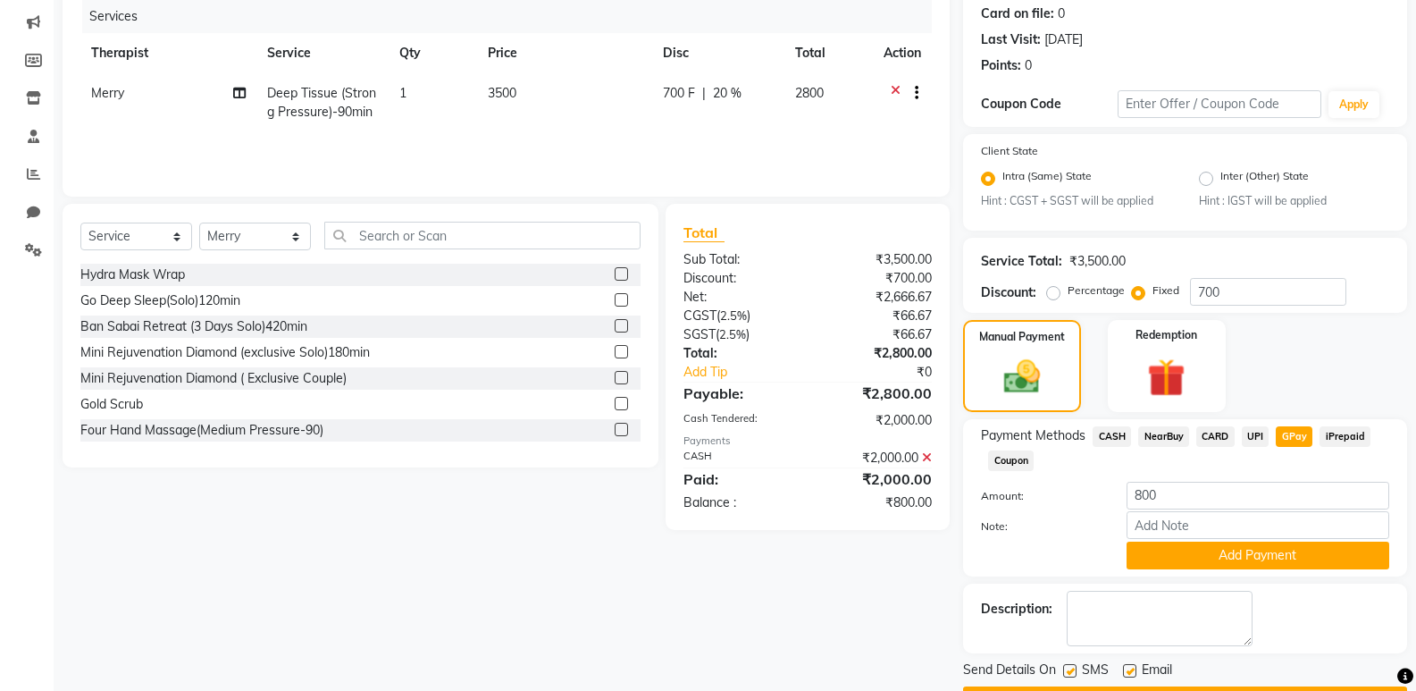
click at [1293, 374] on div "Manual Payment Redemption" at bounding box center [1185, 366] width 471 height 92
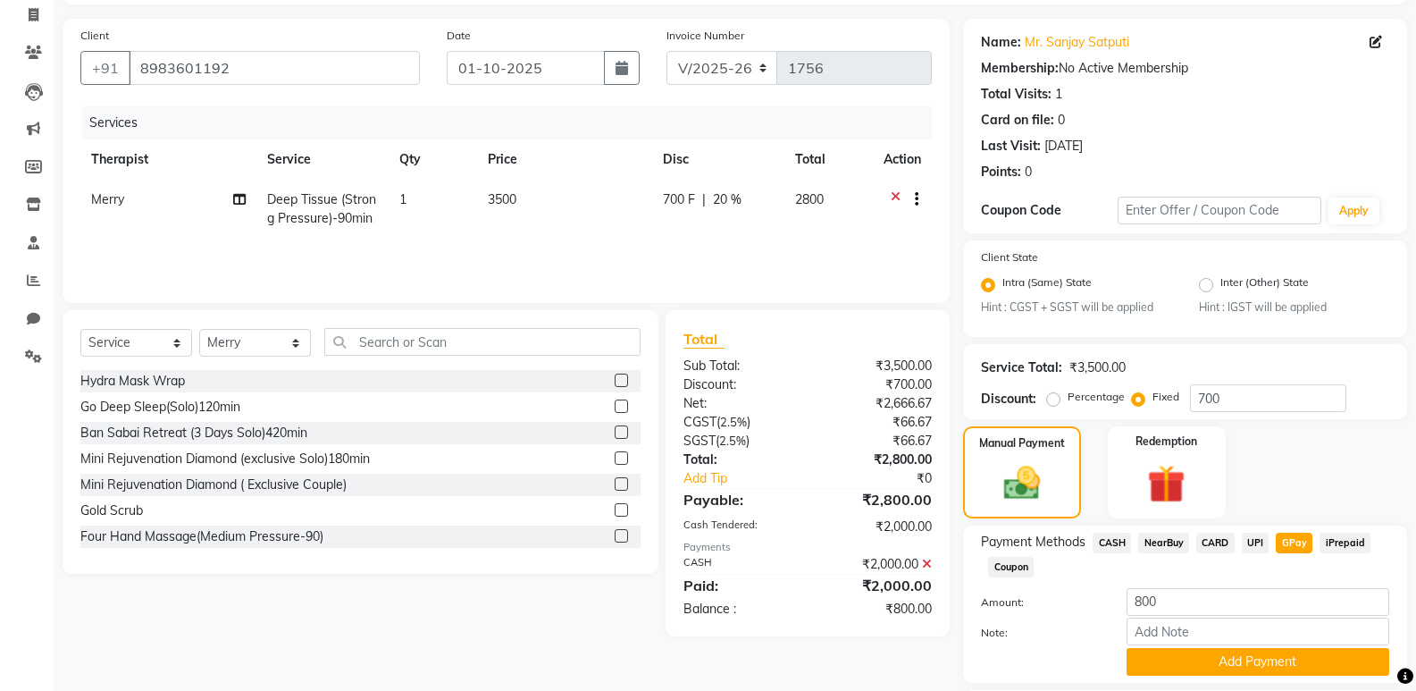
scroll to position [4, 0]
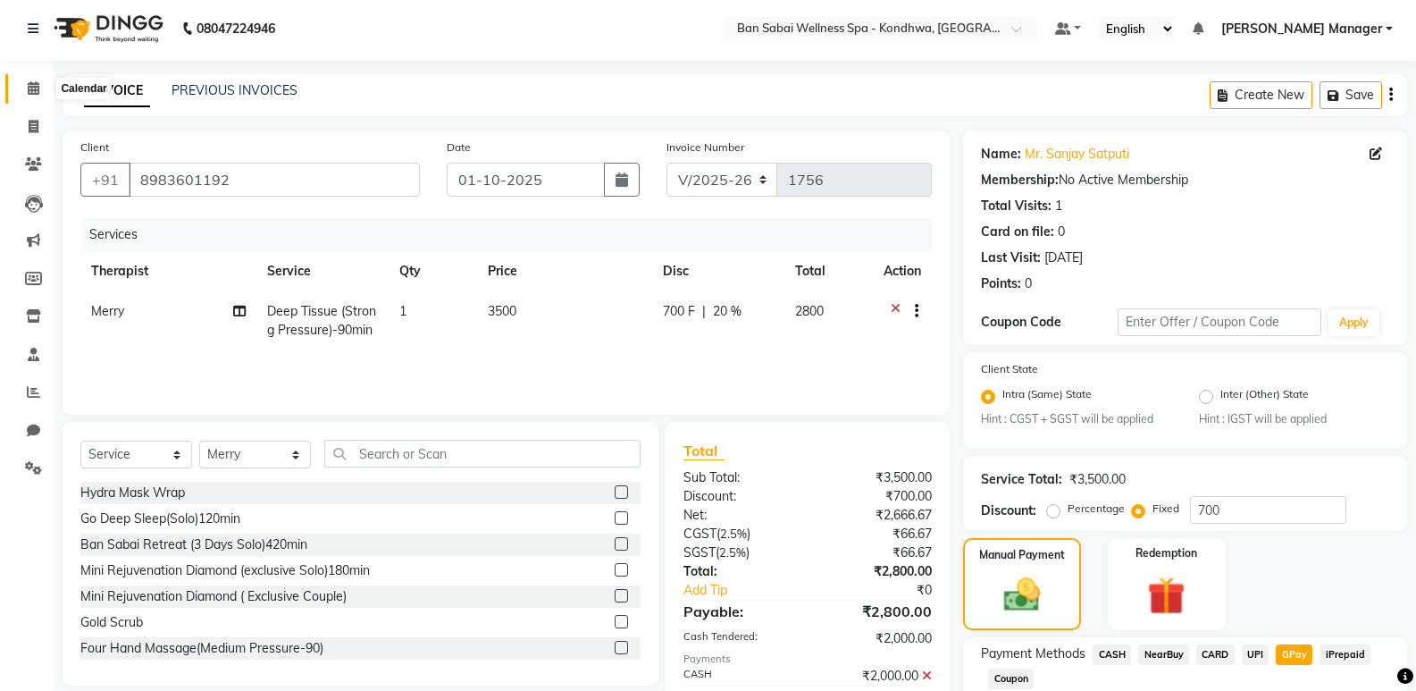
click at [32, 89] on icon at bounding box center [34, 87] width 12 height 13
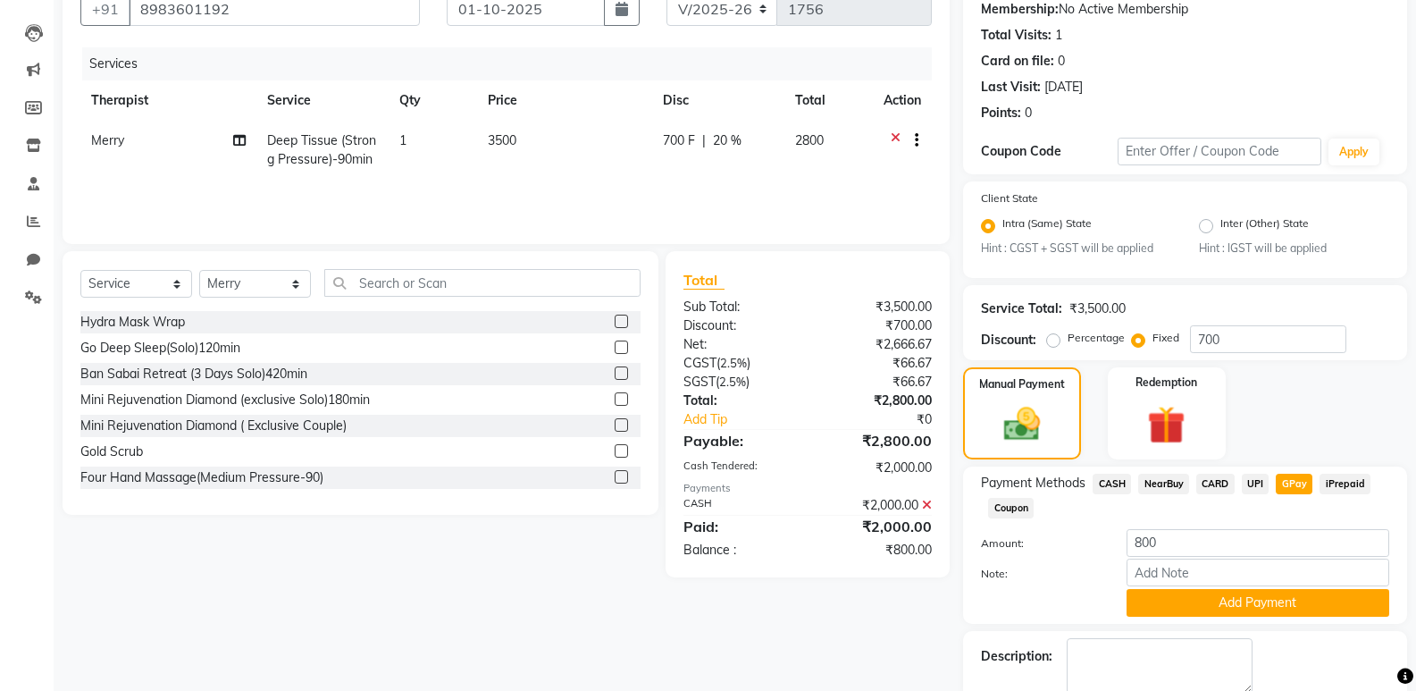
scroll to position [272, 0]
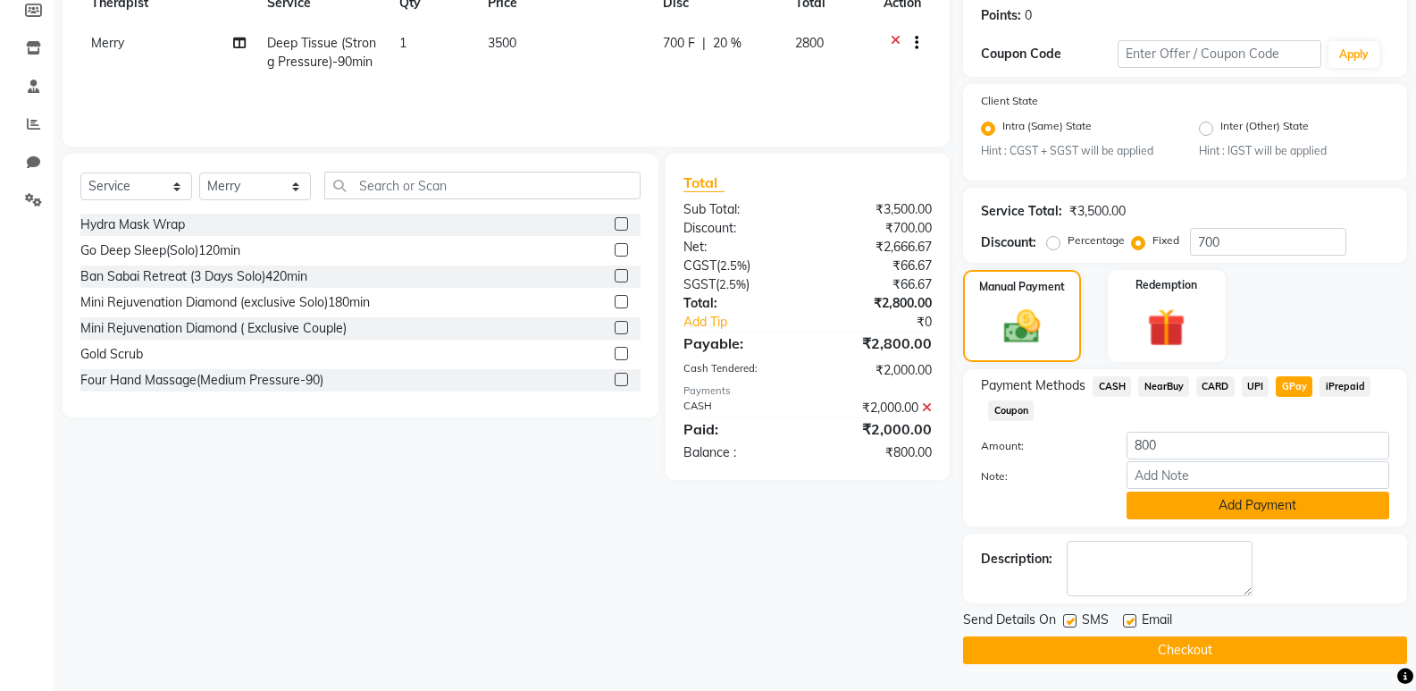
click at [1279, 506] on button "Add Payment" at bounding box center [1258, 506] width 263 height 28
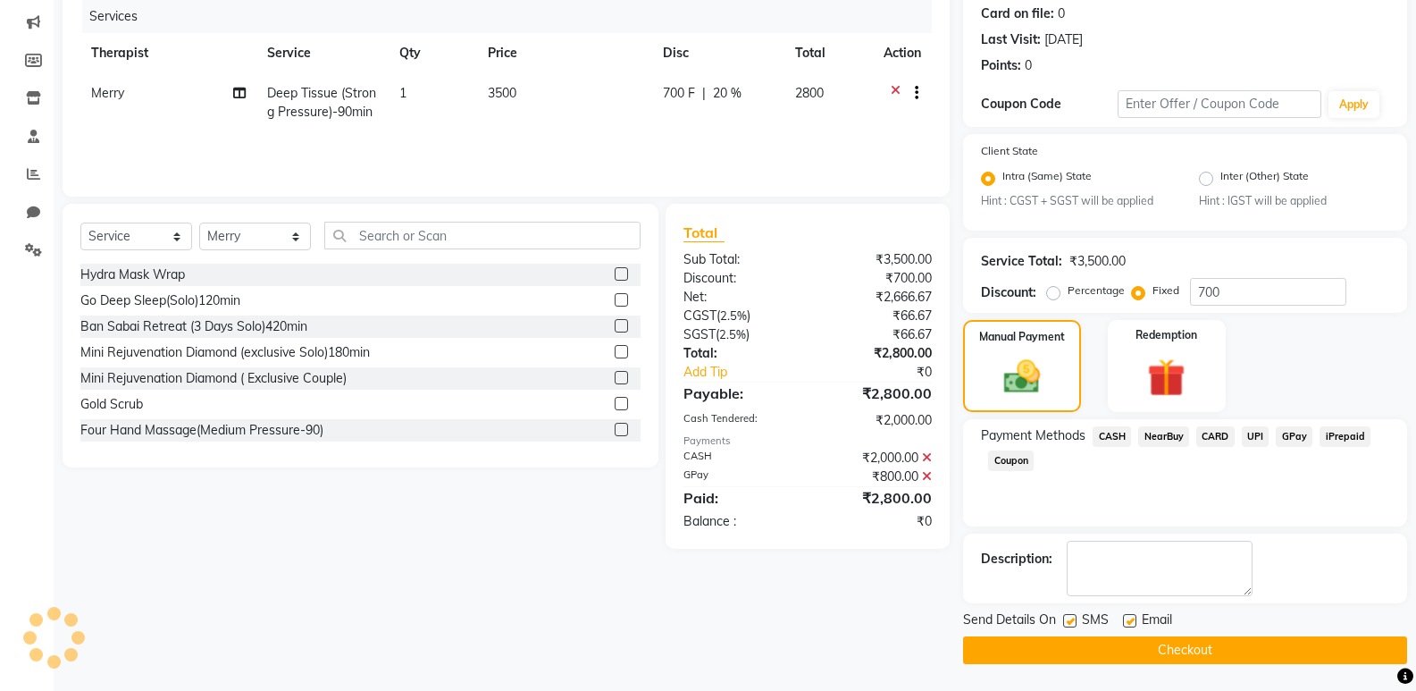
click at [1148, 647] on button "Checkout" at bounding box center [1185, 650] width 444 height 28
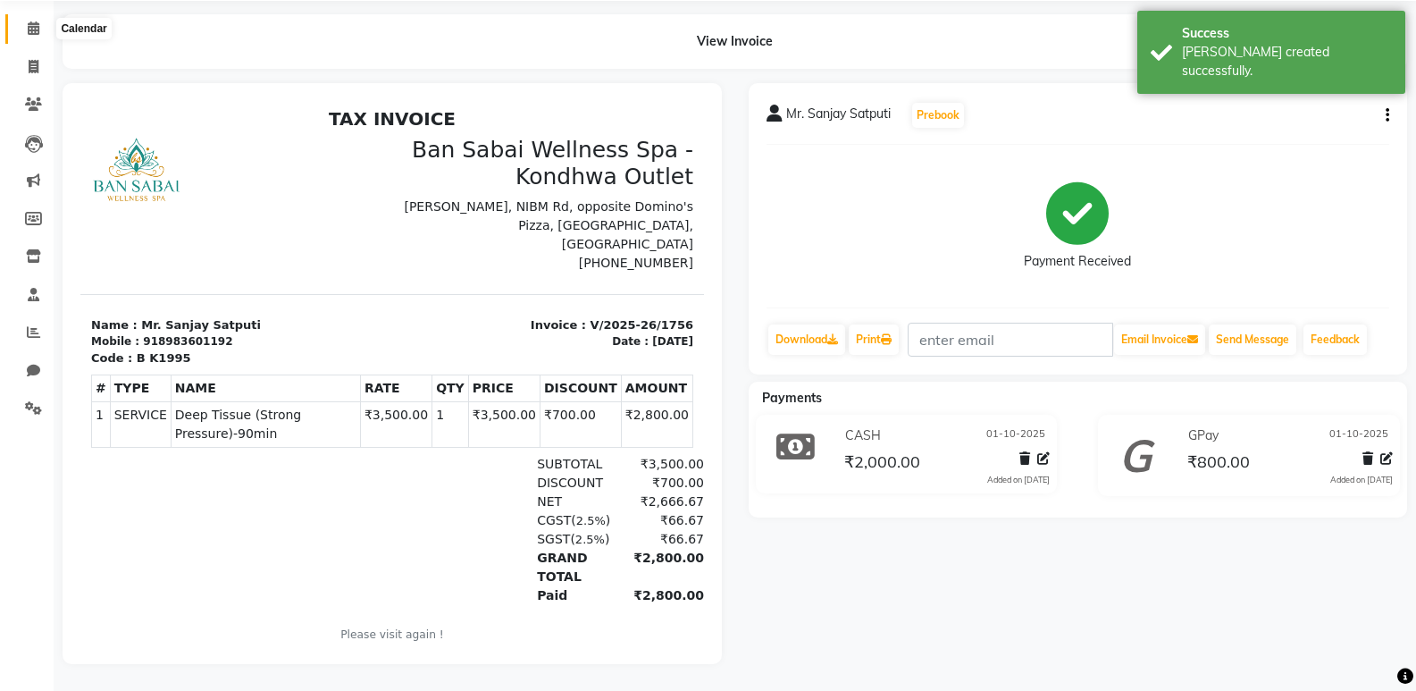
click at [28, 21] on icon at bounding box center [34, 27] width 12 height 13
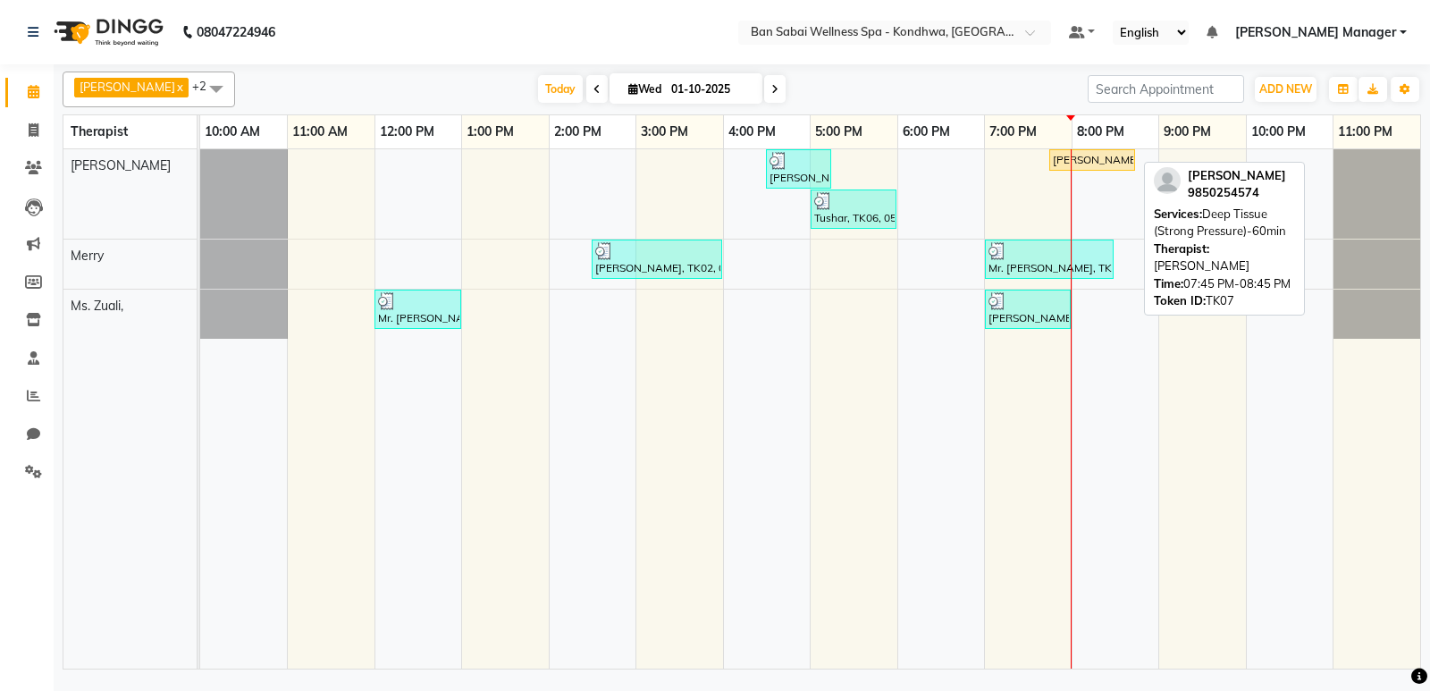
click at [1126, 157] on div "[PERSON_NAME], TK07, 07:45 PM-08:45 PM, Deep Tissue (Strong Pressure)-60min" at bounding box center [1092, 160] width 82 height 16
select select "1"
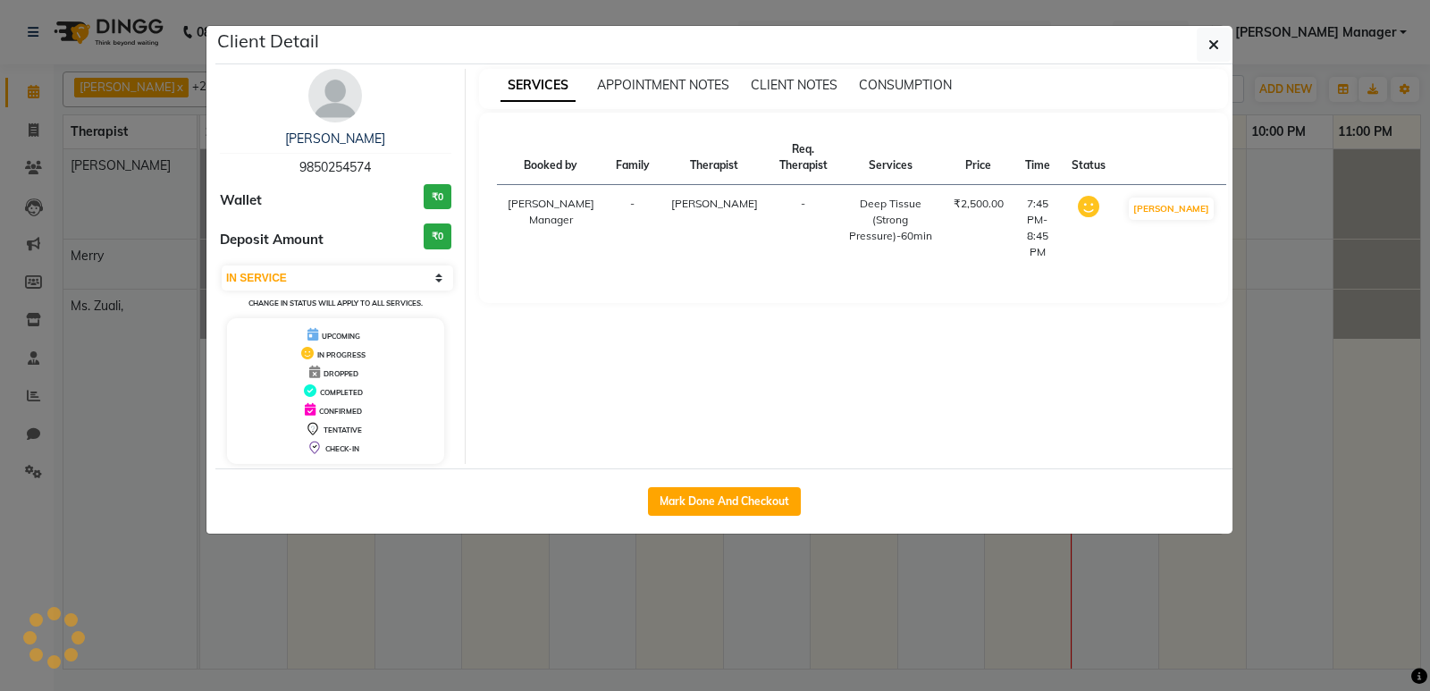
click at [1220, 50] on button "button" at bounding box center [1214, 45] width 34 height 34
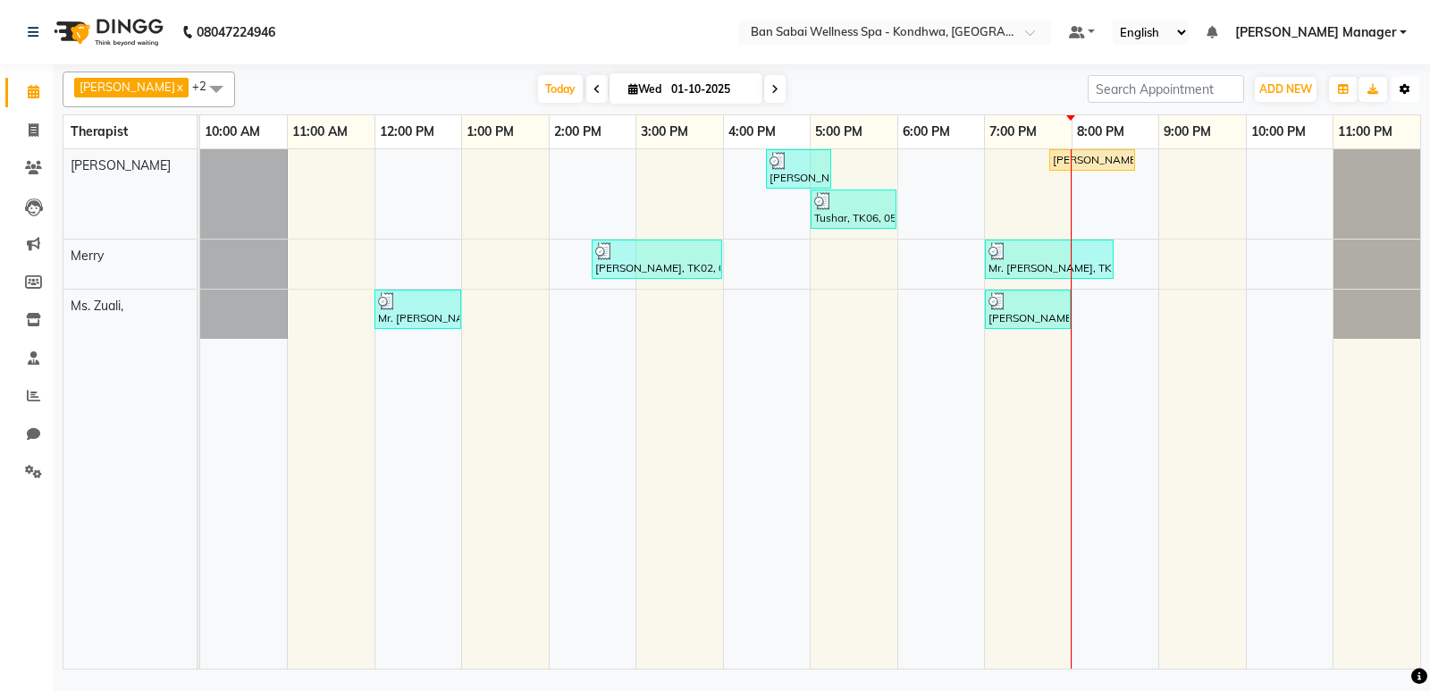
click at [1401, 88] on icon "button" at bounding box center [1404, 89] width 11 height 11
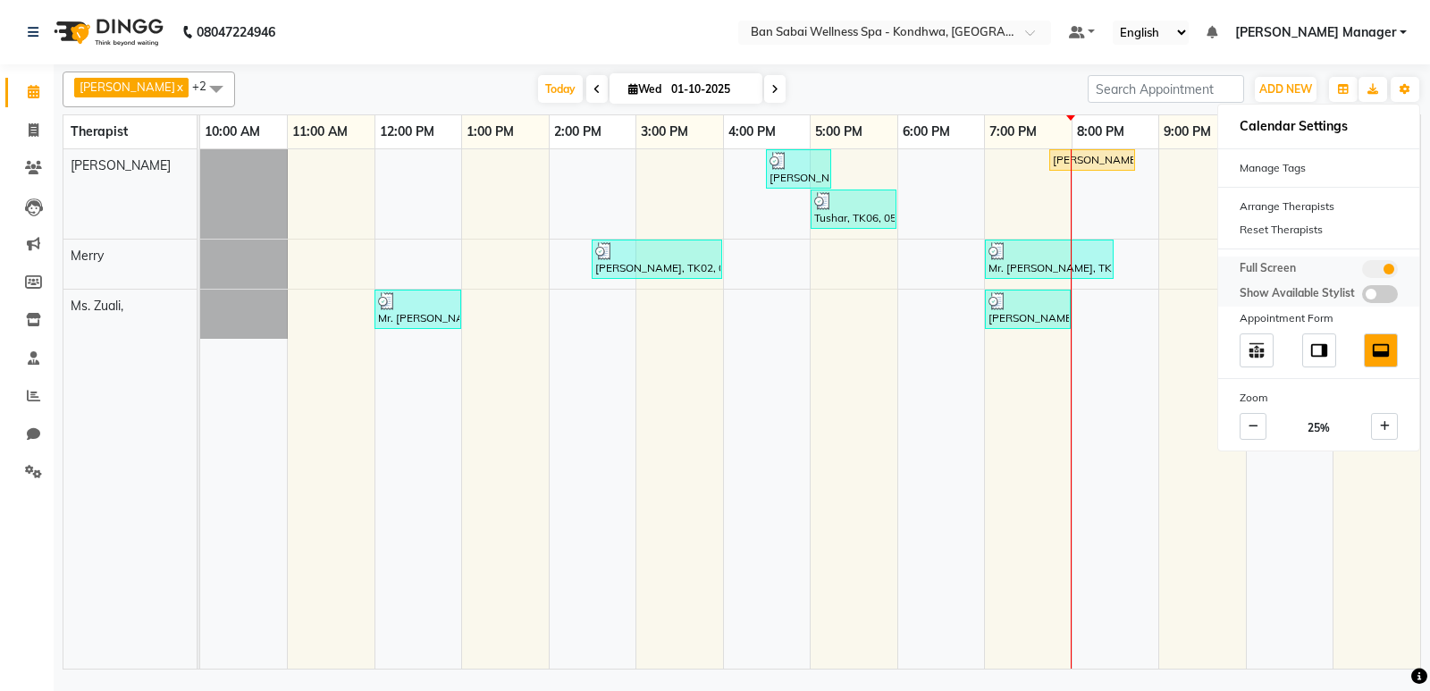
click at [1376, 269] on span at bounding box center [1380, 269] width 36 height 18
click at [1362, 272] on input "checkbox" at bounding box center [1362, 272] width 0 height 0
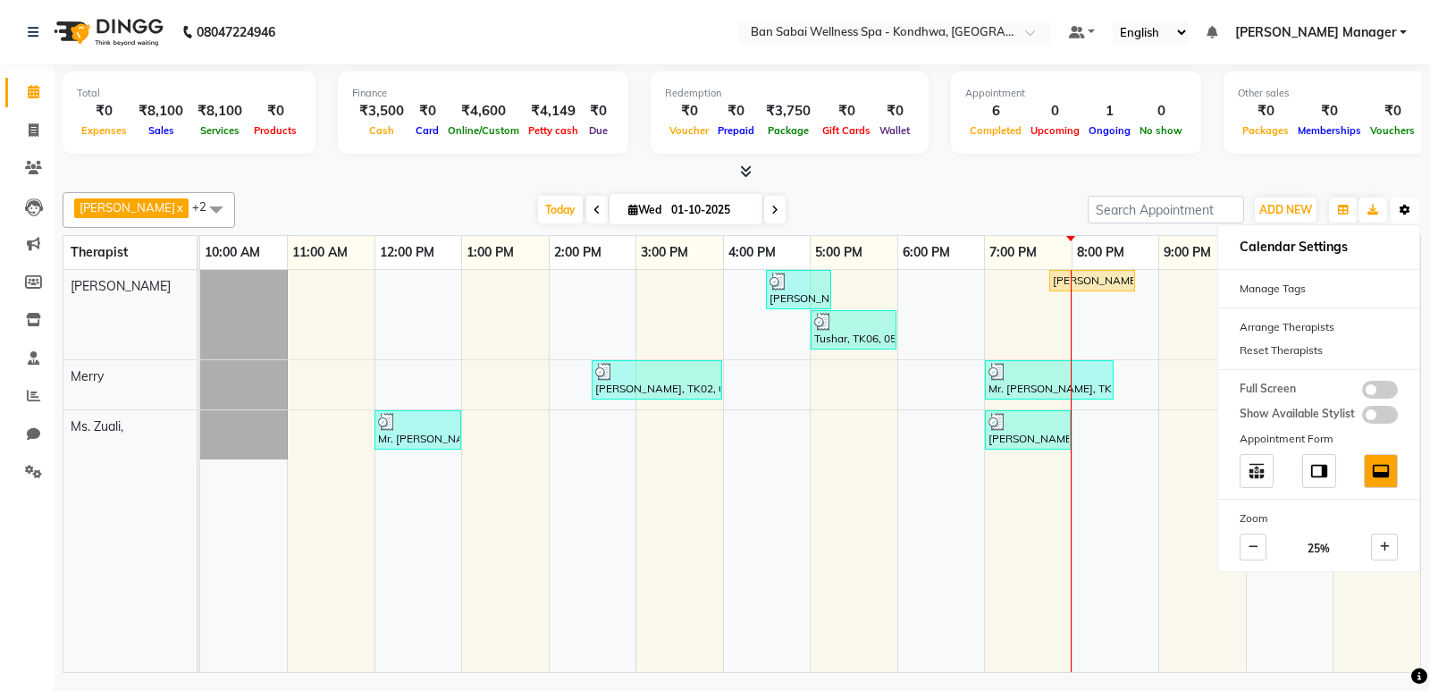
click at [1413, 211] on button "Toggle Dropdown" at bounding box center [1405, 209] width 29 height 25
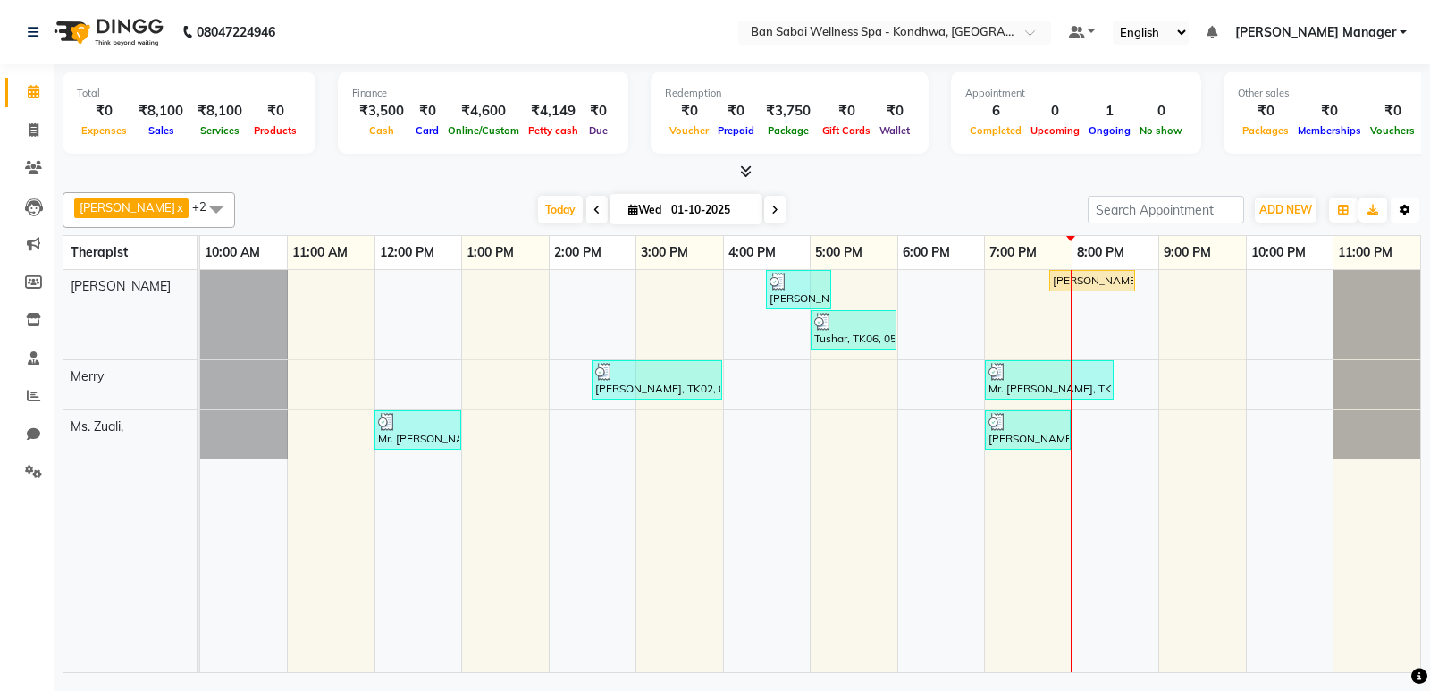
click at [1413, 211] on button "Toggle Dropdown" at bounding box center [1405, 209] width 29 height 25
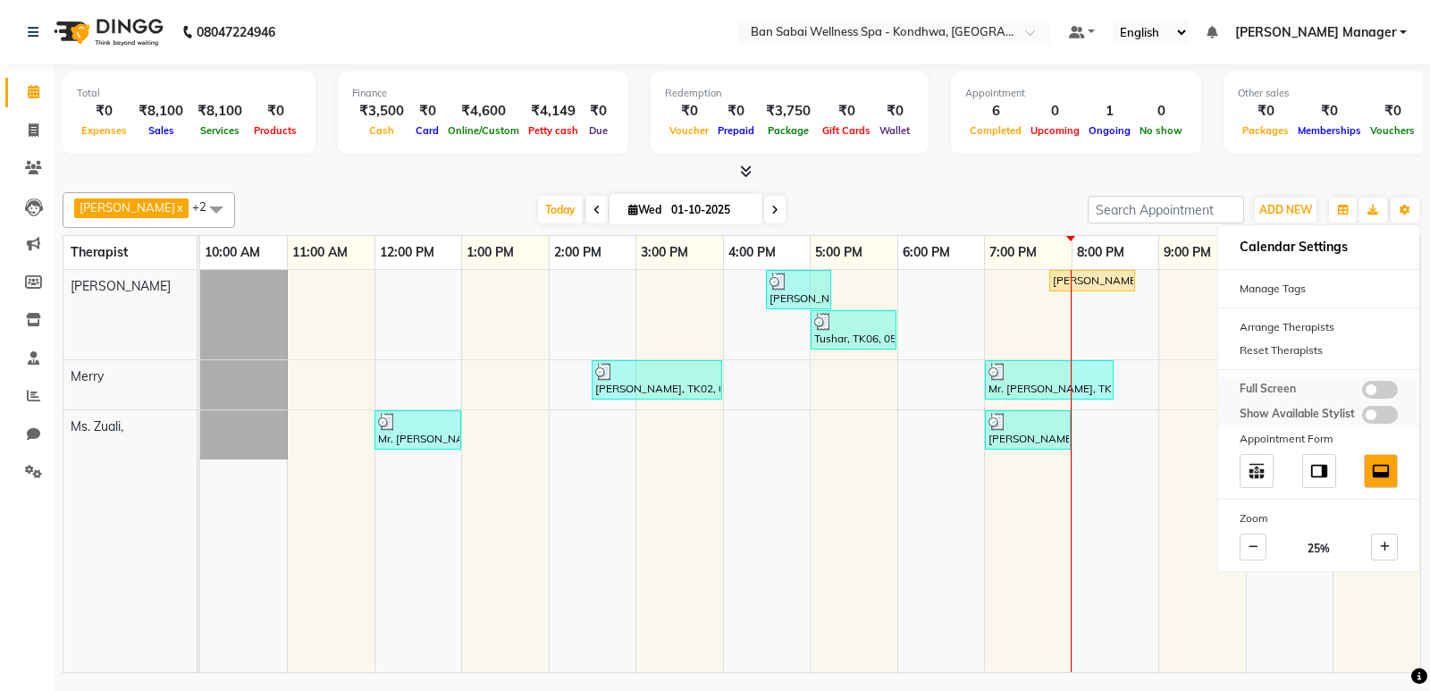
click at [1386, 393] on span at bounding box center [1380, 390] width 36 height 18
click at [1362, 392] on input "checkbox" at bounding box center [1362, 392] width 0 height 0
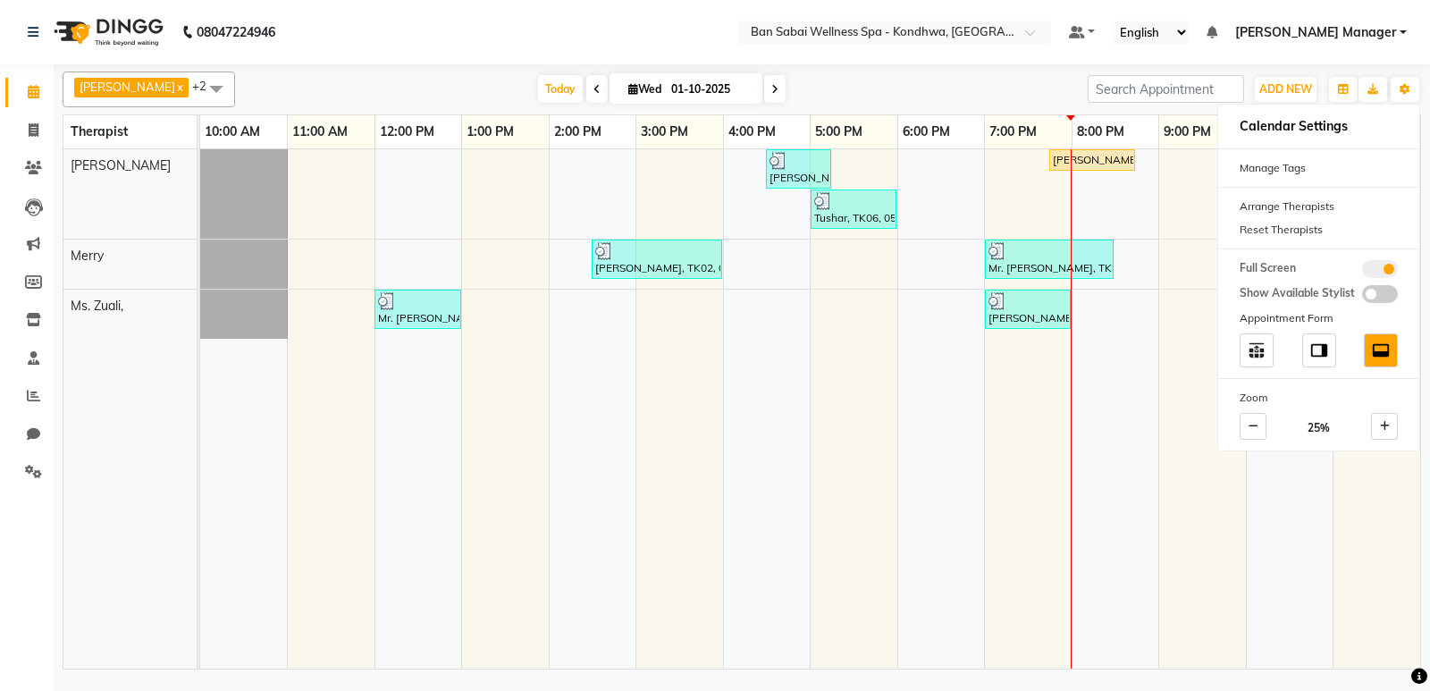
click at [971, 91] on div "[DATE] [DATE]" at bounding box center [661, 89] width 835 height 27
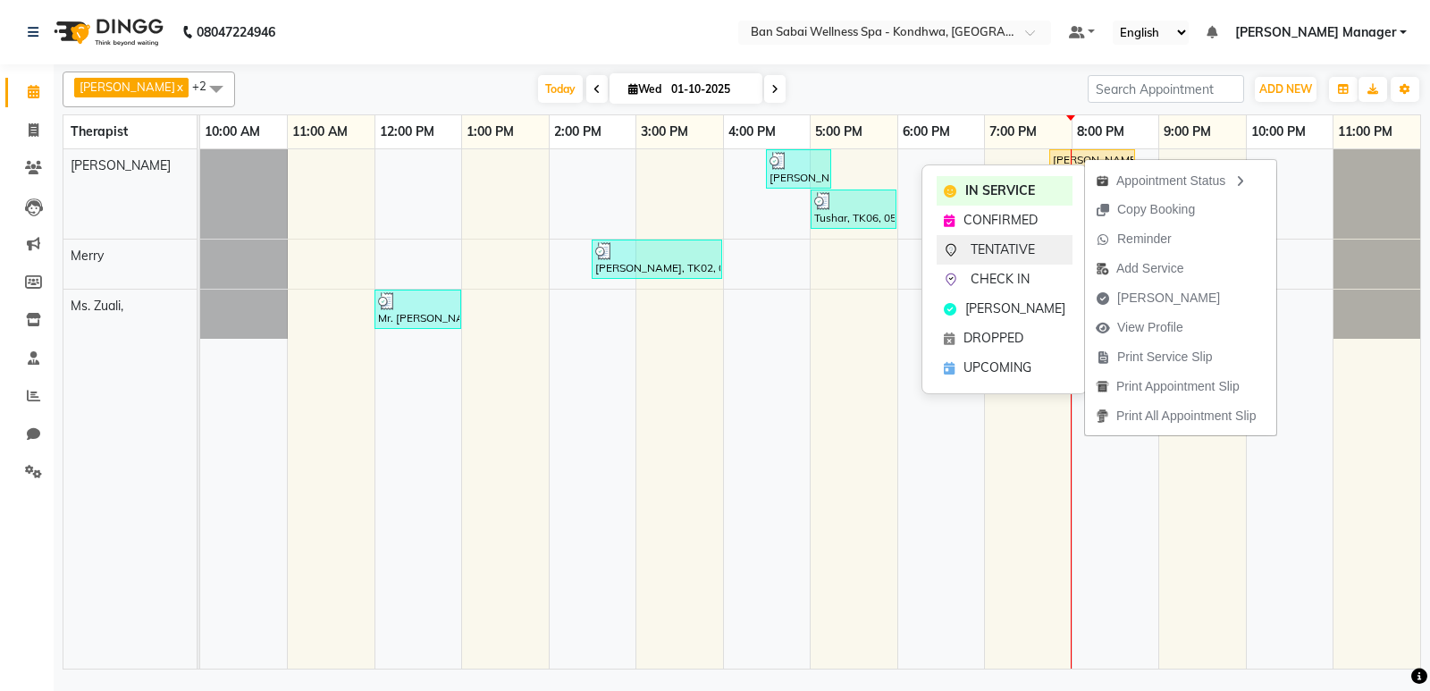
click at [1013, 248] on span "TENTATIVE" at bounding box center [1002, 249] width 64 height 19
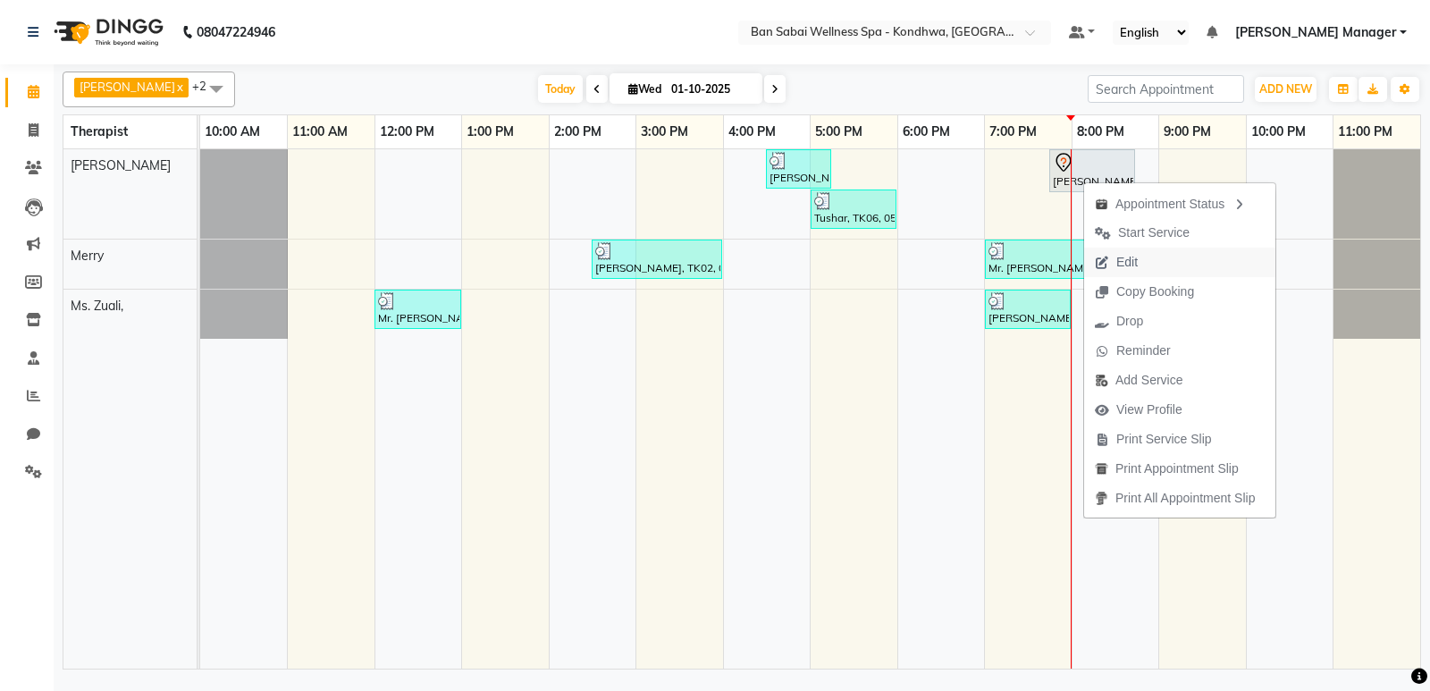
click at [1136, 262] on span "Edit" at bounding box center [1126, 262] width 21 height 19
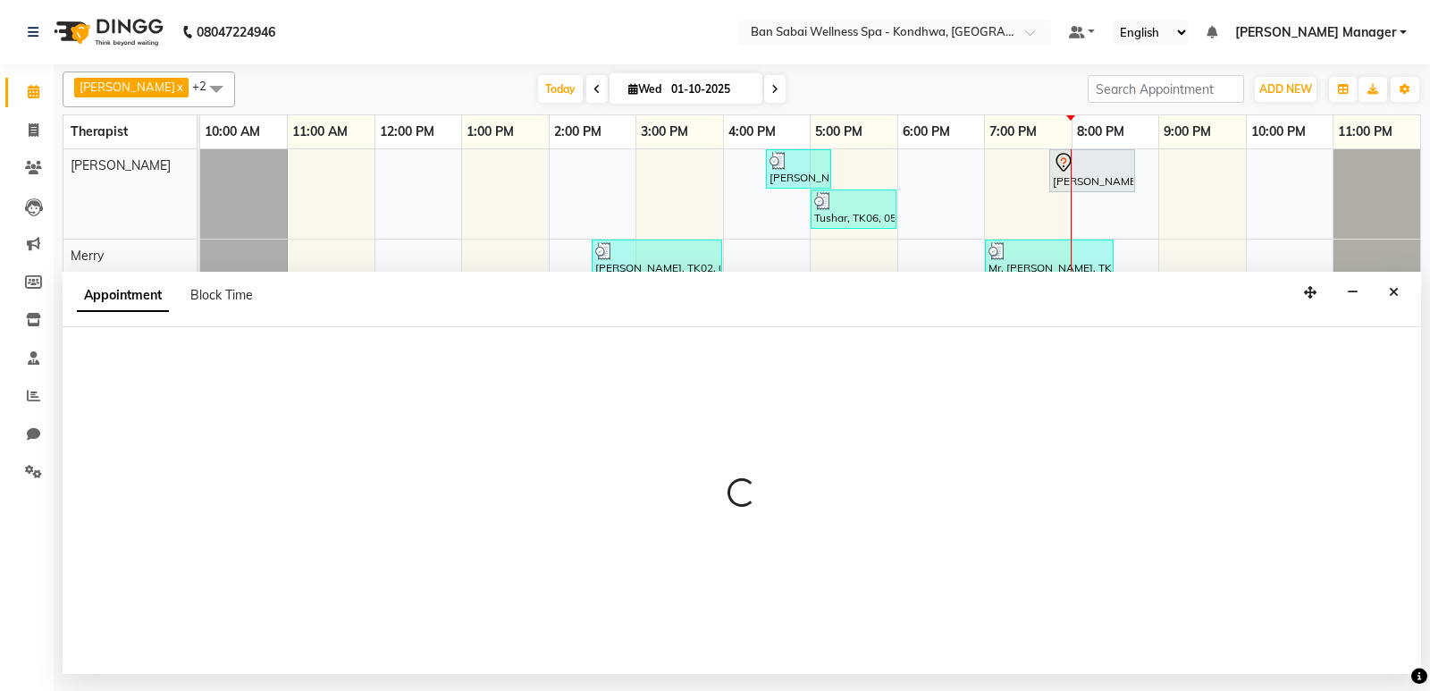
select select "78604"
select select "1185"
select select "tentative"
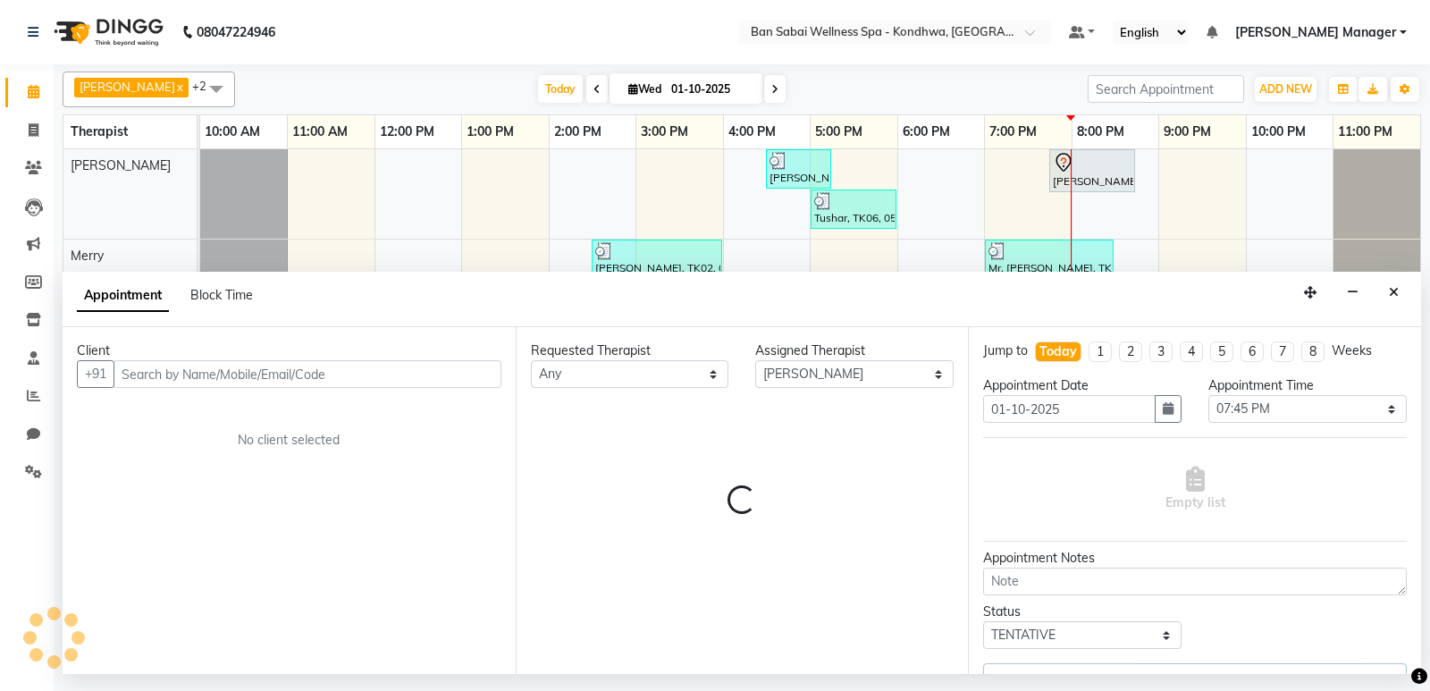
select select "4131"
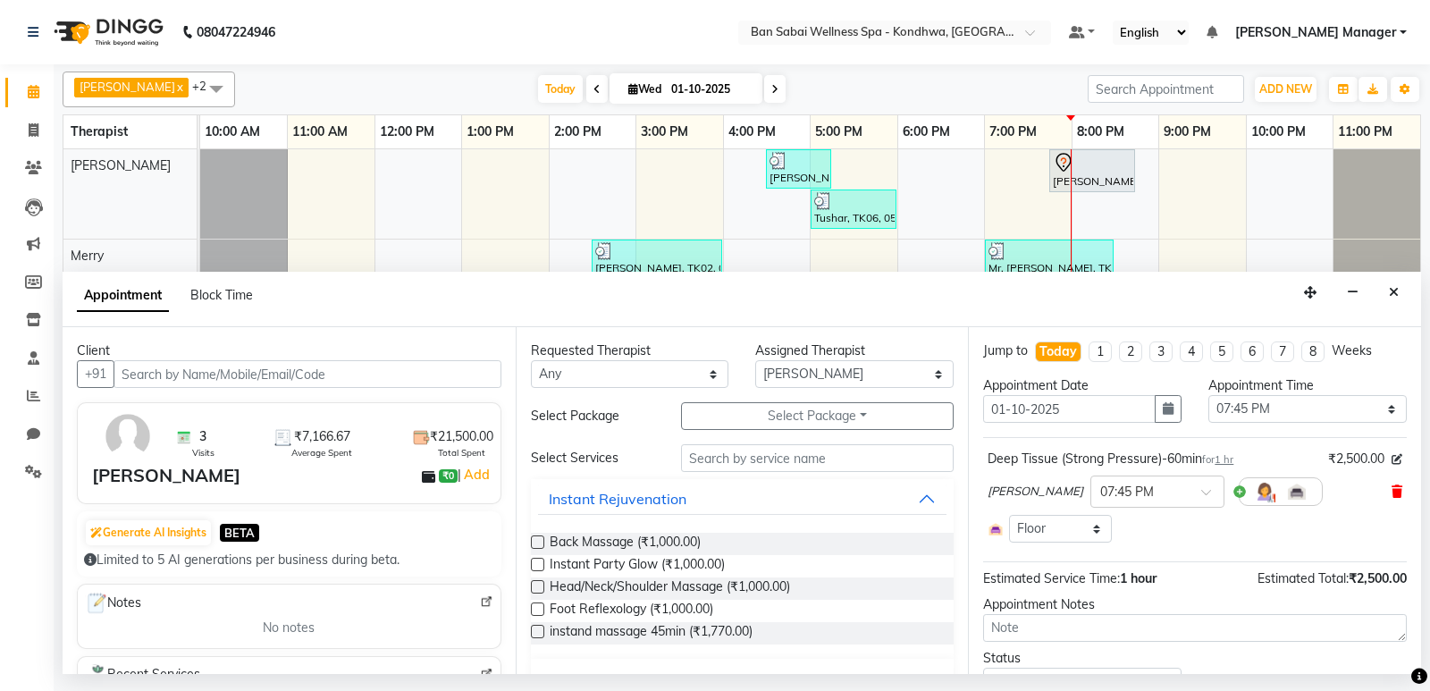
click at [1391, 486] on icon at bounding box center [1396, 491] width 11 height 13
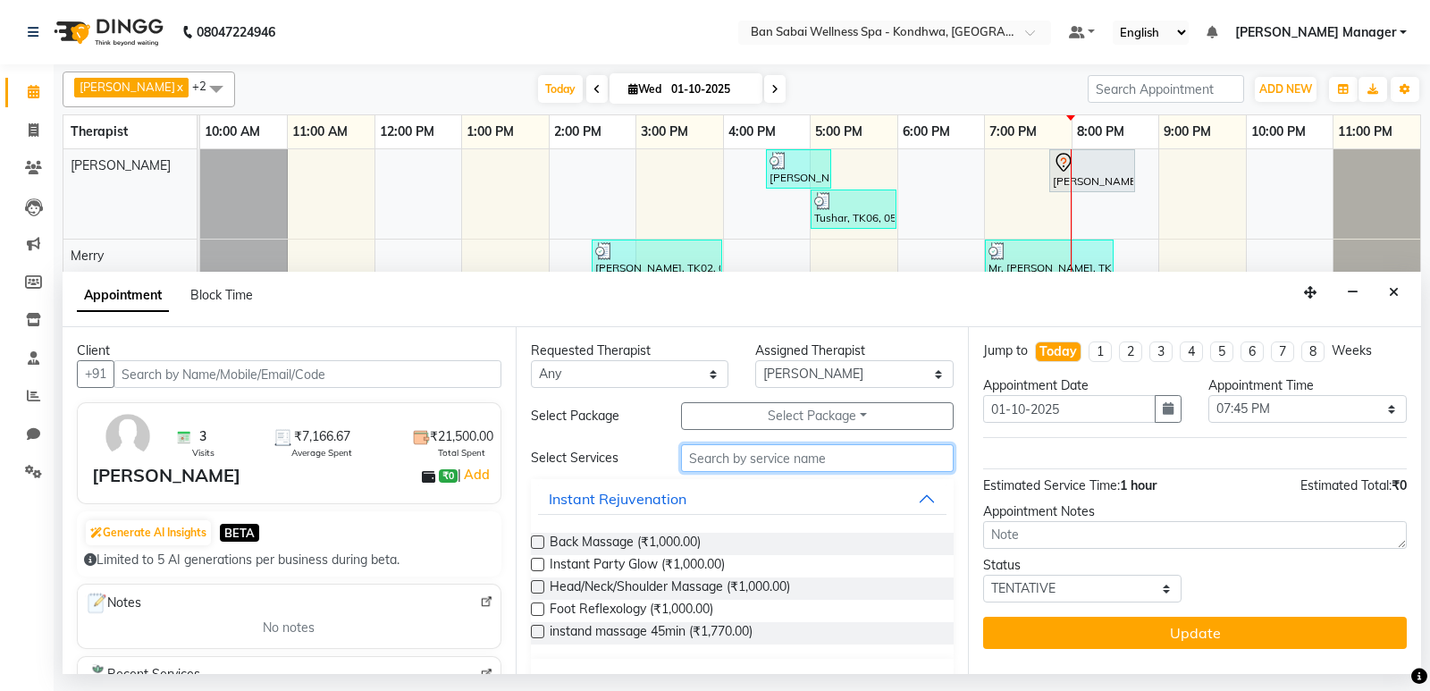
click at [775, 458] on input "text" at bounding box center [817, 458] width 273 height 28
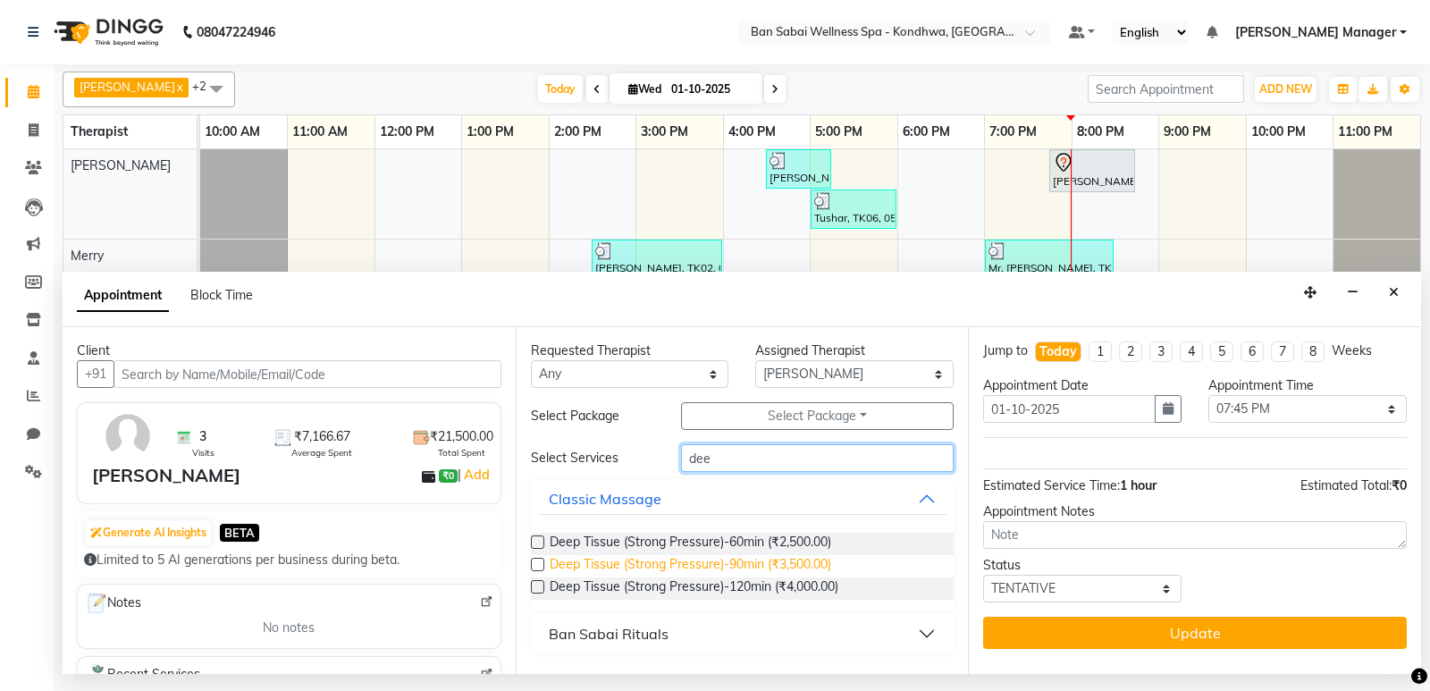
type input "dee"
click at [713, 563] on span "Deep Tissue (Strong Pressure)-90min (₹3,500.00)" at bounding box center [690, 566] width 281 height 22
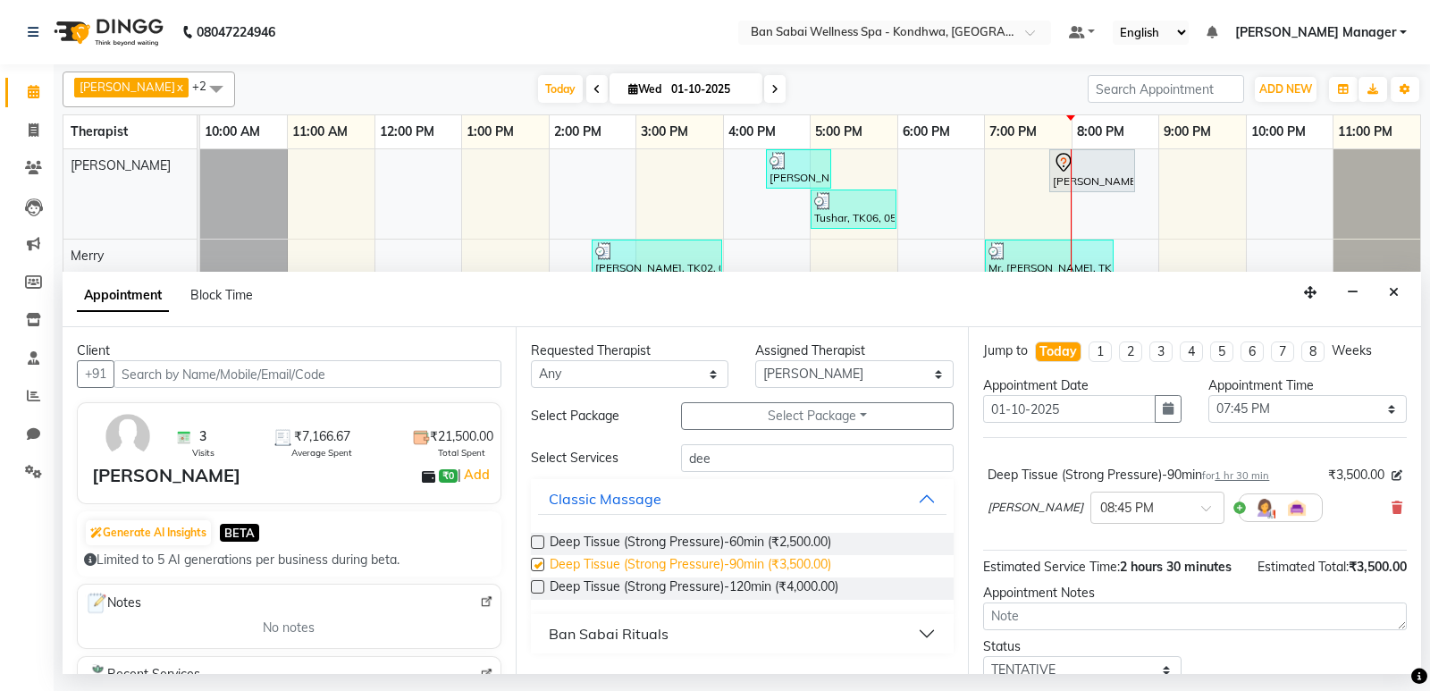
checkbox input "false"
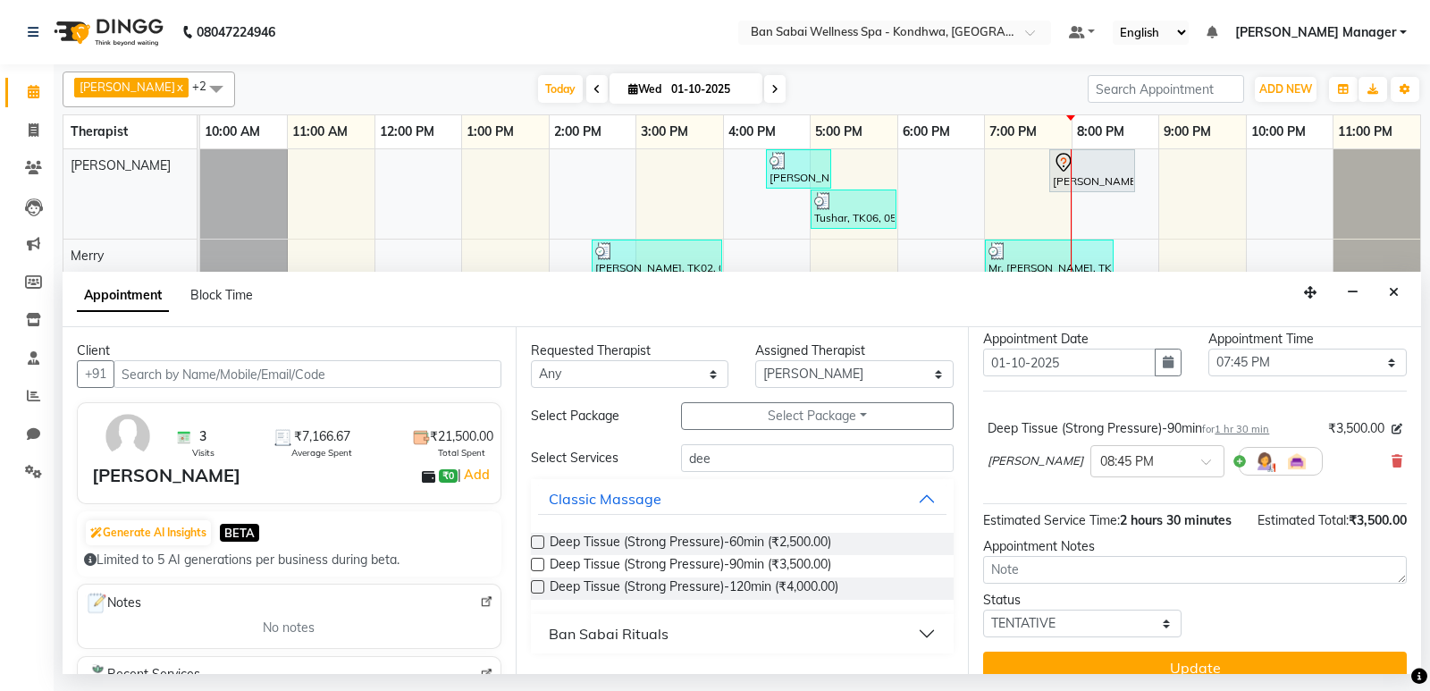
scroll to position [71, 0]
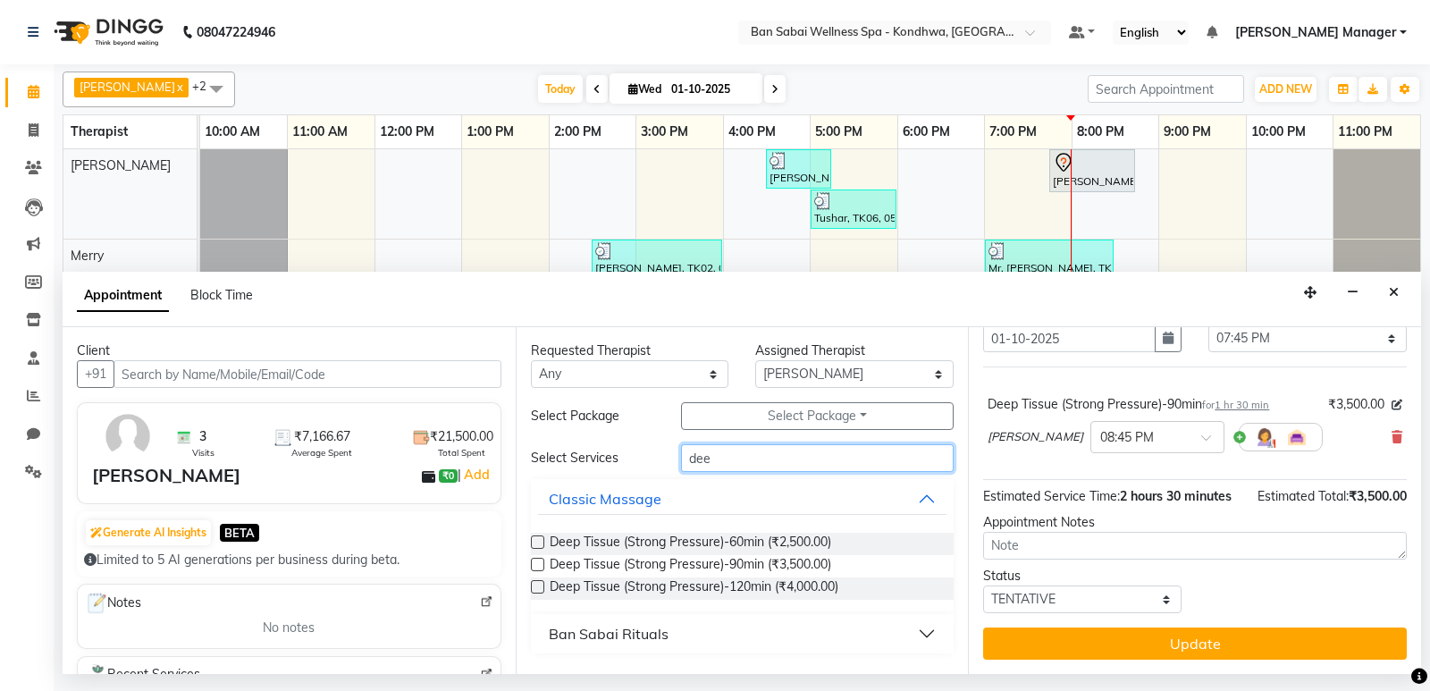
click at [736, 461] on input "dee" at bounding box center [817, 458] width 273 height 28
type input "d"
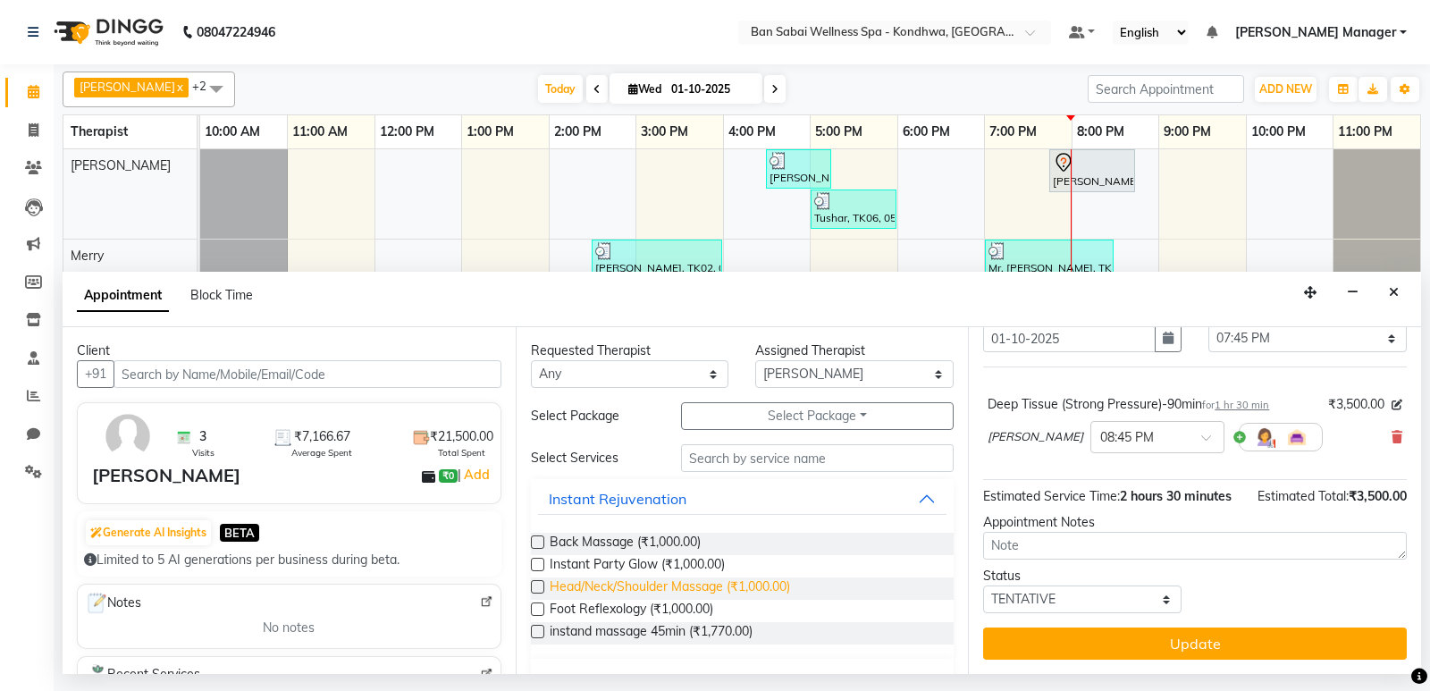
click at [618, 588] on span "Head/Neck/Shoulder Massage (₹1,000.00)" at bounding box center [670, 588] width 240 height 22
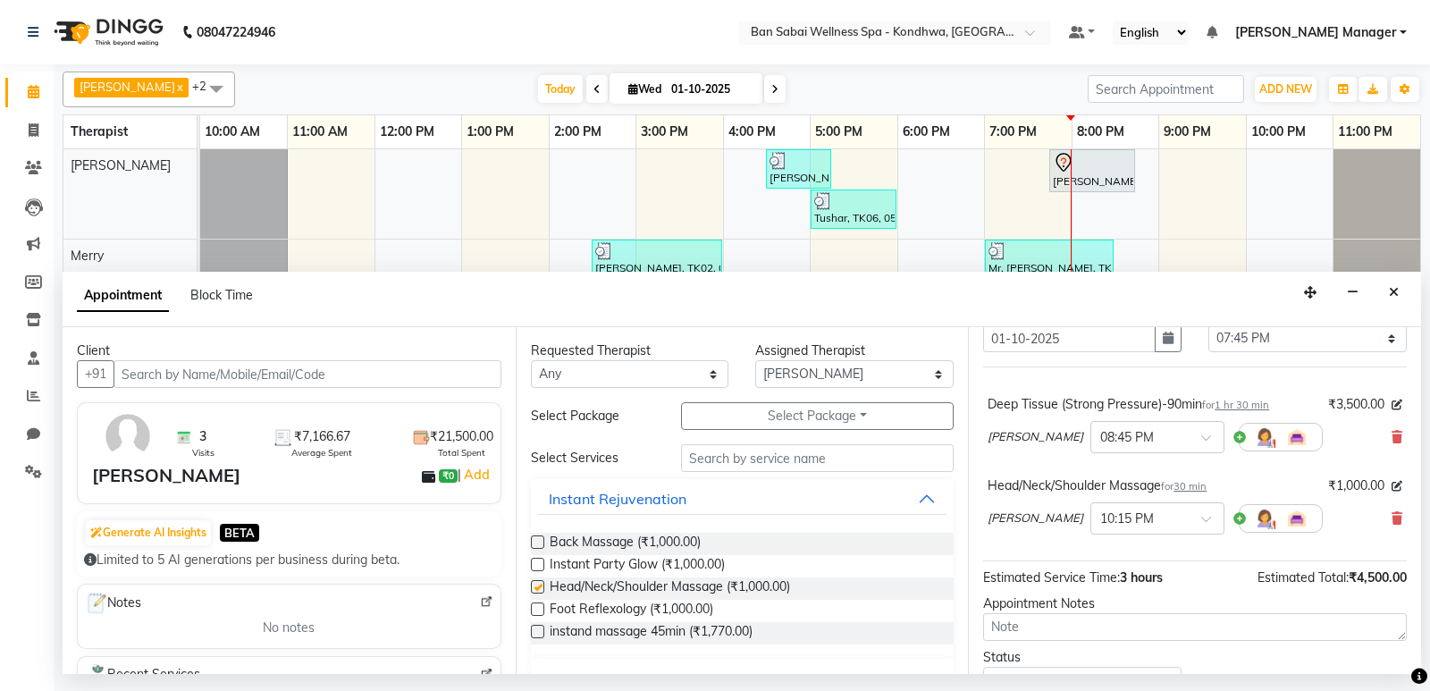
checkbox input "false"
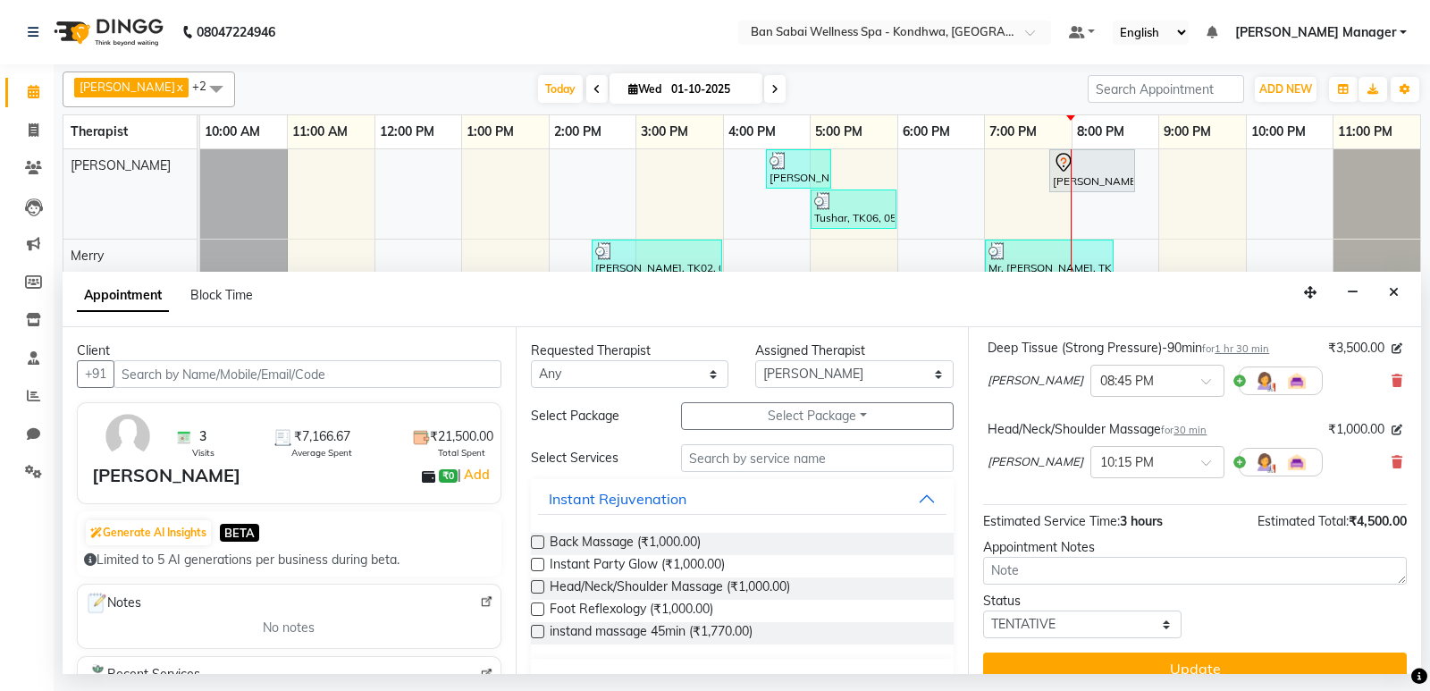
scroll to position [152, 0]
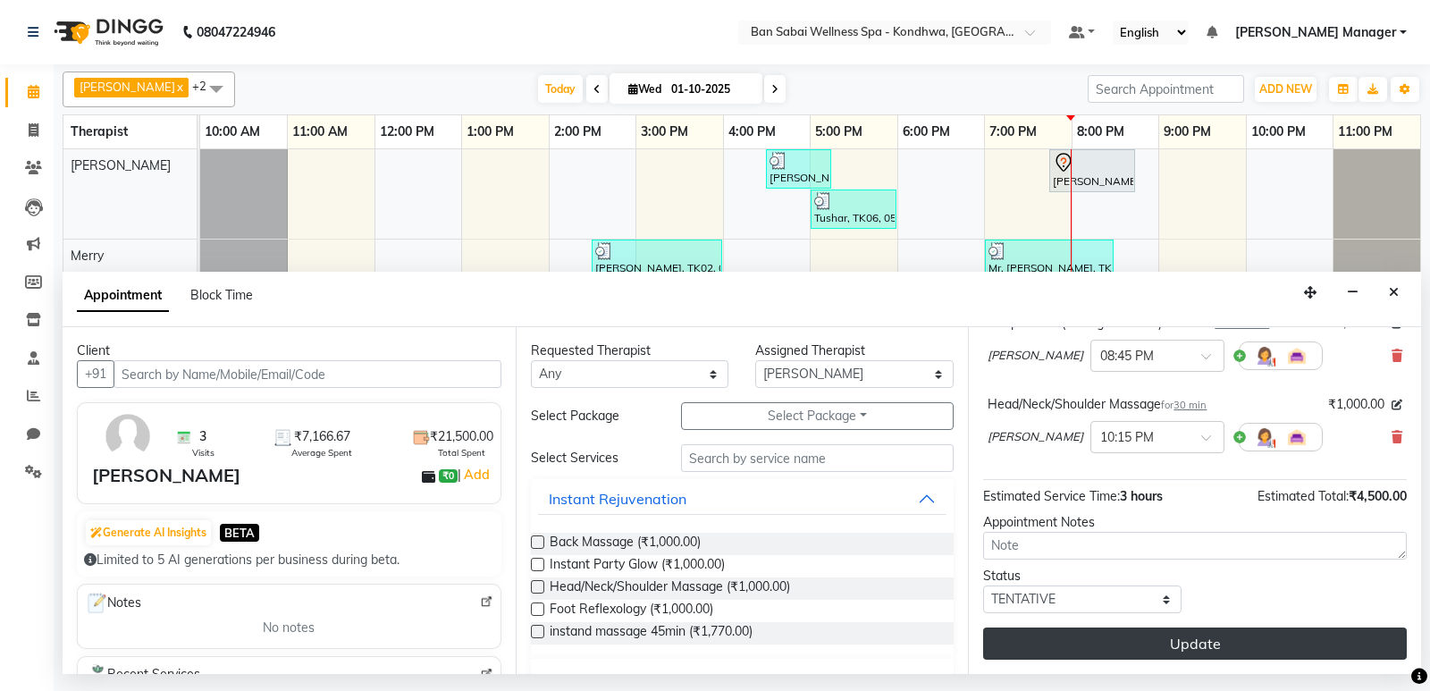
click at [1197, 643] on button "Update" at bounding box center [1195, 643] width 424 height 32
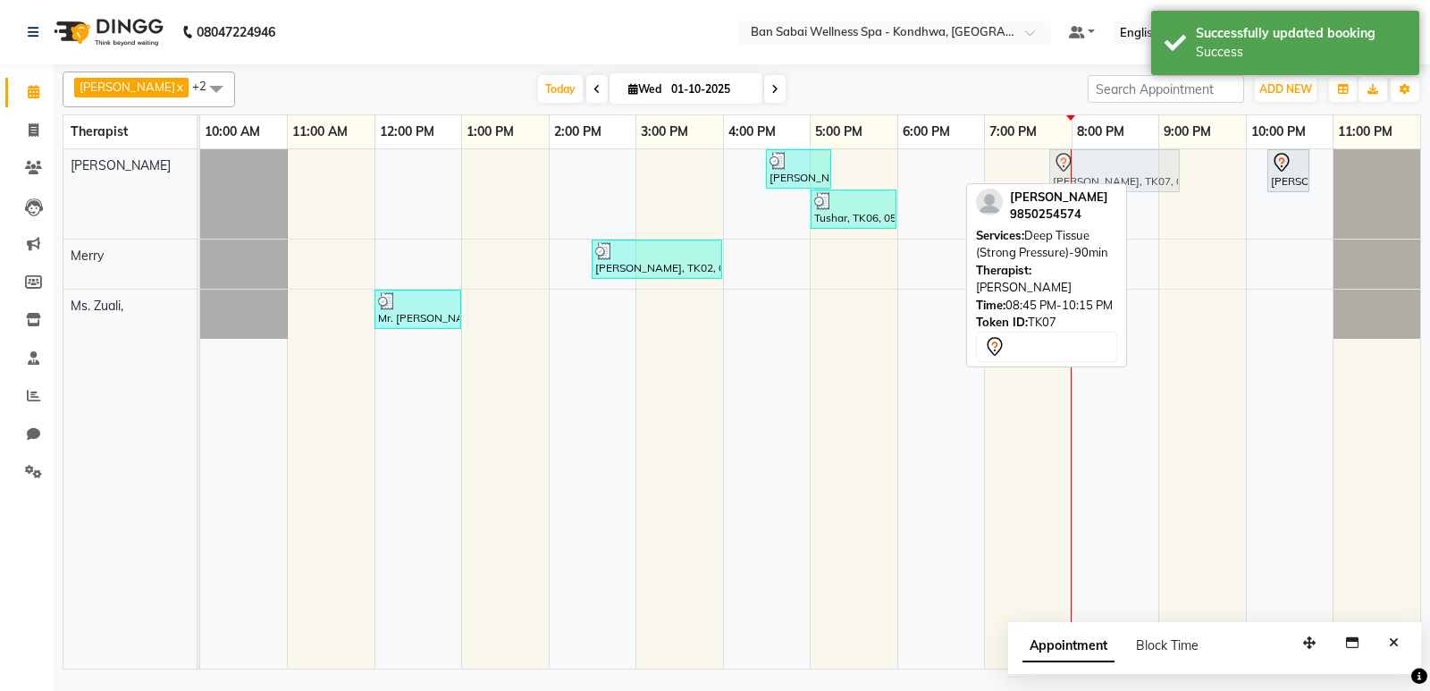
drag, startPoint x: 1172, startPoint y: 179, endPoint x: 1094, endPoint y: 186, distance: 78.1
click at [1094, 186] on div "[PERSON_NAME] Ms. [PERSON_NAME], x Merry x +2 Select All Kiki [PERSON_NAME] [PE…" at bounding box center [742, 366] width 1358 height 605
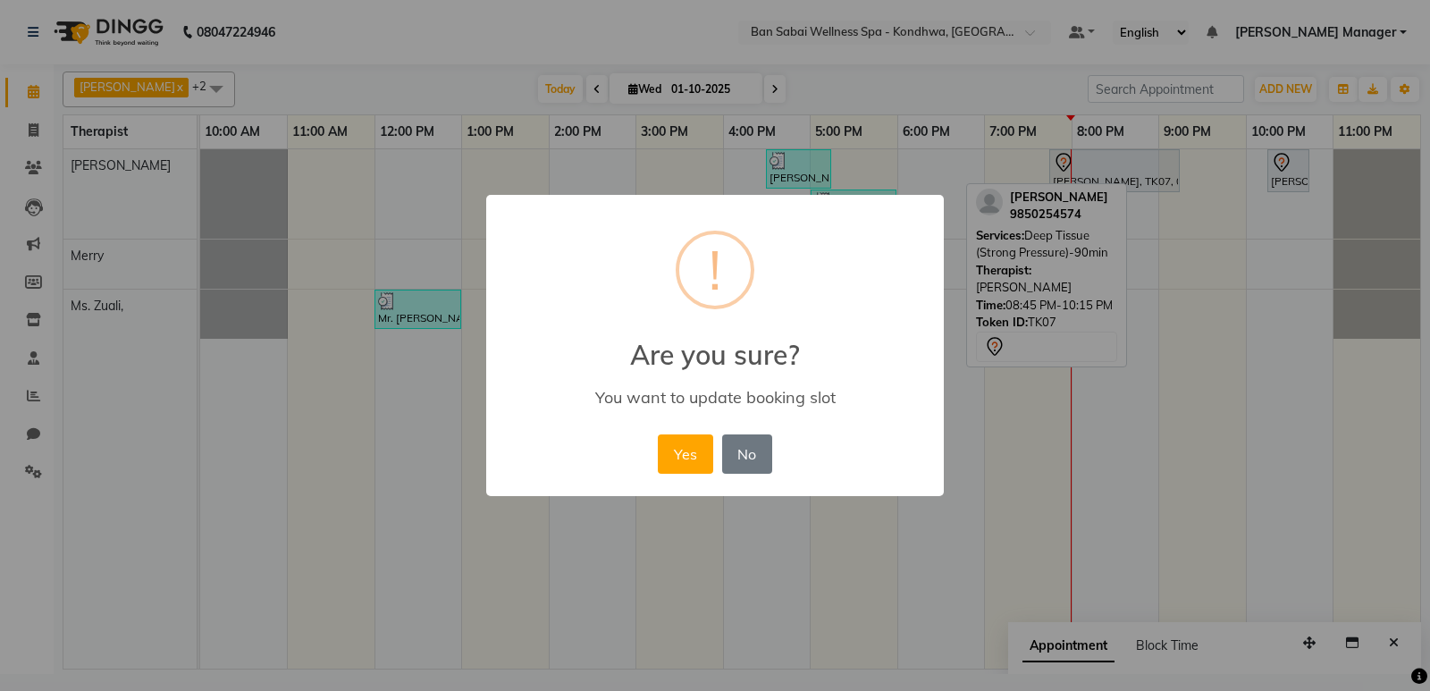
click at [686, 457] on button "Yes" at bounding box center [685, 453] width 55 height 39
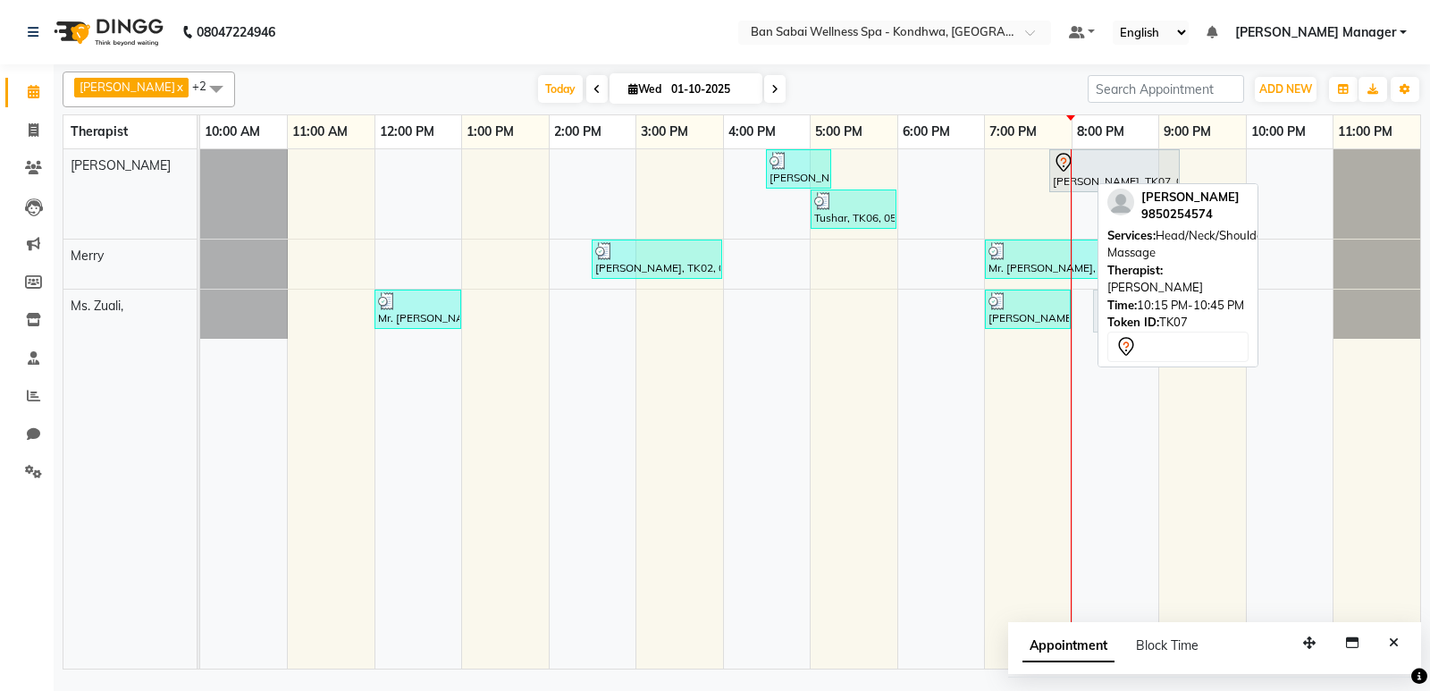
drag, startPoint x: 1279, startPoint y: 165, endPoint x: 1146, endPoint y: 284, distance: 178.5
click at [1146, 284] on div "[PERSON_NAME] Ms. [PERSON_NAME], x Merry x +2 Select All Kiki [PERSON_NAME] [PE…" at bounding box center [742, 366] width 1358 height 605
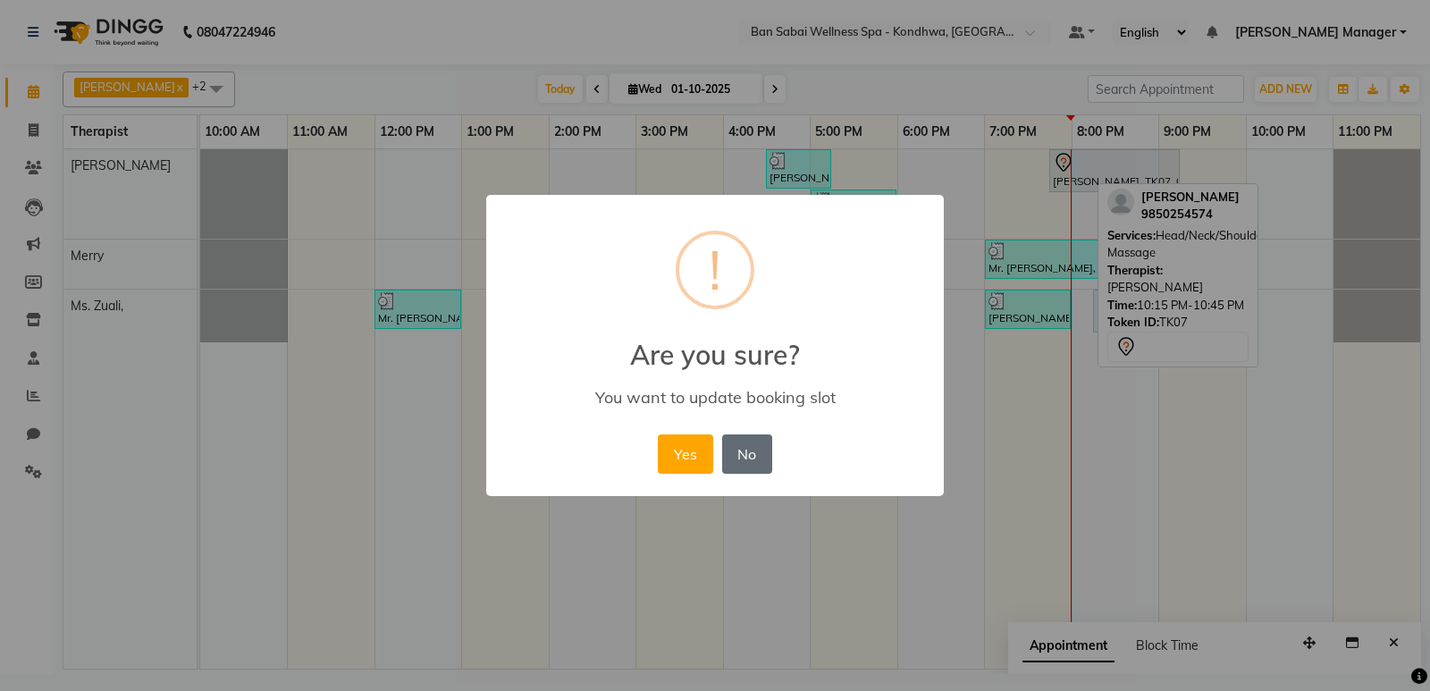
click at [753, 458] on button "No" at bounding box center [747, 453] width 50 height 39
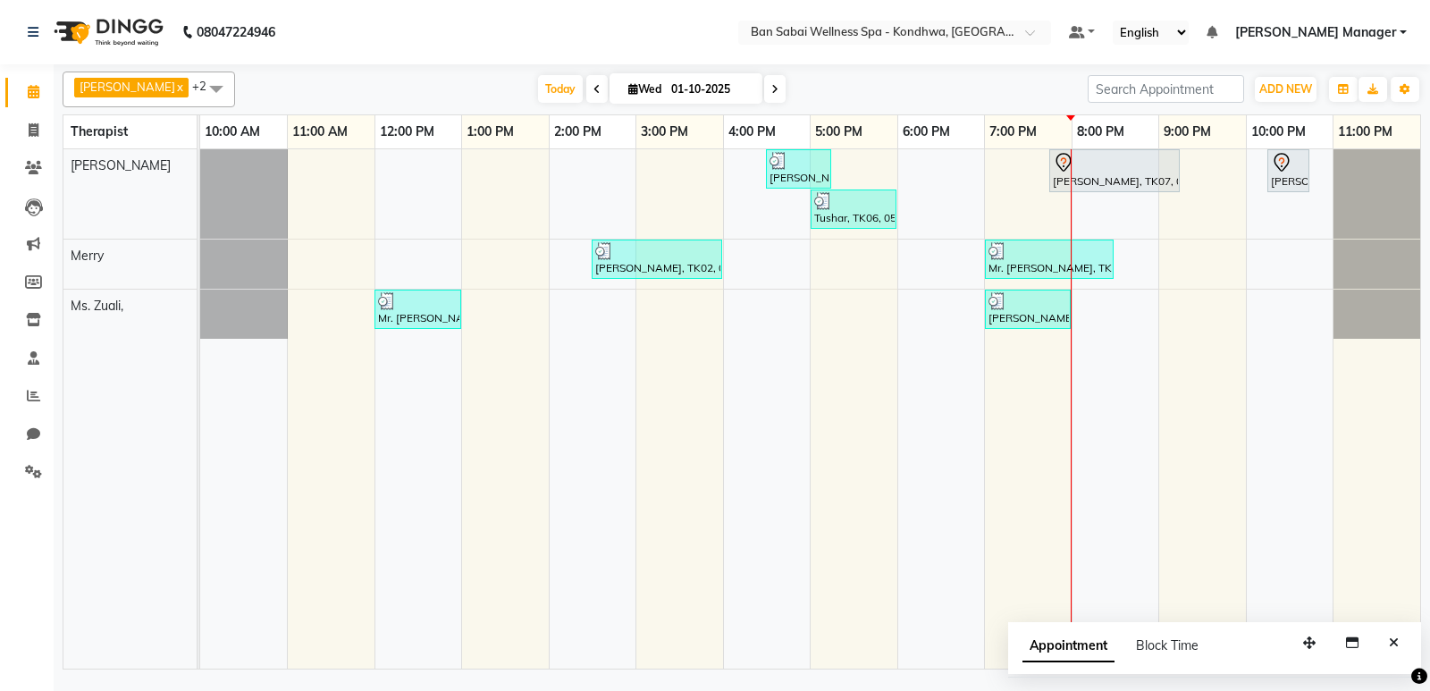
drag, startPoint x: 752, startPoint y: 23, endPoint x: 1098, endPoint y: 155, distance: 369.9
click at [752, 24] on nav "08047224946 Select Location × [GEOGRAPHIC_DATA] Wellness Spa - Kondhwa, Kondhwa…" at bounding box center [715, 32] width 1430 height 64
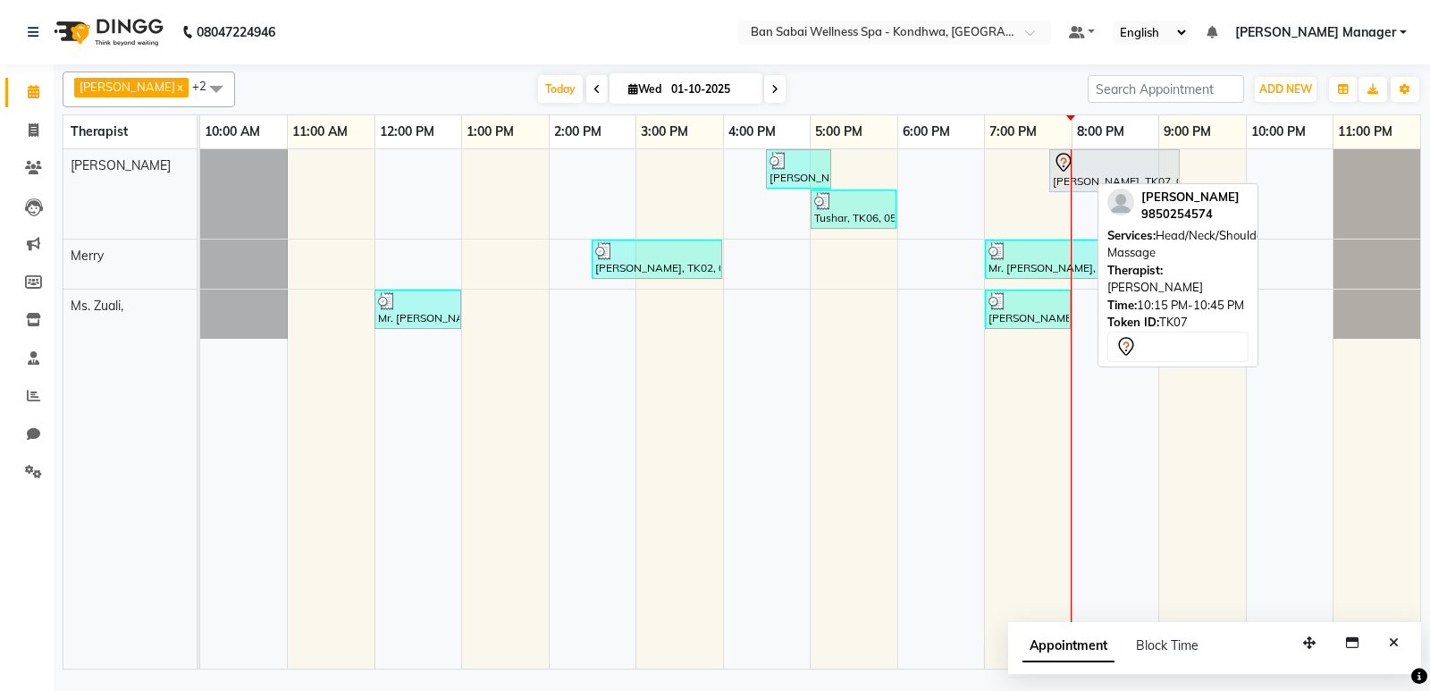
drag, startPoint x: 1282, startPoint y: 170, endPoint x: 1154, endPoint y: 255, distance: 154.2
click at [1154, 255] on div "[PERSON_NAME] Ms. [PERSON_NAME], x Merry x +2 Select All Kiki [PERSON_NAME] [PE…" at bounding box center [742, 366] width 1358 height 605
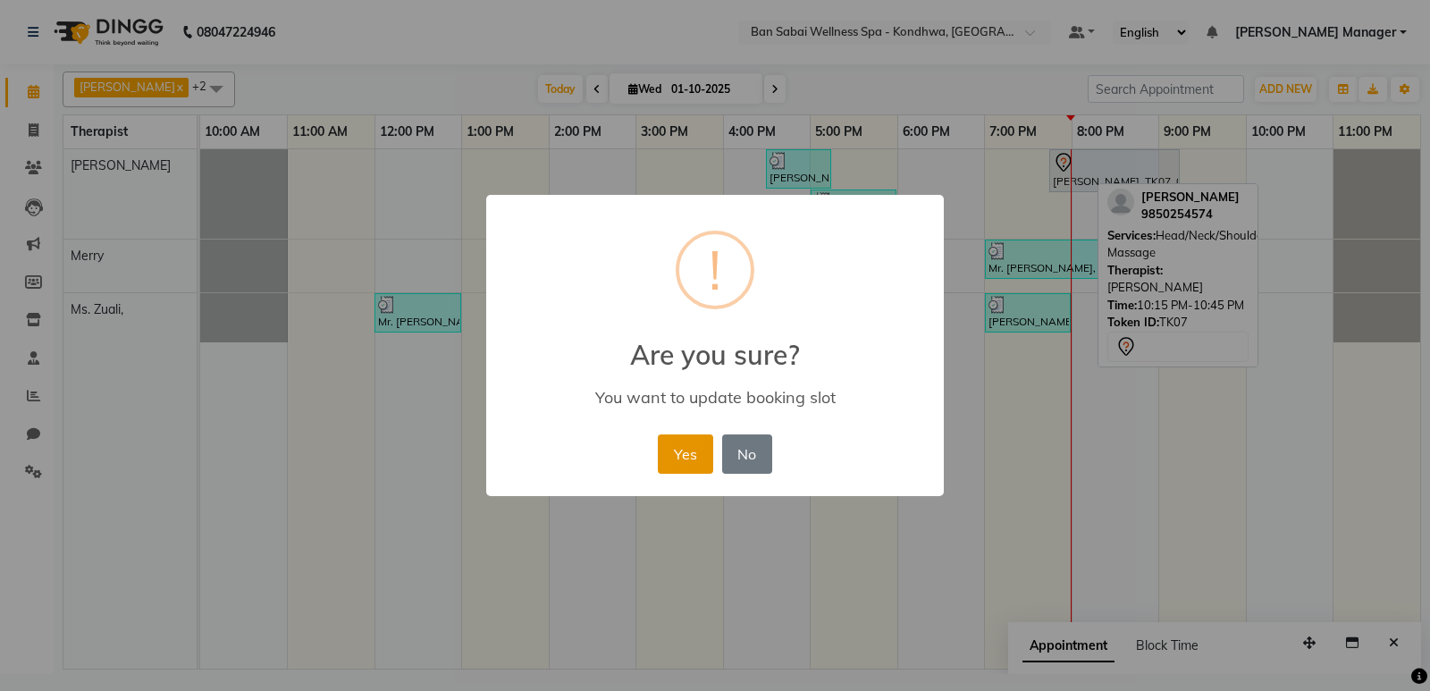
click at [679, 458] on button "Yes" at bounding box center [685, 453] width 55 height 39
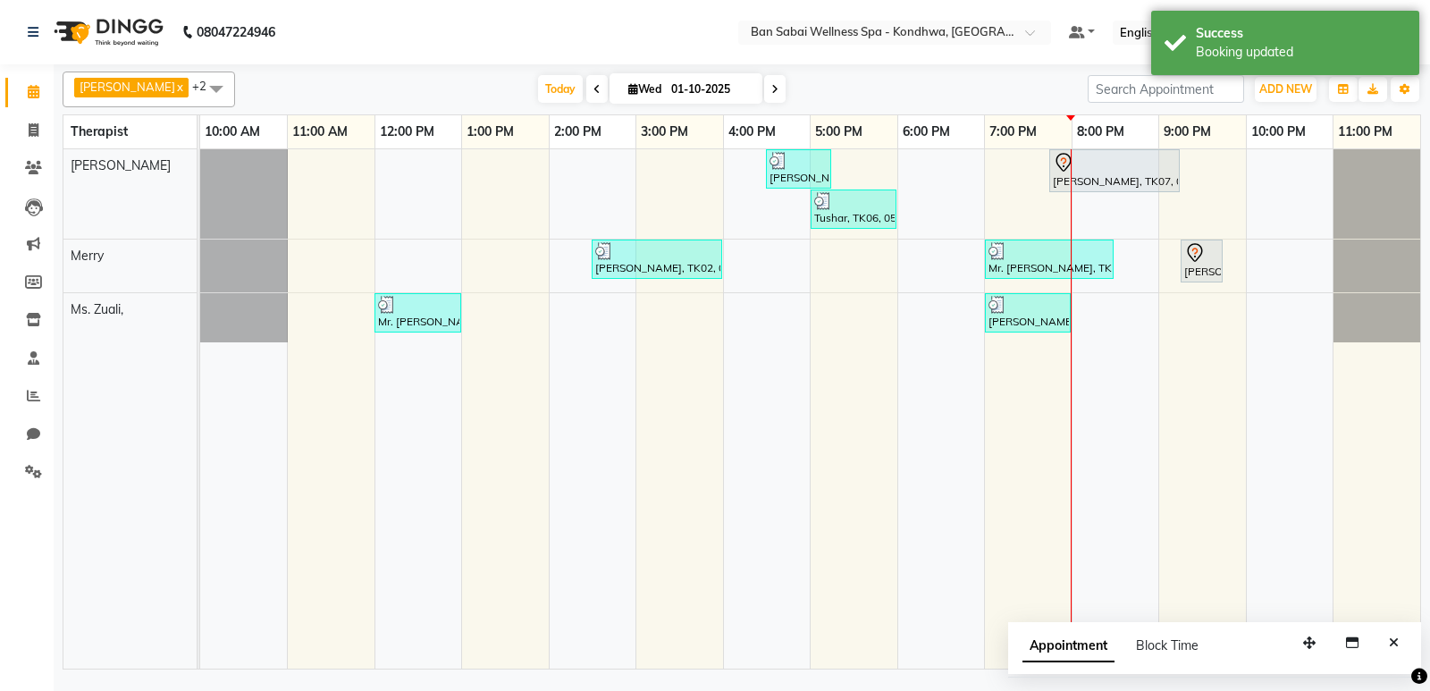
click at [732, 39] on nav "08047224946 Select Location × [GEOGRAPHIC_DATA] Wellness Spa - Kondhwa, Kondhwa…" at bounding box center [715, 32] width 1430 height 64
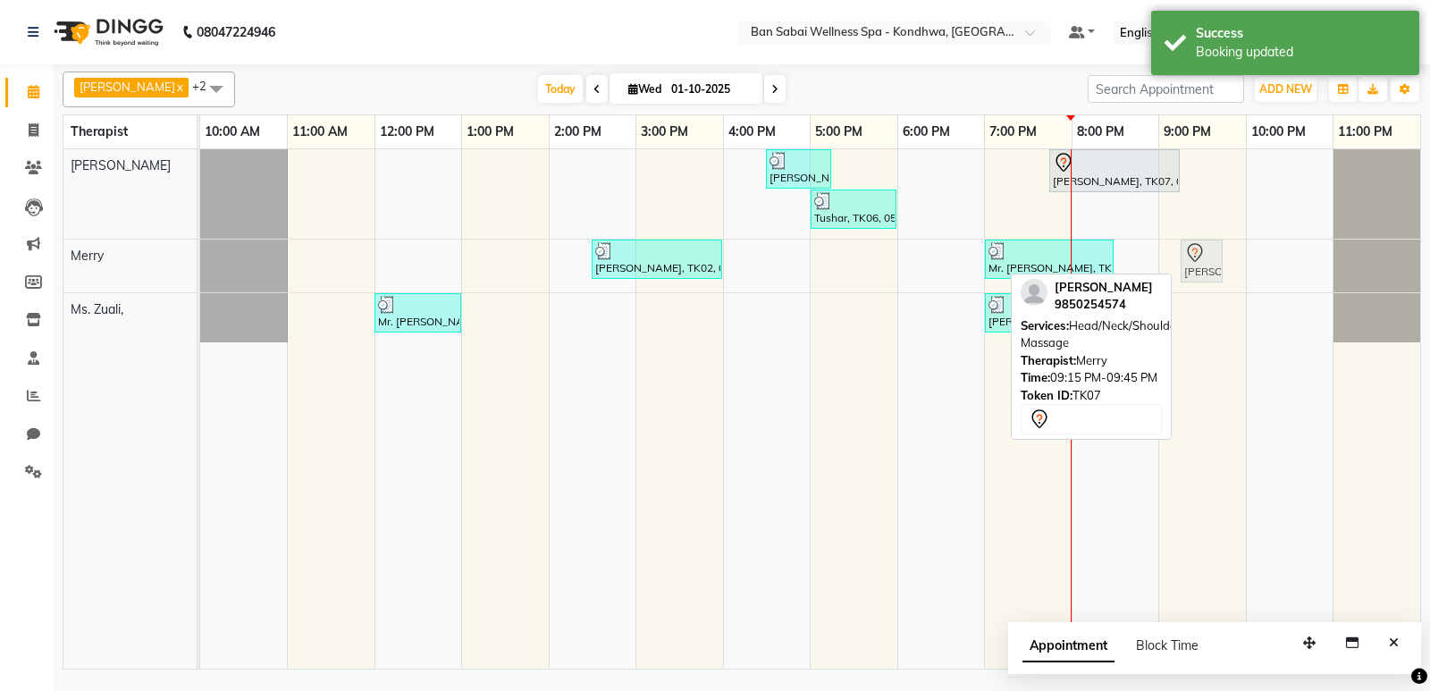
drag, startPoint x: 1196, startPoint y: 261, endPoint x: 1172, endPoint y: 260, distance: 23.3
click at [1172, 260] on div "[PERSON_NAME], TK04, 04:30 PM-05:15 PM, Orange Fruit Facial [PERSON_NAME], TK07…" at bounding box center [810, 408] width 1220 height 519
drag, startPoint x: 1203, startPoint y: 253, endPoint x: 1177, endPoint y: 274, distance: 33.6
click at [1177, 274] on div "[PERSON_NAME], TK04, 04:30 PM-05:15 PM, Orange Fruit Facial [PERSON_NAME], TK07…" at bounding box center [810, 408] width 1220 height 519
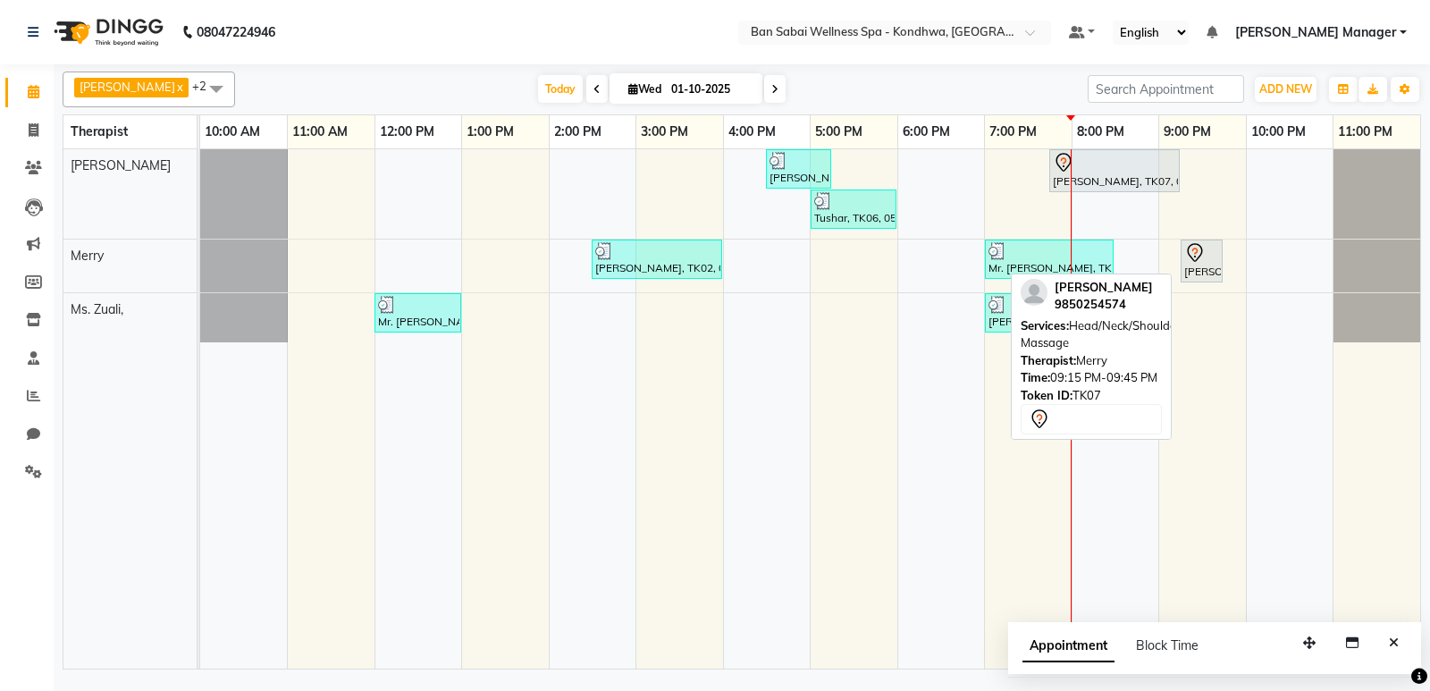
click at [660, 48] on nav "08047224946 Select Location × [GEOGRAPHIC_DATA] Wellness Spa - Kondhwa, Kondhwa…" at bounding box center [715, 32] width 1430 height 64
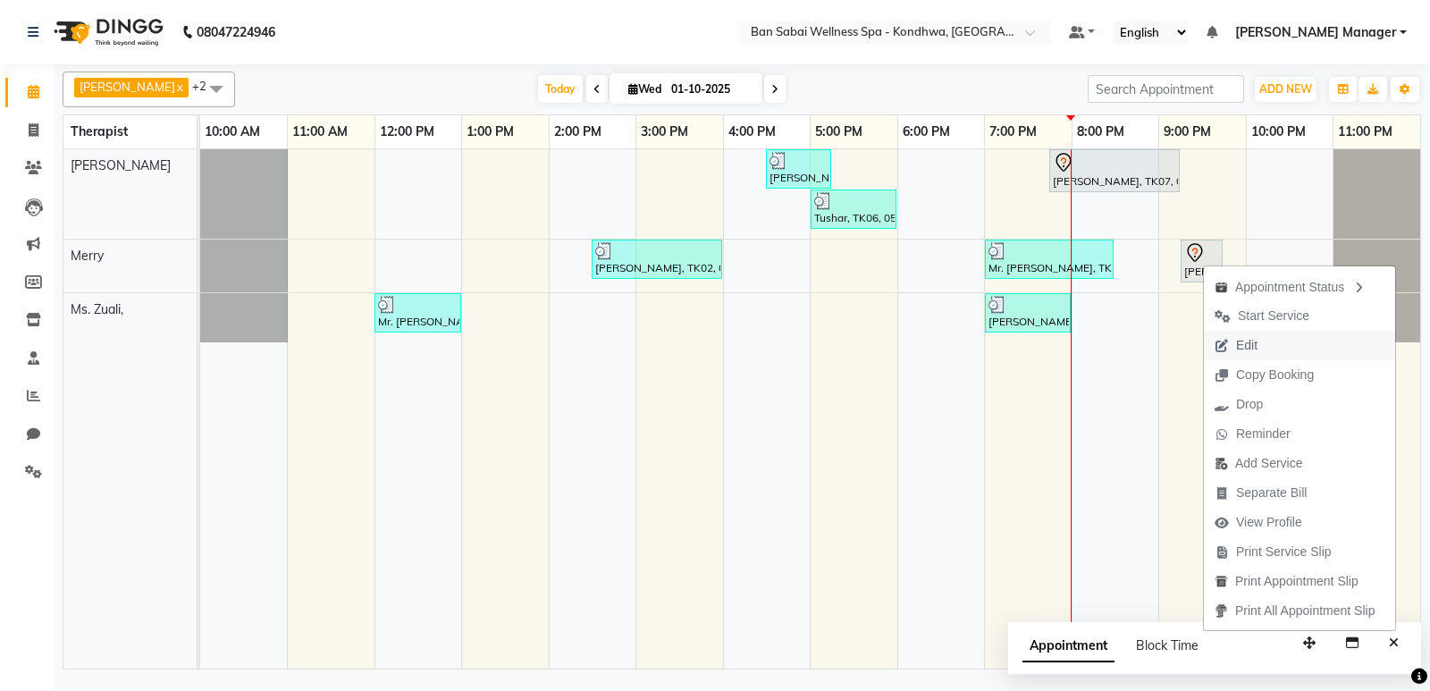
click at [1253, 349] on span "Edit" at bounding box center [1246, 345] width 21 height 19
select select "tentative"
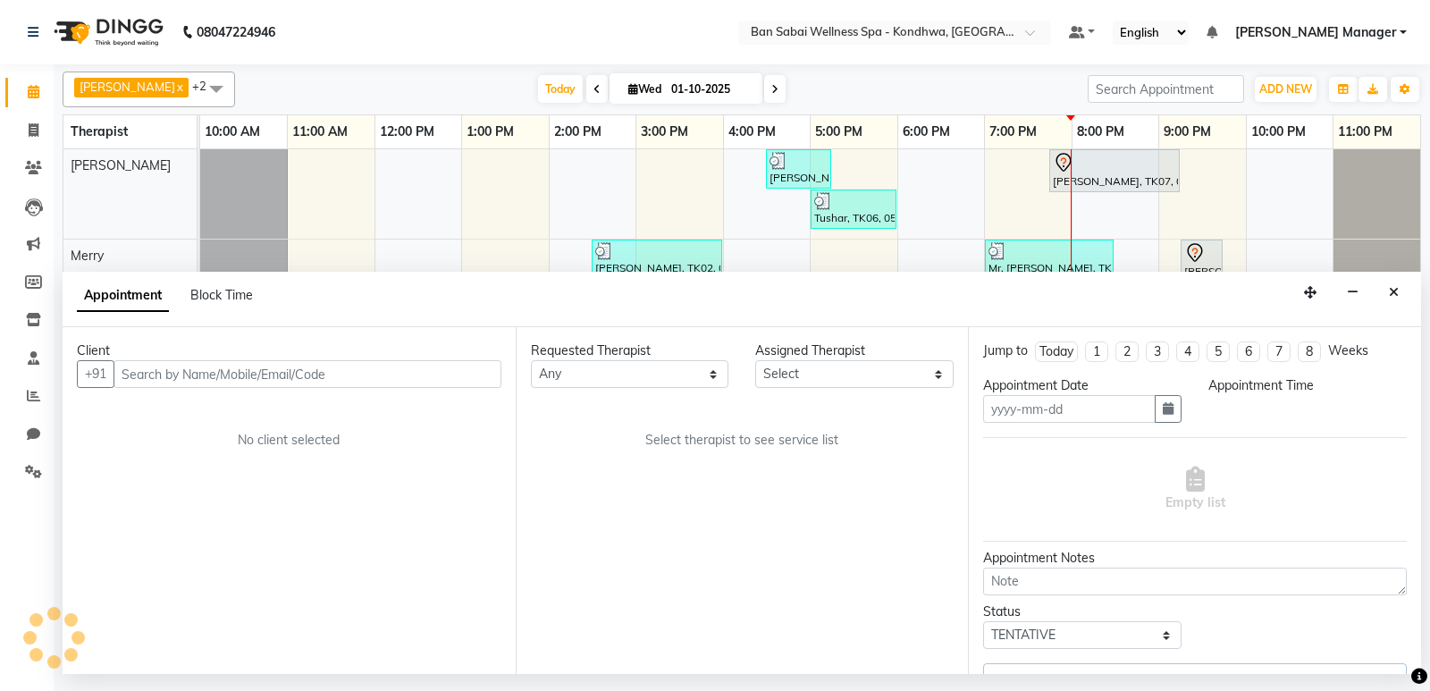
type input "01-10-2025"
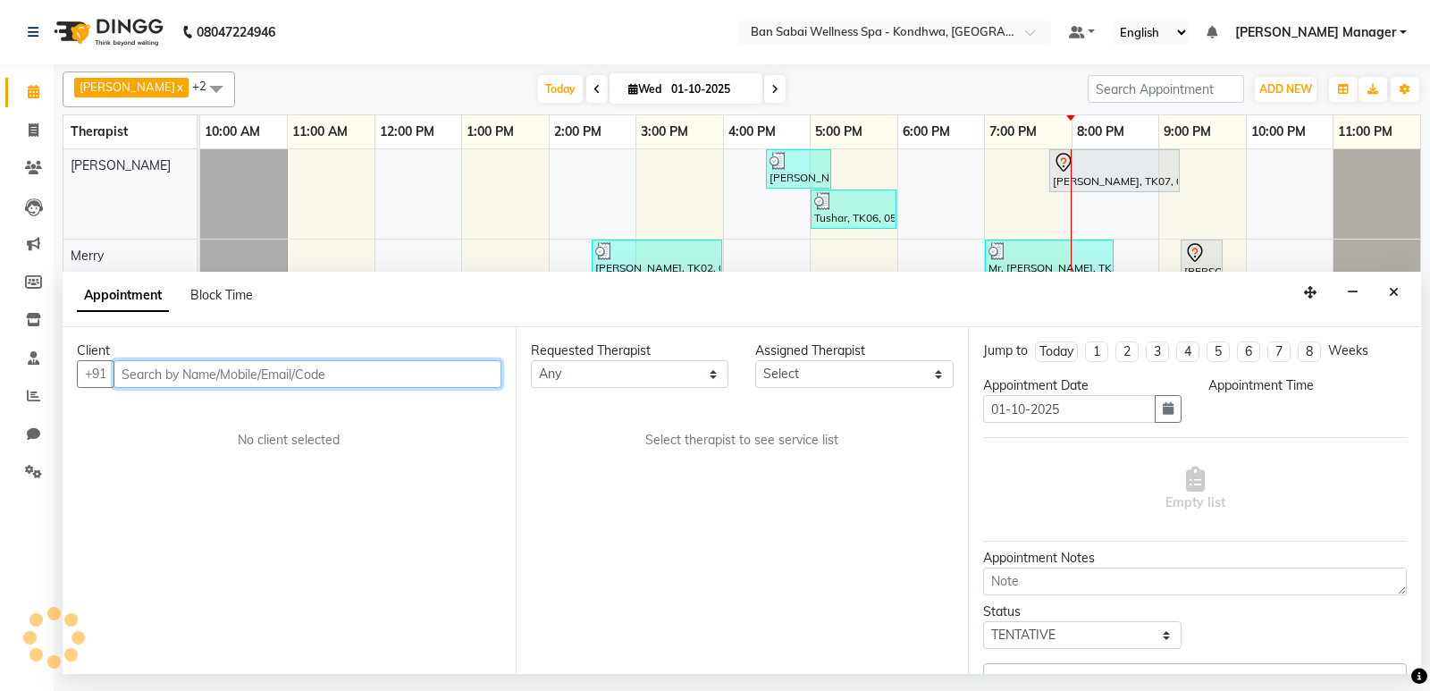
select select "78586"
select select "1185"
select select "4131"
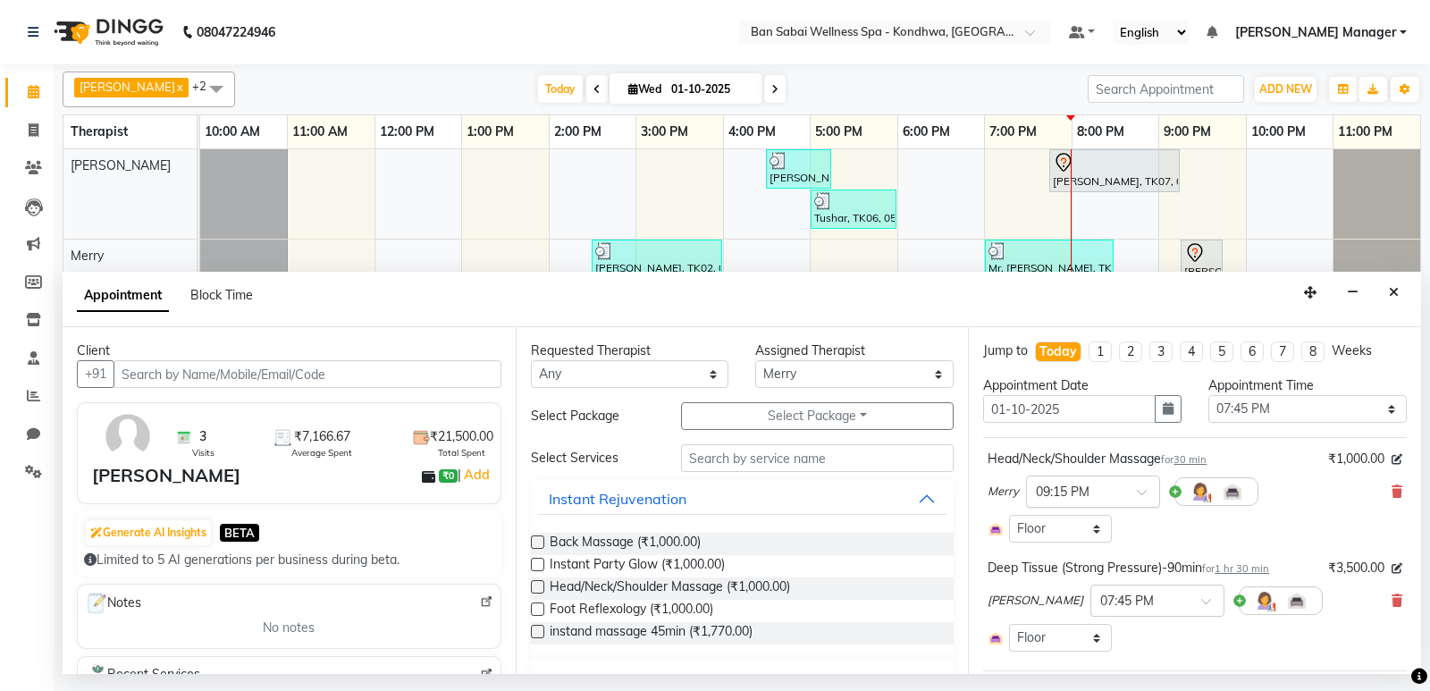
click at [1145, 486] on div at bounding box center [1093, 490] width 132 height 19
click at [1073, 604] on div "09:00 PM" at bounding box center [1093, 603] width 132 height 33
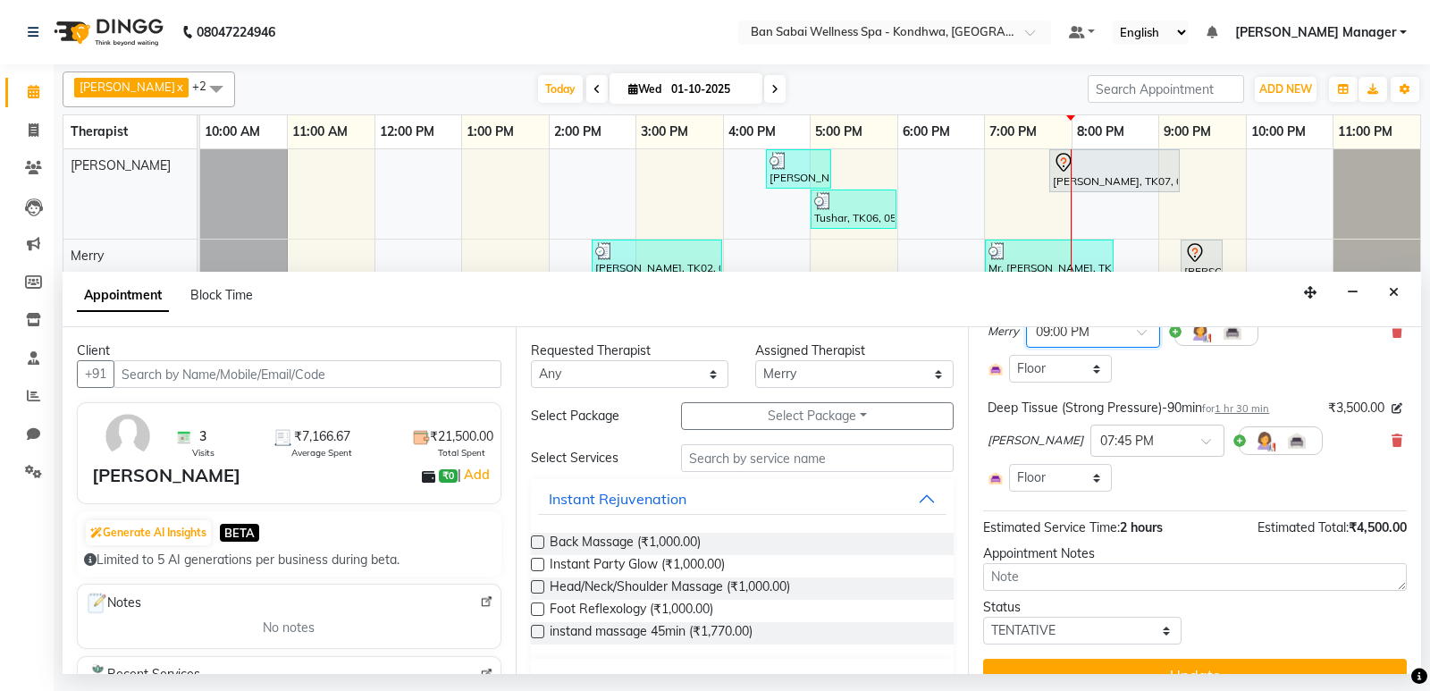
scroll to position [191, 0]
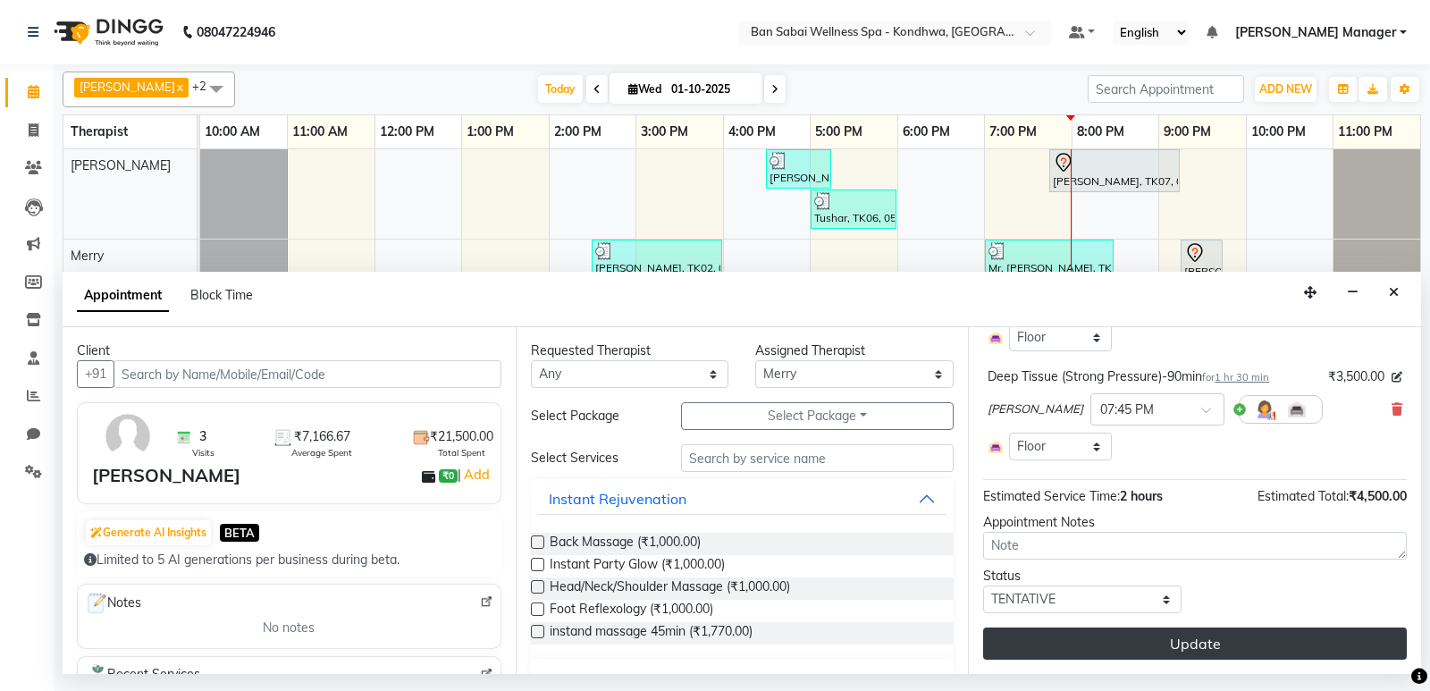
click at [1228, 643] on button "Update" at bounding box center [1195, 643] width 424 height 32
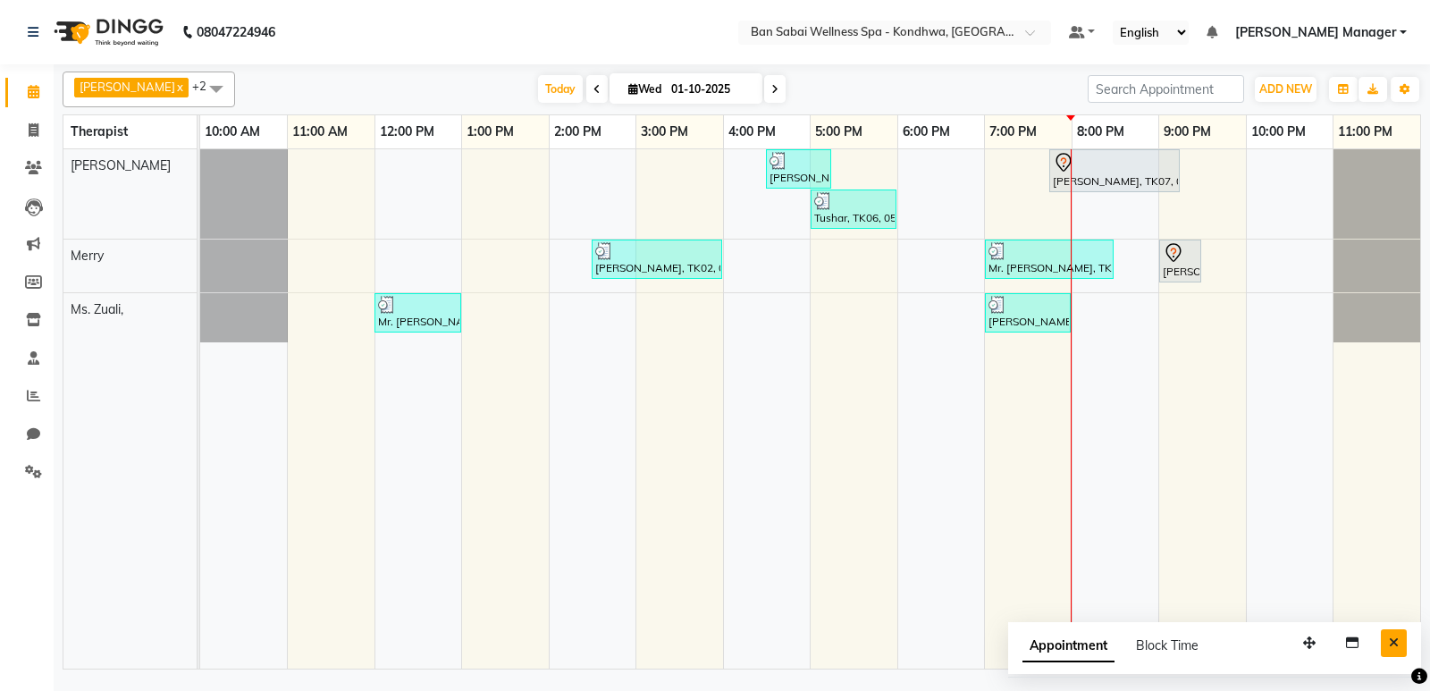
click at [1398, 643] on icon "Close" at bounding box center [1394, 642] width 10 height 13
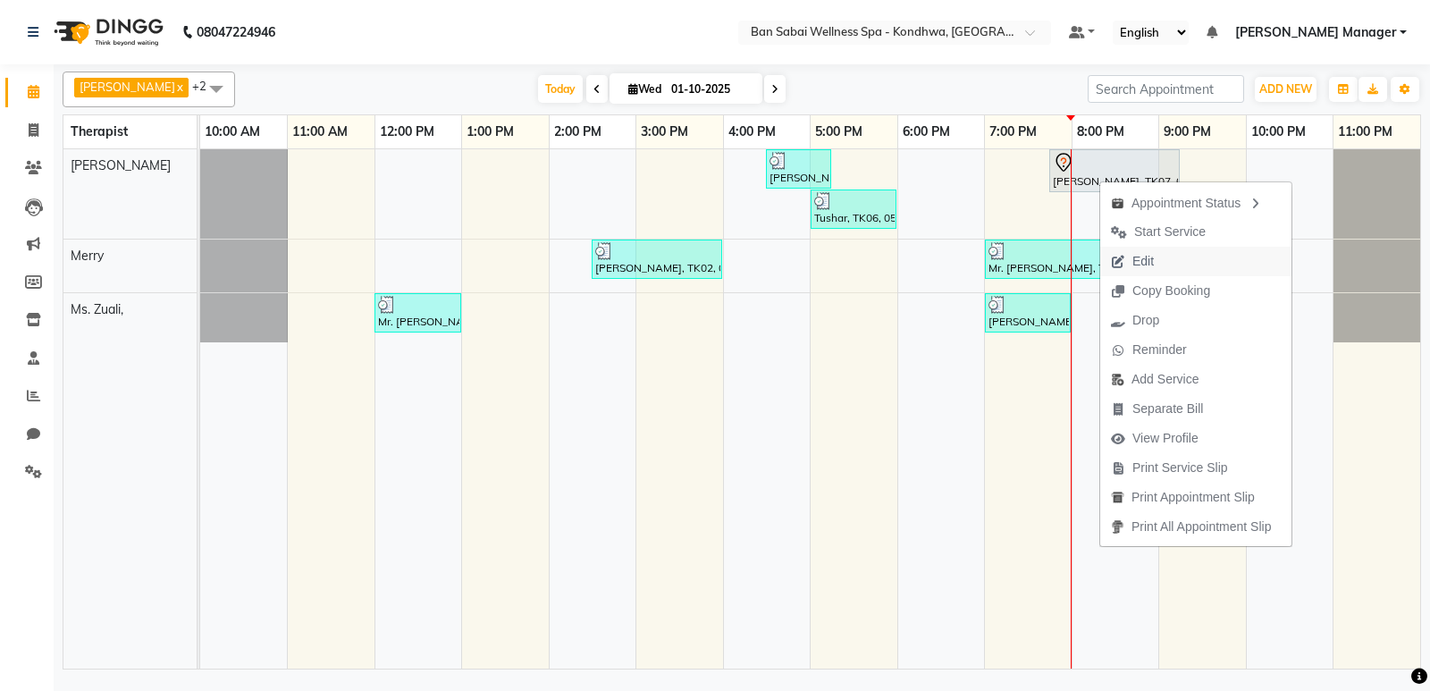
click at [1151, 256] on span "Edit" at bounding box center [1142, 261] width 21 height 19
select select "tentative"
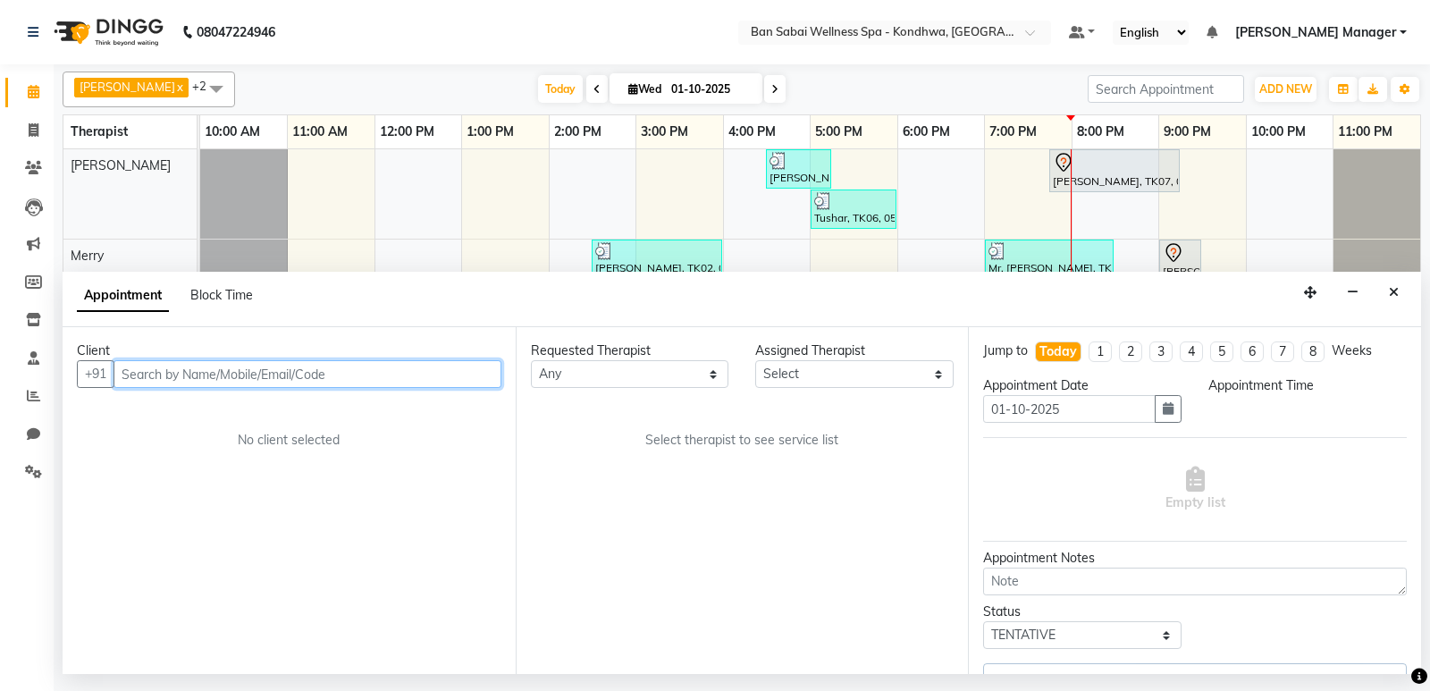
select select "78586"
select select "1185"
select select "4131"
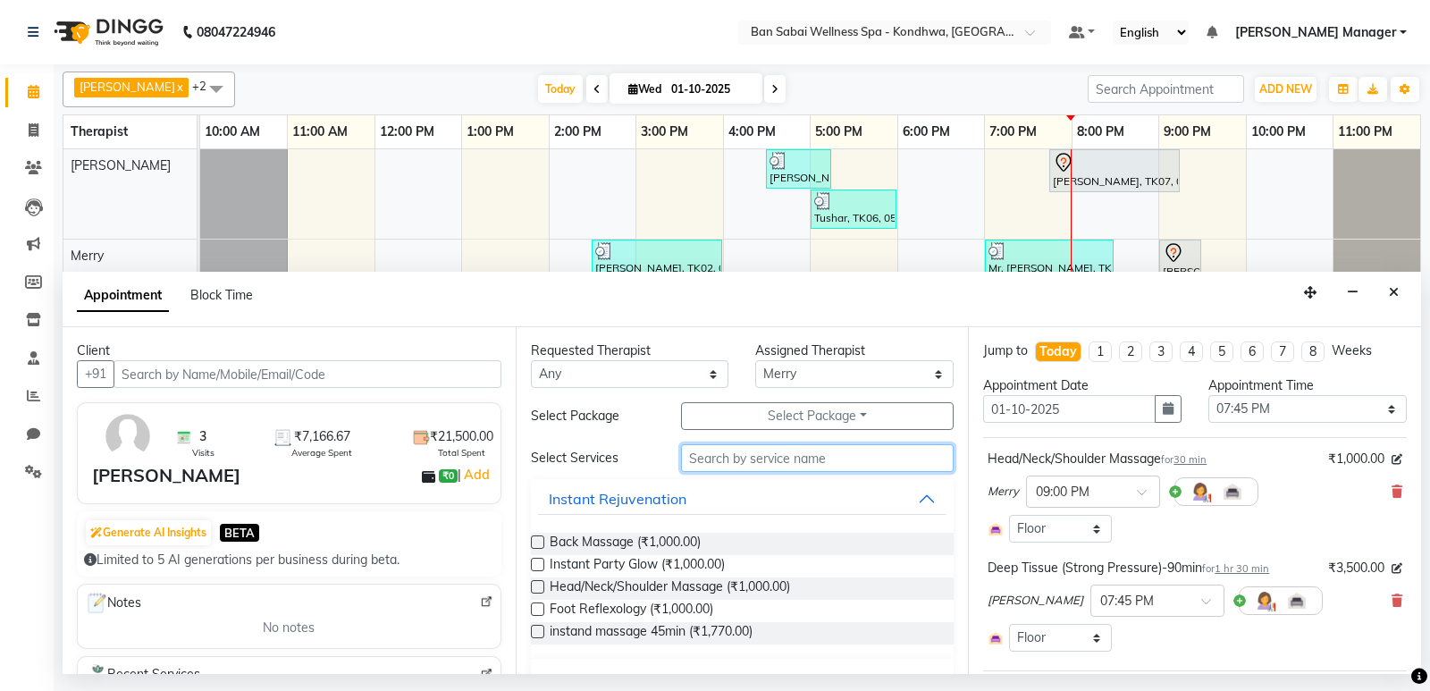
click at [770, 458] on input "text" at bounding box center [817, 458] width 273 height 28
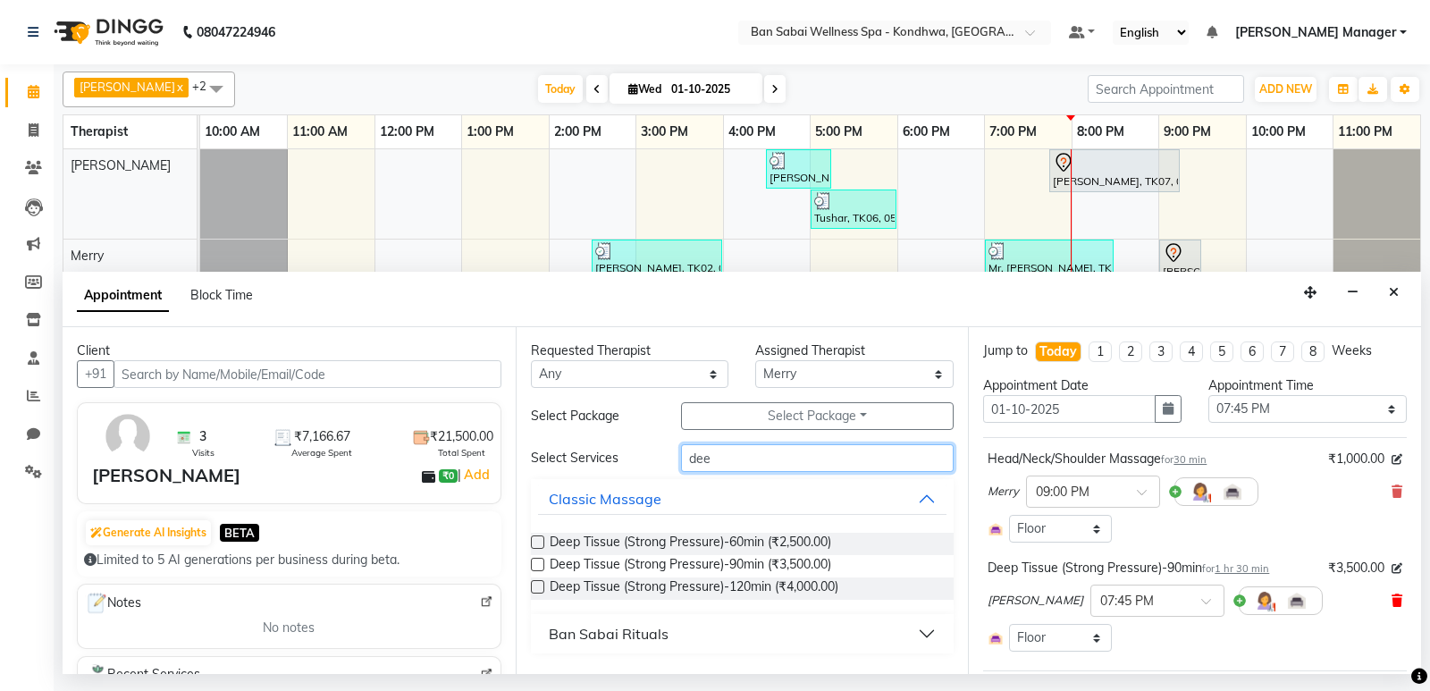
type input "dee"
click at [1391, 597] on icon at bounding box center [1396, 600] width 11 height 13
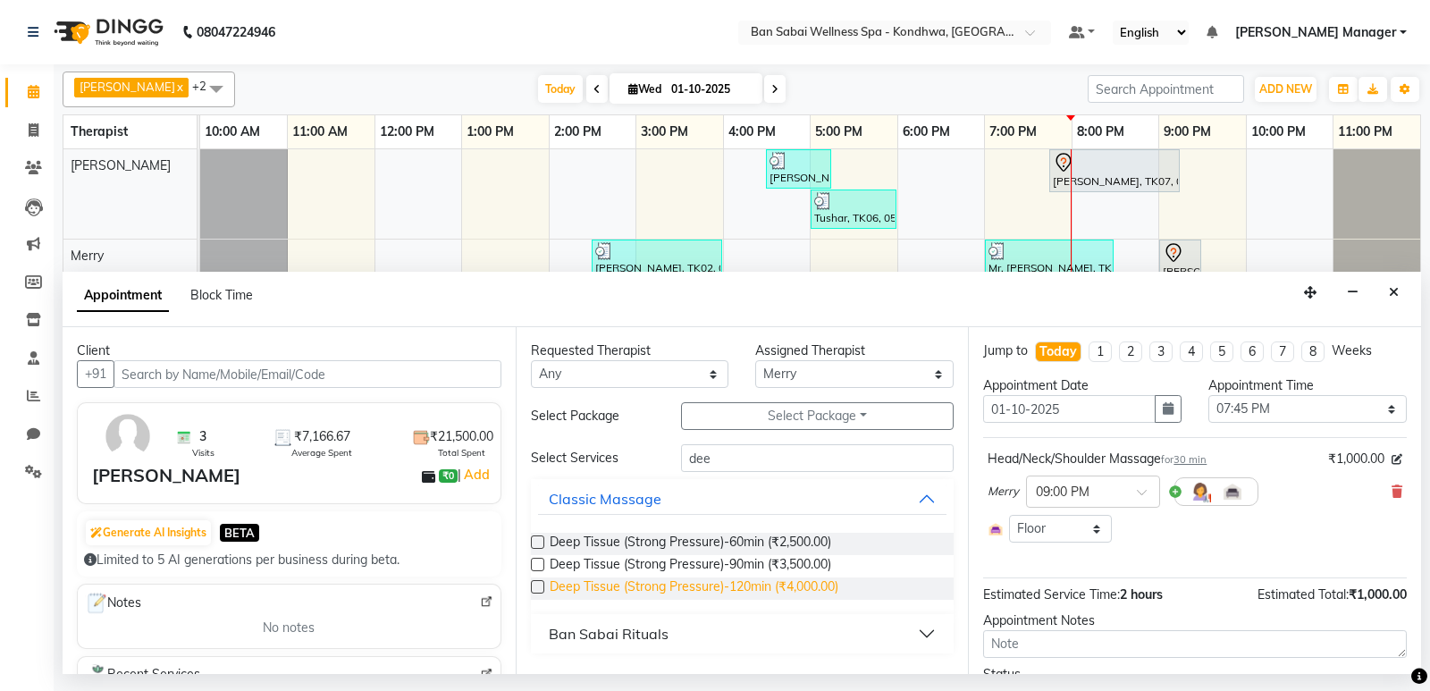
click at [695, 581] on span "Deep Tissue (Strong Pressure)-120min (₹4,000.00)" at bounding box center [694, 588] width 289 height 22
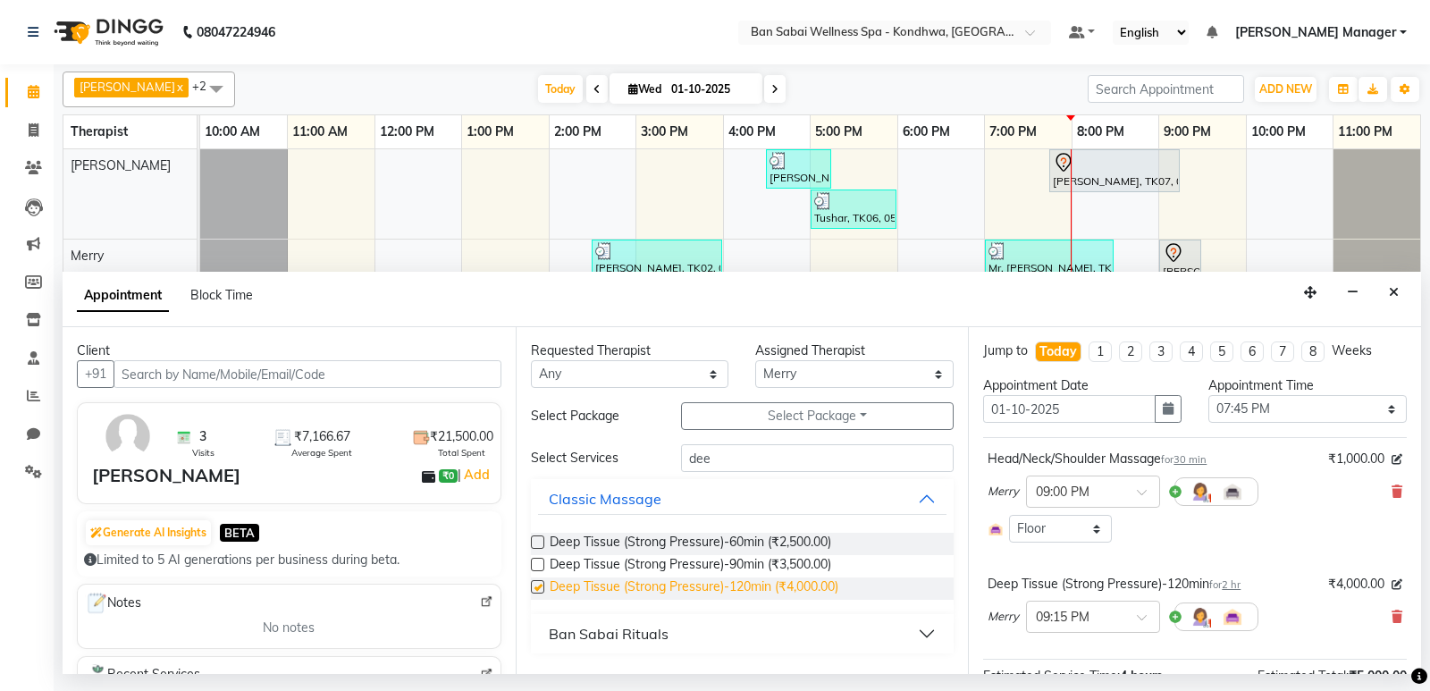
checkbox input "false"
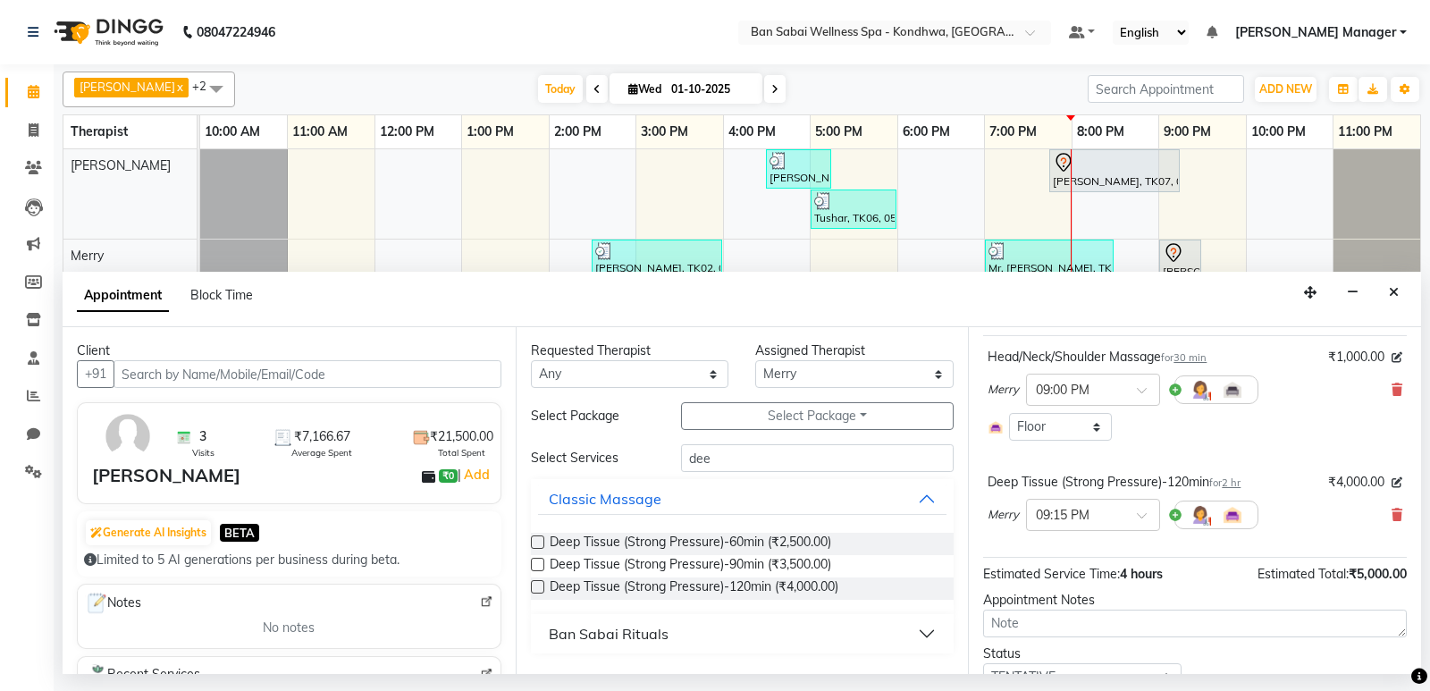
scroll to position [180, 0]
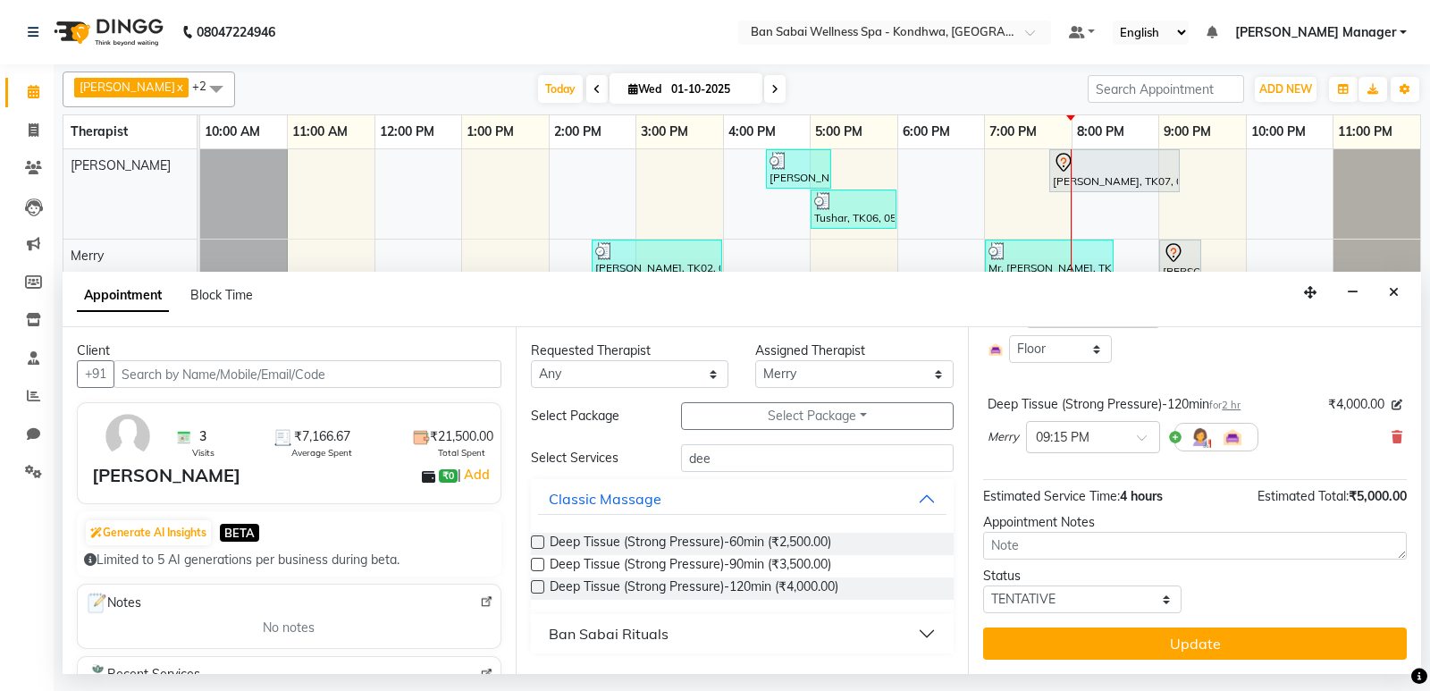
click at [1214, 645] on button "Update" at bounding box center [1195, 643] width 424 height 32
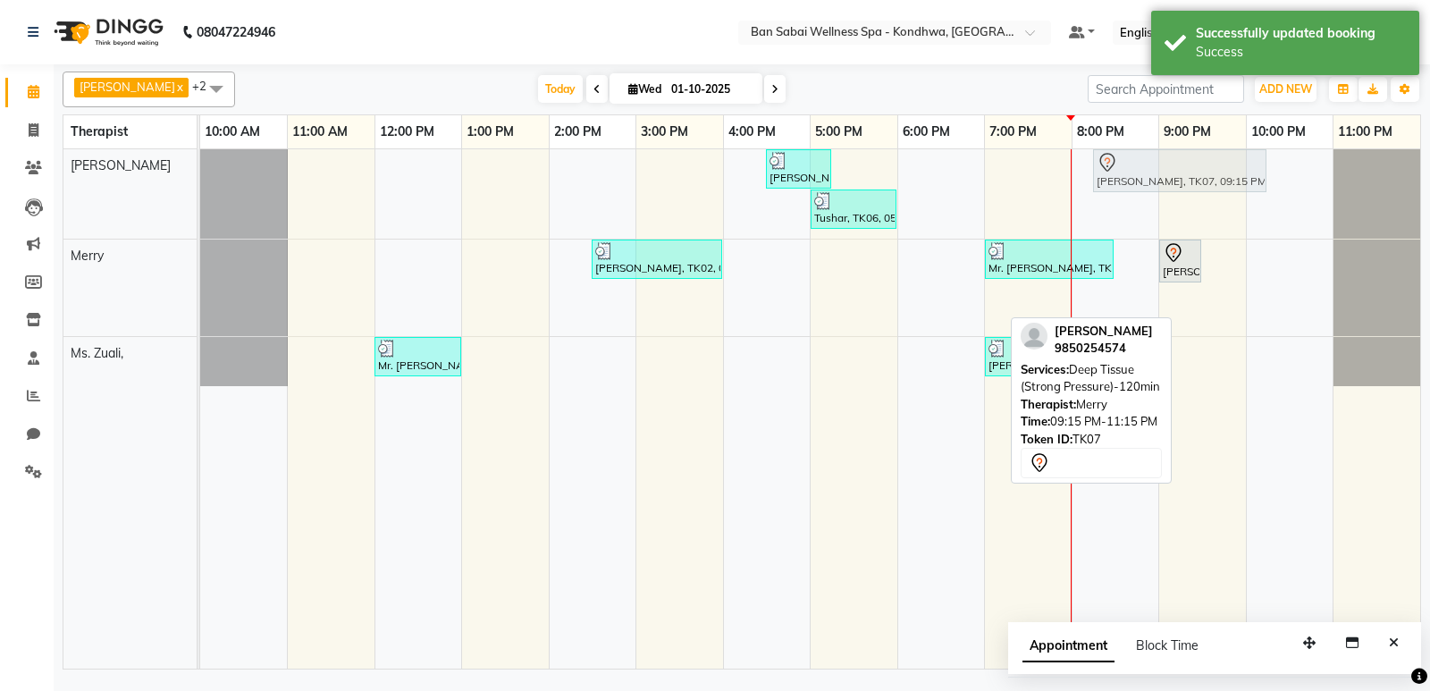
drag, startPoint x: 1196, startPoint y: 312, endPoint x: 1055, endPoint y: 175, distance: 196.5
click at [1055, 175] on div "[PERSON_NAME], TK04, 04:30 PM-05:15 PM, Orange Fruit Facial Tushar, TK06, 05:00…" at bounding box center [810, 408] width 1220 height 519
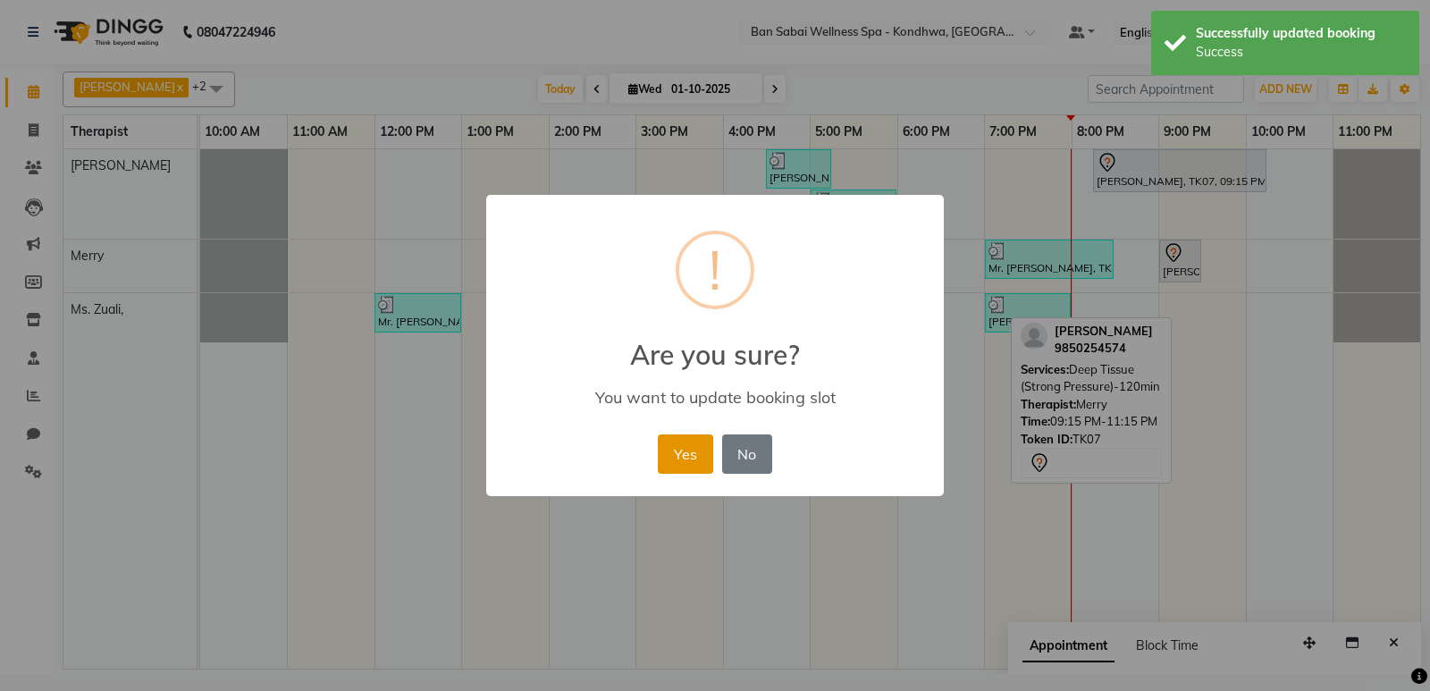
click at [679, 449] on button "Yes" at bounding box center [685, 453] width 55 height 39
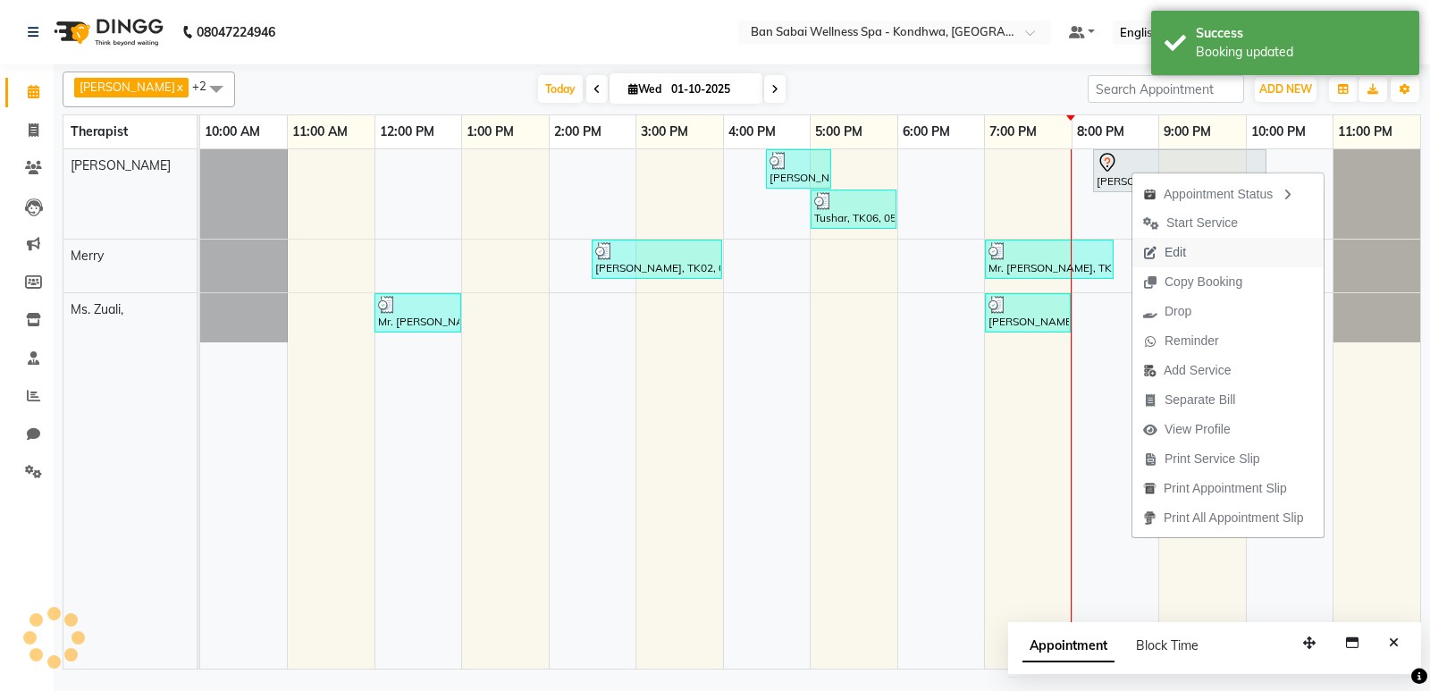
click at [1172, 249] on span "Edit" at bounding box center [1174, 252] width 21 height 19
select select "tentative"
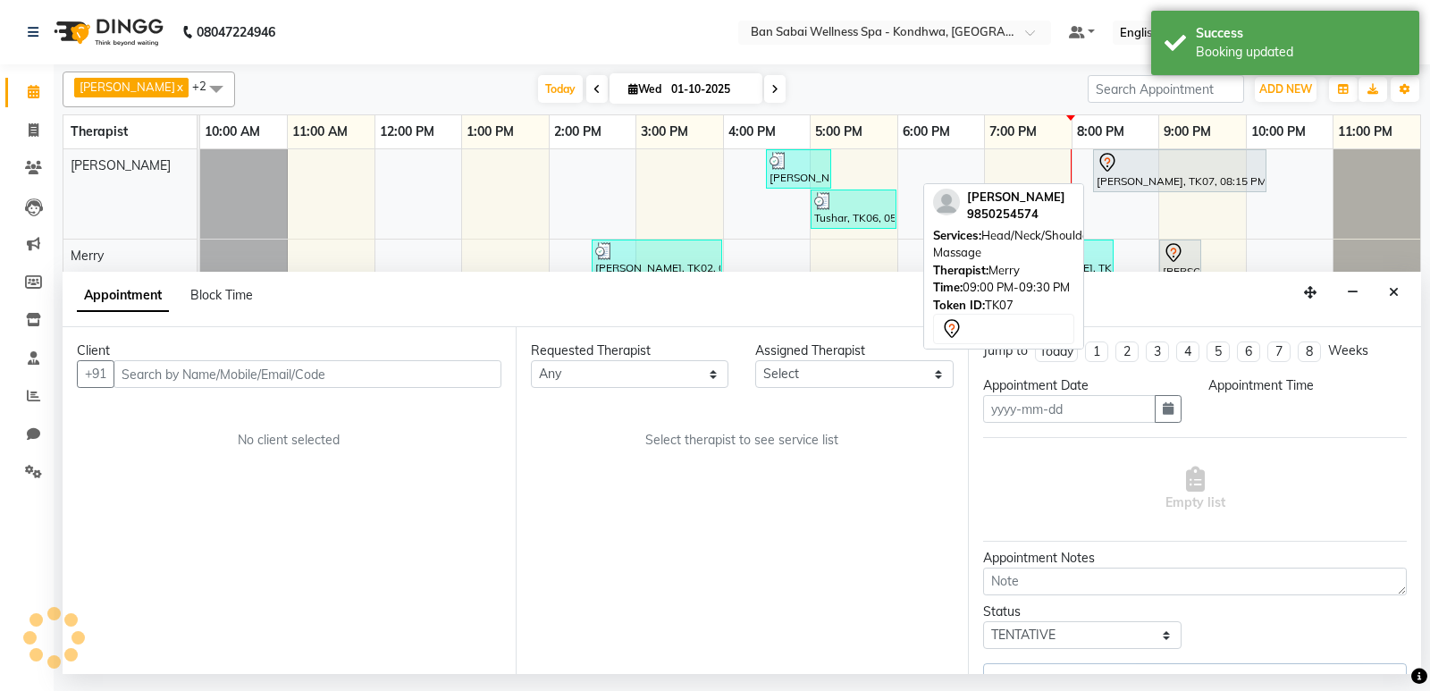
type input "01-10-2025"
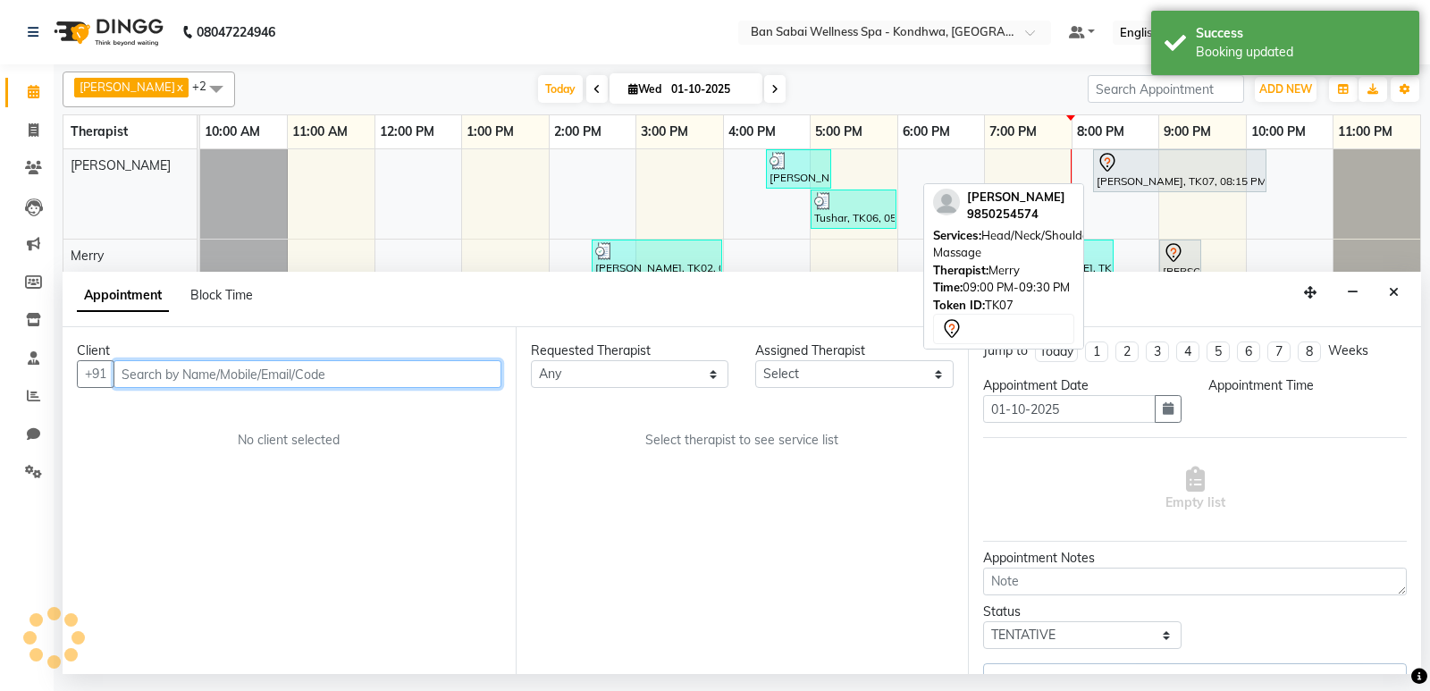
select select "1215"
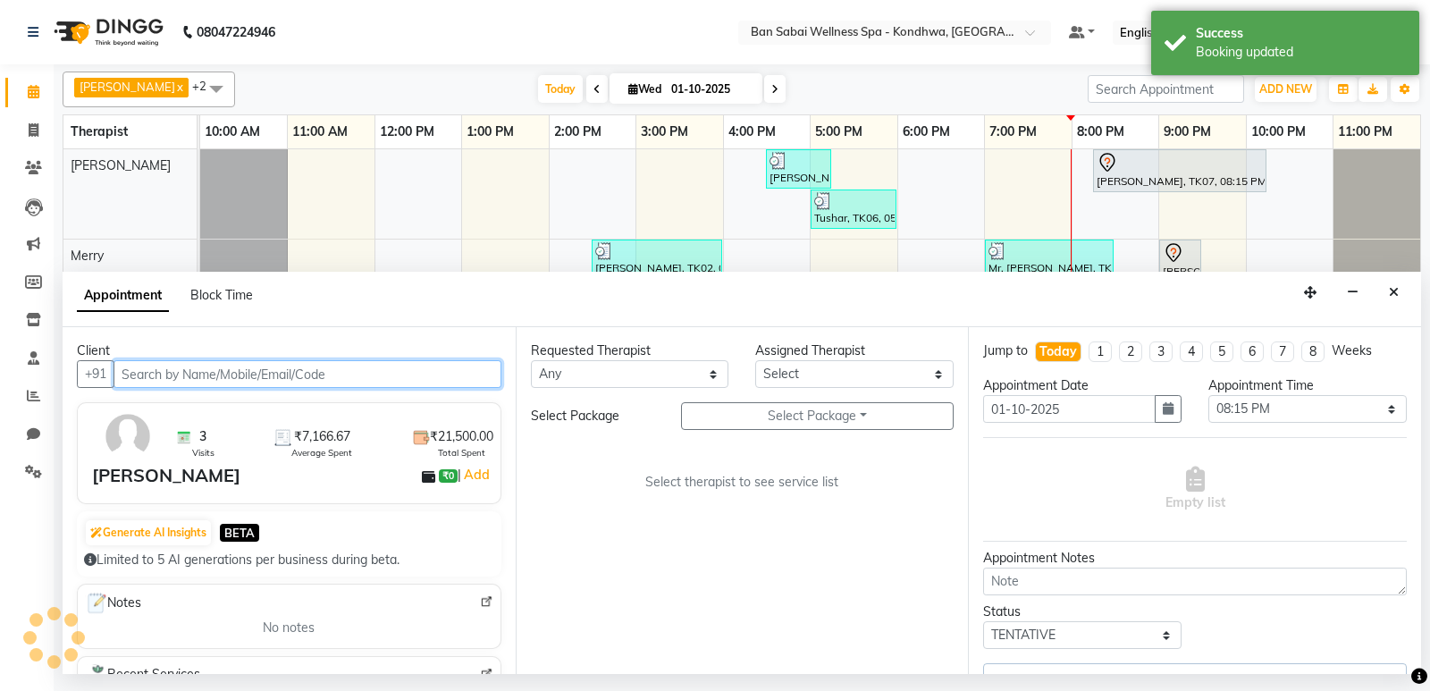
select select "78586"
select select "4131"
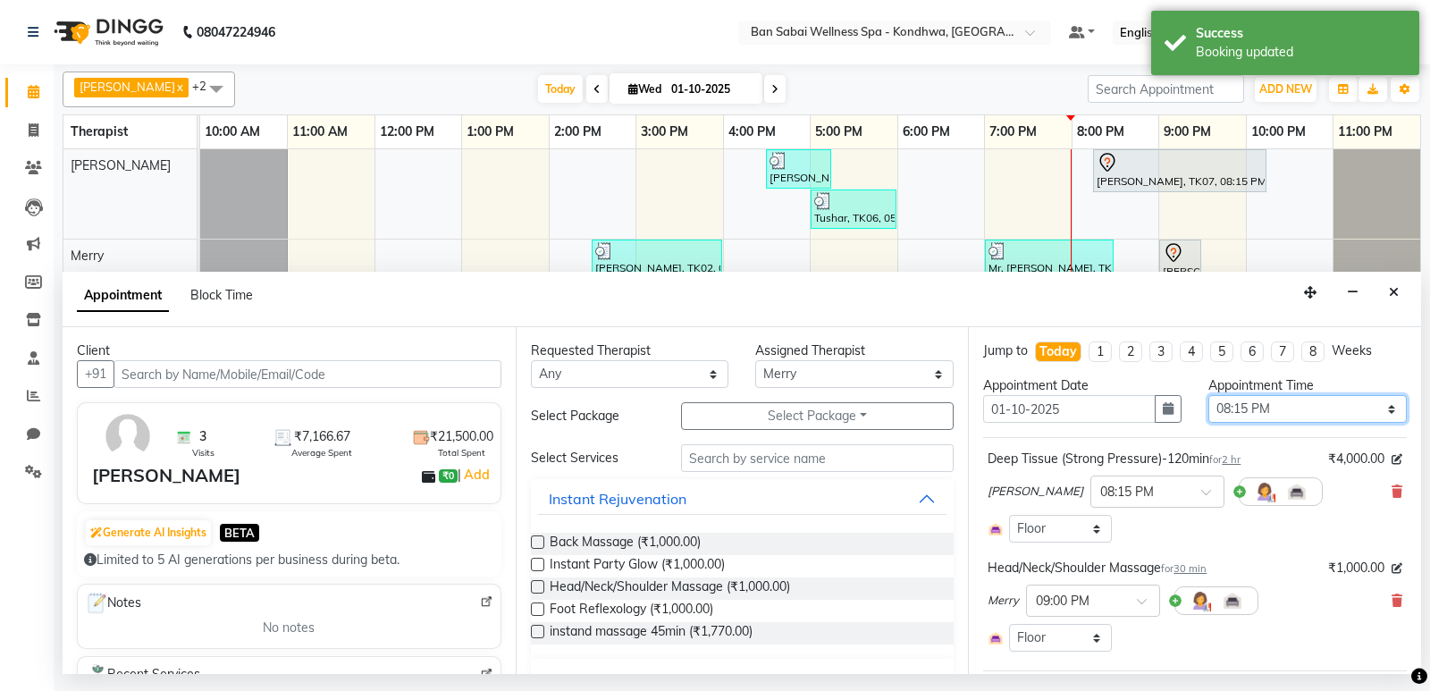
click at [1382, 406] on select "Select 11:00 AM 11:05 AM 11:10 AM 11:15 AM 11:20 AM 11:25 AM 11:30 AM 11:35 AM …" at bounding box center [1307, 409] width 198 height 28
select select "1185"
click at [1208, 395] on select "Select 11:00 AM 11:05 AM 11:10 AM 11:15 AM 11:20 AM 11:25 AM 11:30 AM 11:35 AM …" at bounding box center [1307, 409] width 198 height 28
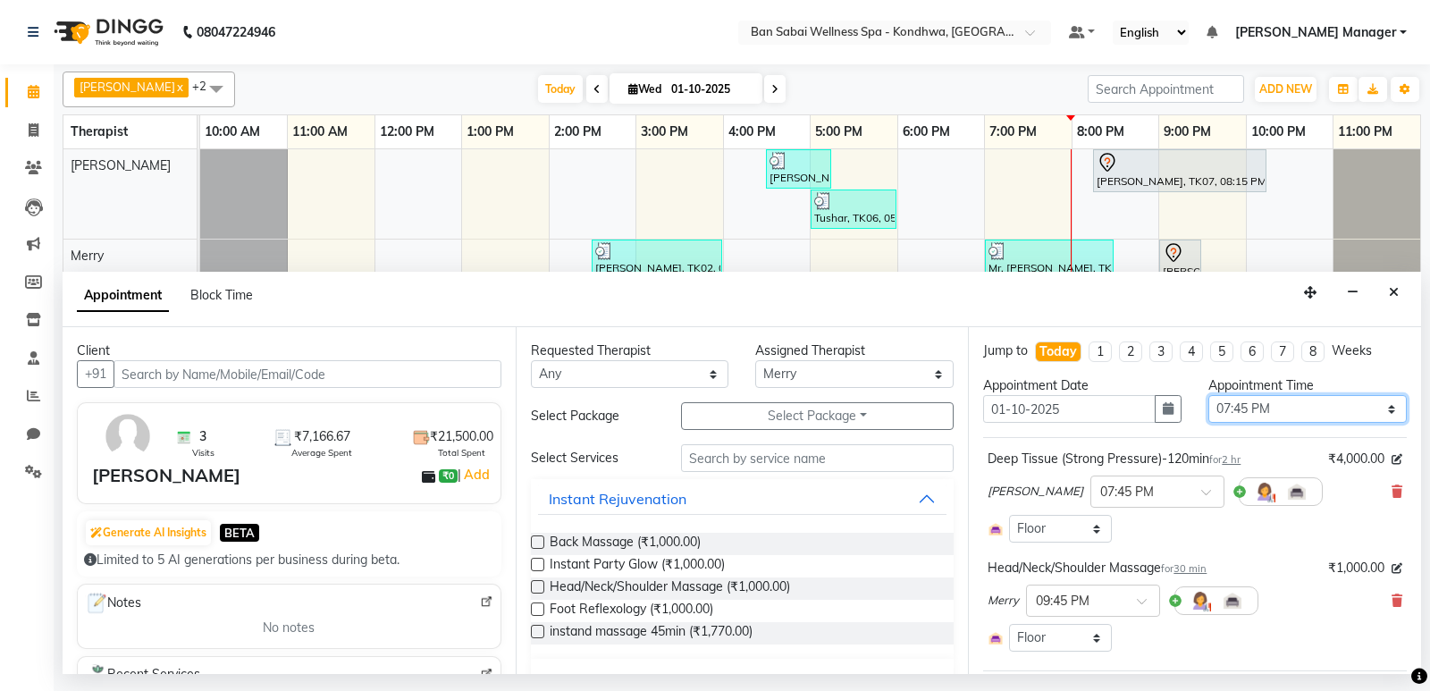
scroll to position [191, 0]
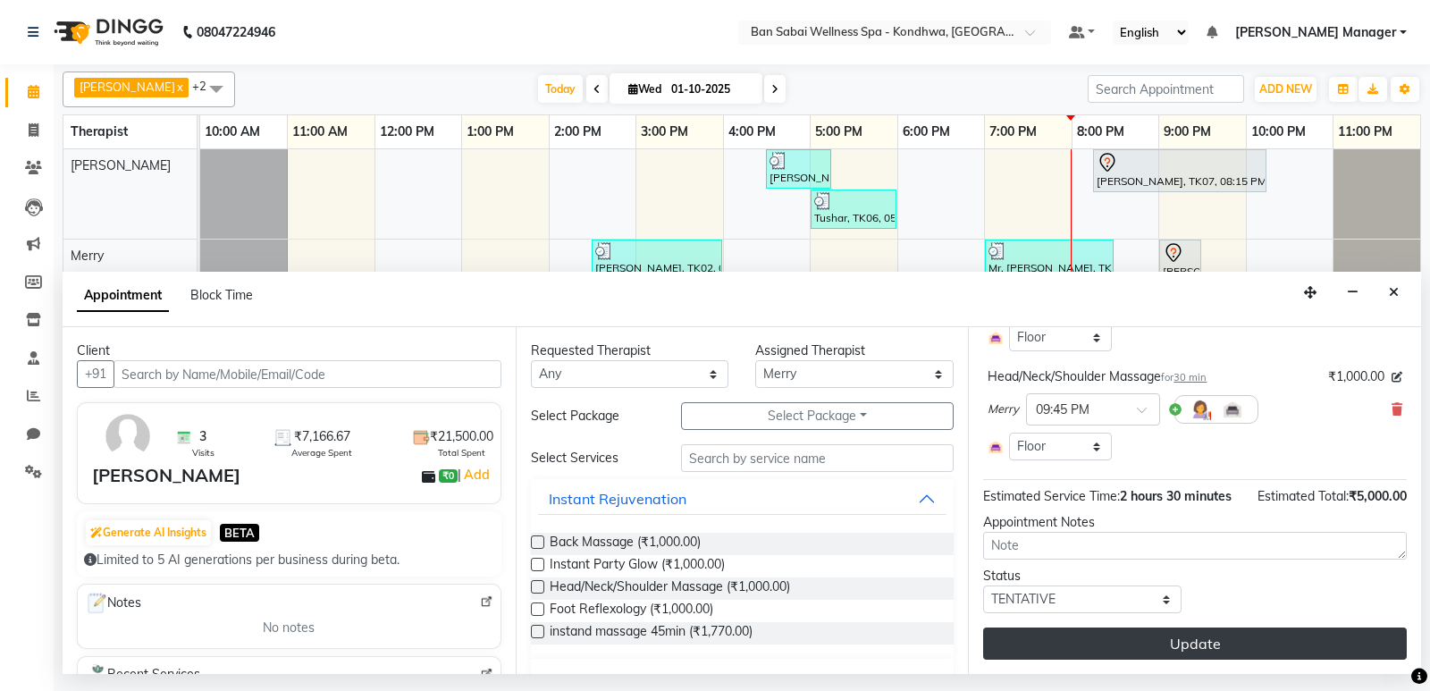
click at [1234, 640] on button "Update" at bounding box center [1195, 643] width 424 height 32
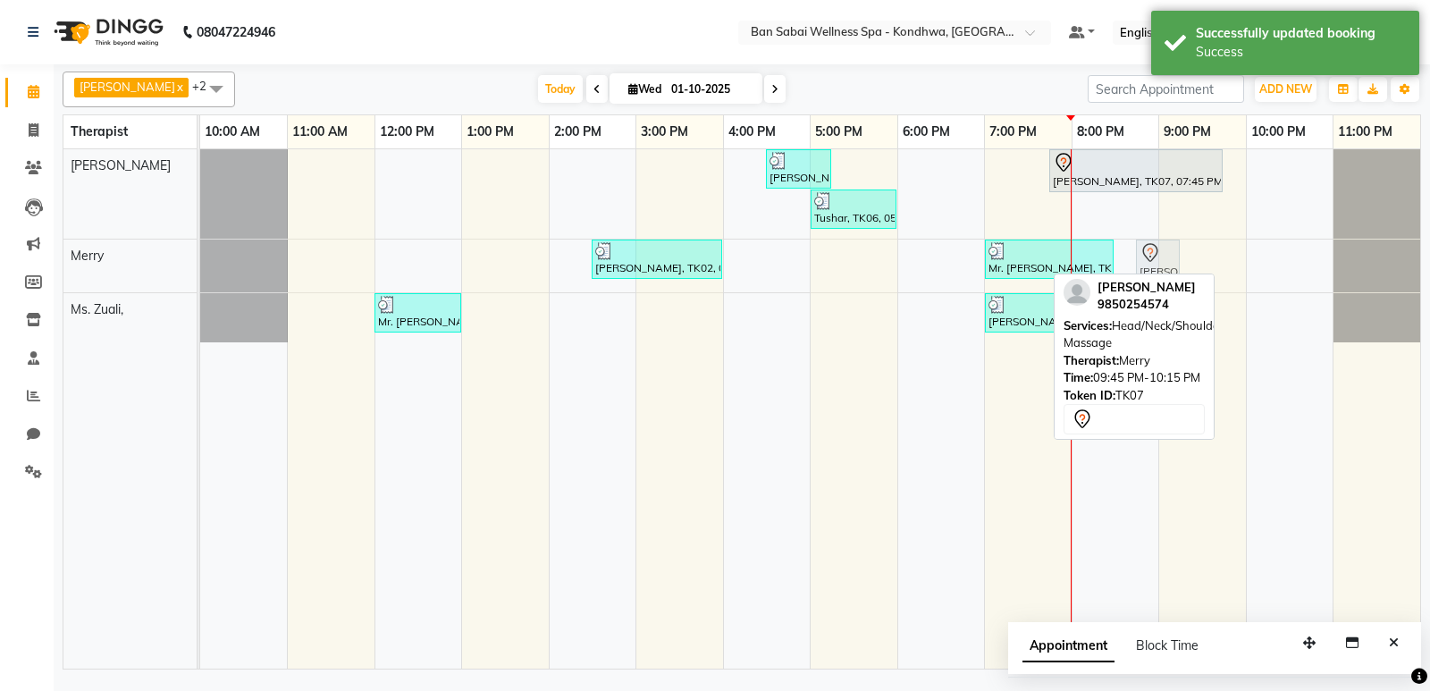
drag, startPoint x: 1249, startPoint y: 258, endPoint x: 1189, endPoint y: 276, distance: 63.3
click at [1189, 276] on div "[PERSON_NAME] Ms. [PERSON_NAME], x Merry x +2 Select All Kiki [PERSON_NAME] [PE…" at bounding box center [742, 366] width 1358 height 605
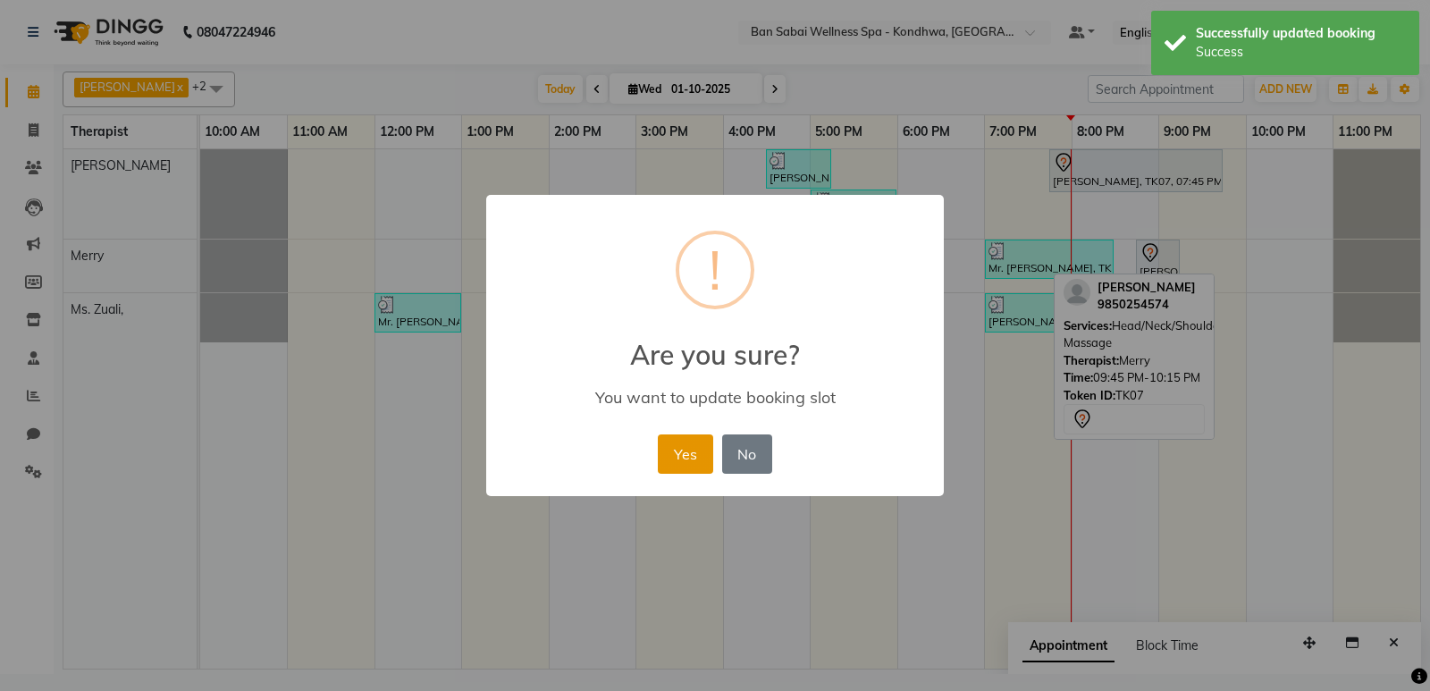
click at [689, 457] on button "Yes" at bounding box center [685, 453] width 55 height 39
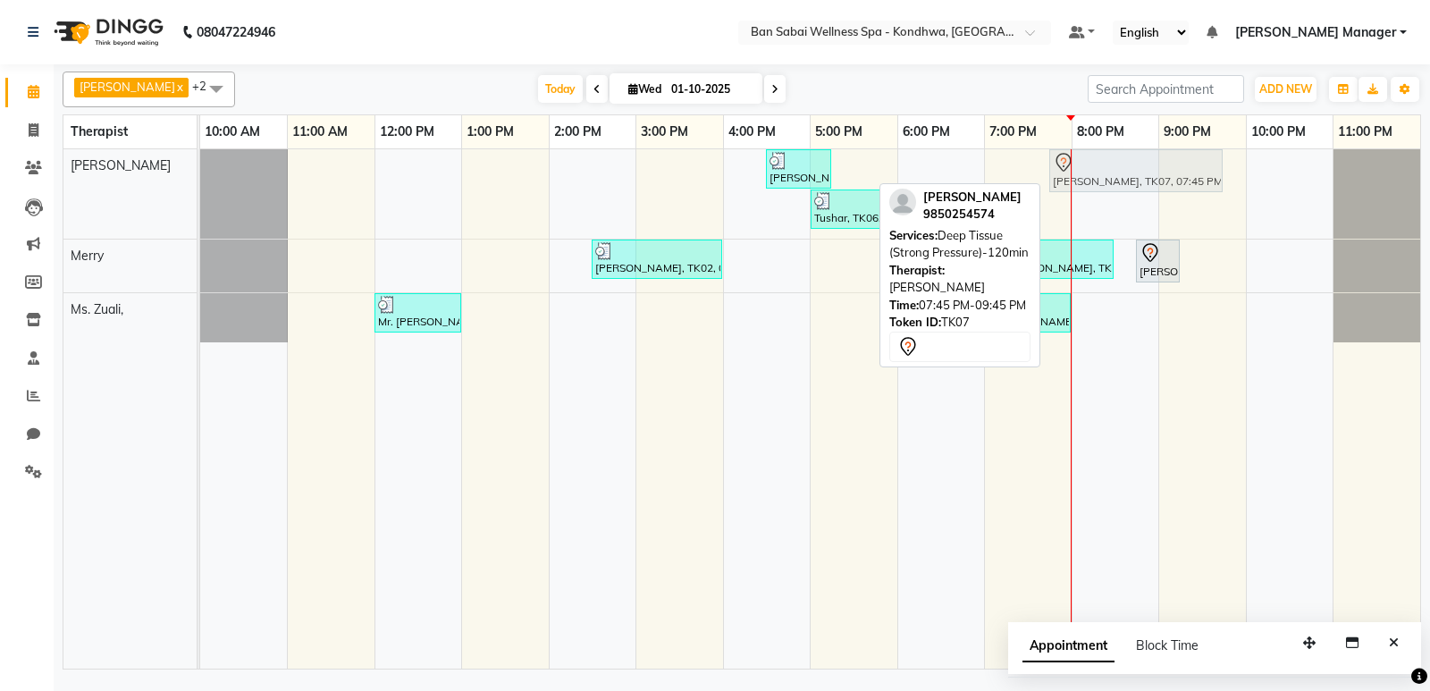
drag, startPoint x: 1063, startPoint y: 178, endPoint x: 1032, endPoint y: 173, distance: 30.7
click at [1032, 173] on div "[PERSON_NAME], TK04, 04:30 PM-05:15 PM, Orange Fruit Facial [PERSON_NAME], TK07…" at bounding box center [810, 408] width 1220 height 519
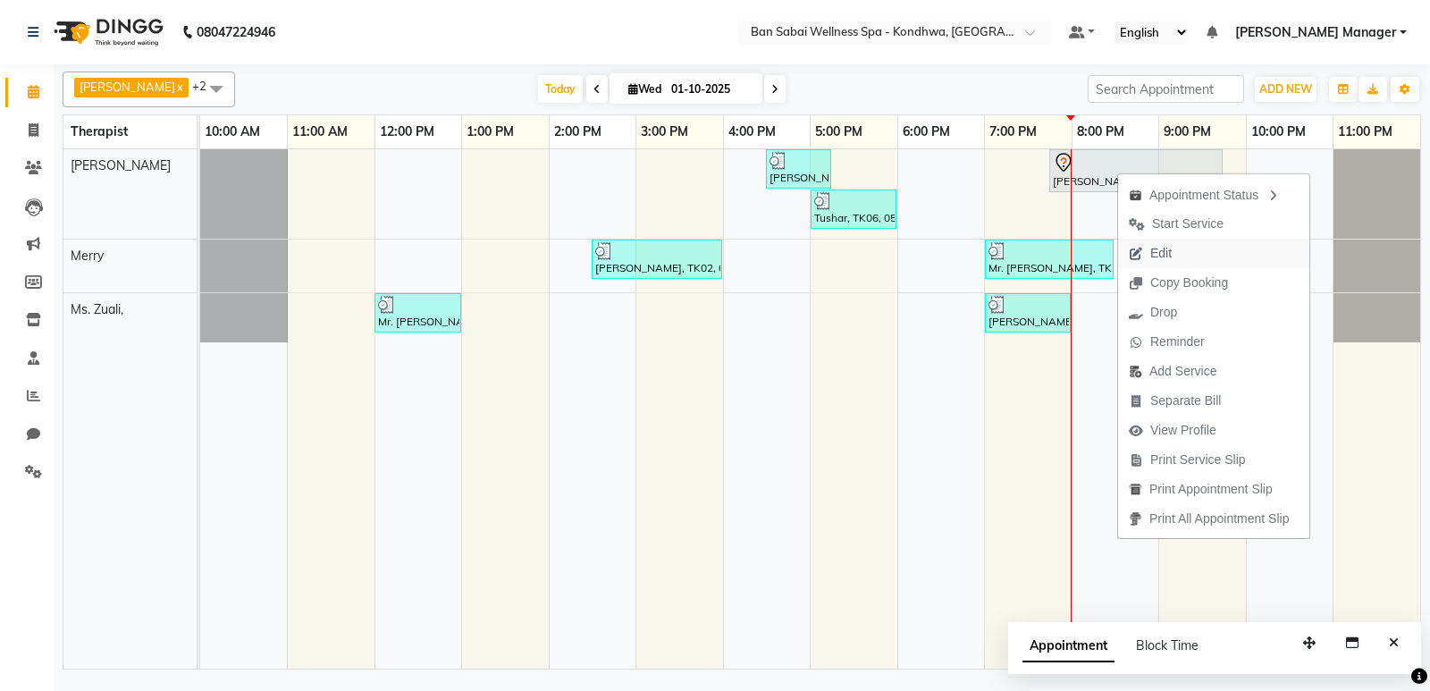
click at [1159, 251] on span "Edit" at bounding box center [1160, 253] width 21 height 19
select select "tentative"
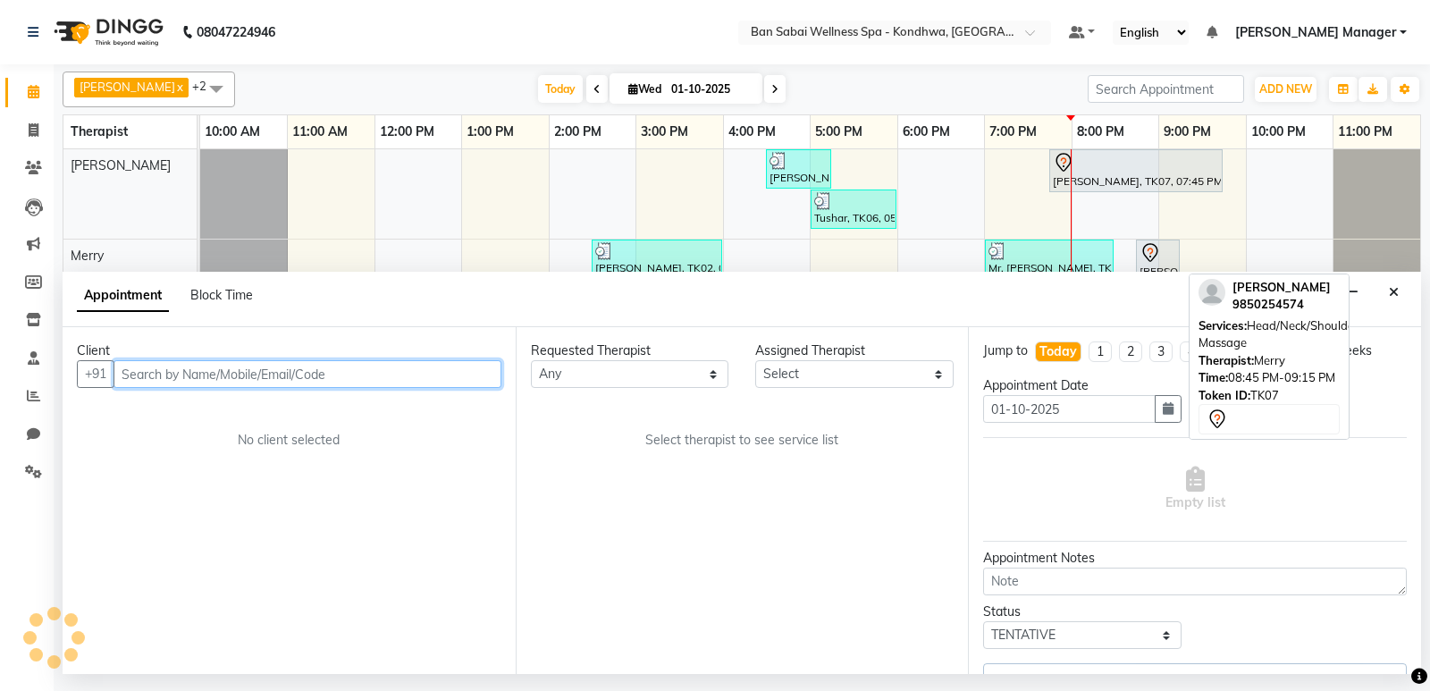
select select "78586"
select select "1185"
select select "4131"
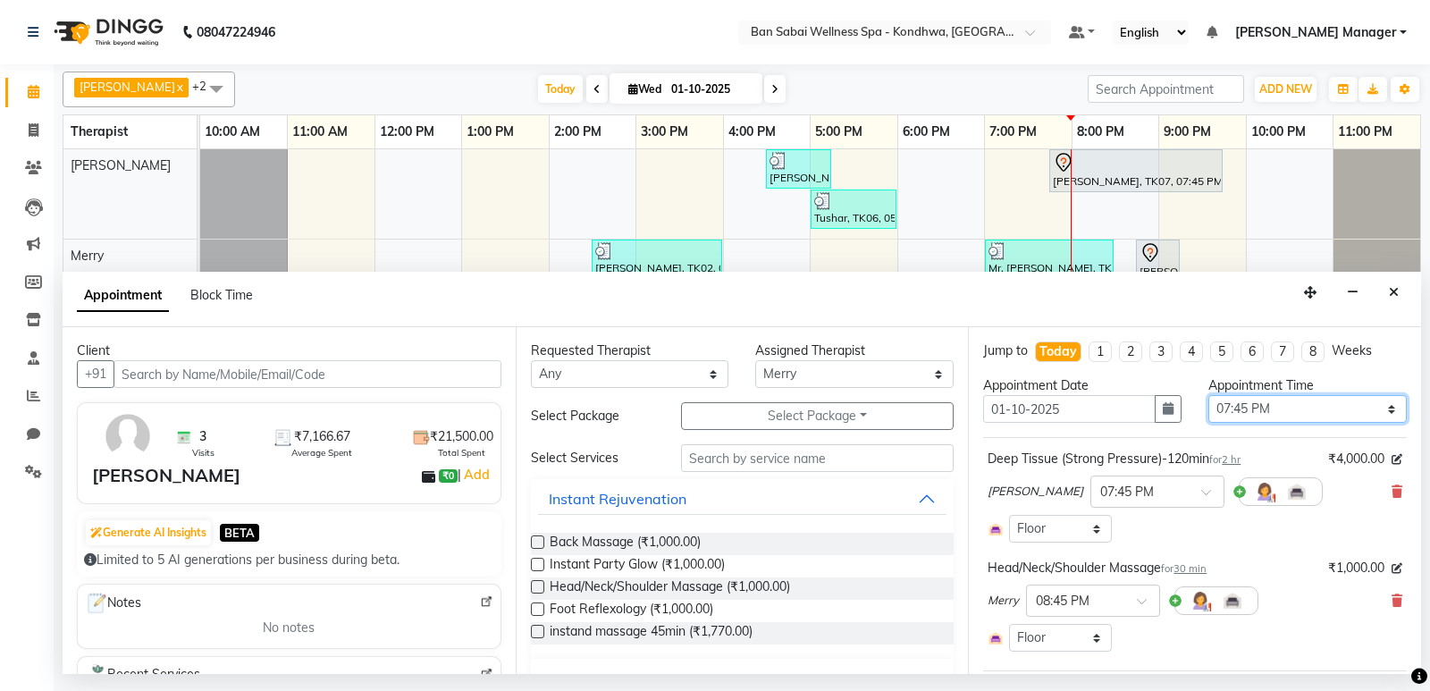
click at [1381, 412] on select "Select 11:00 AM 11:05 AM 11:10 AM 11:15 AM 11:20 AM 11:25 AM 11:30 AM 11:35 AM …" at bounding box center [1307, 409] width 198 height 28
select select "1200"
click at [1208, 395] on select "Select 11:00 AM 11:05 AM 11:10 AM 11:15 AM 11:20 AM 11:25 AM 11:30 AM 11:35 AM …" at bounding box center [1307, 409] width 198 height 28
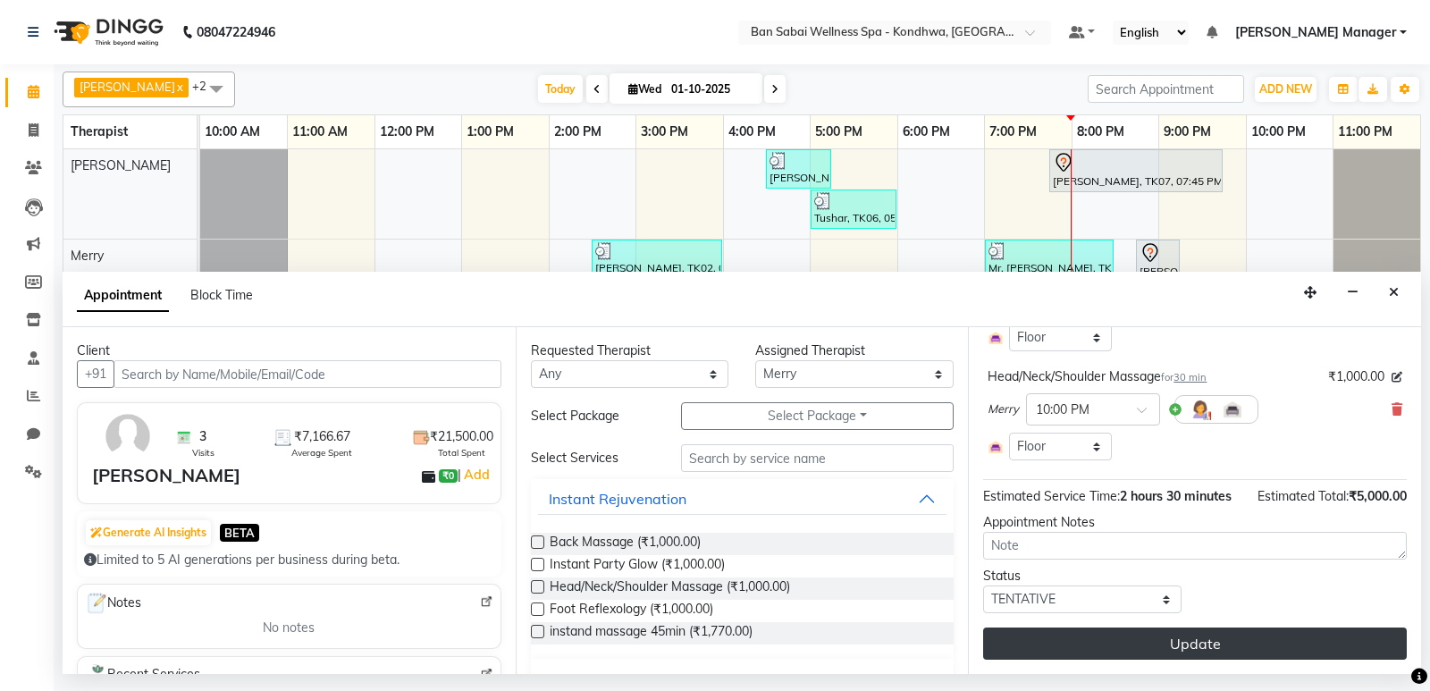
click at [1282, 634] on button "Update" at bounding box center [1195, 643] width 424 height 32
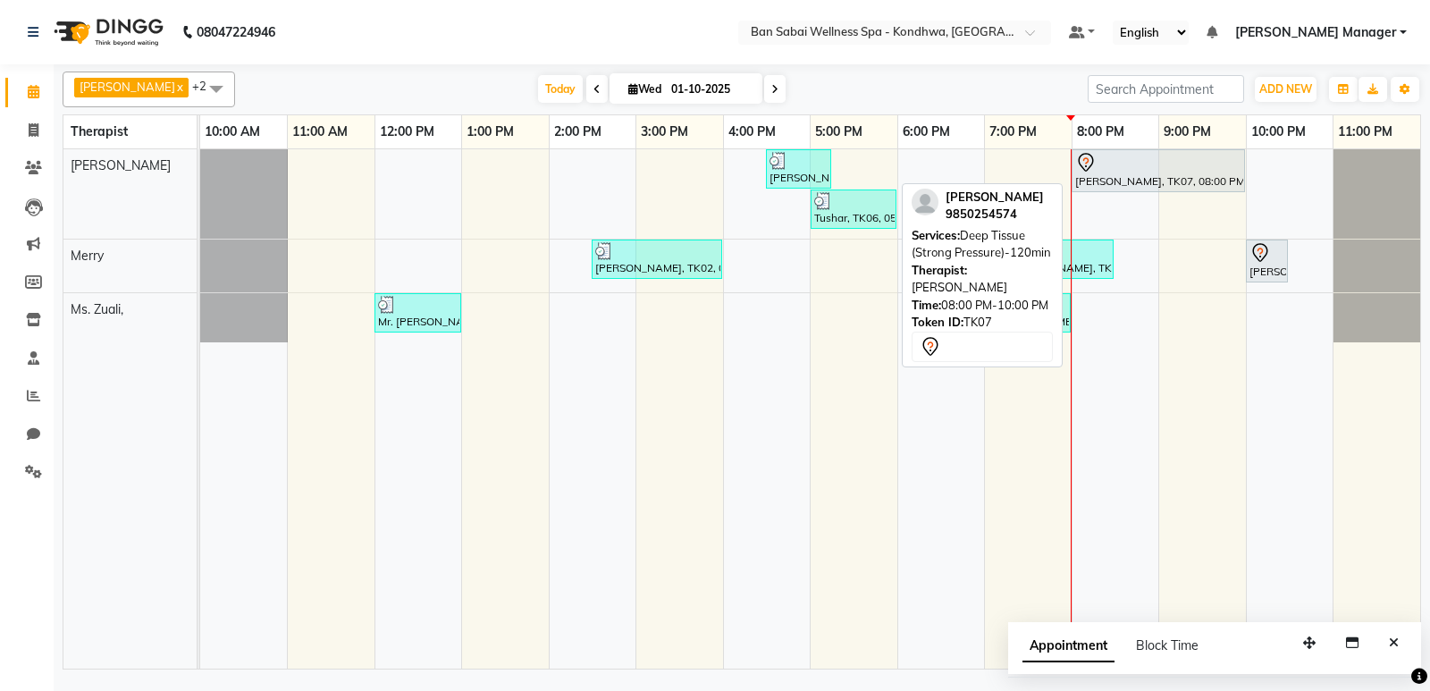
click at [1122, 170] on div at bounding box center [1158, 162] width 166 height 21
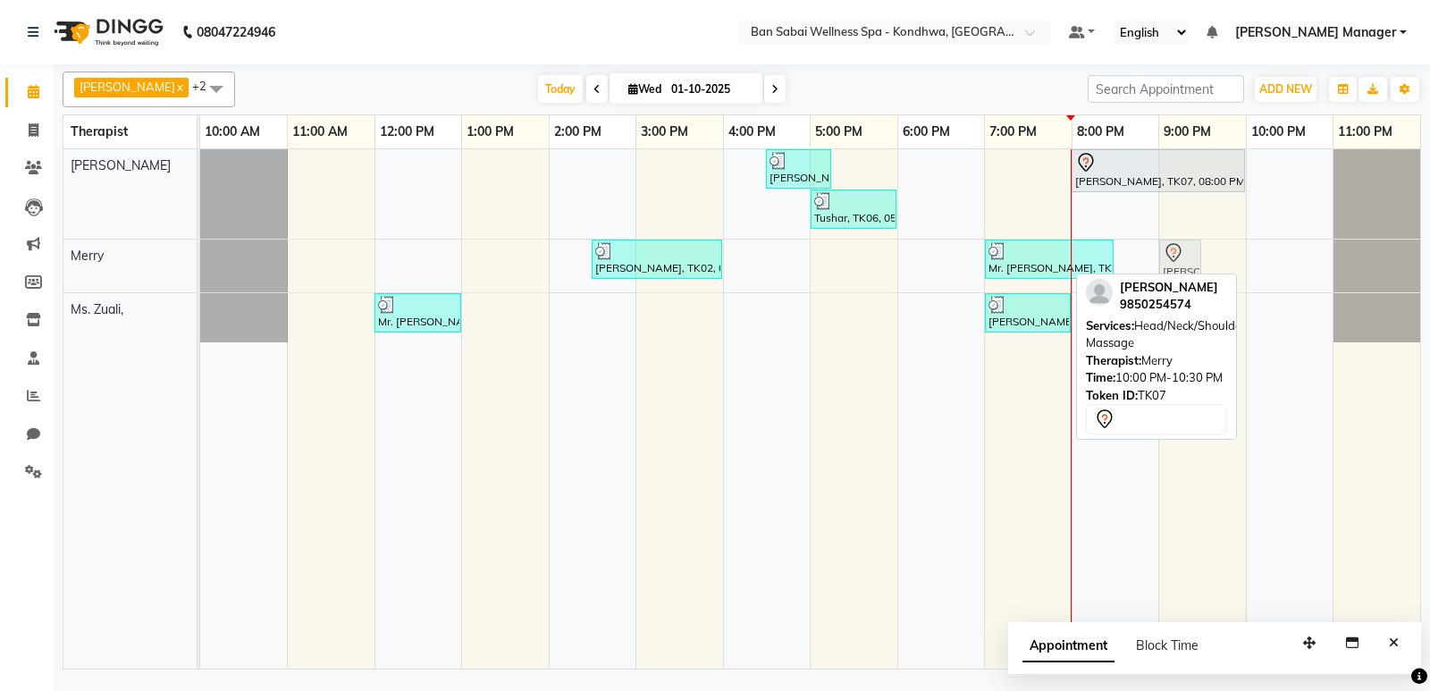
drag, startPoint x: 1265, startPoint y: 267, endPoint x: 1218, endPoint y: 269, distance: 47.4
click at [1218, 269] on div "[PERSON_NAME], TK04, 04:30 PM-05:15 PM, Orange Fruit Facial [PERSON_NAME], TK07…" at bounding box center [810, 408] width 1220 height 519
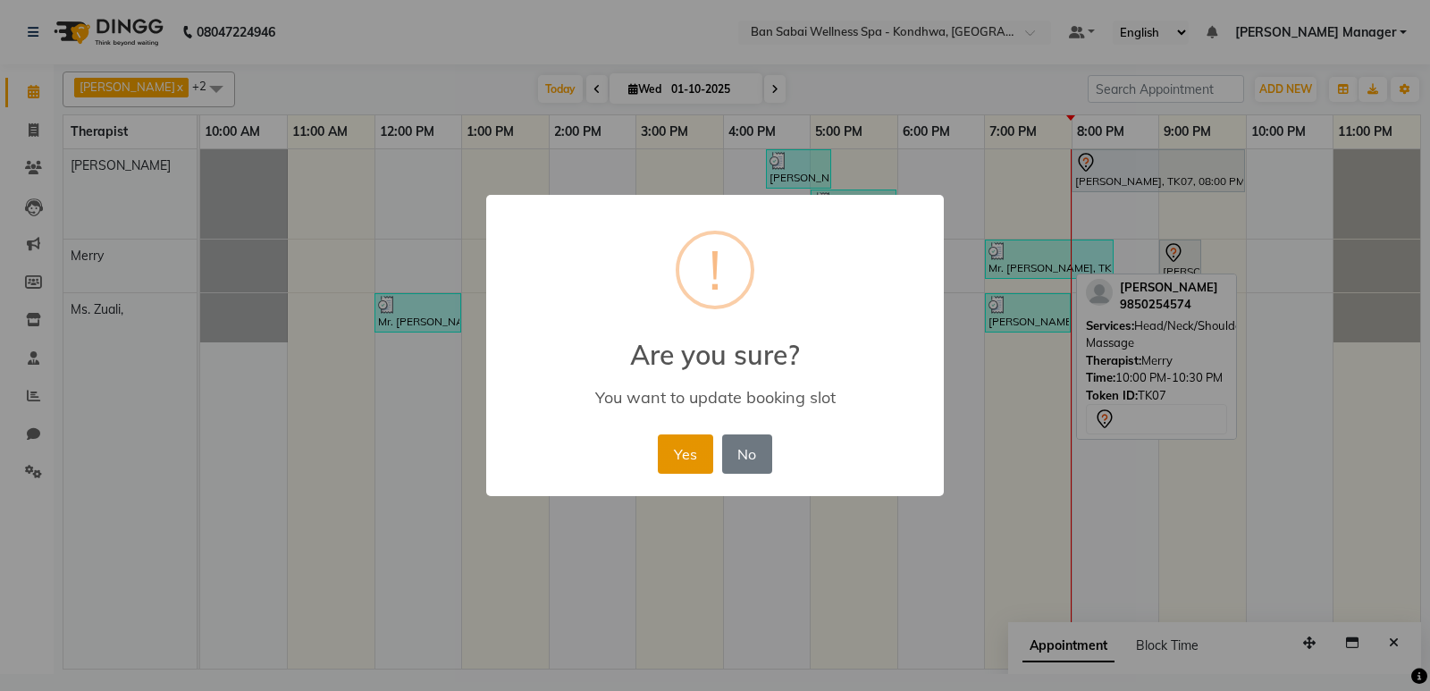
click at [693, 457] on button "Yes" at bounding box center [685, 453] width 55 height 39
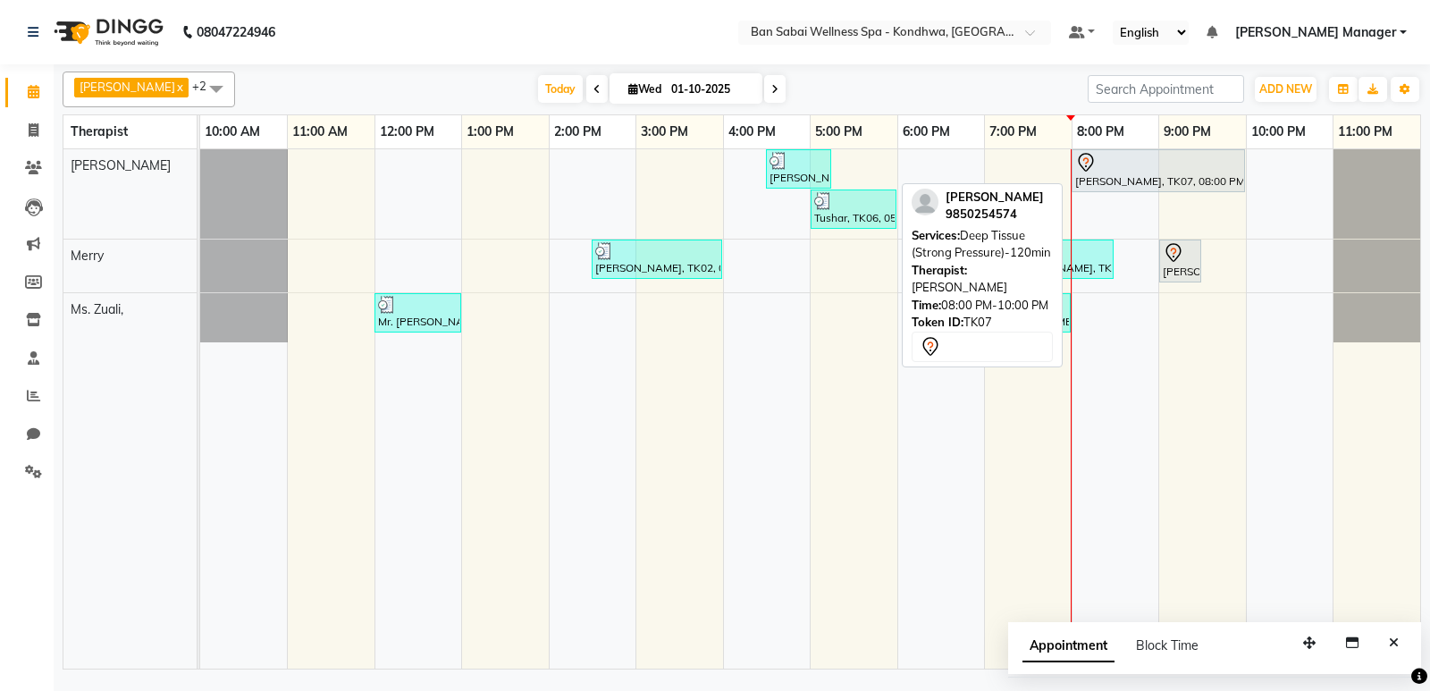
click at [1145, 172] on div "[PERSON_NAME], TK07, 08:00 PM-10:00 PM, Deep Tissue (Strong Pressure)-120min" at bounding box center [1158, 171] width 170 height 38
click at [1121, 168] on div at bounding box center [1158, 162] width 166 height 21
select select "7"
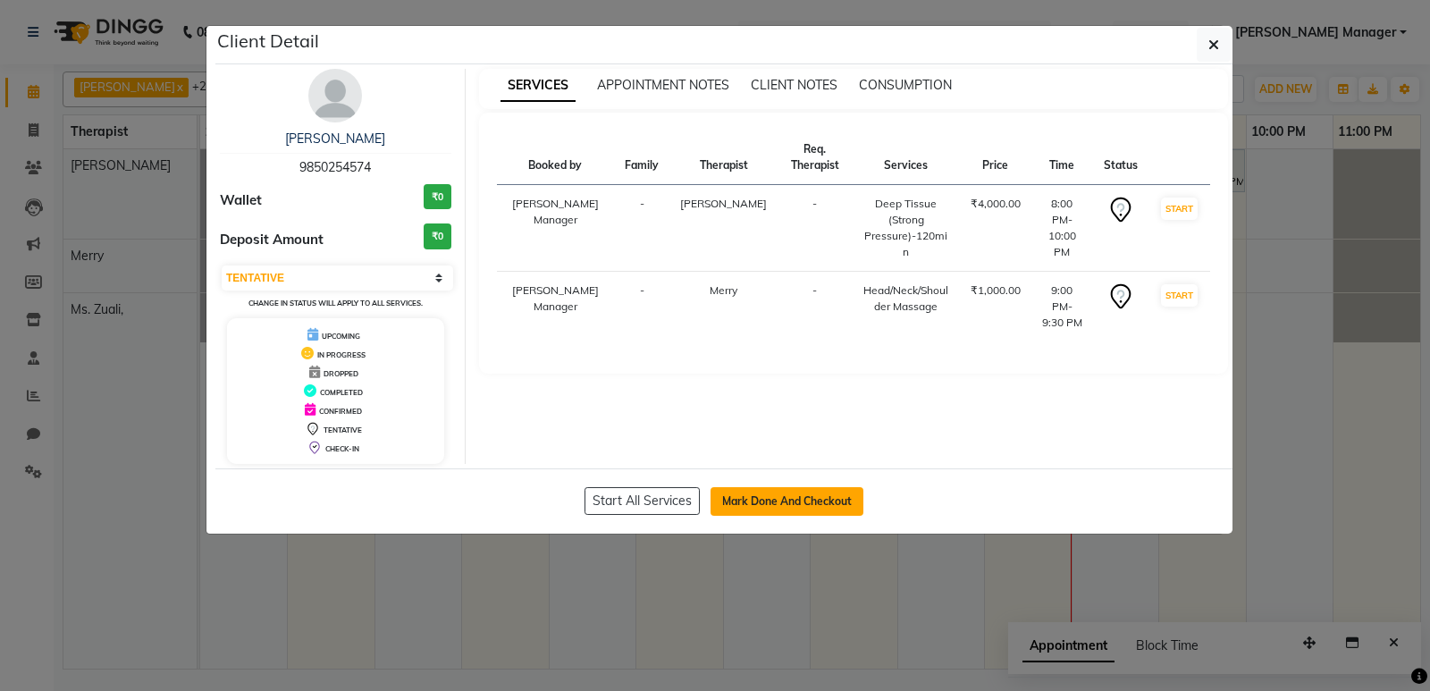
click at [762, 500] on button "Mark Done And Checkout" at bounding box center [786, 501] width 153 height 29
select select "8227"
select select "service"
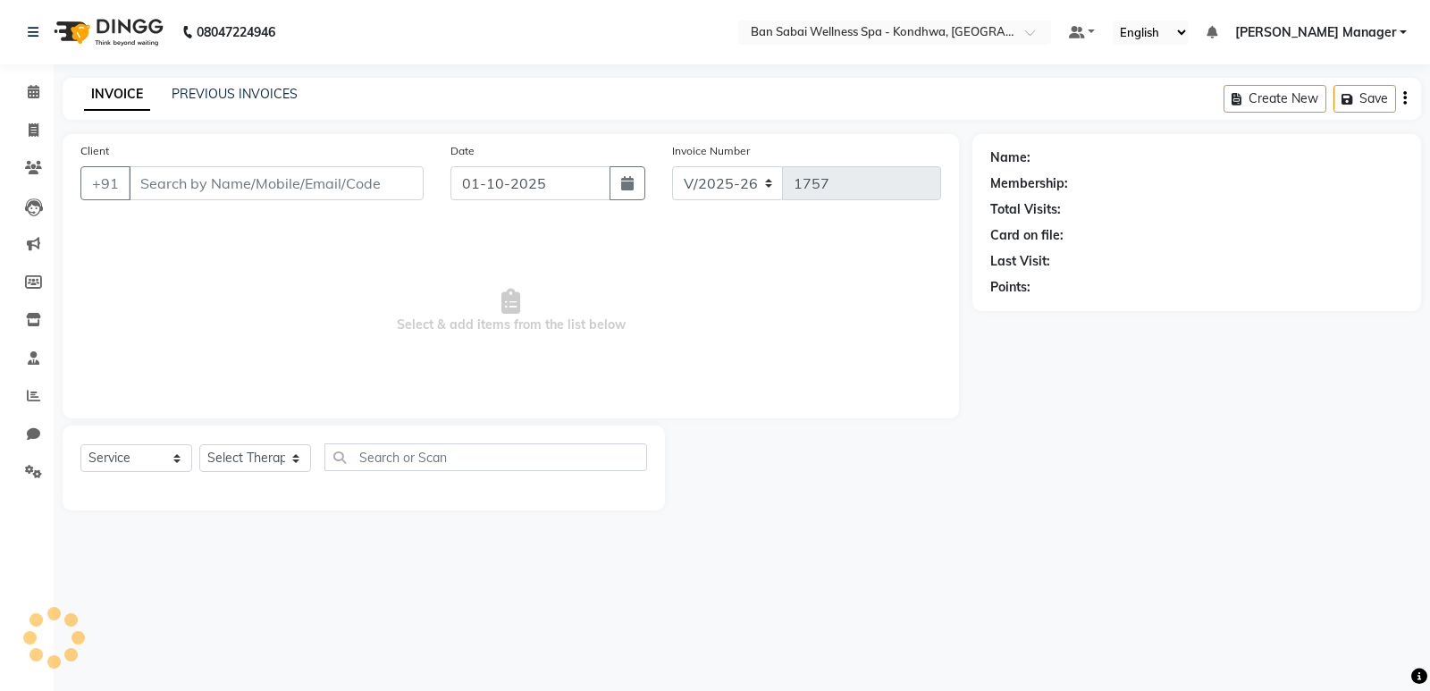
type input "9850254574"
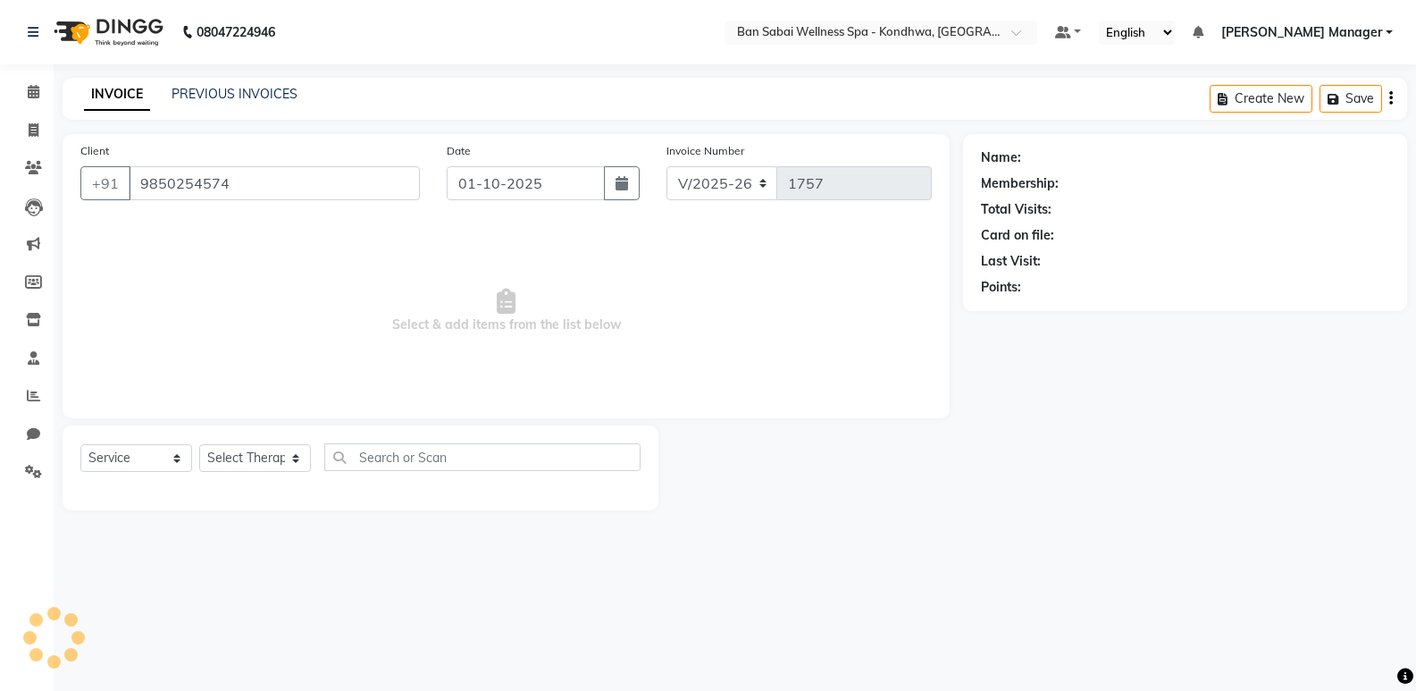
select select "78604"
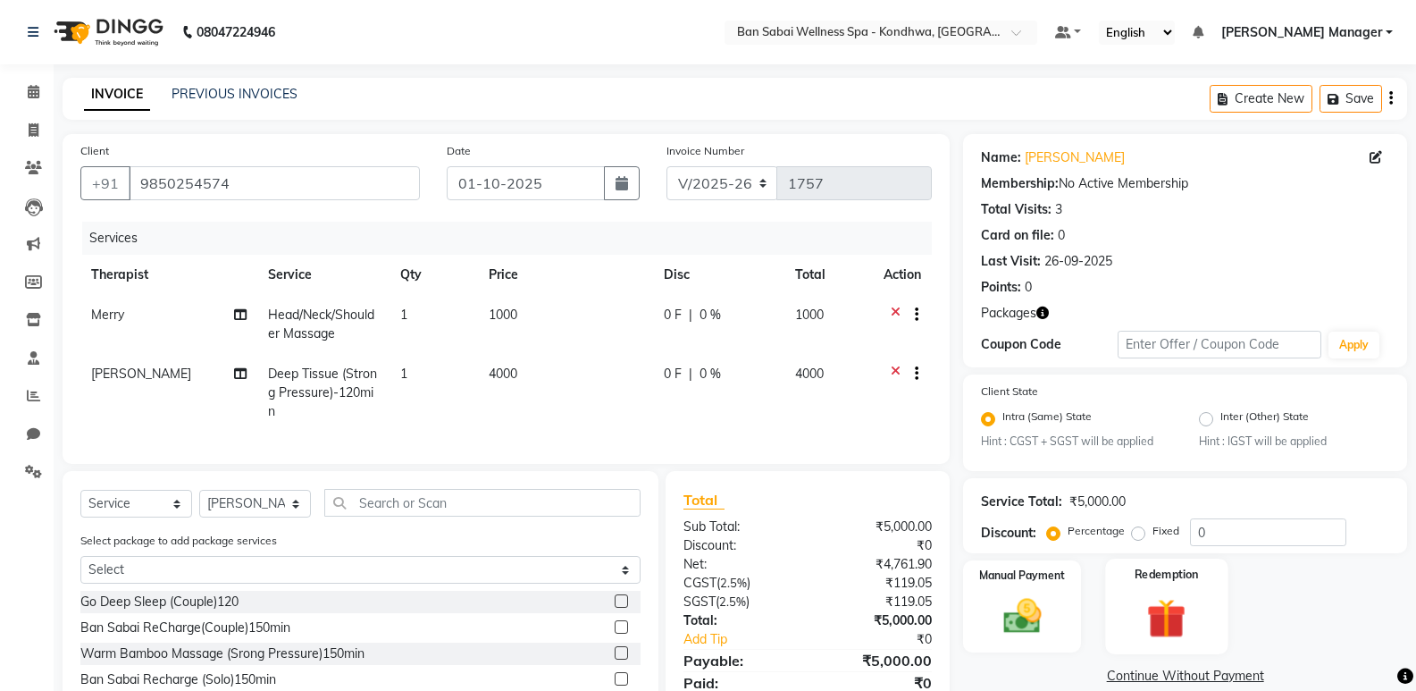
click at [1184, 610] on img at bounding box center [1166, 618] width 63 height 49
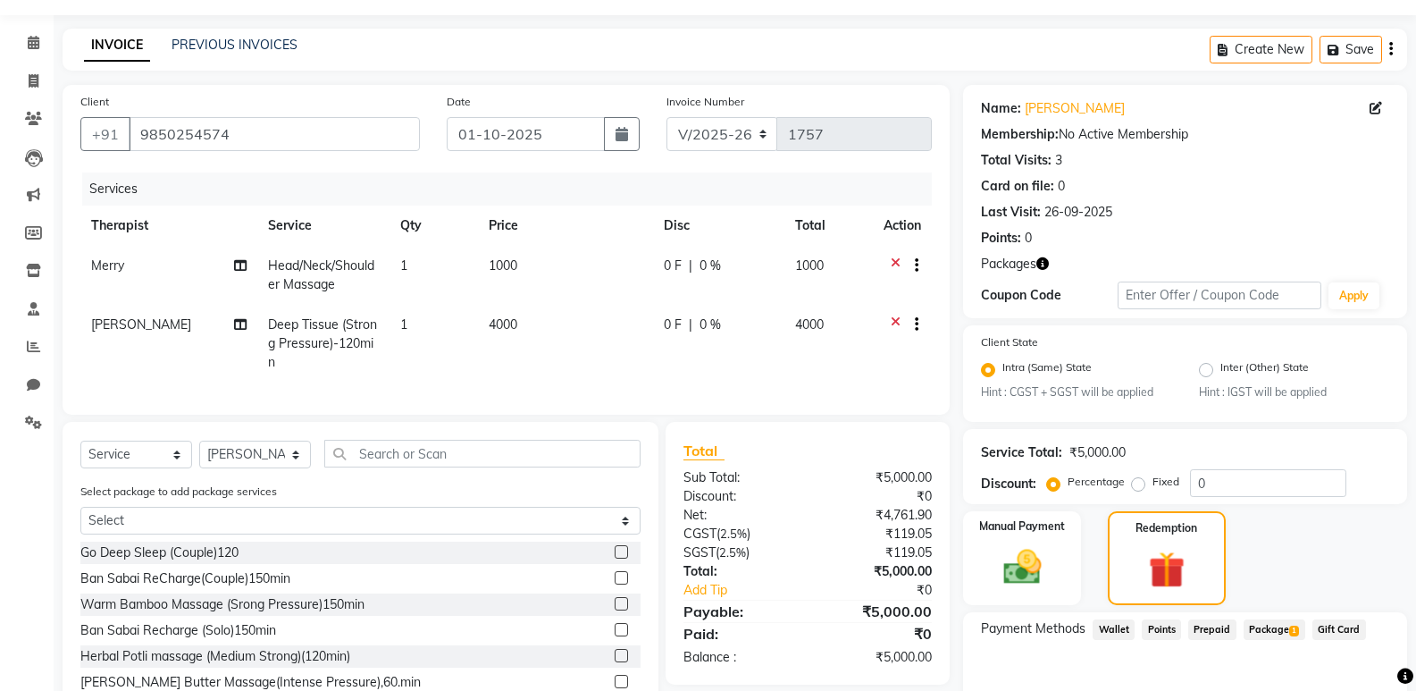
scroll to position [144, 0]
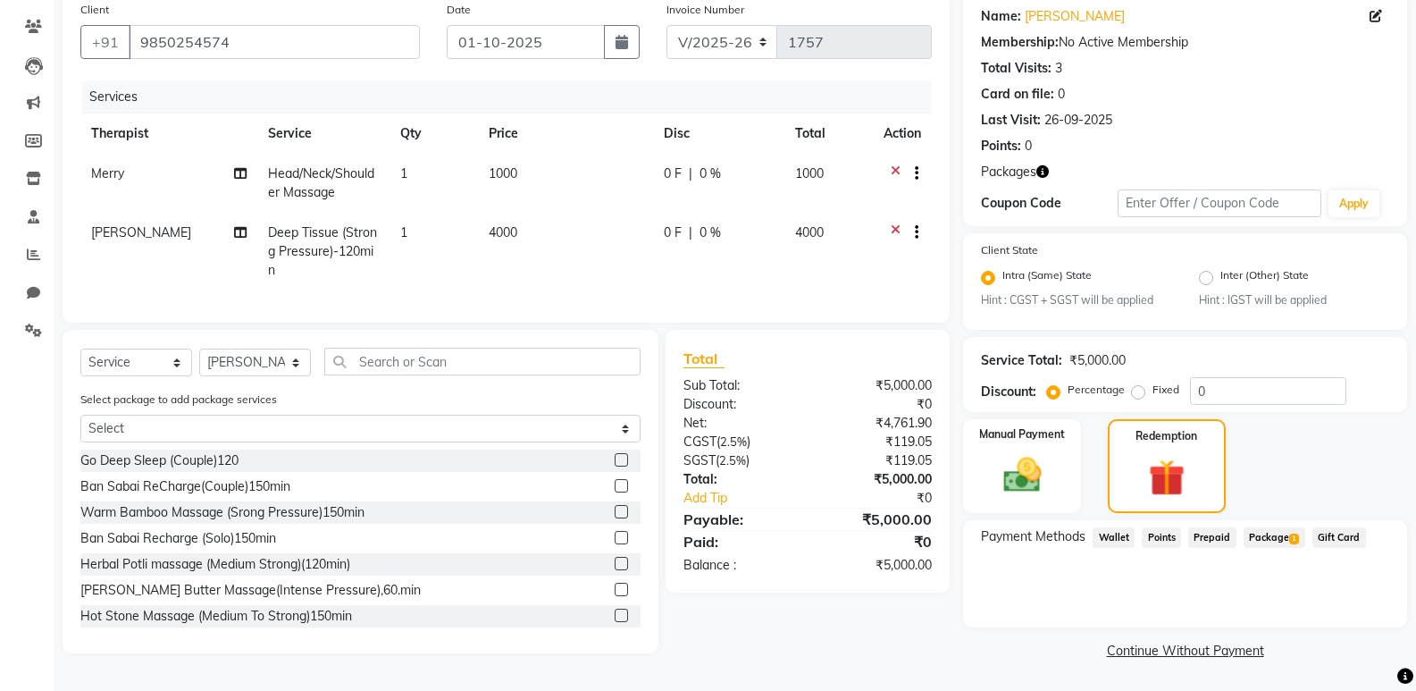
click at [1272, 540] on span "Package 1" at bounding box center [1275, 537] width 62 height 21
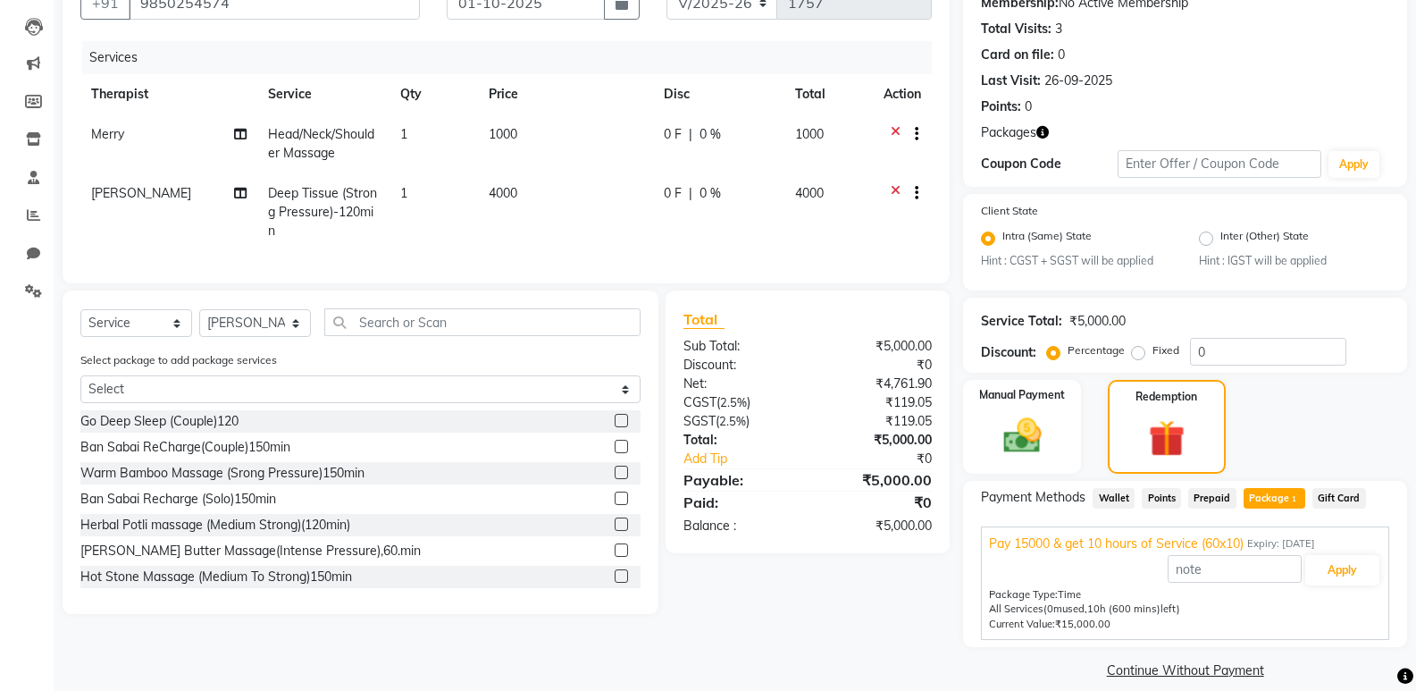
scroll to position [200, 0]
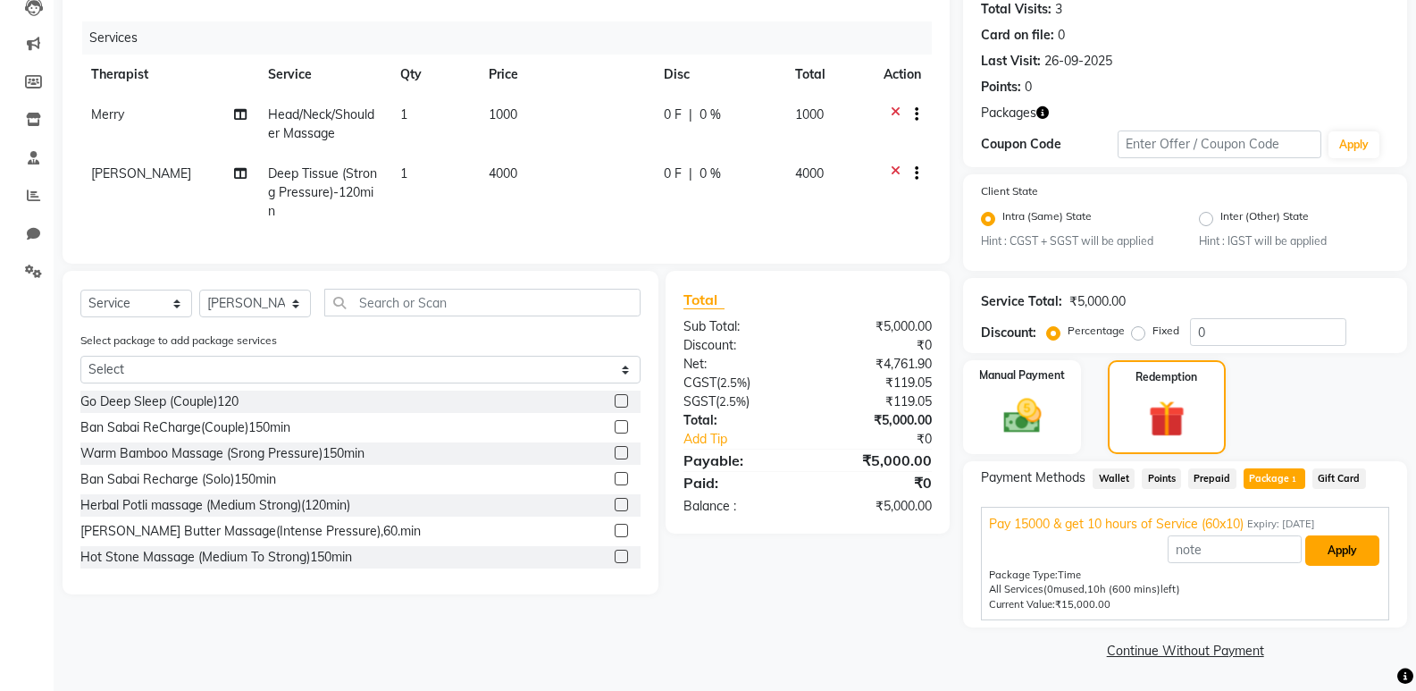
click at [1348, 549] on button "Apply" at bounding box center [1343, 550] width 74 height 30
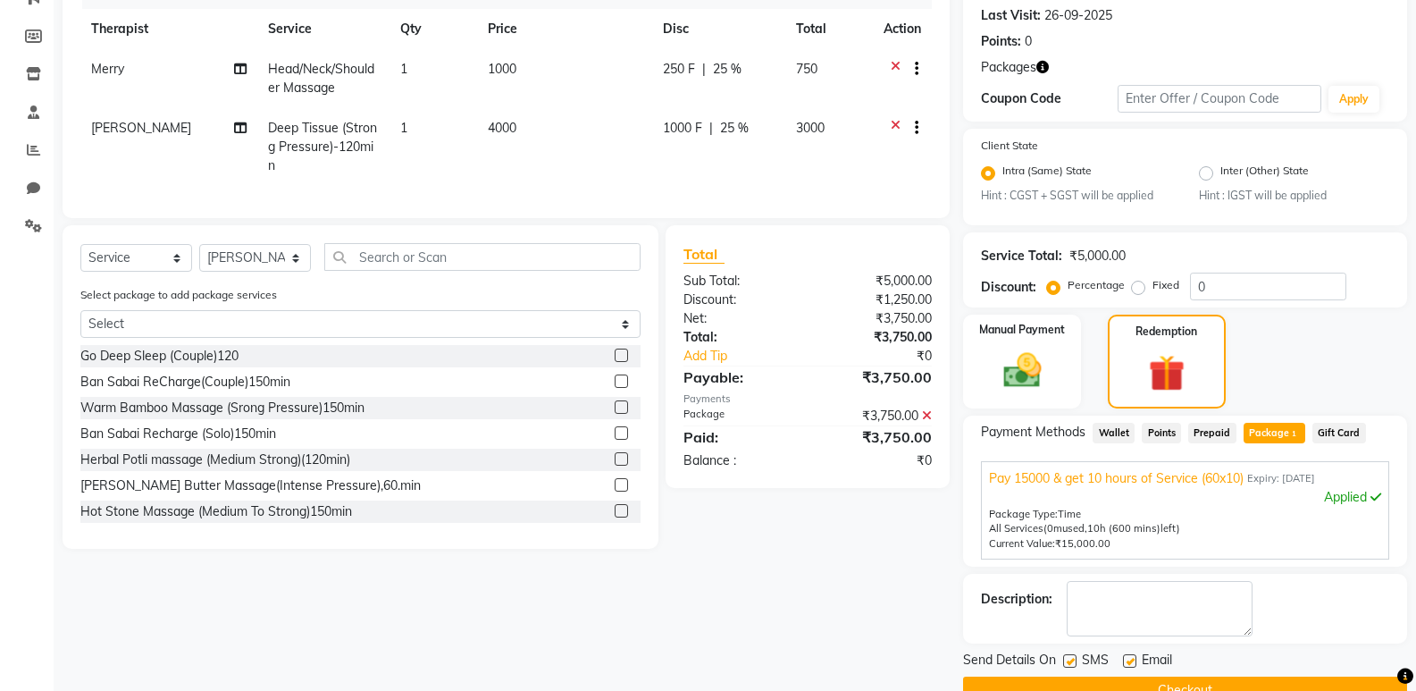
scroll to position [286, 0]
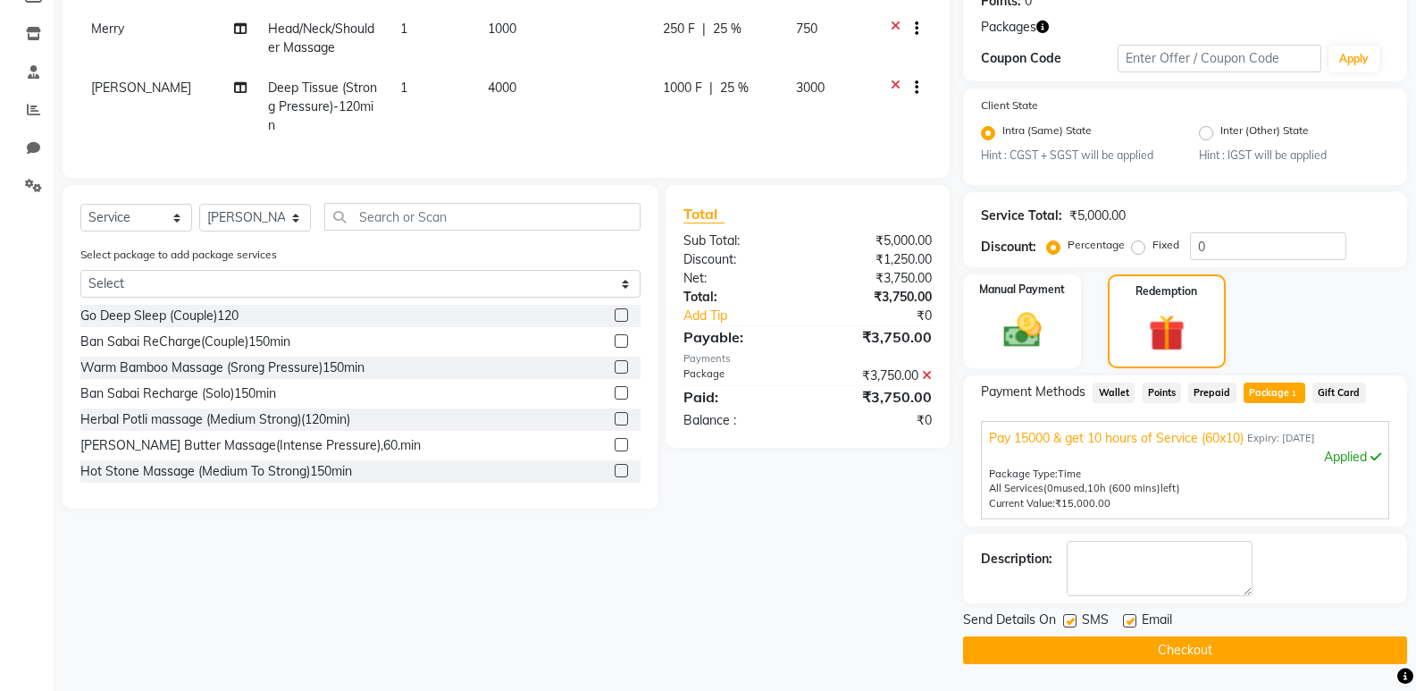
click at [1211, 651] on button "Checkout" at bounding box center [1185, 650] width 444 height 28
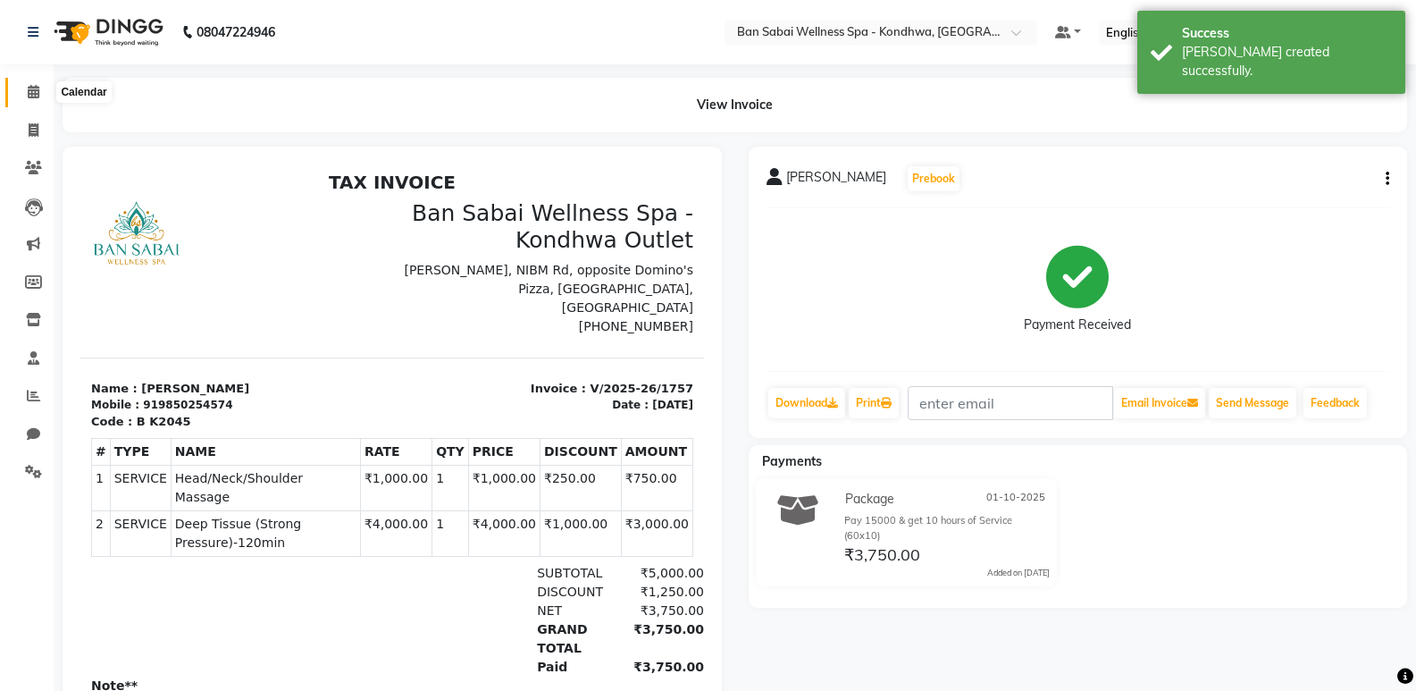
click at [28, 95] on icon at bounding box center [34, 91] width 12 height 13
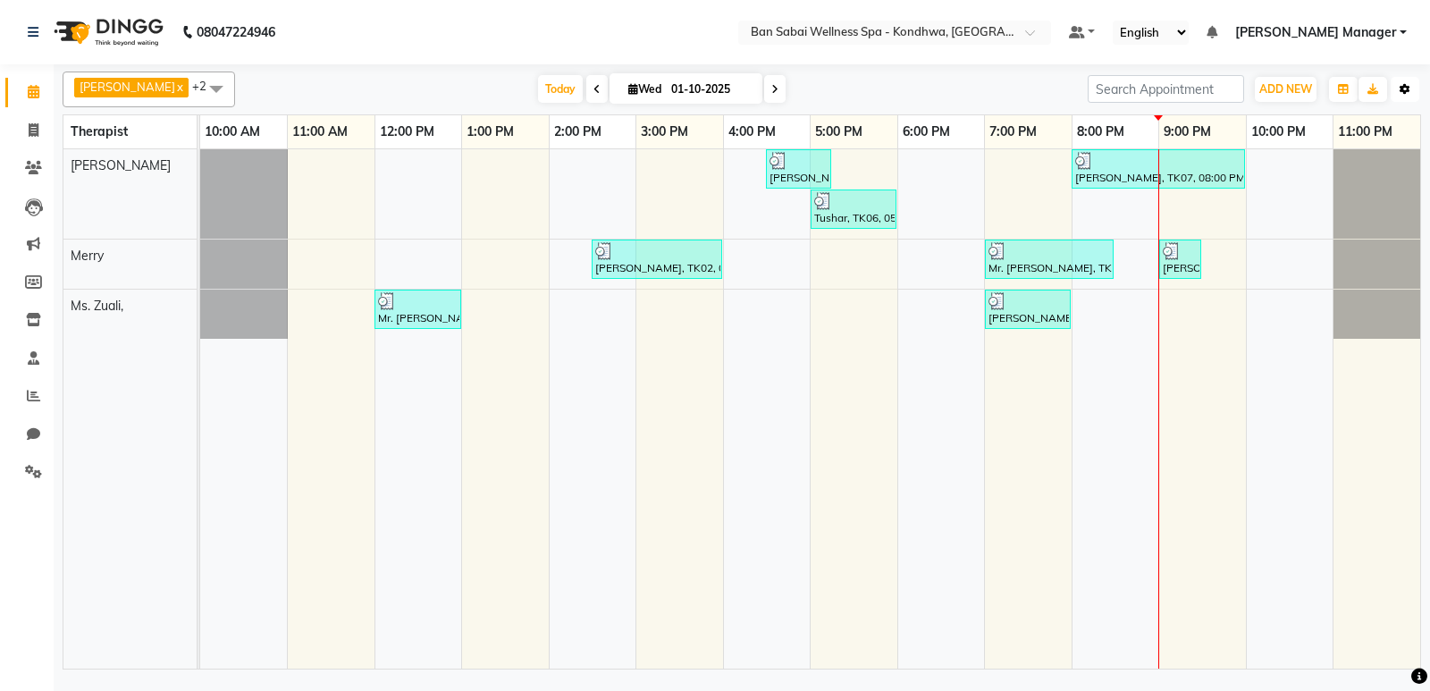
click at [1407, 80] on button "Toggle Dropdown" at bounding box center [1405, 89] width 29 height 25
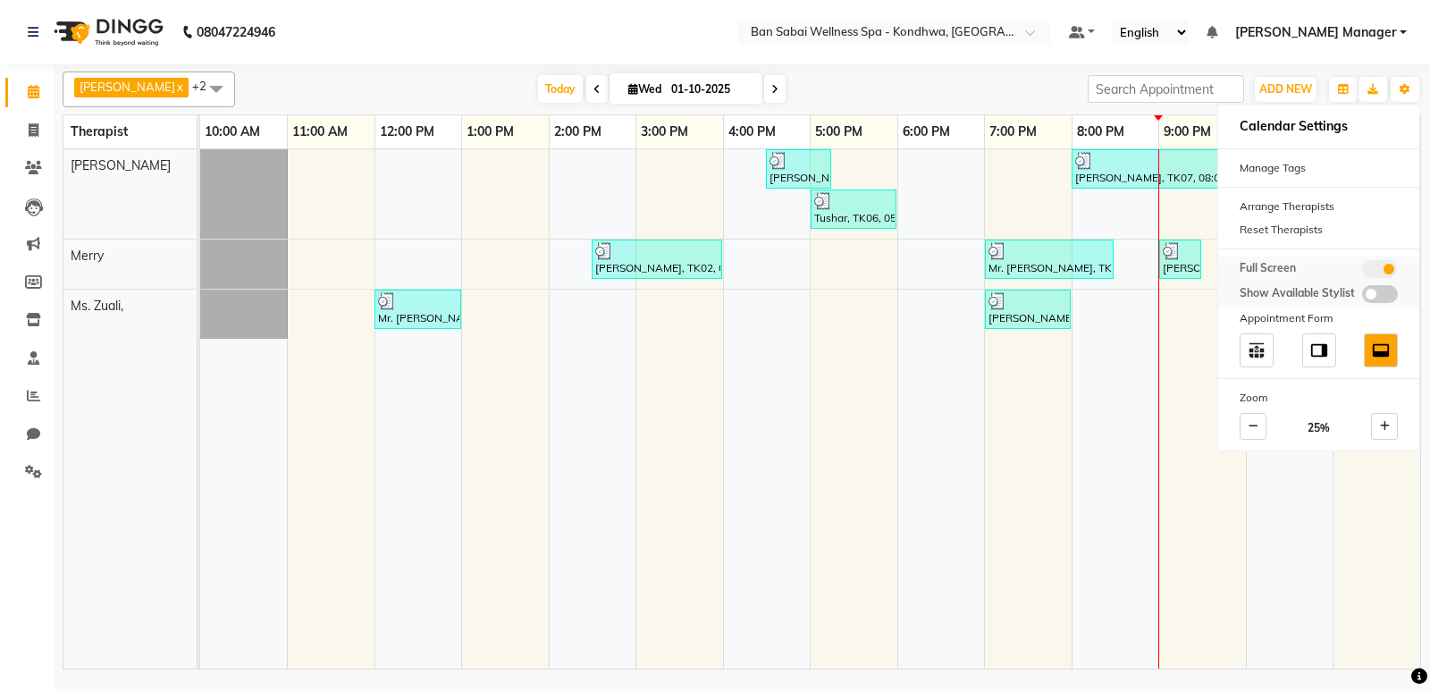
click at [1367, 273] on span at bounding box center [1380, 269] width 36 height 18
click at [1362, 272] on input "checkbox" at bounding box center [1362, 272] width 0 height 0
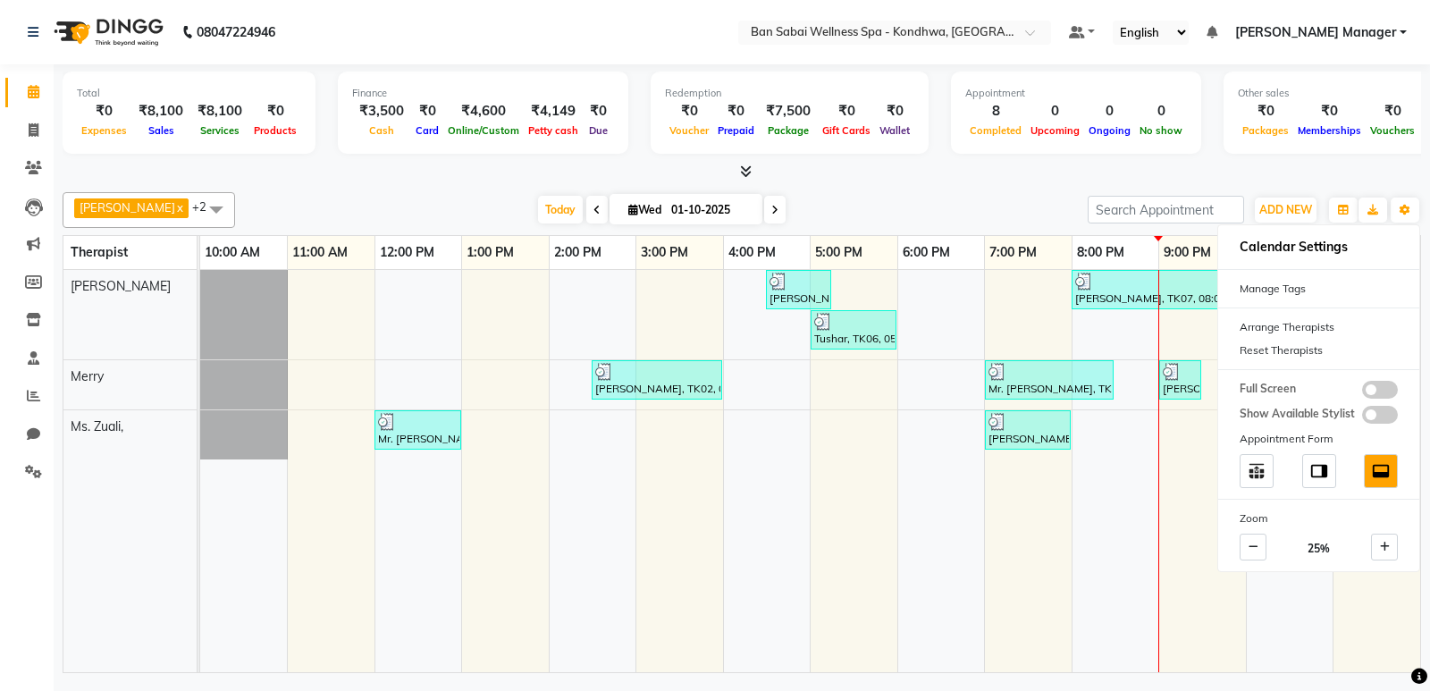
click at [744, 172] on icon at bounding box center [746, 170] width 12 height 13
